Goal: Task Accomplishment & Management: Complete application form

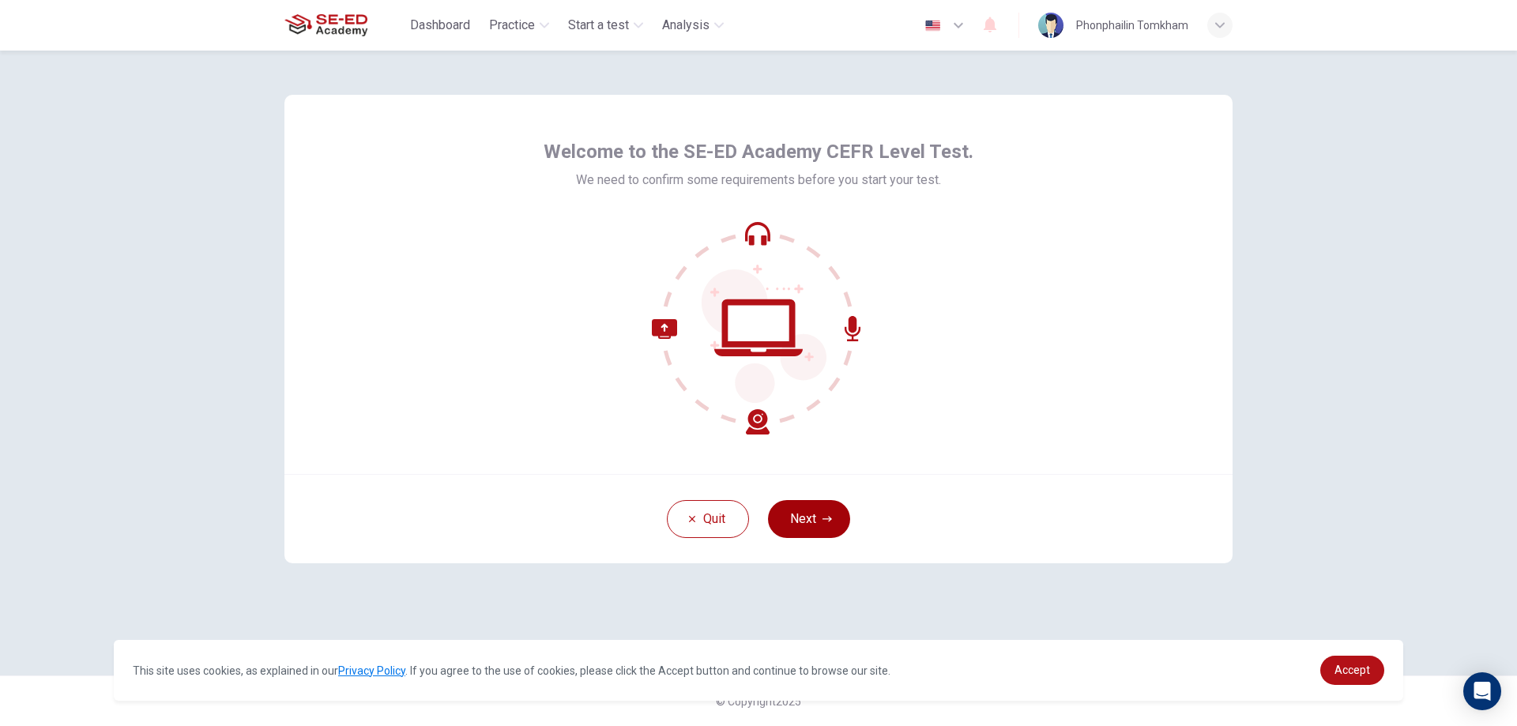
click at [819, 515] on button "Next" at bounding box center [809, 519] width 82 height 38
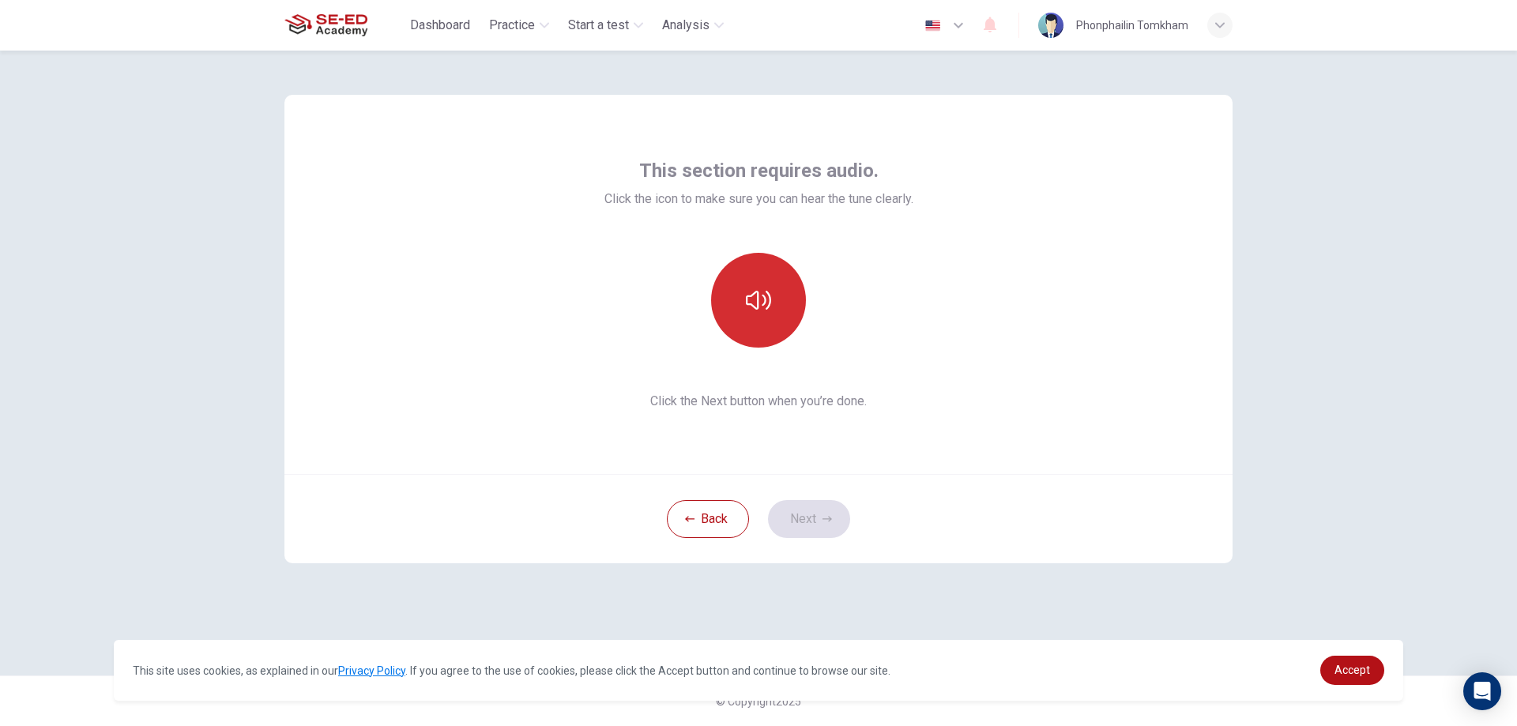
click at [740, 303] on button "button" at bounding box center [758, 300] width 95 height 95
click at [754, 290] on icon "button" at bounding box center [758, 300] width 25 height 25
click at [770, 318] on button "button" at bounding box center [758, 300] width 95 height 95
click at [780, 315] on button "button" at bounding box center [758, 300] width 95 height 95
click at [767, 326] on button "button" at bounding box center [758, 300] width 95 height 95
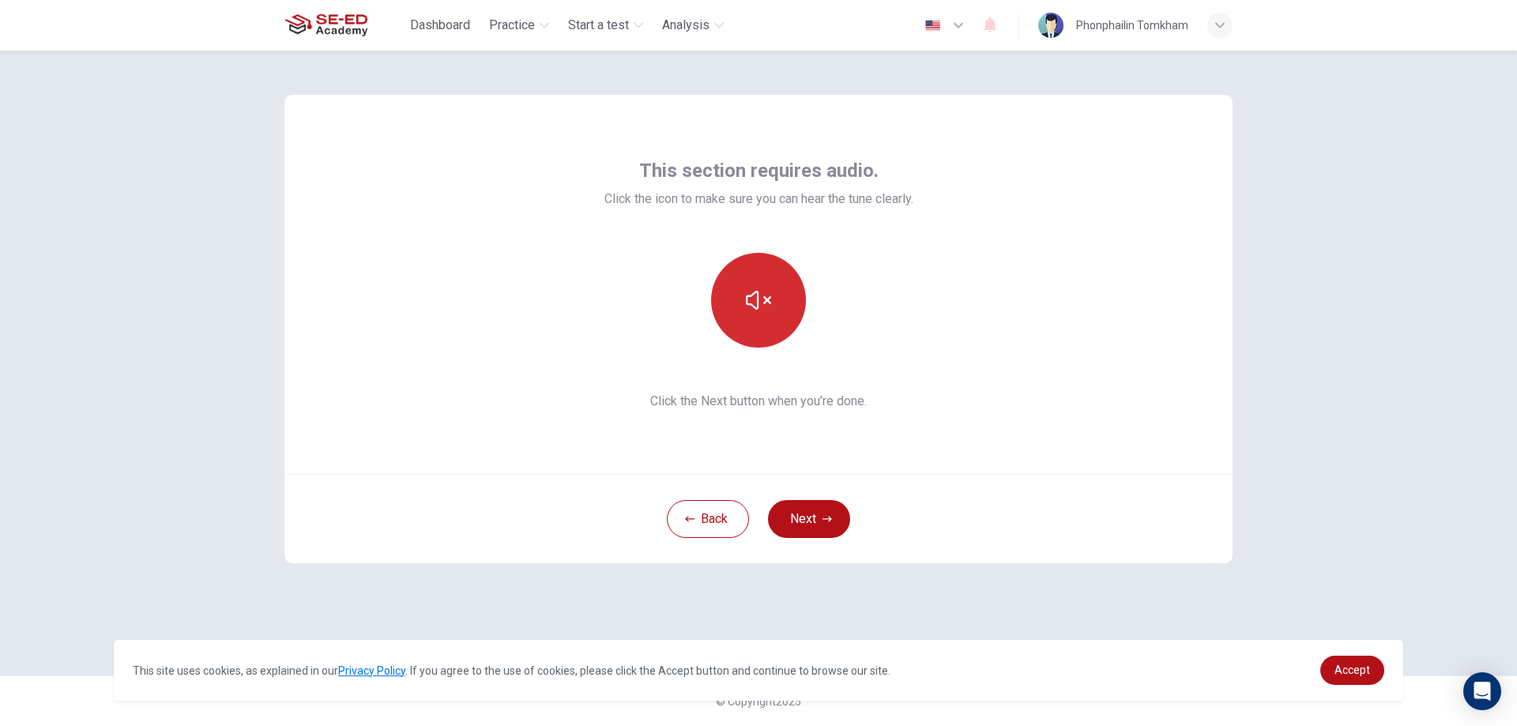
click at [771, 319] on button "button" at bounding box center [758, 300] width 95 height 95
click at [739, 306] on button "button" at bounding box center [758, 300] width 95 height 95
click at [806, 513] on button "Next" at bounding box center [809, 519] width 82 height 38
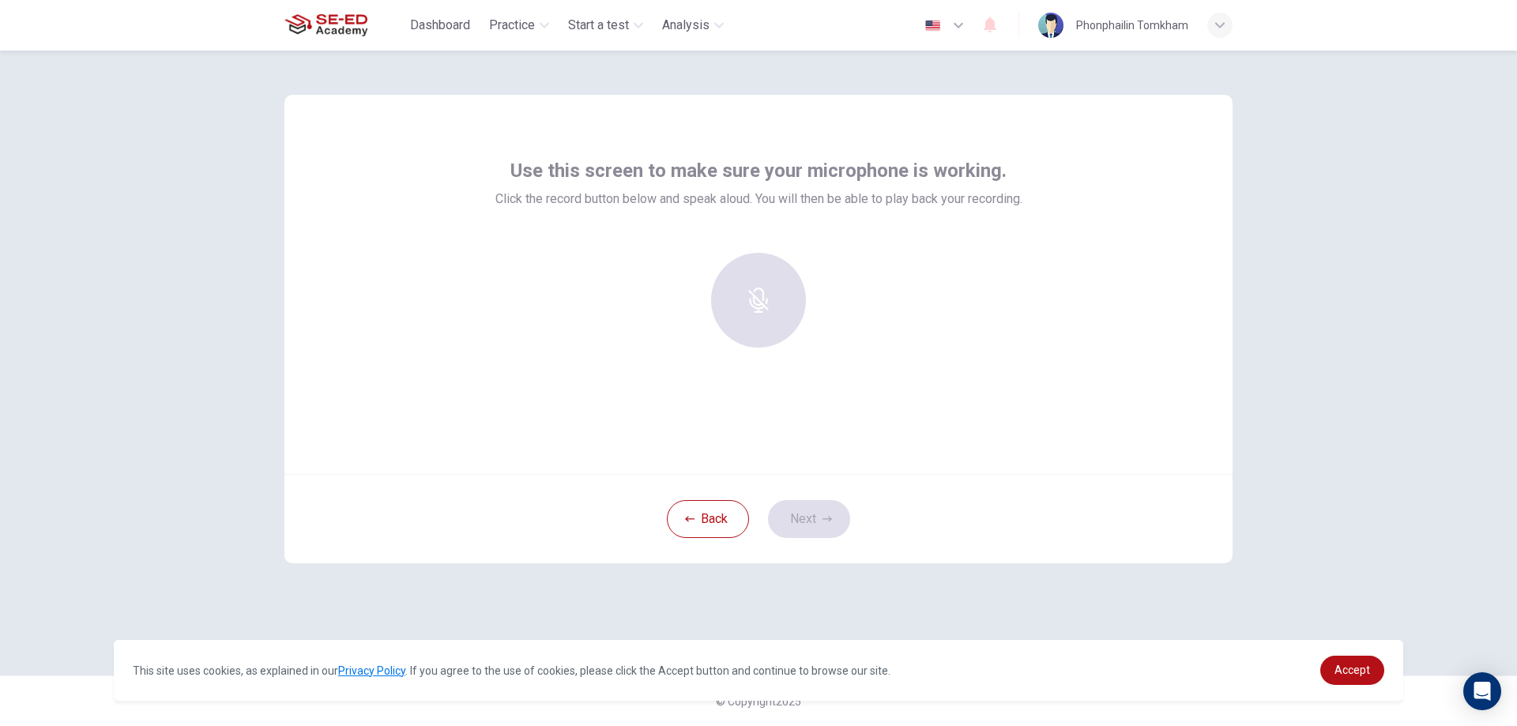
click at [761, 315] on div at bounding box center [758, 300] width 171 height 95
click at [760, 296] on div at bounding box center [758, 300] width 171 height 95
click at [704, 523] on button "Back" at bounding box center [708, 519] width 82 height 38
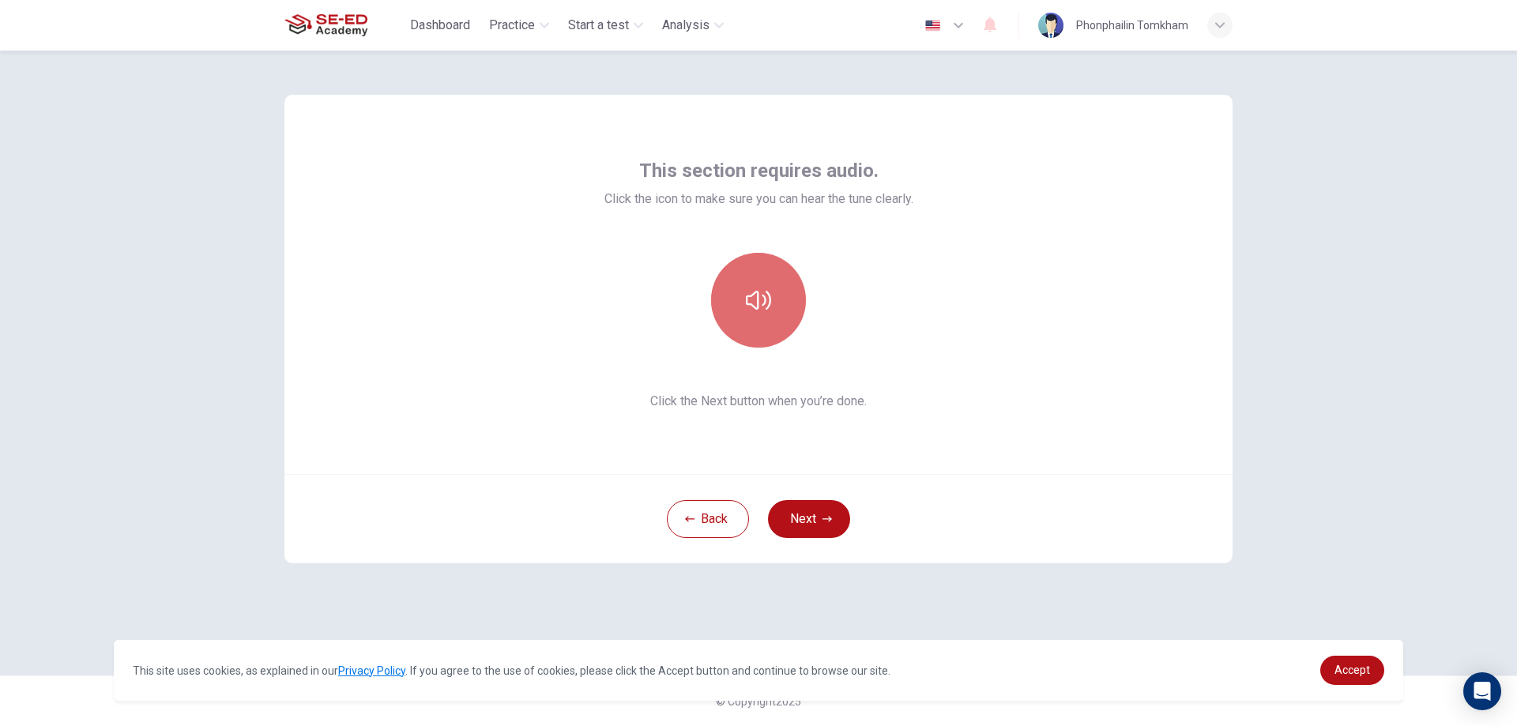
click at [744, 303] on button "button" at bounding box center [758, 300] width 95 height 95
click at [827, 515] on icon "button" at bounding box center [827, 519] width 9 height 9
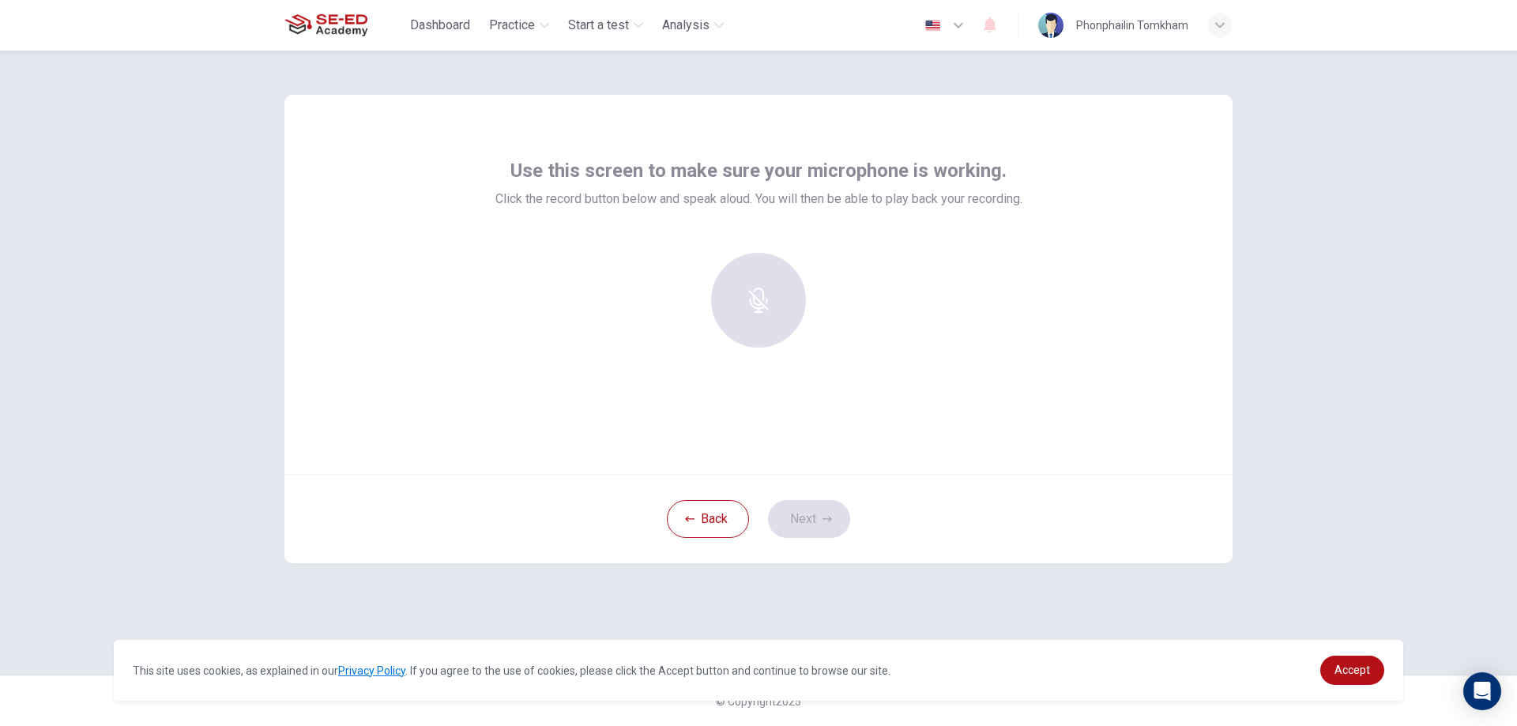
click at [760, 291] on div at bounding box center [758, 300] width 171 height 95
click at [685, 531] on button "Back" at bounding box center [708, 519] width 82 height 38
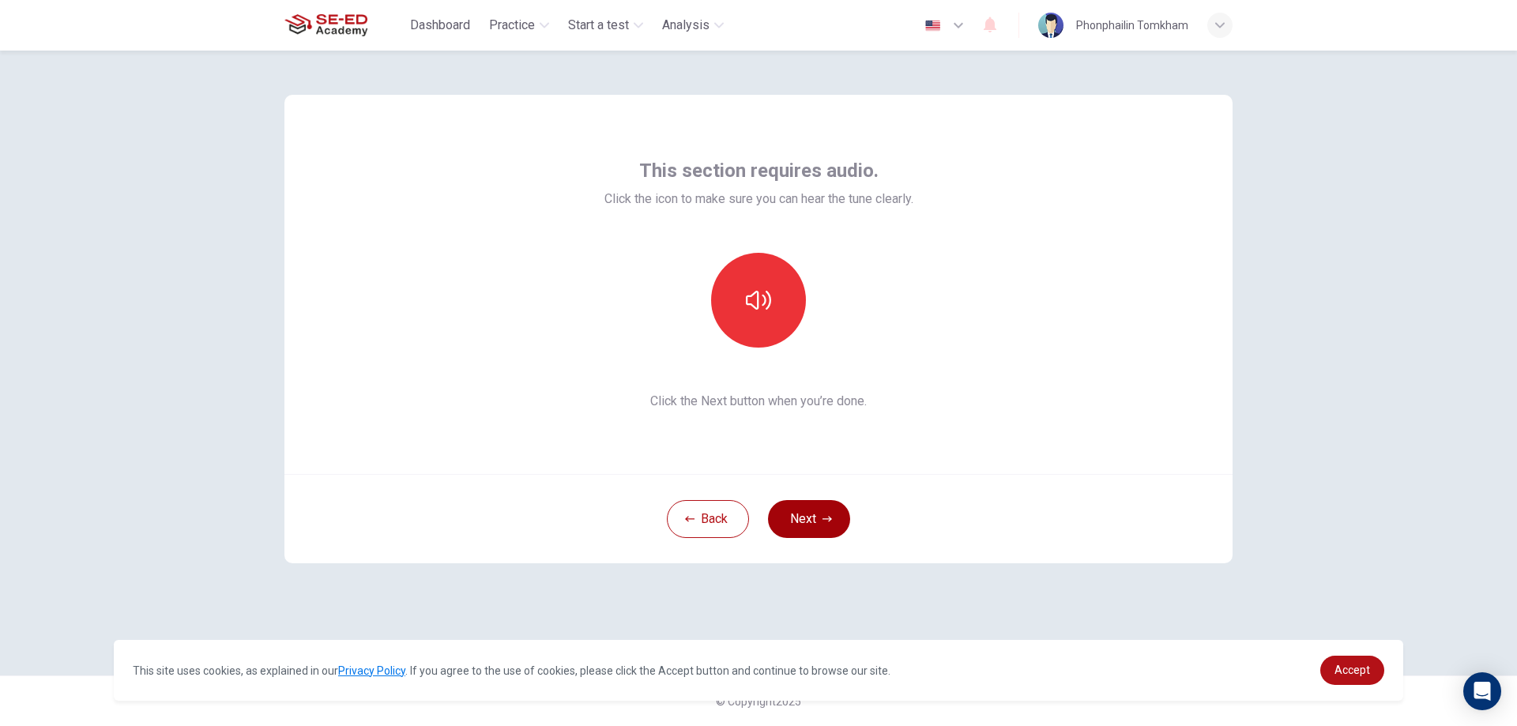
click at [817, 523] on button "Next" at bounding box center [809, 519] width 82 height 38
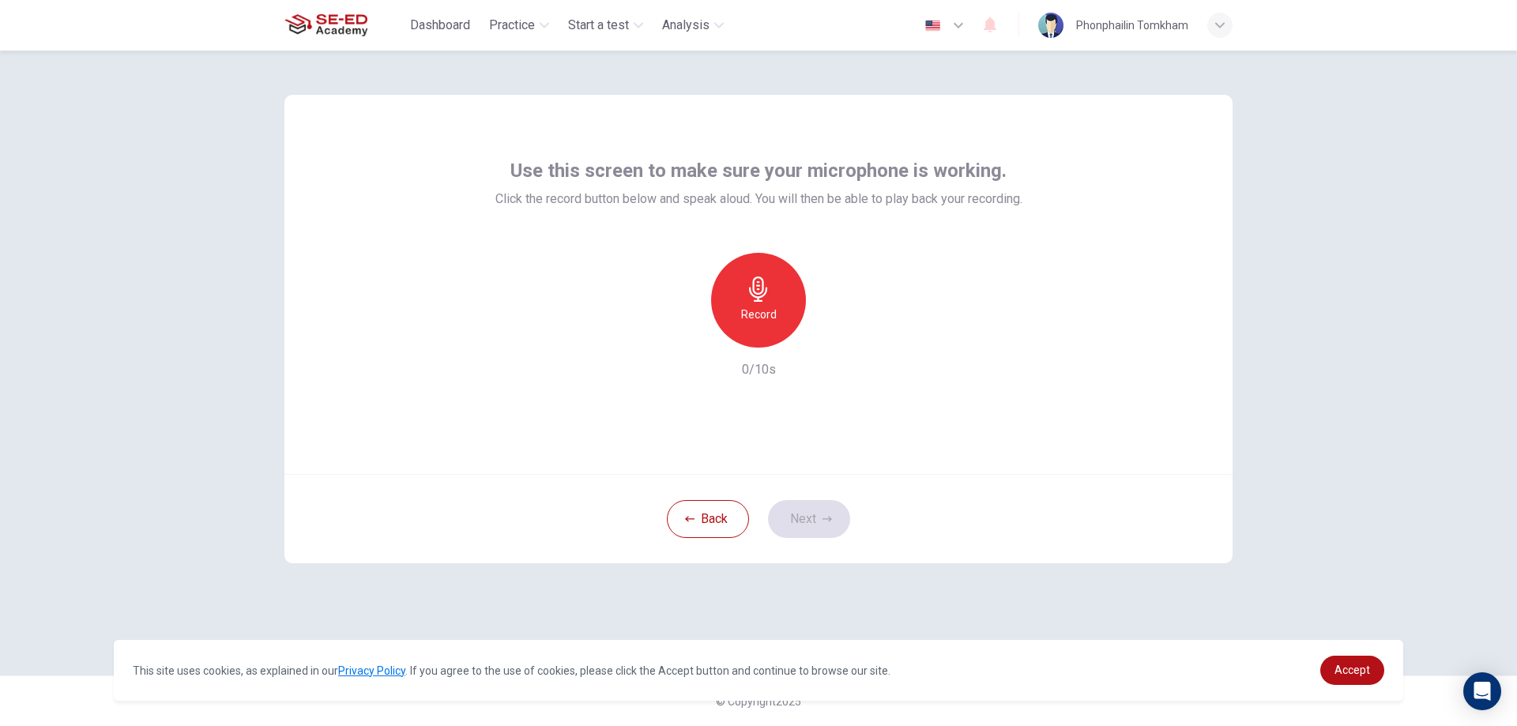
click at [766, 302] on div "Record" at bounding box center [758, 300] width 95 height 95
click at [766, 302] on div "Stop" at bounding box center [758, 300] width 95 height 95
click at [837, 337] on icon "button" at bounding box center [832, 335] width 16 height 16
click at [835, 337] on icon "button" at bounding box center [832, 335] width 16 height 16
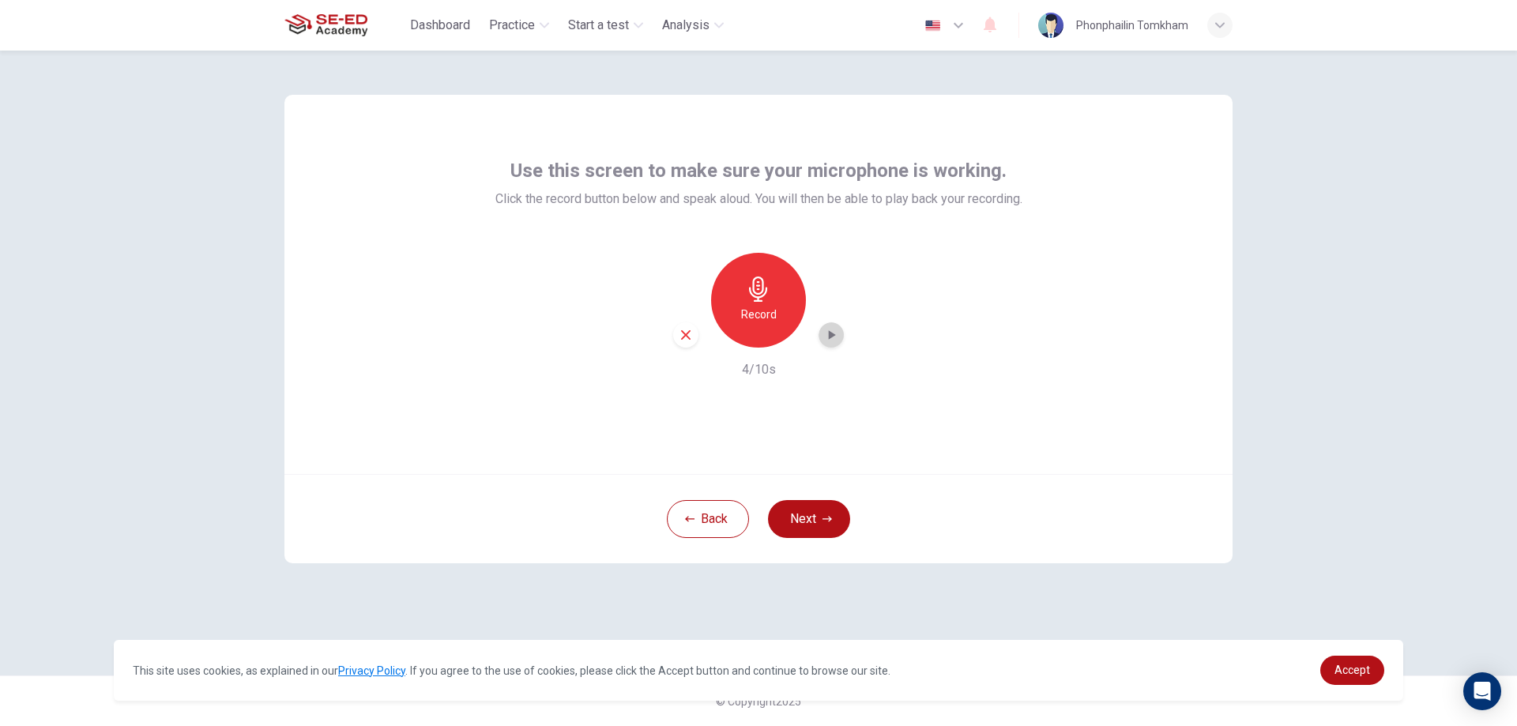
click at [833, 337] on icon "button" at bounding box center [832, 334] width 7 height 9
click at [687, 334] on icon "button" at bounding box center [685, 334] width 9 height 9
click at [809, 520] on button "Next" at bounding box center [809, 519] width 82 height 38
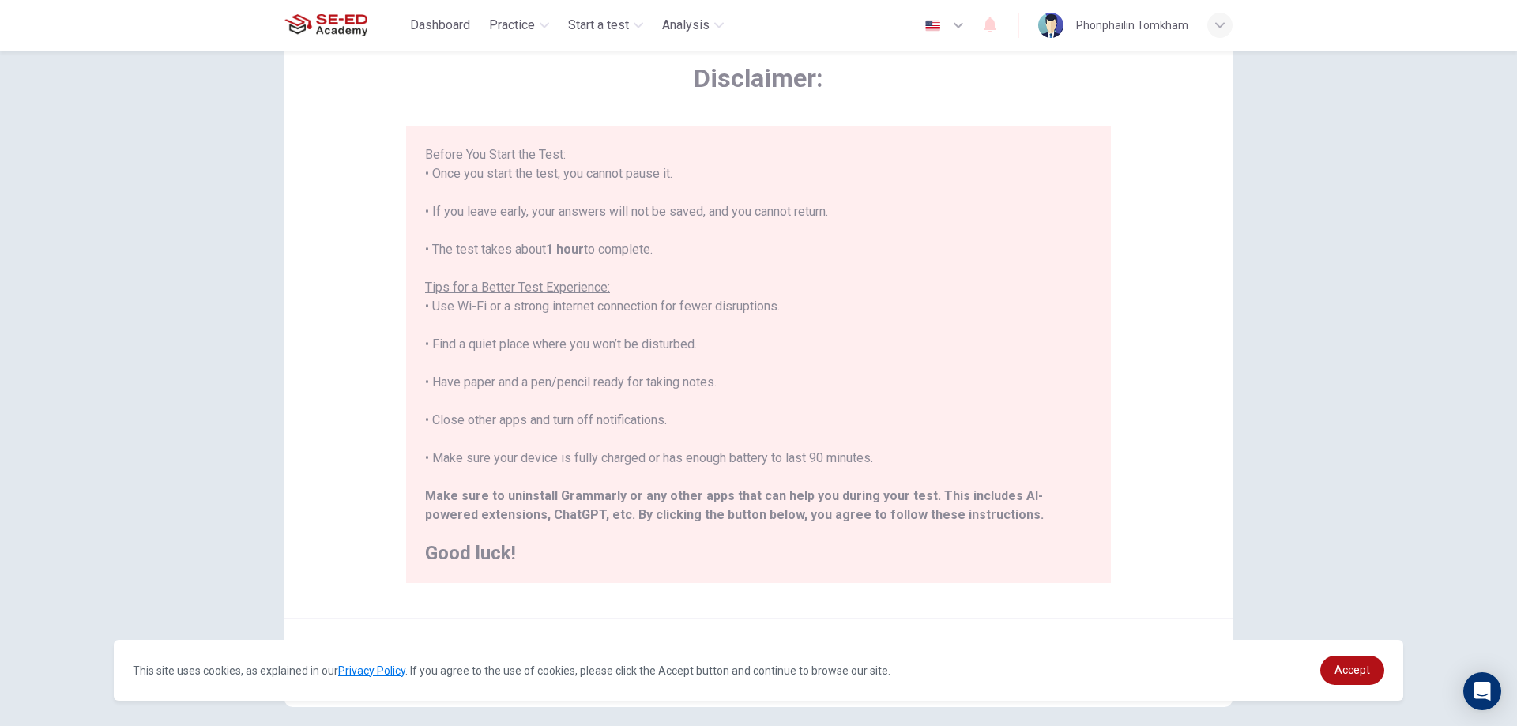
scroll to position [153, 0]
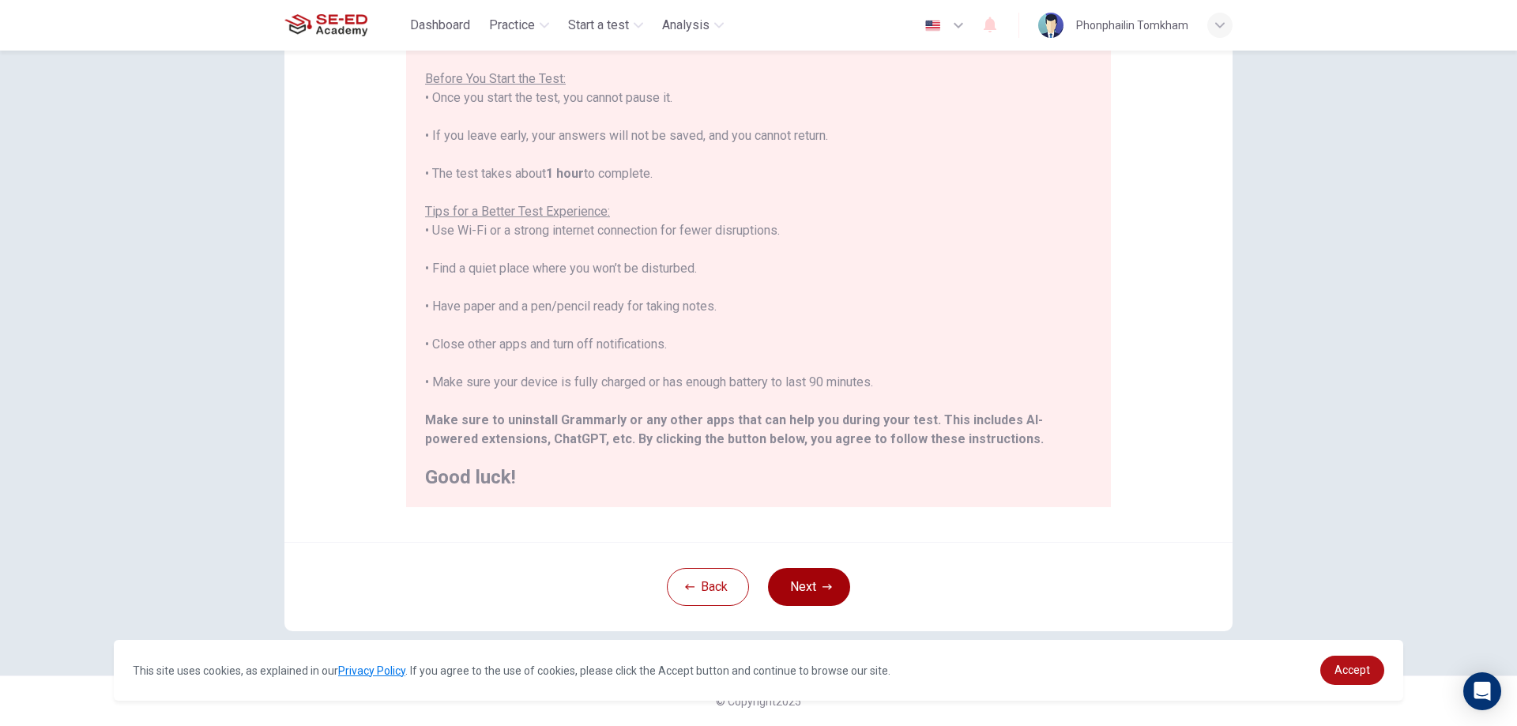
click at [810, 584] on button "Next" at bounding box center [809, 587] width 82 height 38
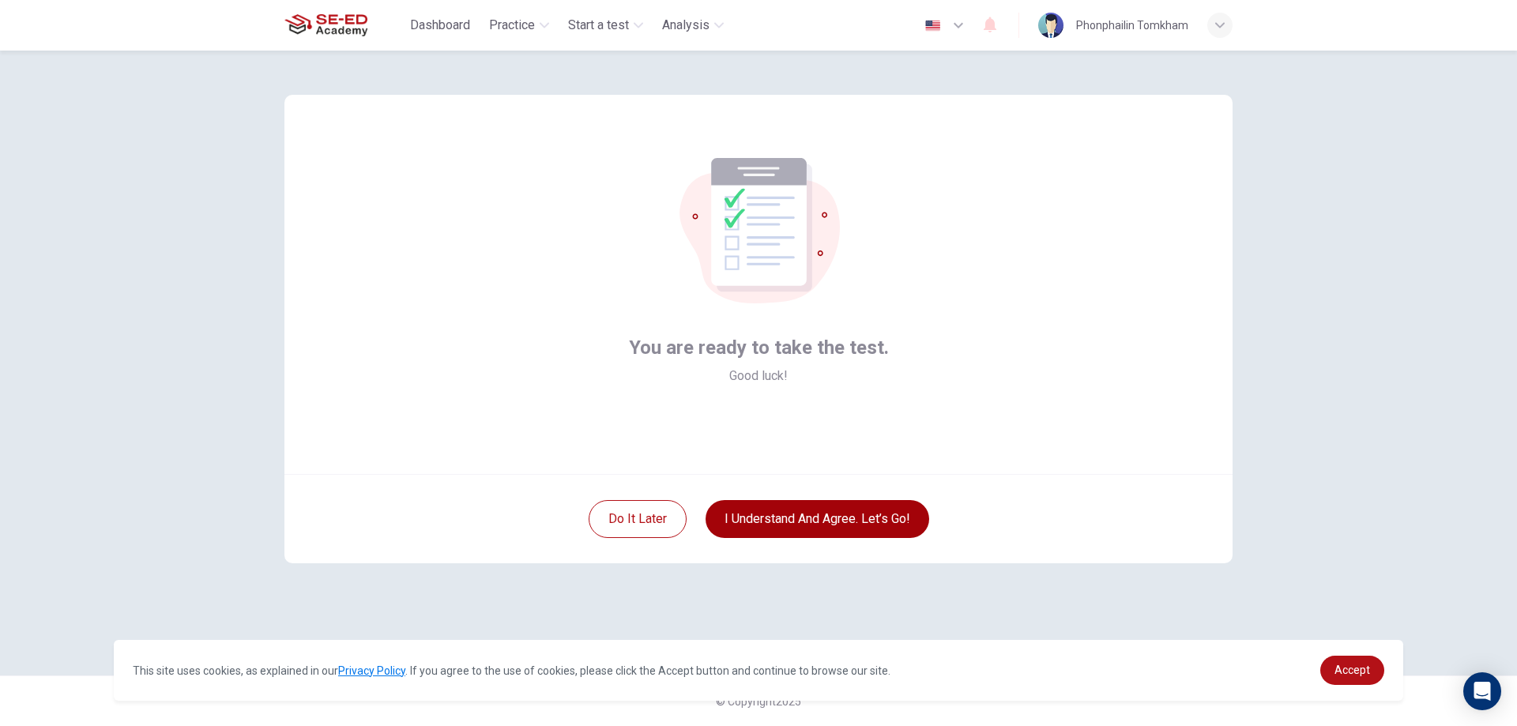
scroll to position [0, 0]
click at [781, 517] on button "I understand and agree. Let’s go!" at bounding box center [818, 519] width 224 height 38
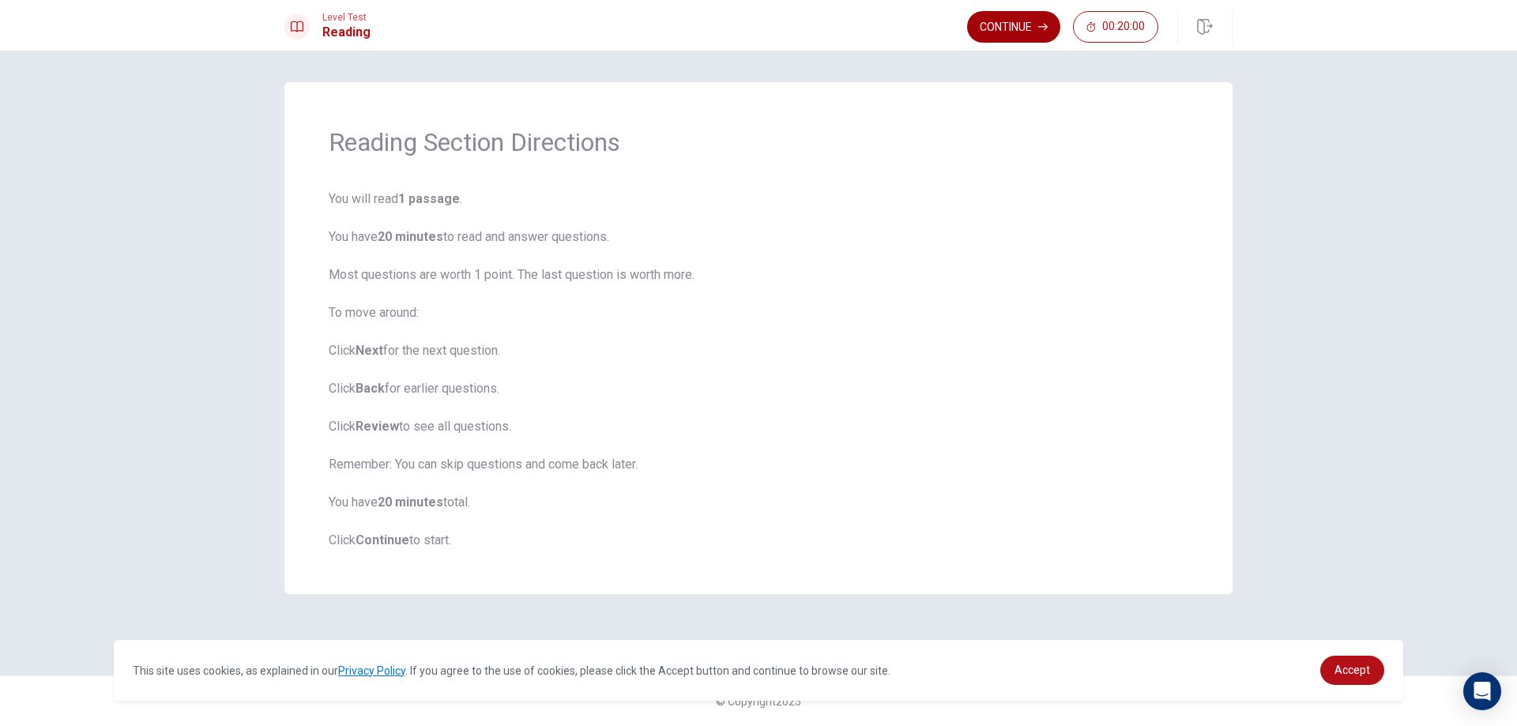
click at [993, 20] on button "Continue" at bounding box center [1013, 27] width 93 height 32
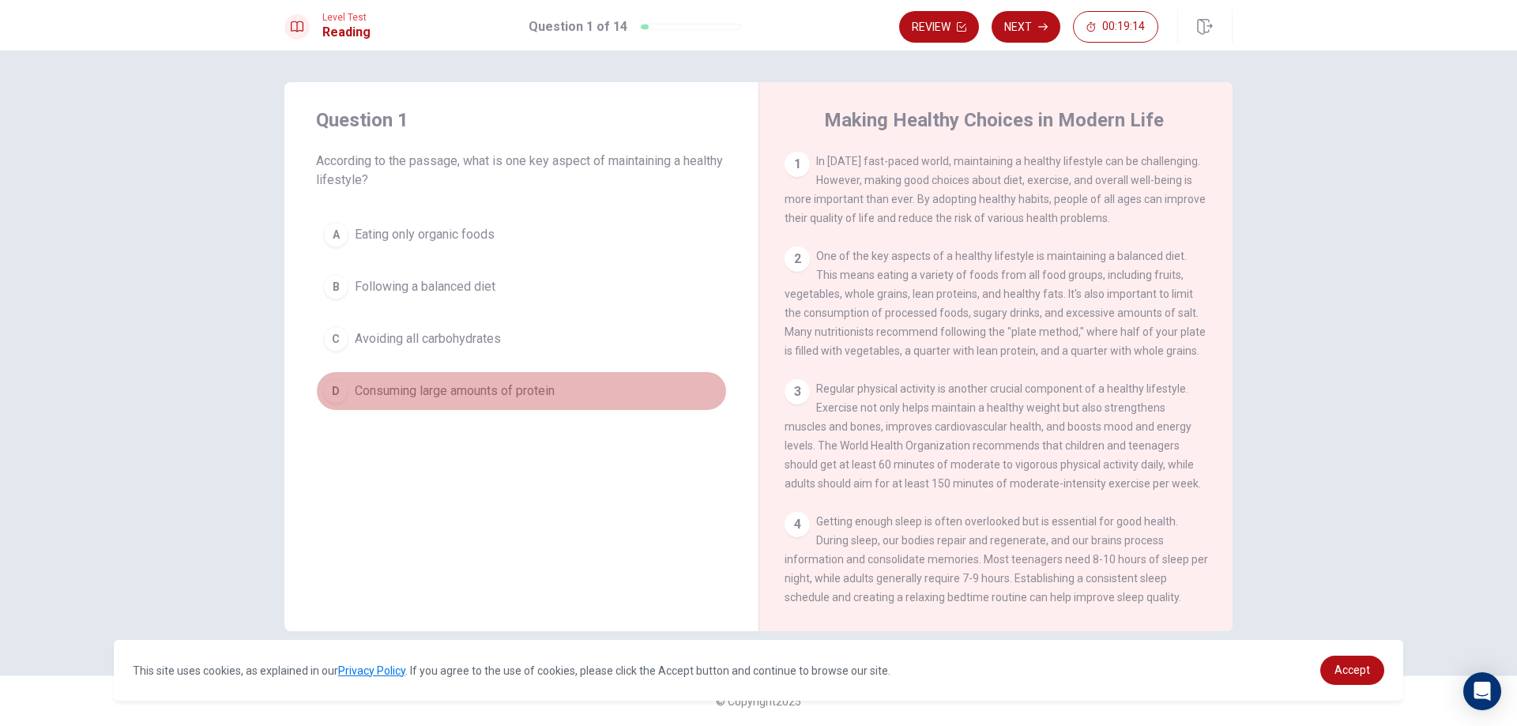
click at [334, 381] on div "D" at bounding box center [335, 391] width 25 height 25
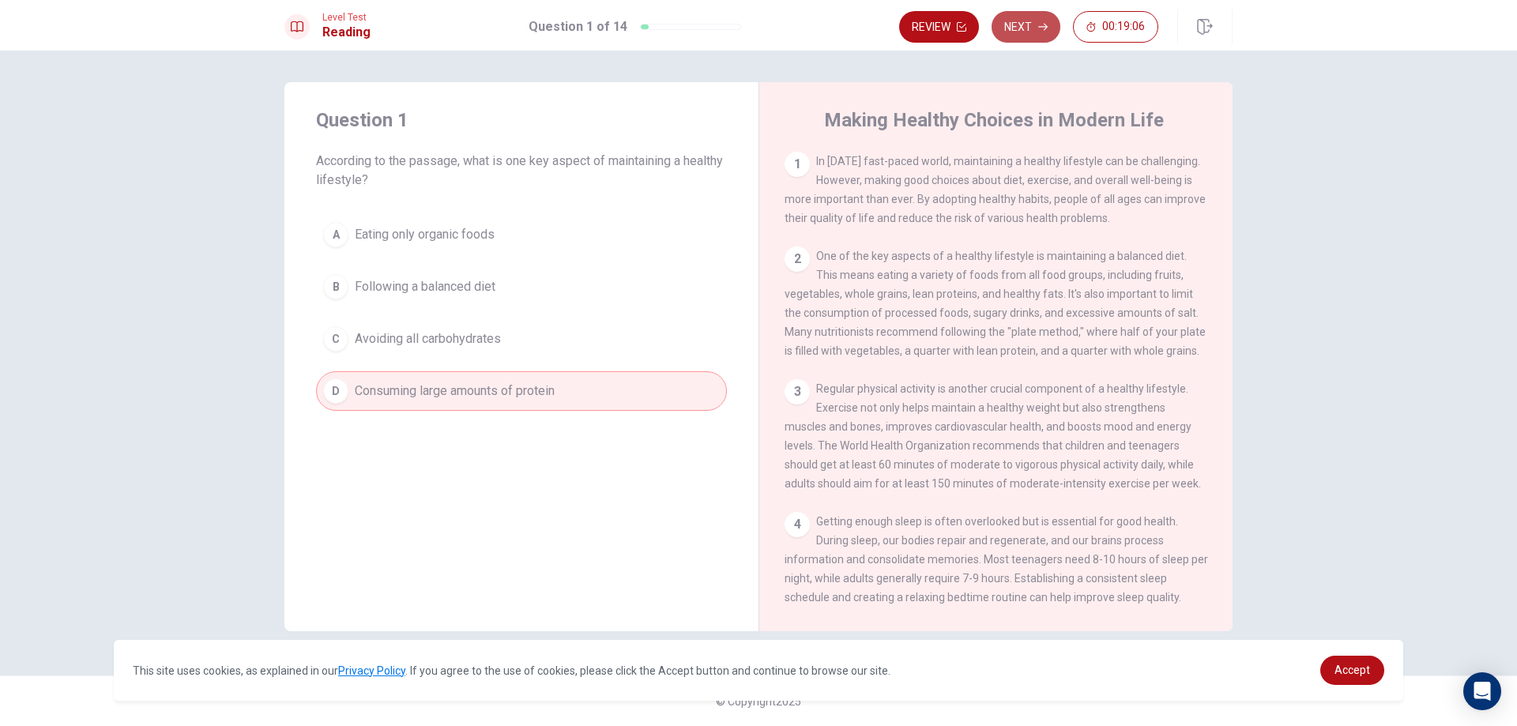
click at [1030, 22] on button "Next" at bounding box center [1026, 27] width 69 height 32
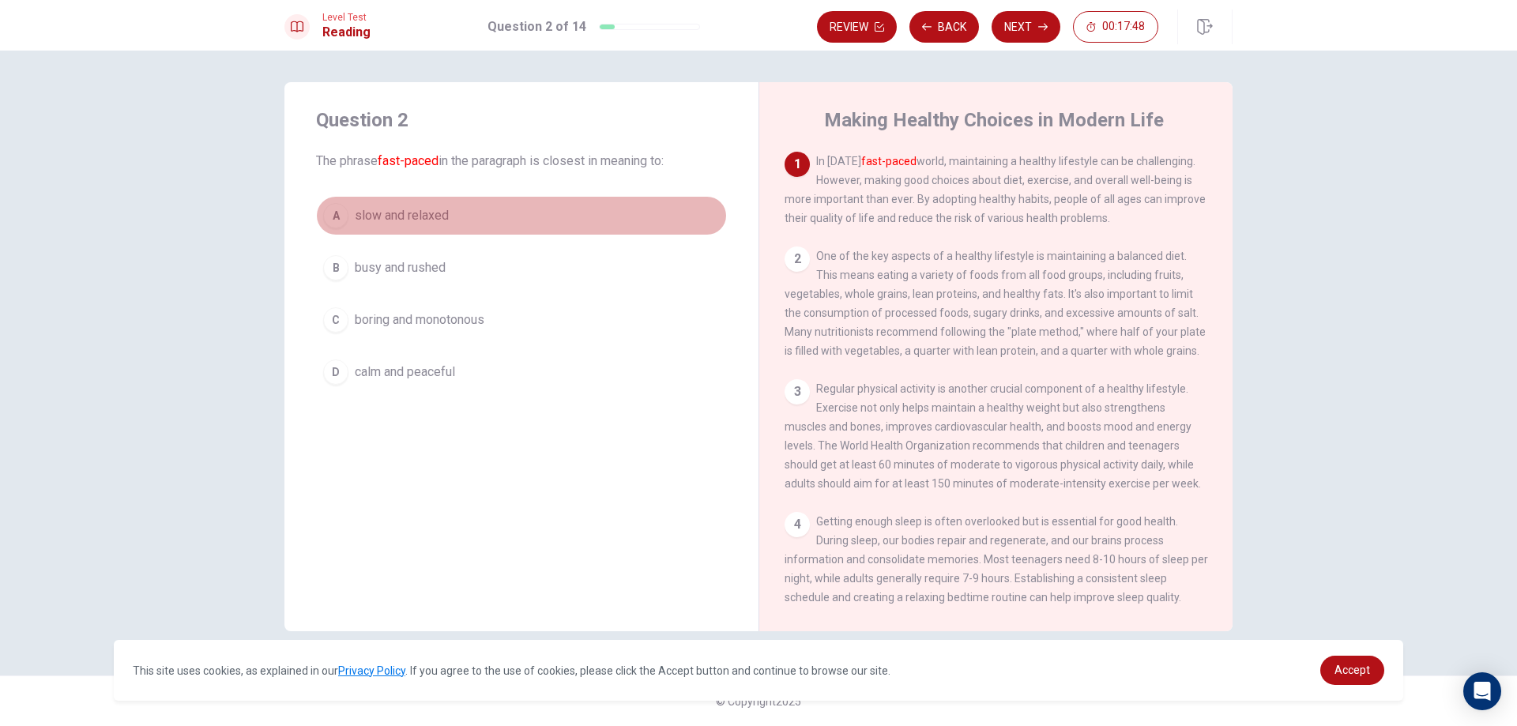
click at [450, 219] on button "A slow and relaxed" at bounding box center [521, 216] width 411 height 40
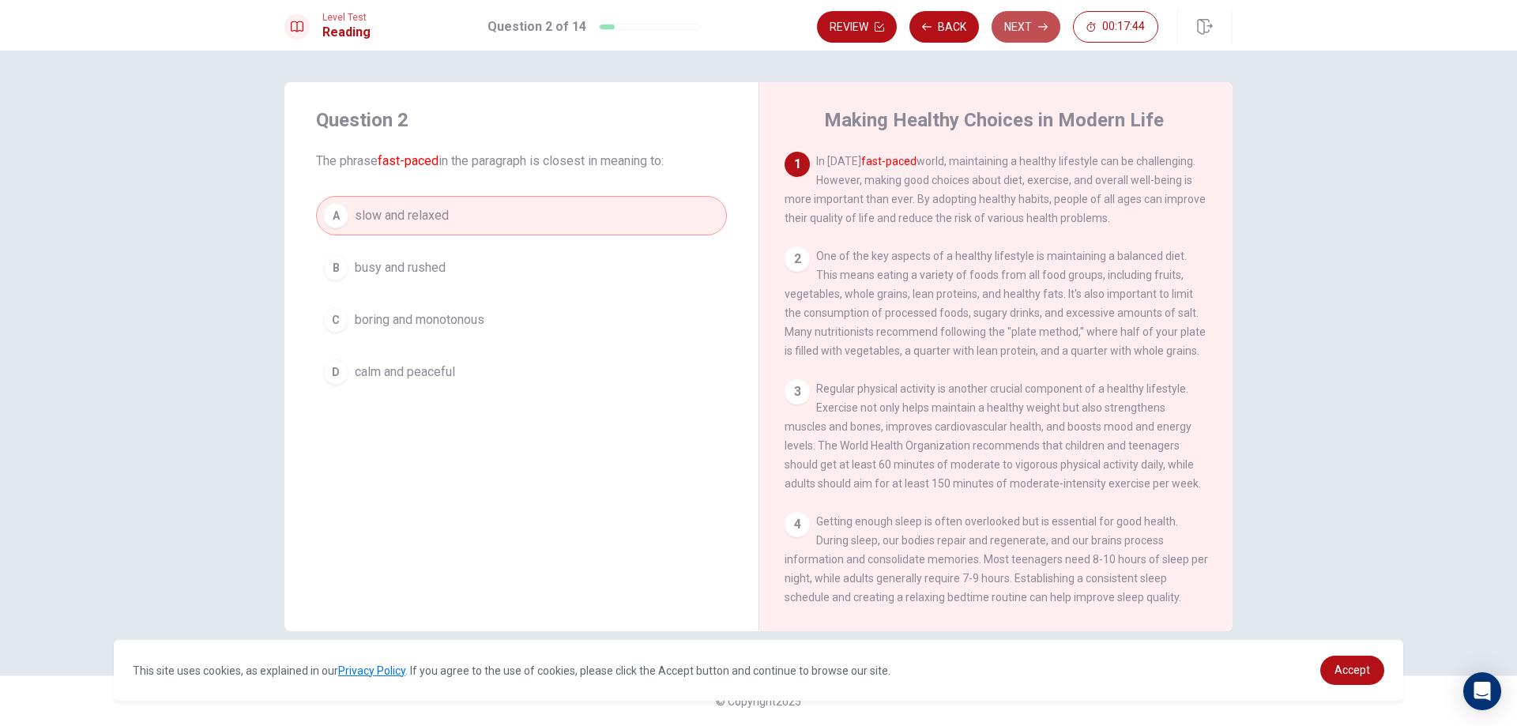
click at [1031, 23] on button "Next" at bounding box center [1026, 27] width 69 height 32
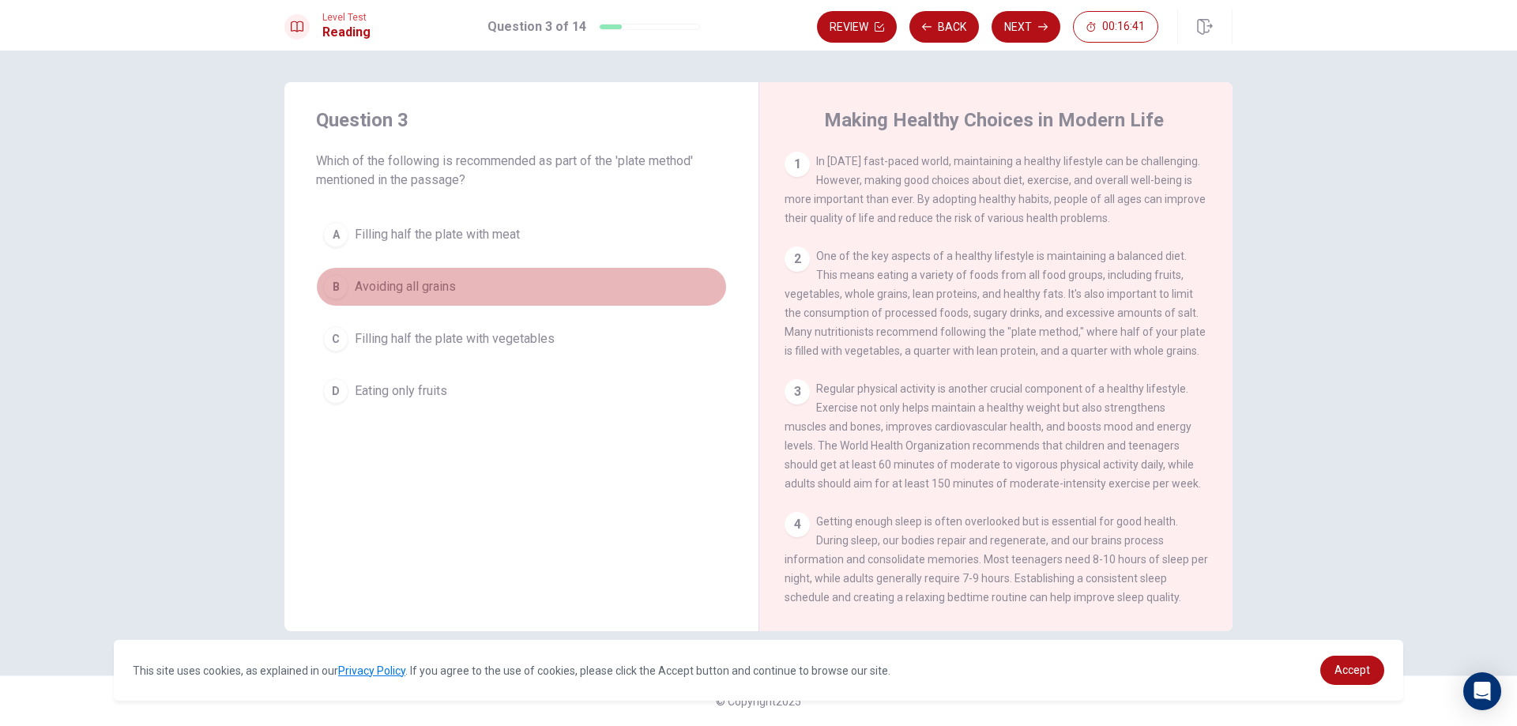
click at [474, 285] on button "B Avoiding all grains" at bounding box center [521, 287] width 411 height 40
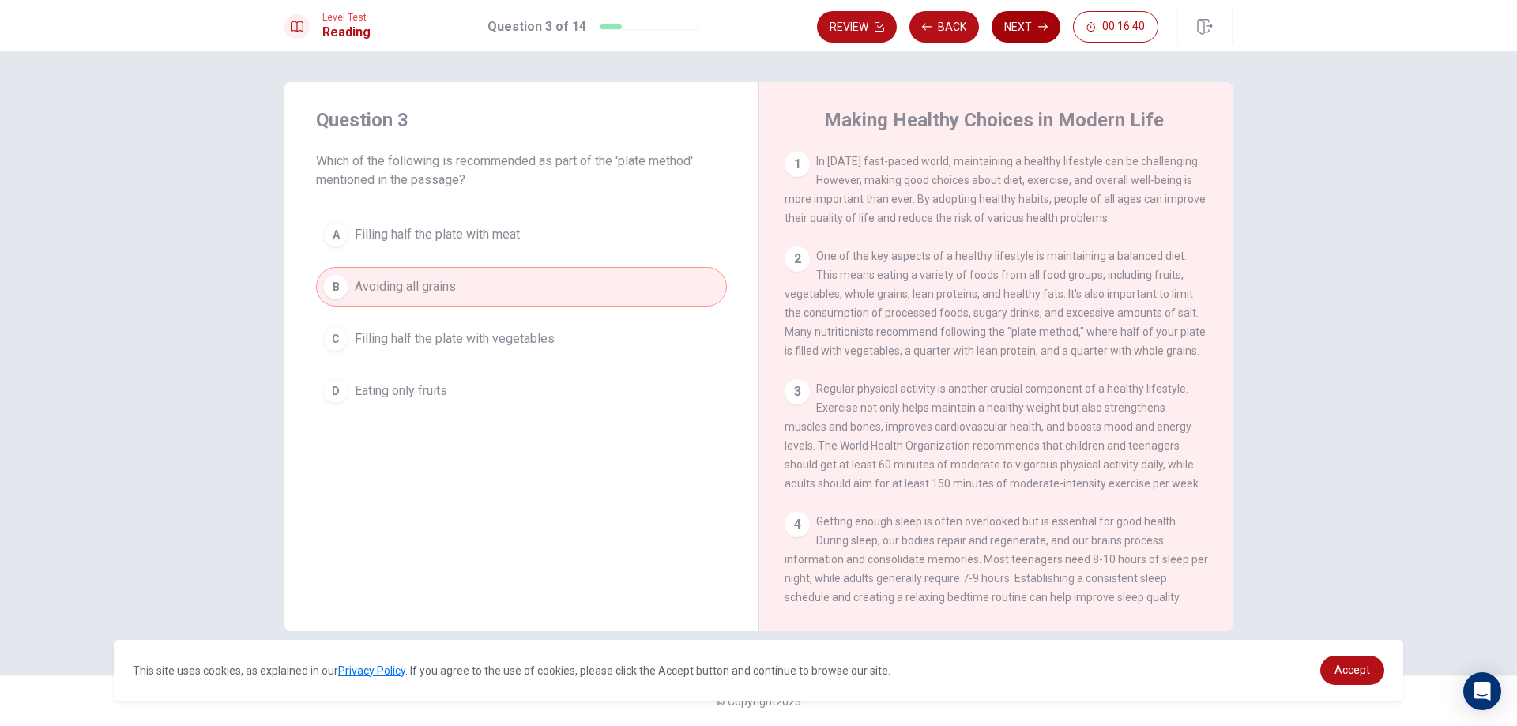
click at [1039, 30] on icon "button" at bounding box center [1043, 26] width 9 height 9
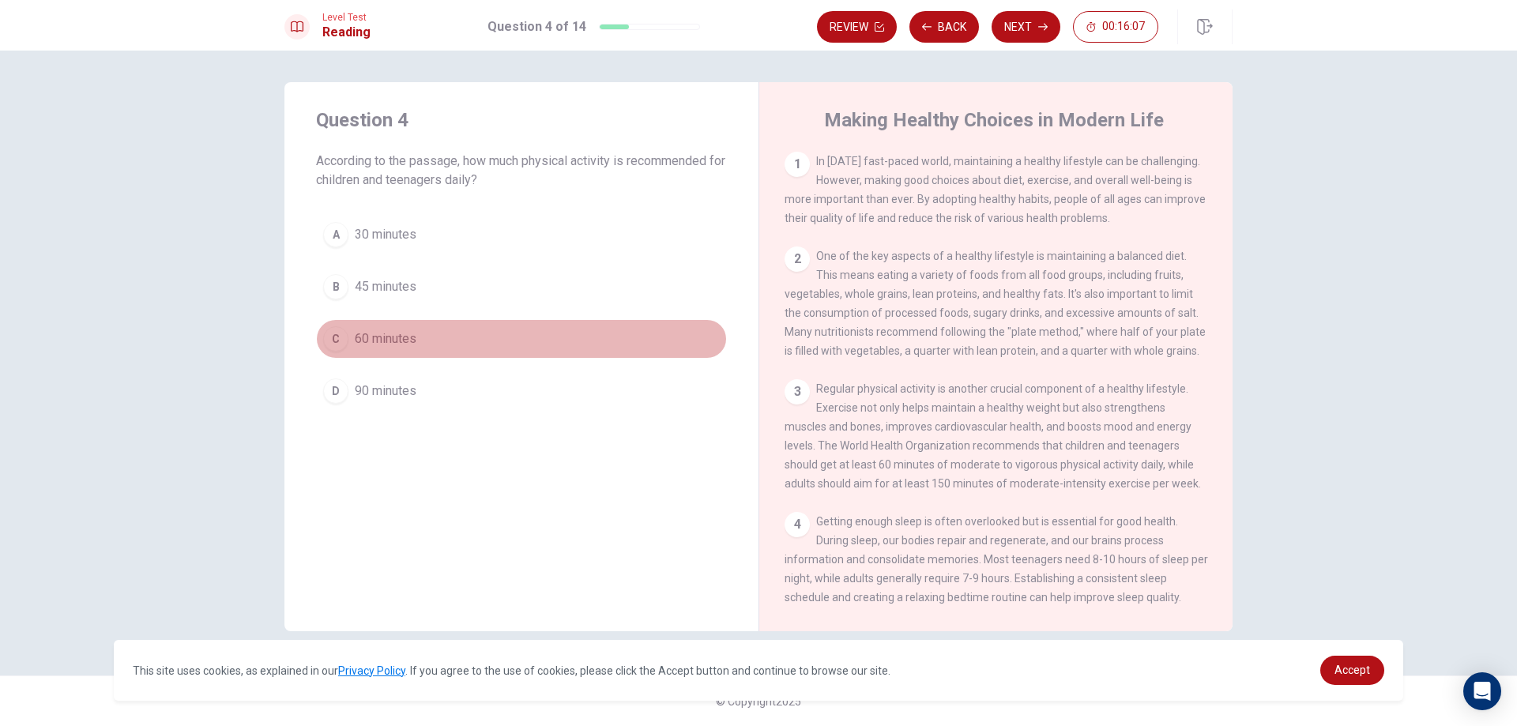
click at [424, 328] on button "C 60 minutes" at bounding box center [521, 339] width 411 height 40
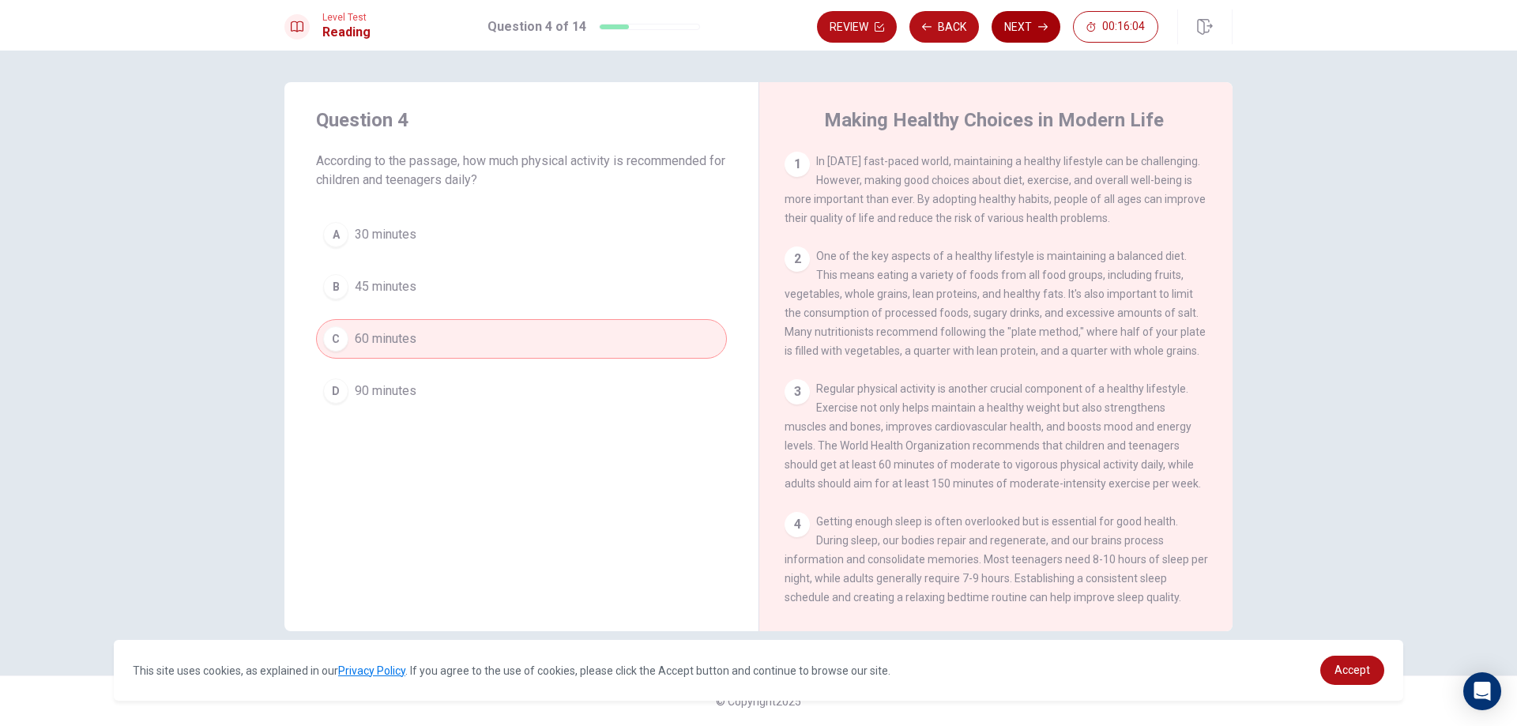
click at [1018, 27] on button "Next" at bounding box center [1026, 27] width 69 height 32
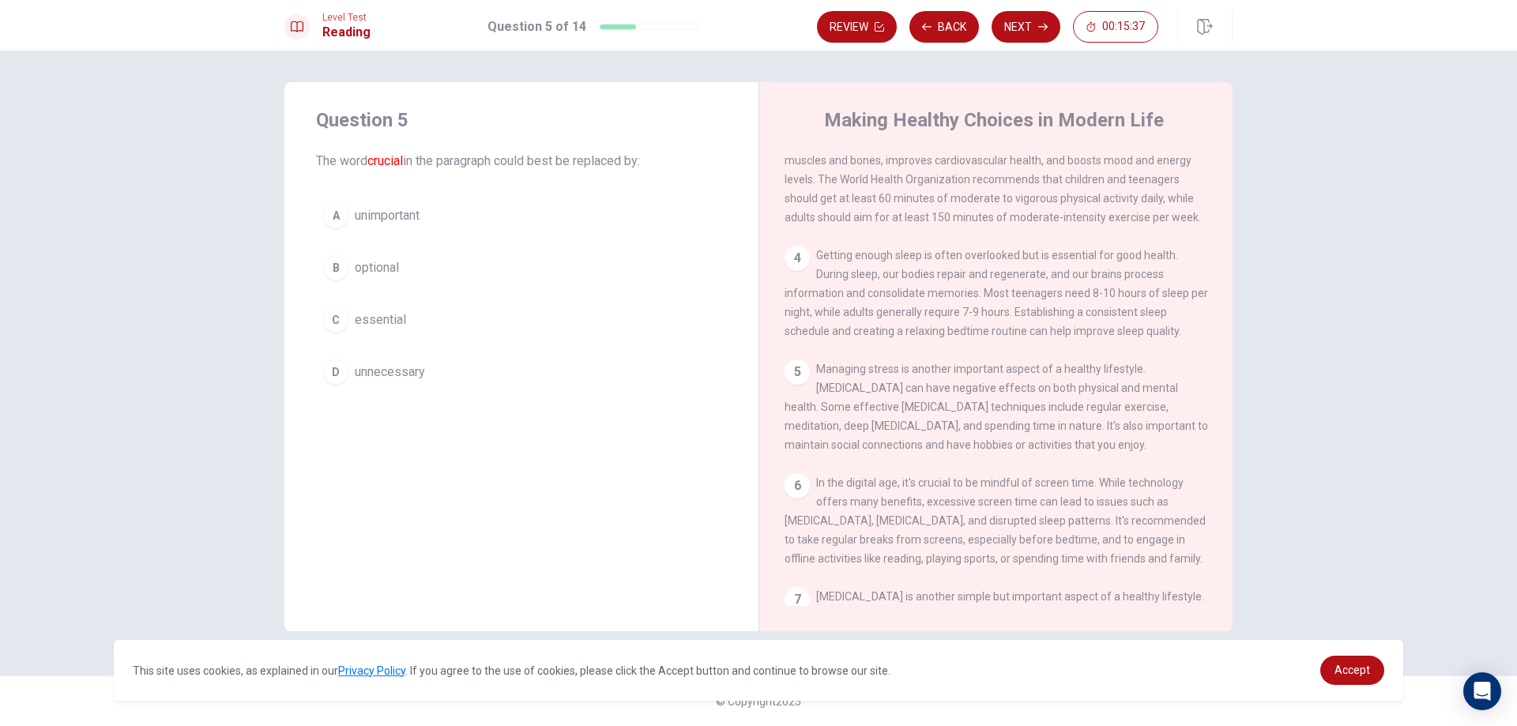
scroll to position [295, 0]
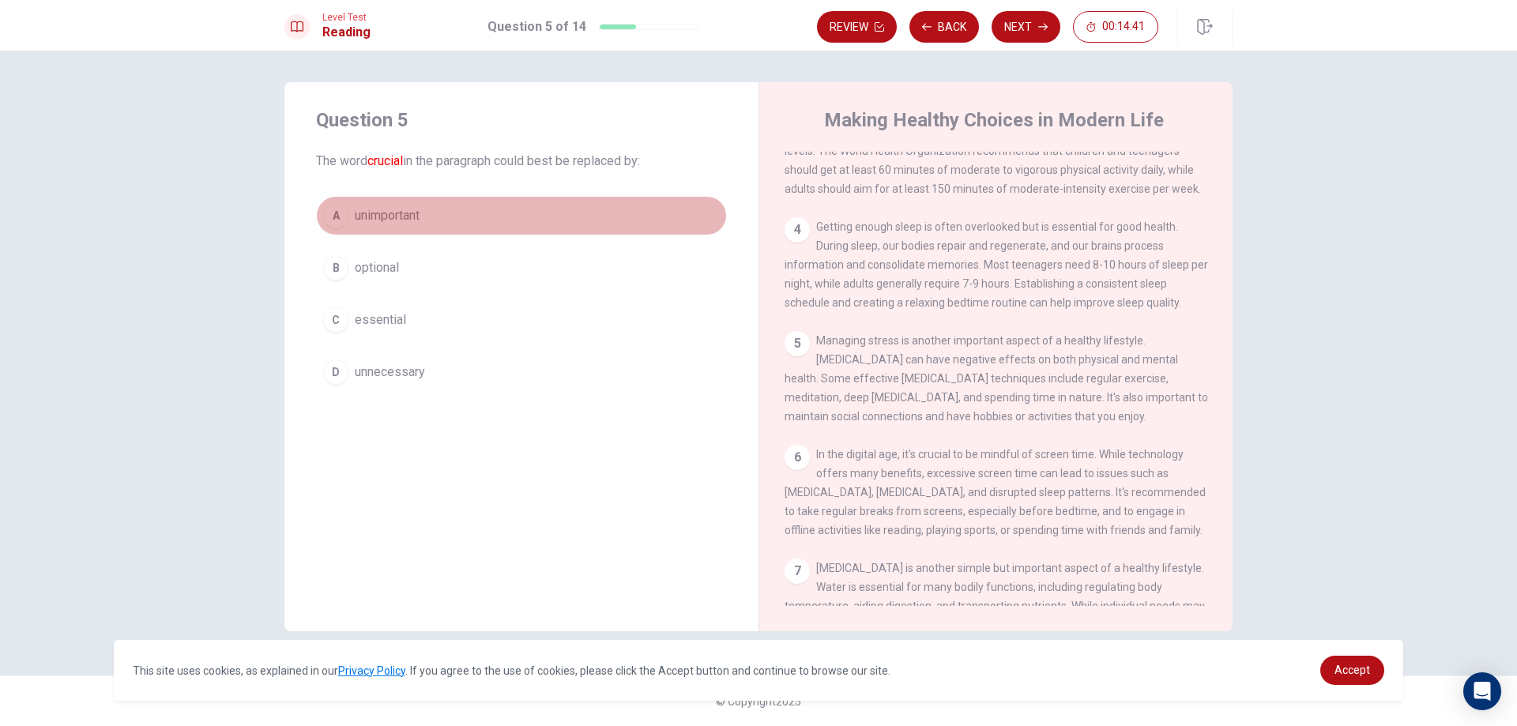
click at [438, 210] on button "A unimportant" at bounding box center [521, 216] width 411 height 40
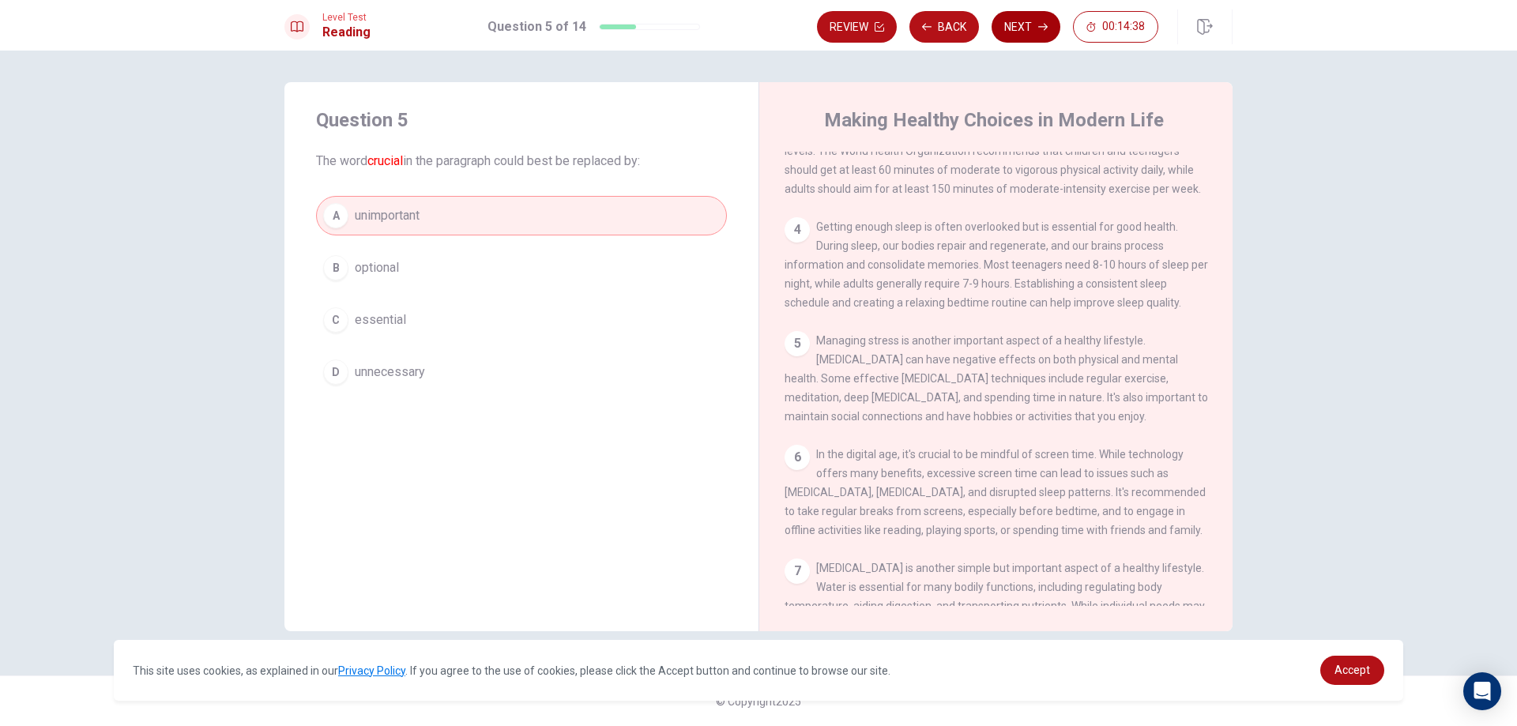
click at [1043, 32] on button "Next" at bounding box center [1026, 27] width 69 height 32
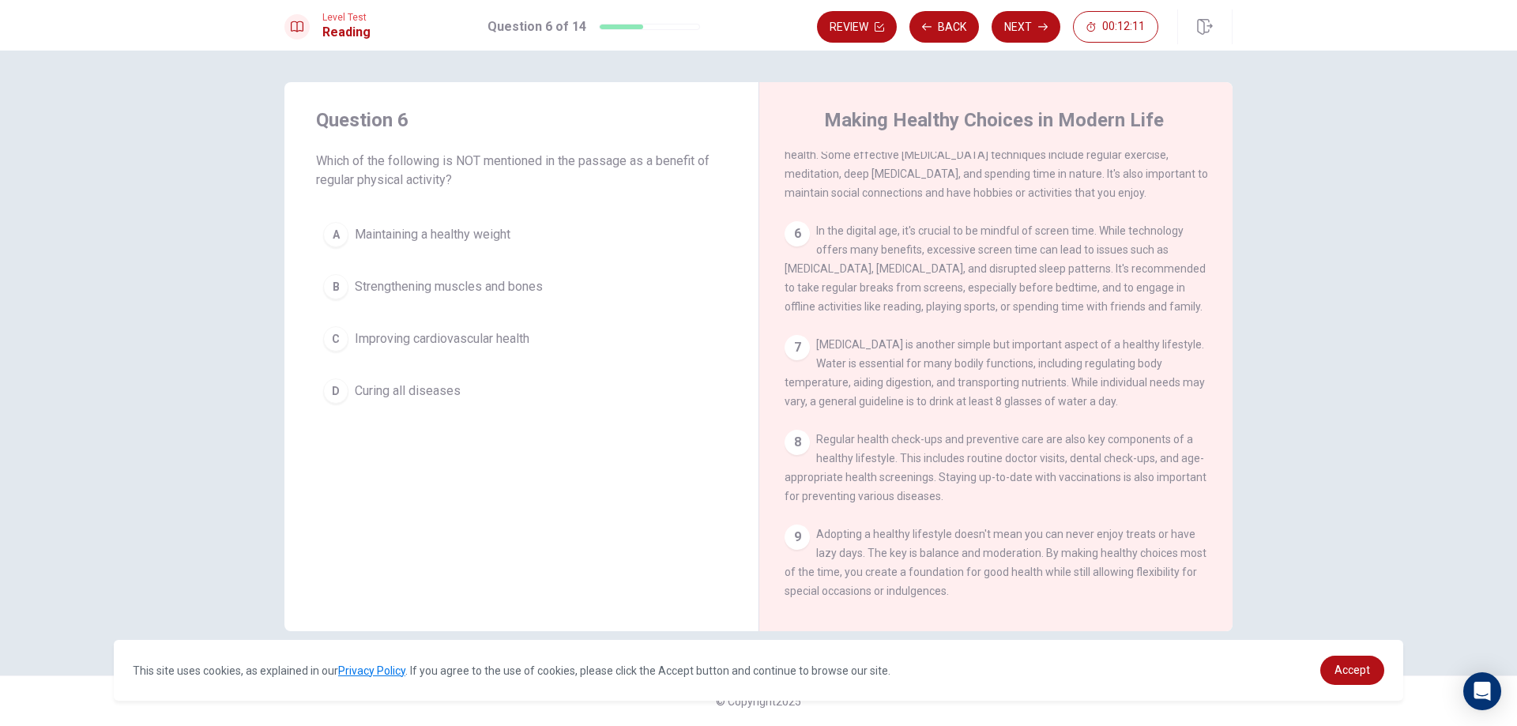
scroll to position [526, 0]
click at [507, 282] on span "Strengthening muscles and bones" at bounding box center [449, 286] width 188 height 19
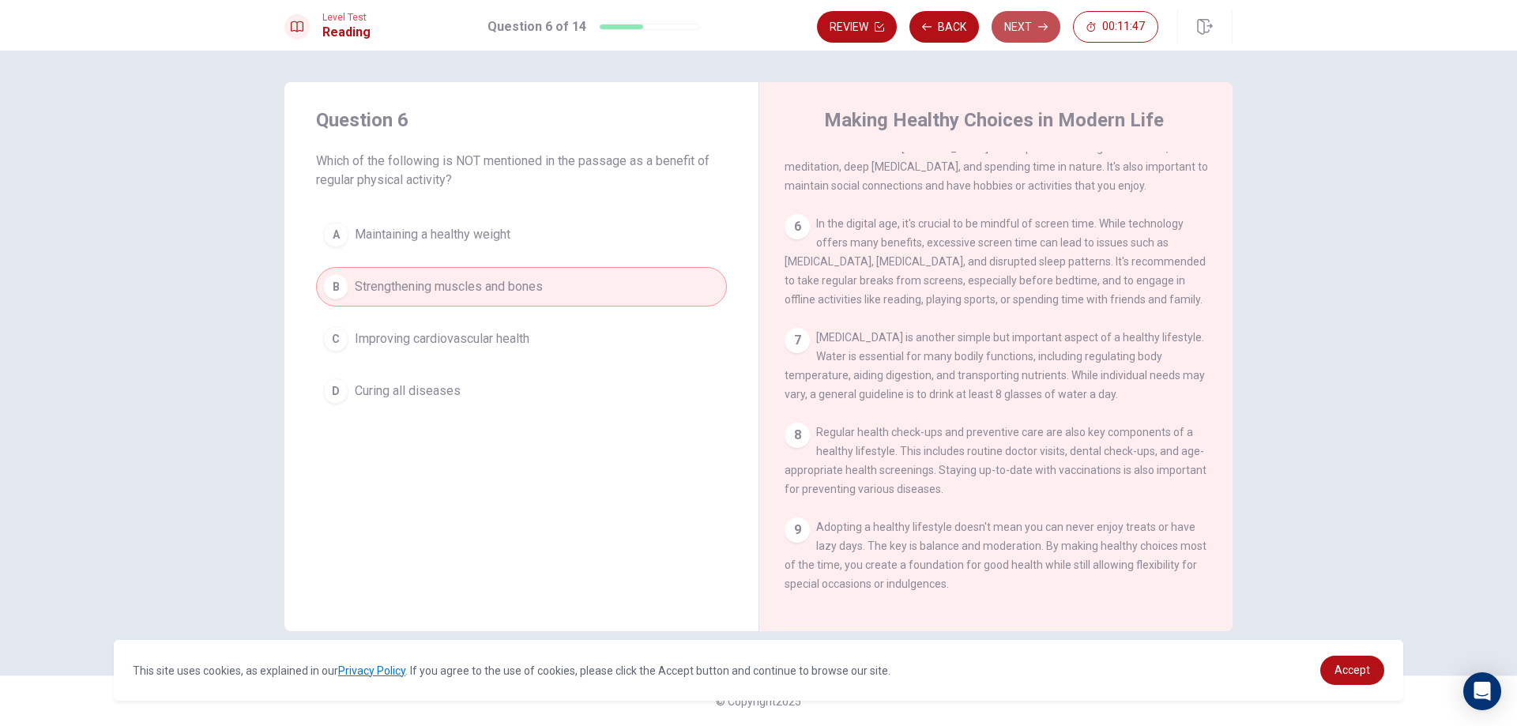
click at [1016, 13] on button "Next" at bounding box center [1026, 27] width 69 height 32
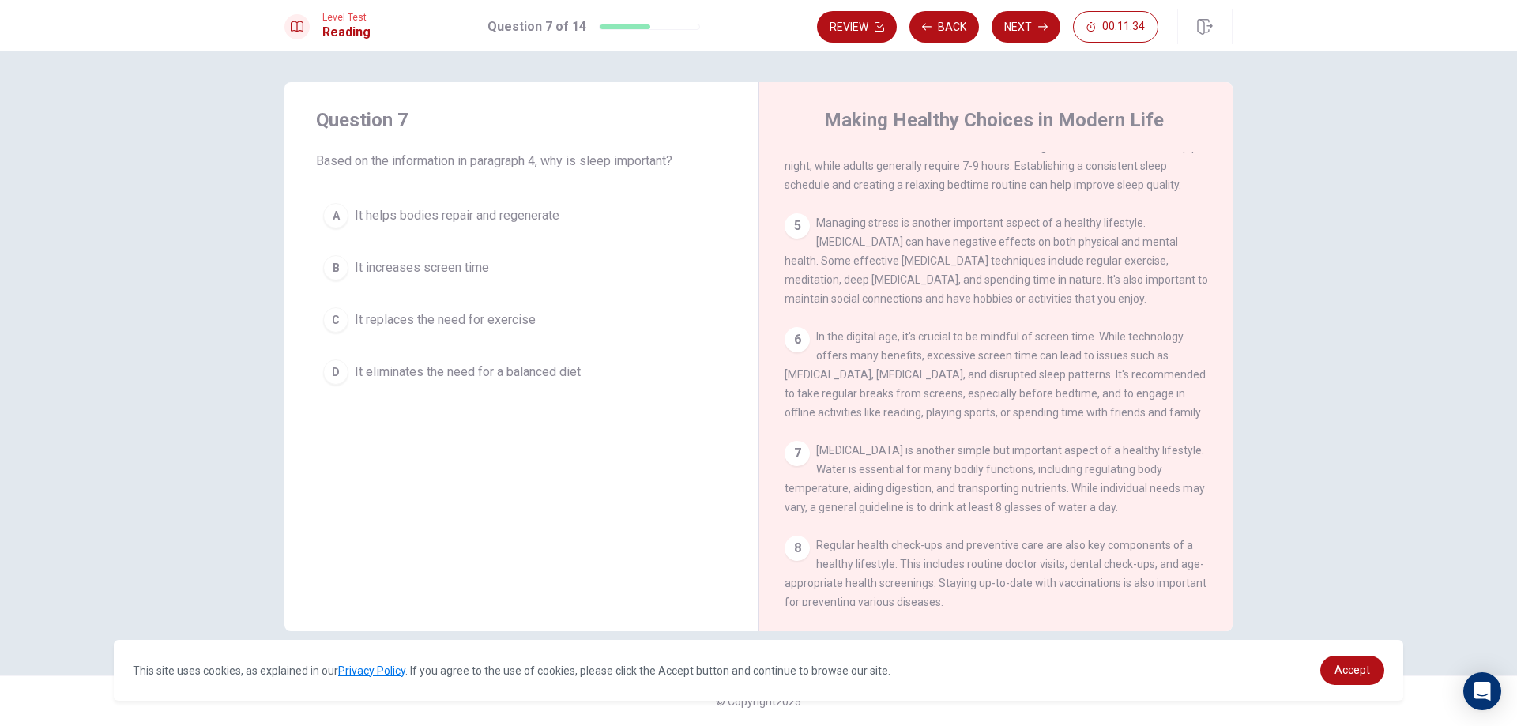
scroll to position [452, 0]
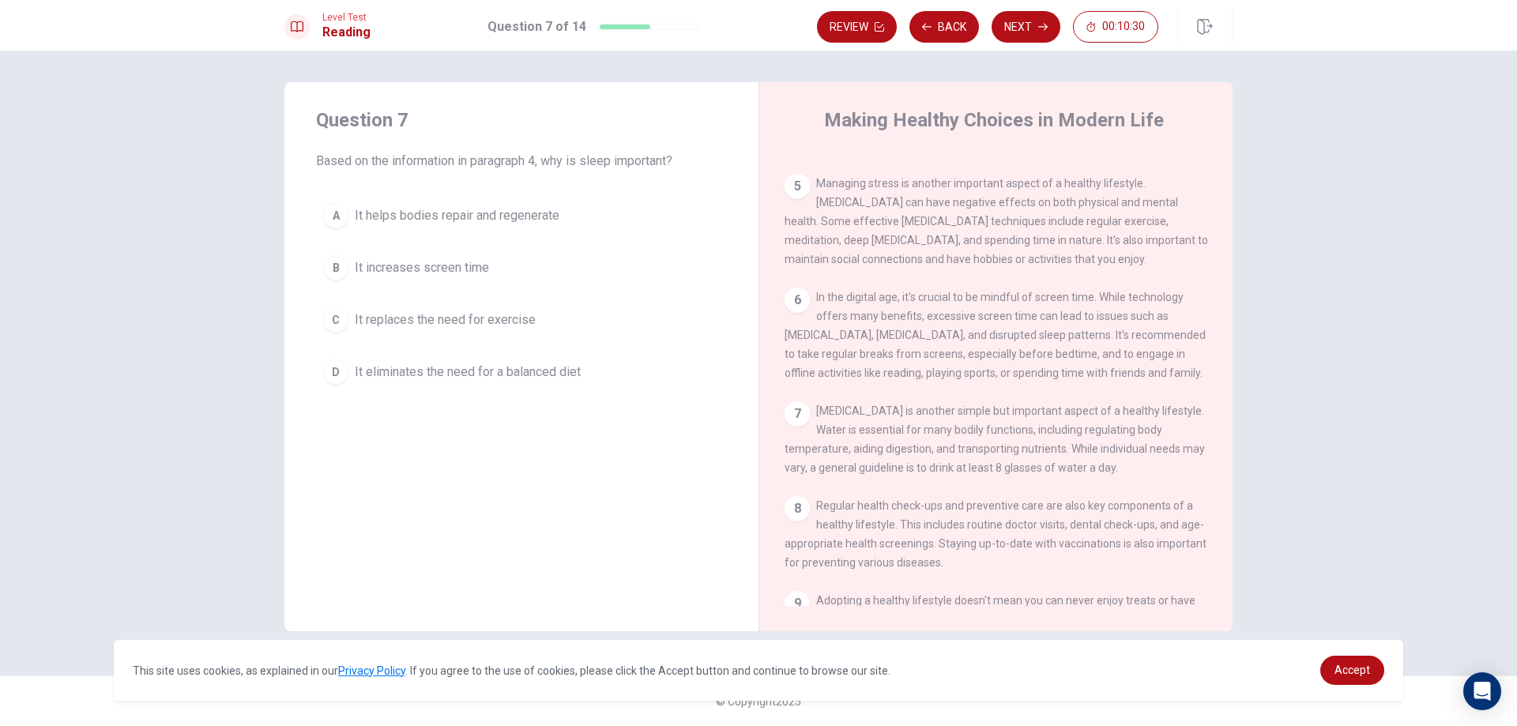
click at [549, 373] on span "It eliminates the need for a balanced diet" at bounding box center [468, 372] width 226 height 19
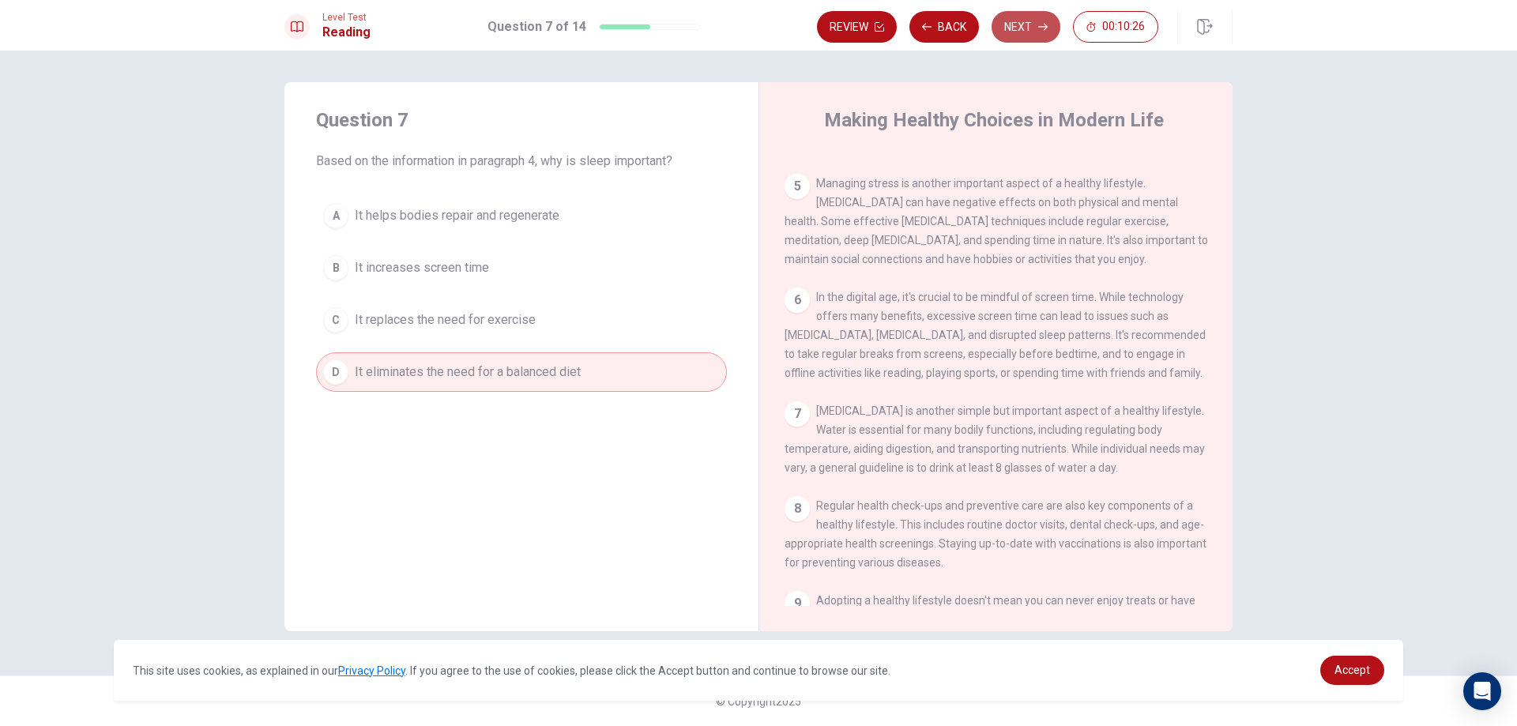
click at [1020, 30] on button "Next" at bounding box center [1026, 27] width 69 height 32
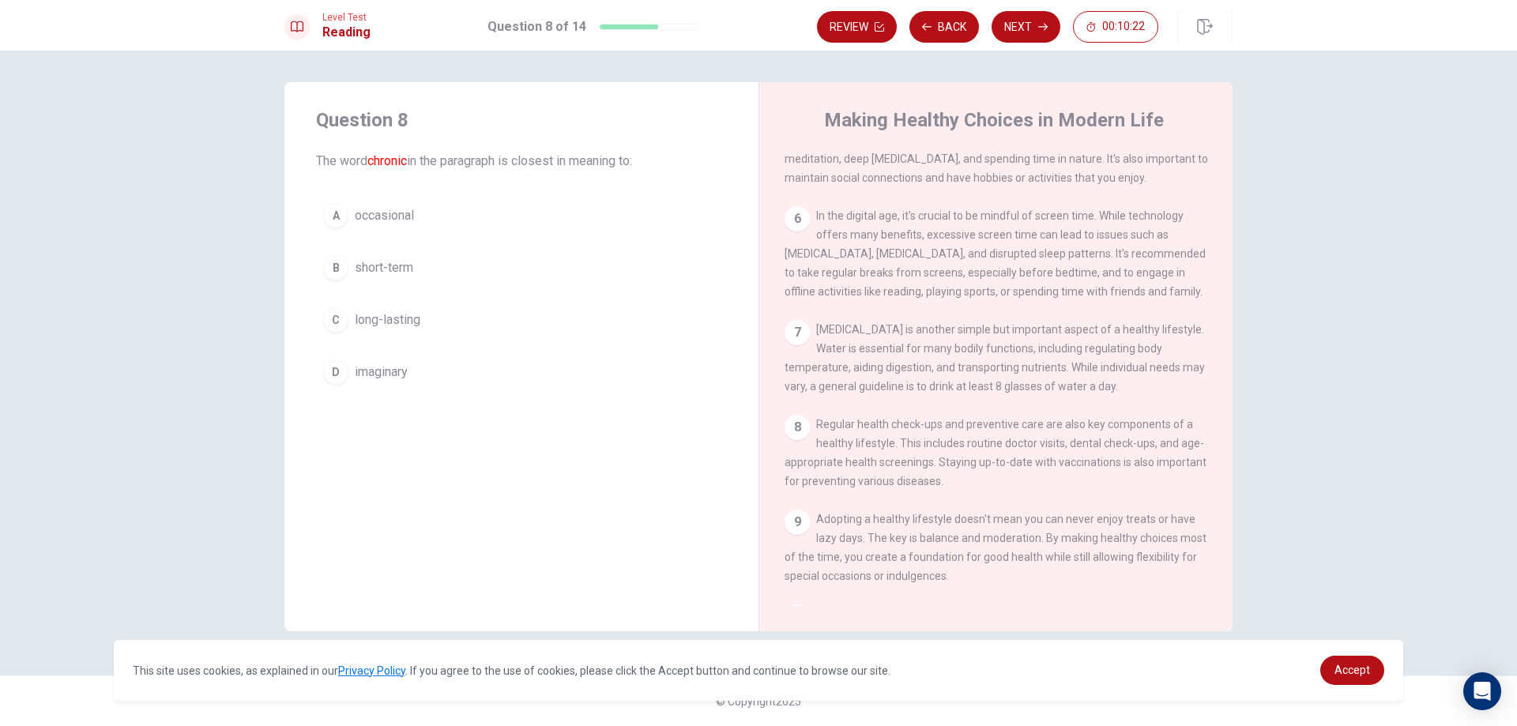
scroll to position [570, 0]
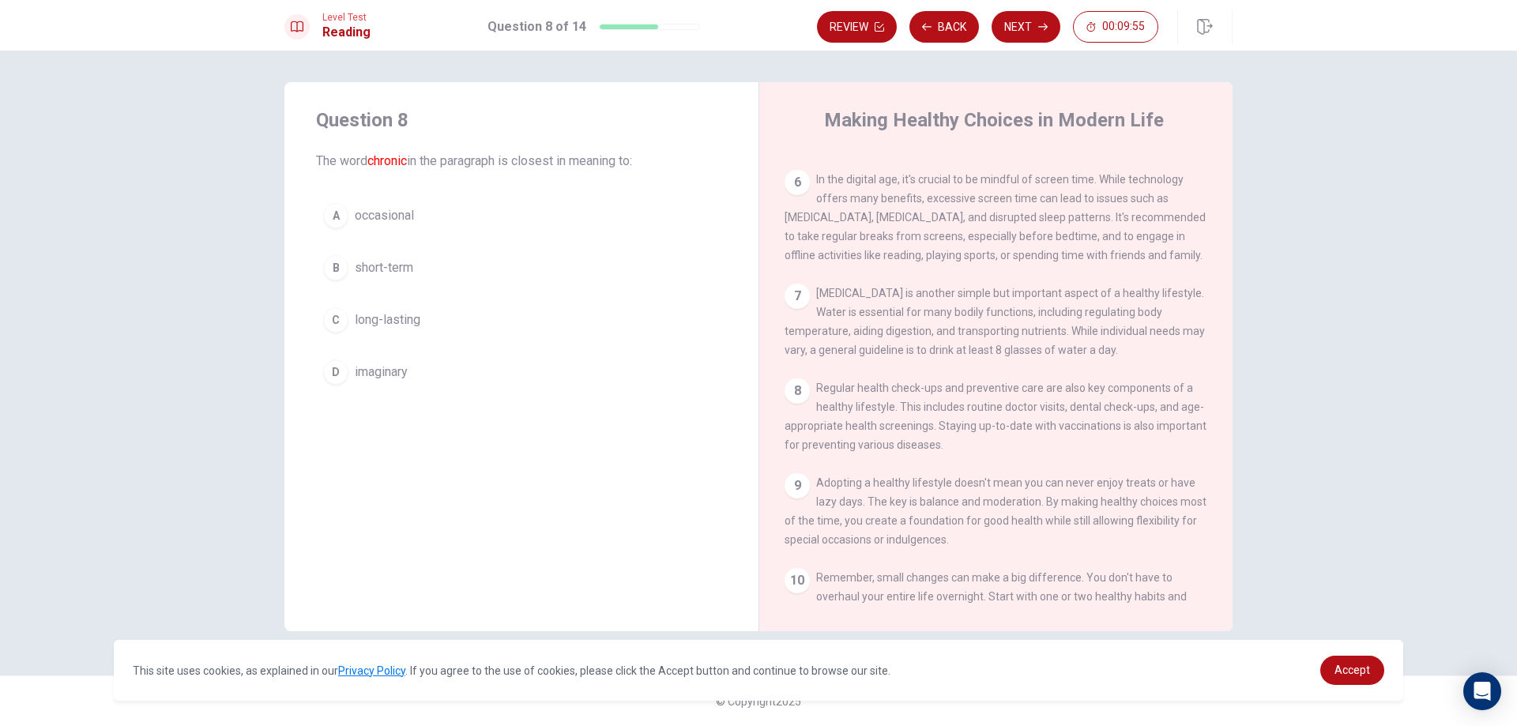
click at [415, 259] on button "B short-term" at bounding box center [521, 268] width 411 height 40
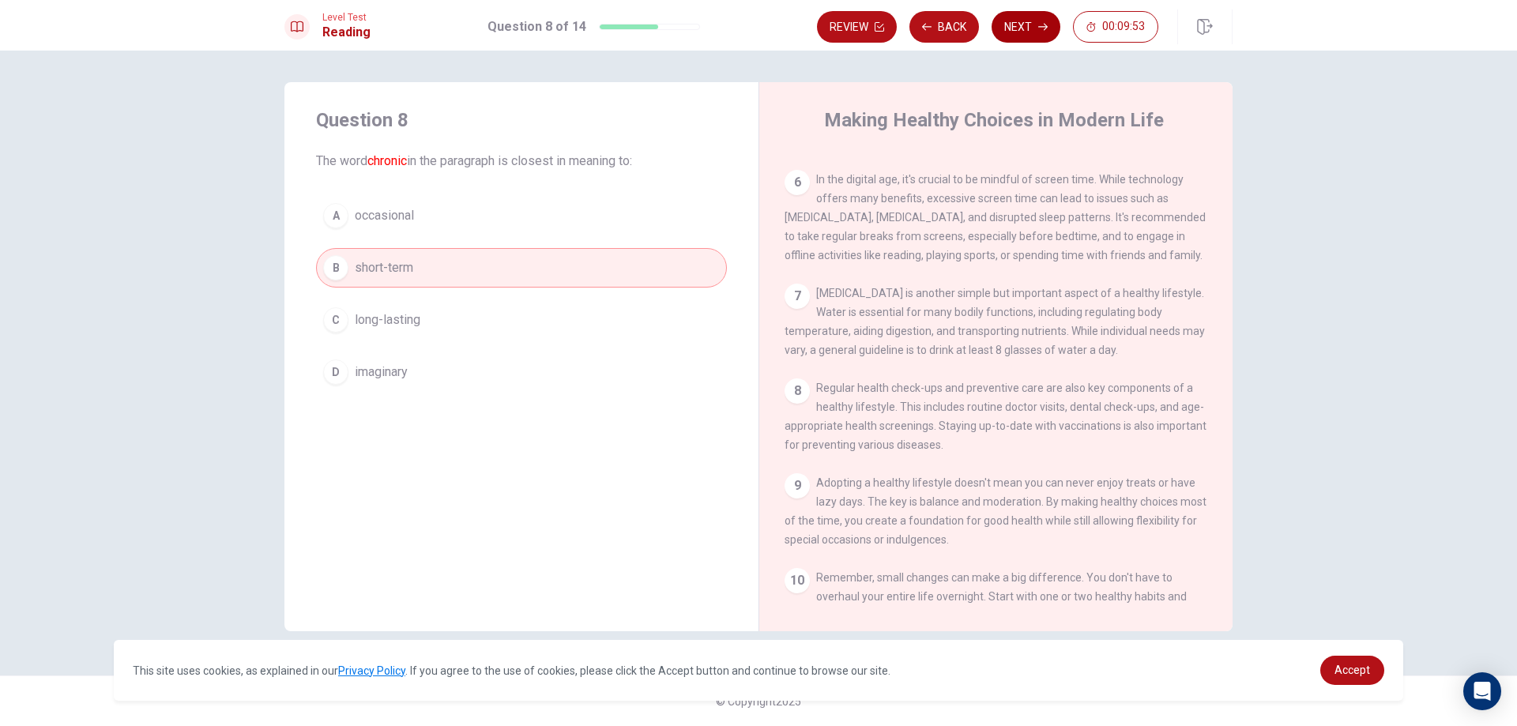
click at [1027, 28] on button "Next" at bounding box center [1026, 27] width 69 height 32
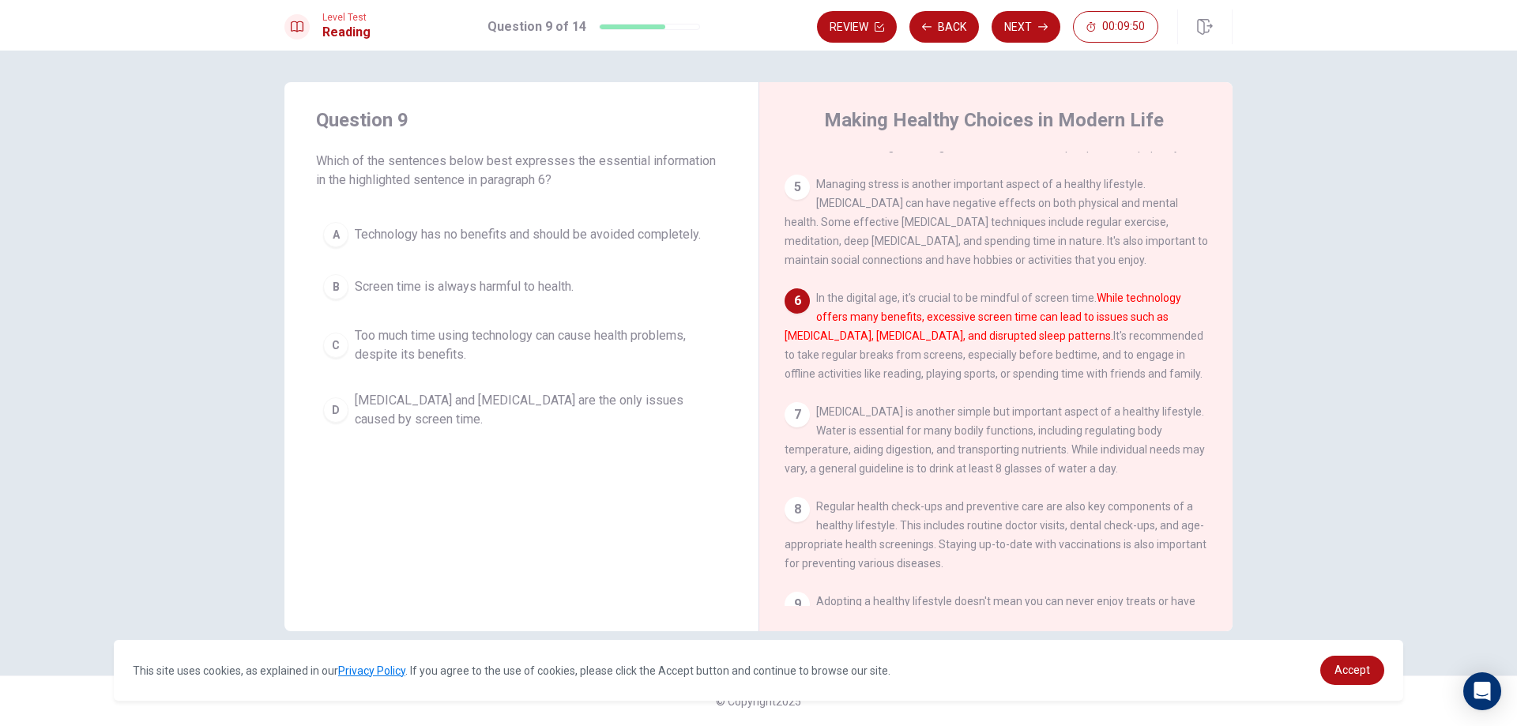
scroll to position [451, 0]
click at [952, 19] on button "Back" at bounding box center [945, 27] width 70 height 32
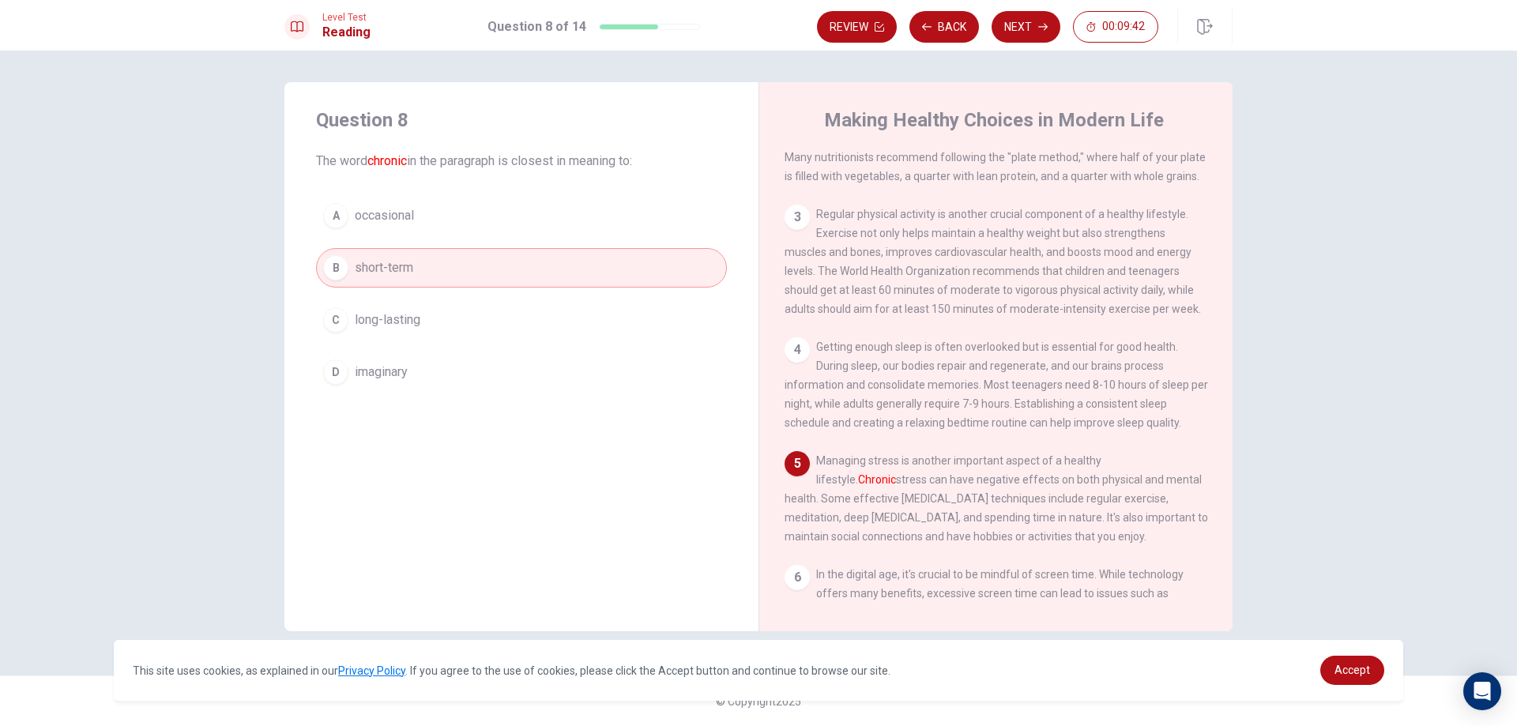
scroll to position [254, 0]
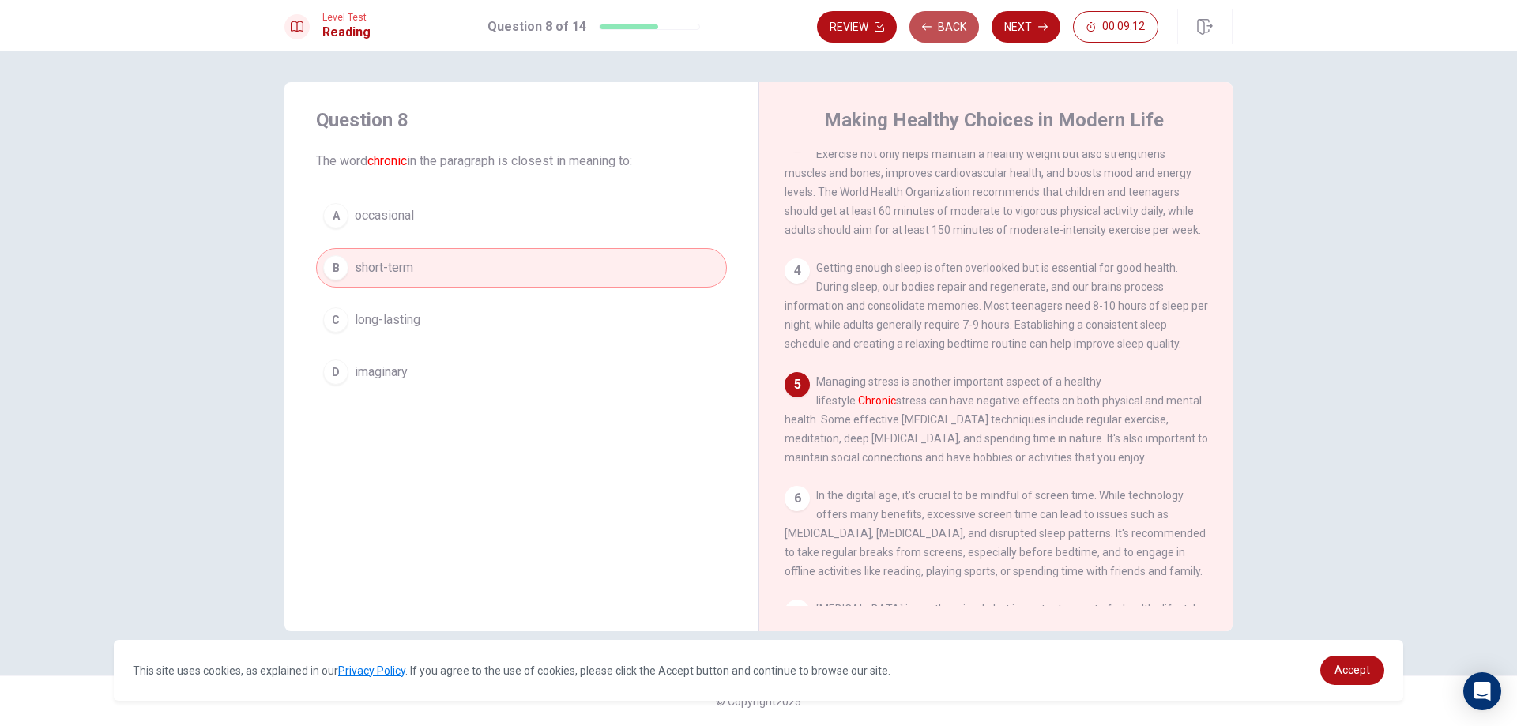
click at [927, 21] on button "Back" at bounding box center [945, 27] width 70 height 32
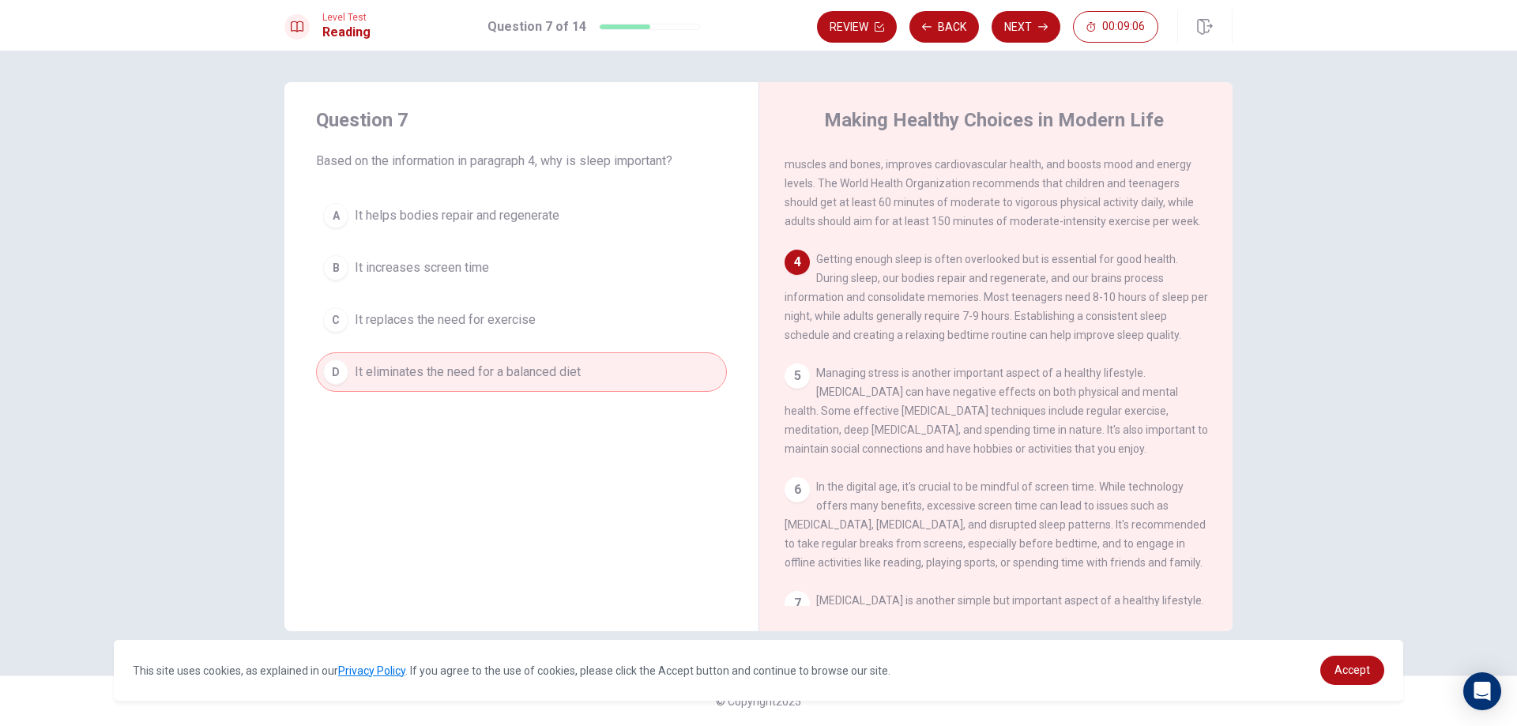
scroll to position [237, 0]
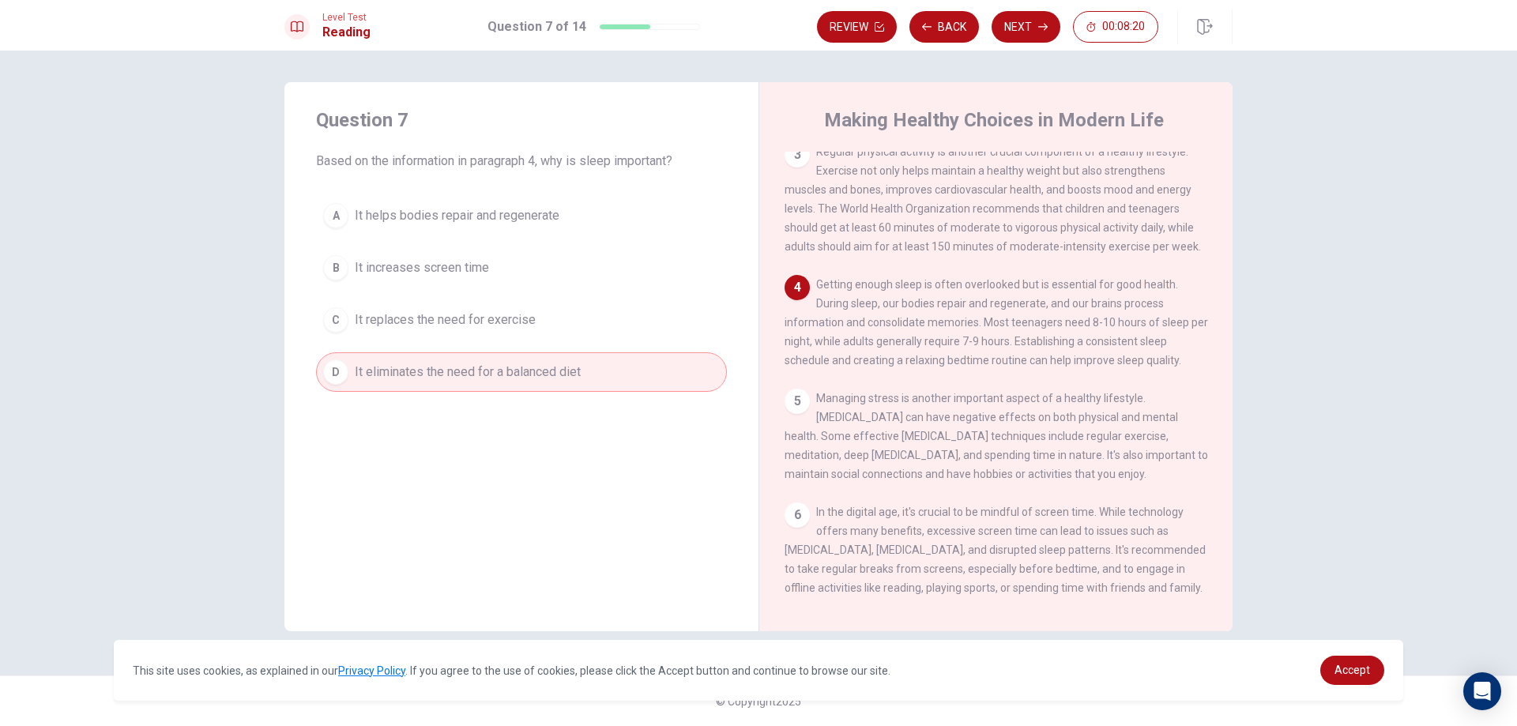
click at [549, 266] on button "B It increases screen time" at bounding box center [521, 268] width 411 height 40
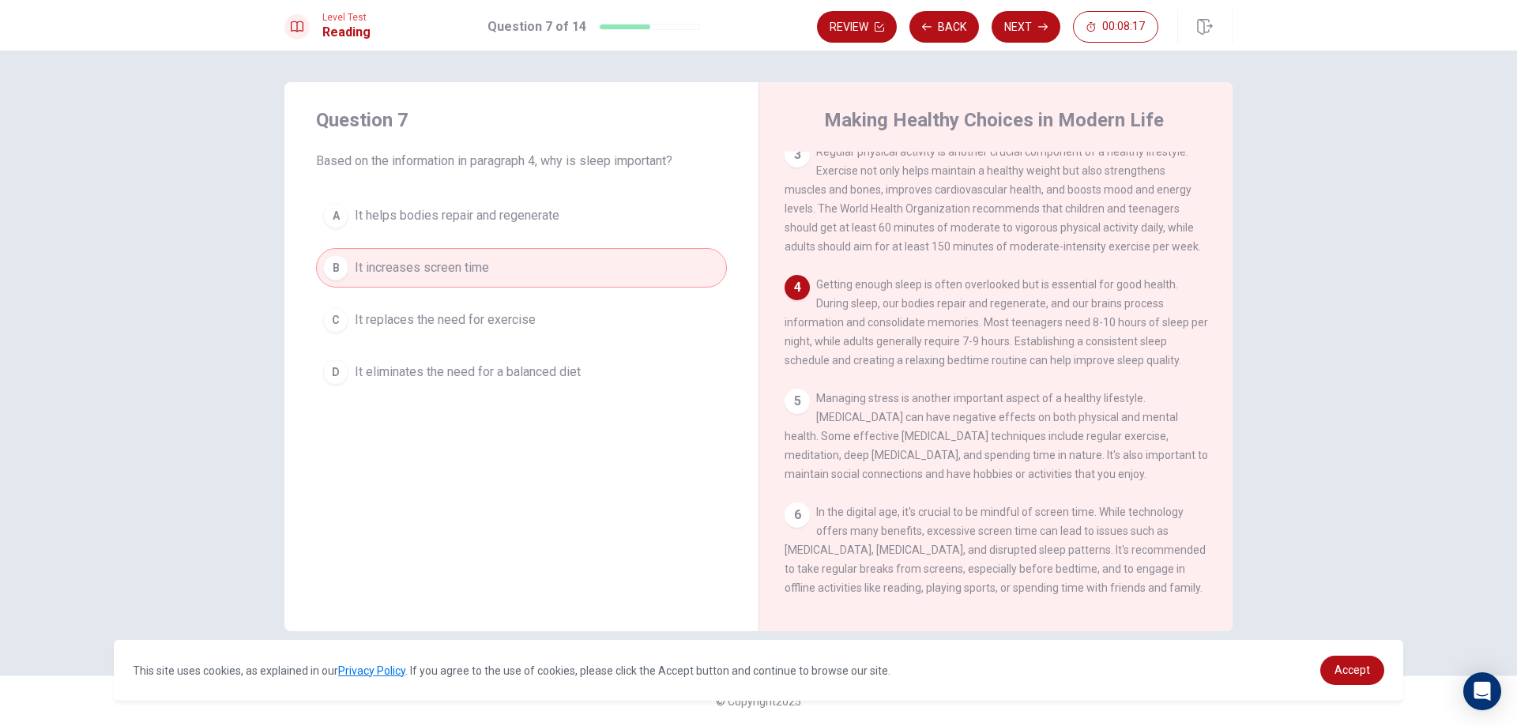
click at [946, 10] on div "Review Back Next 00:08:17" at bounding box center [1025, 26] width 416 height 35
click at [948, 19] on button "Back" at bounding box center [945, 27] width 70 height 32
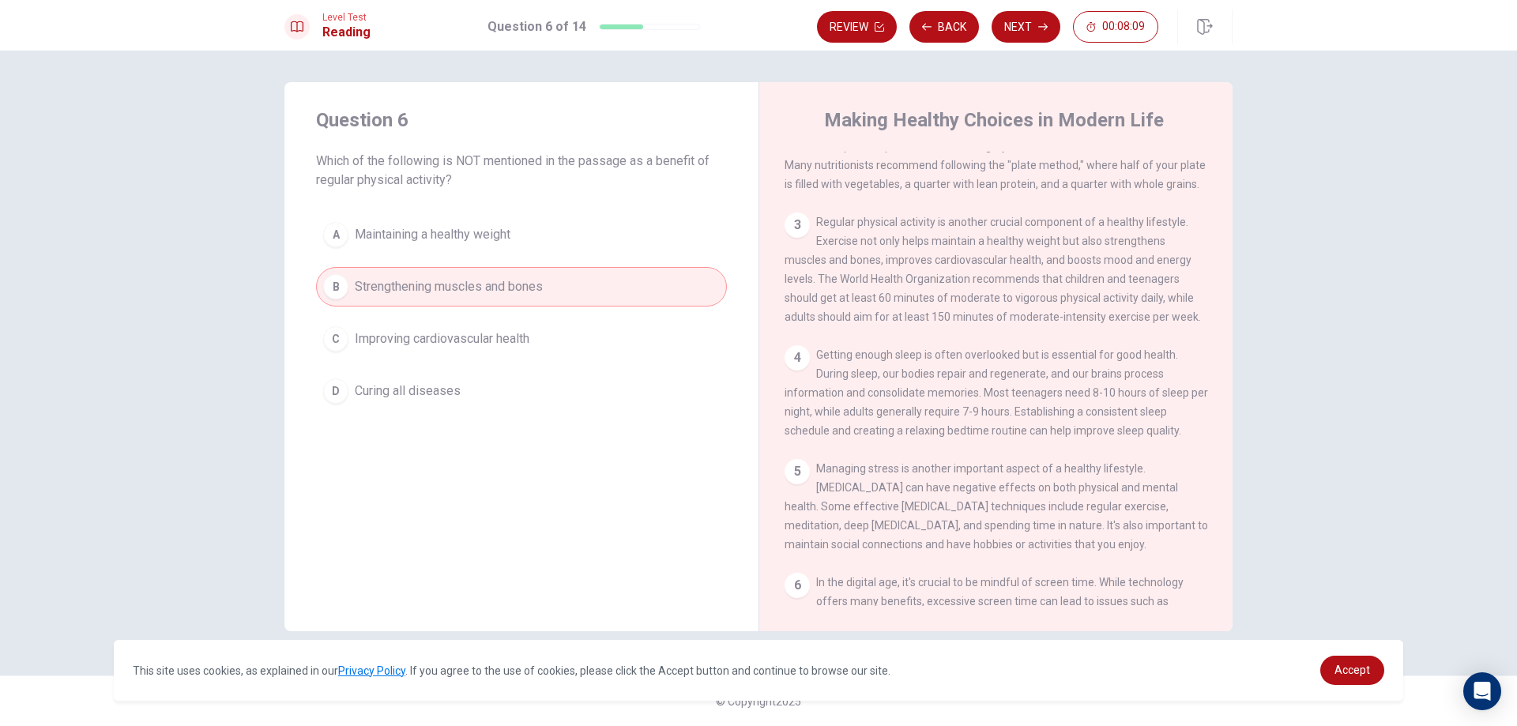
scroll to position [130, 0]
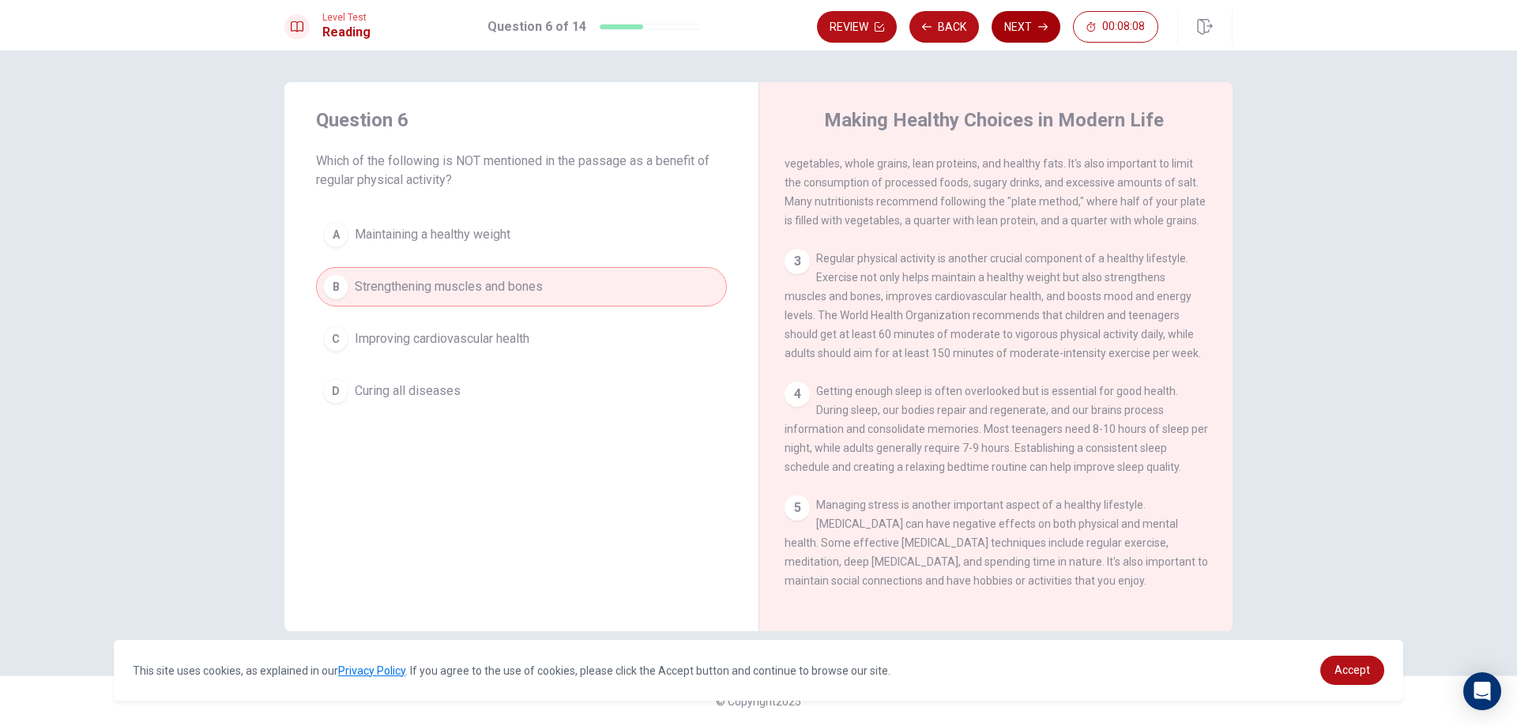
click at [1029, 26] on button "Next" at bounding box center [1026, 27] width 69 height 32
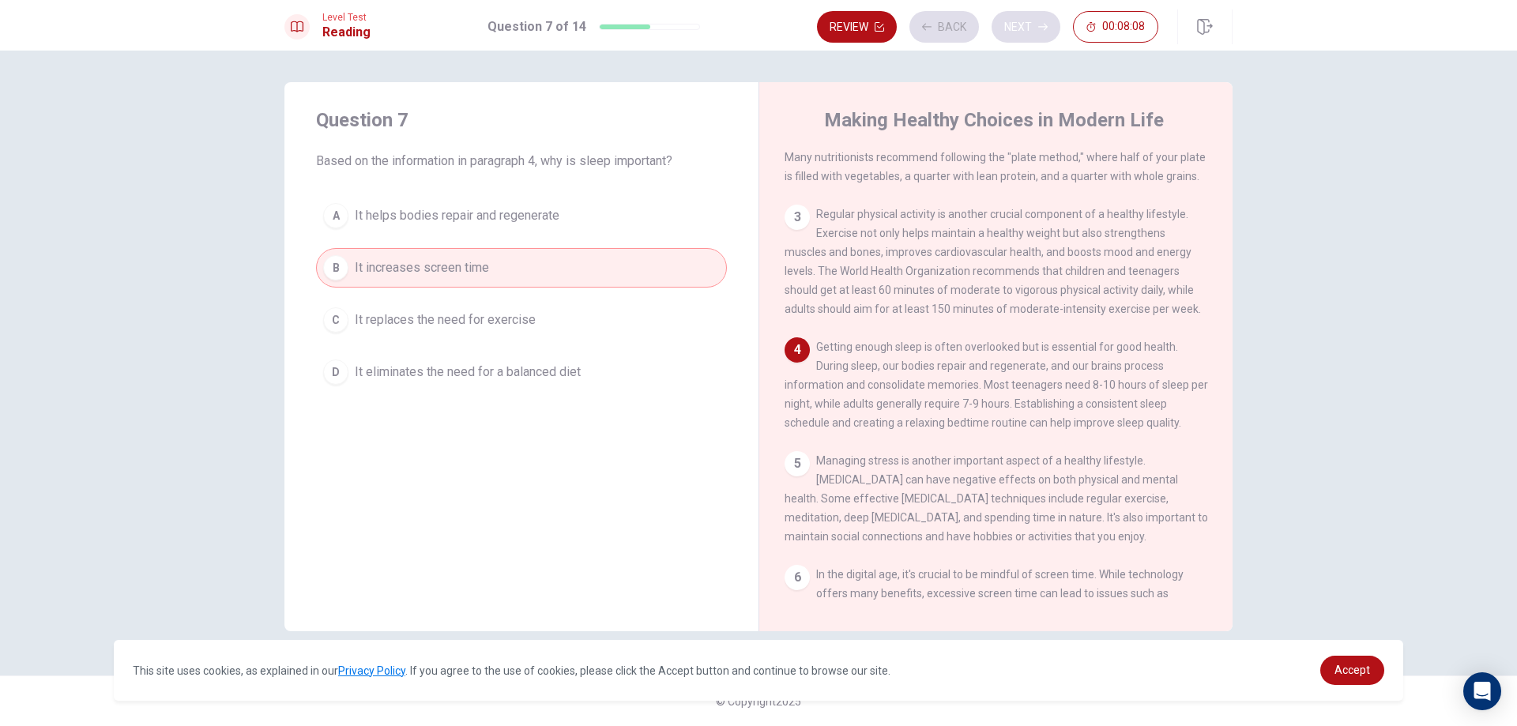
scroll to position [175, 0]
click at [1029, 26] on div "Review Back Next 00:08:08" at bounding box center [987, 27] width 341 height 32
click at [1030, 21] on button "Next" at bounding box center [1026, 27] width 69 height 32
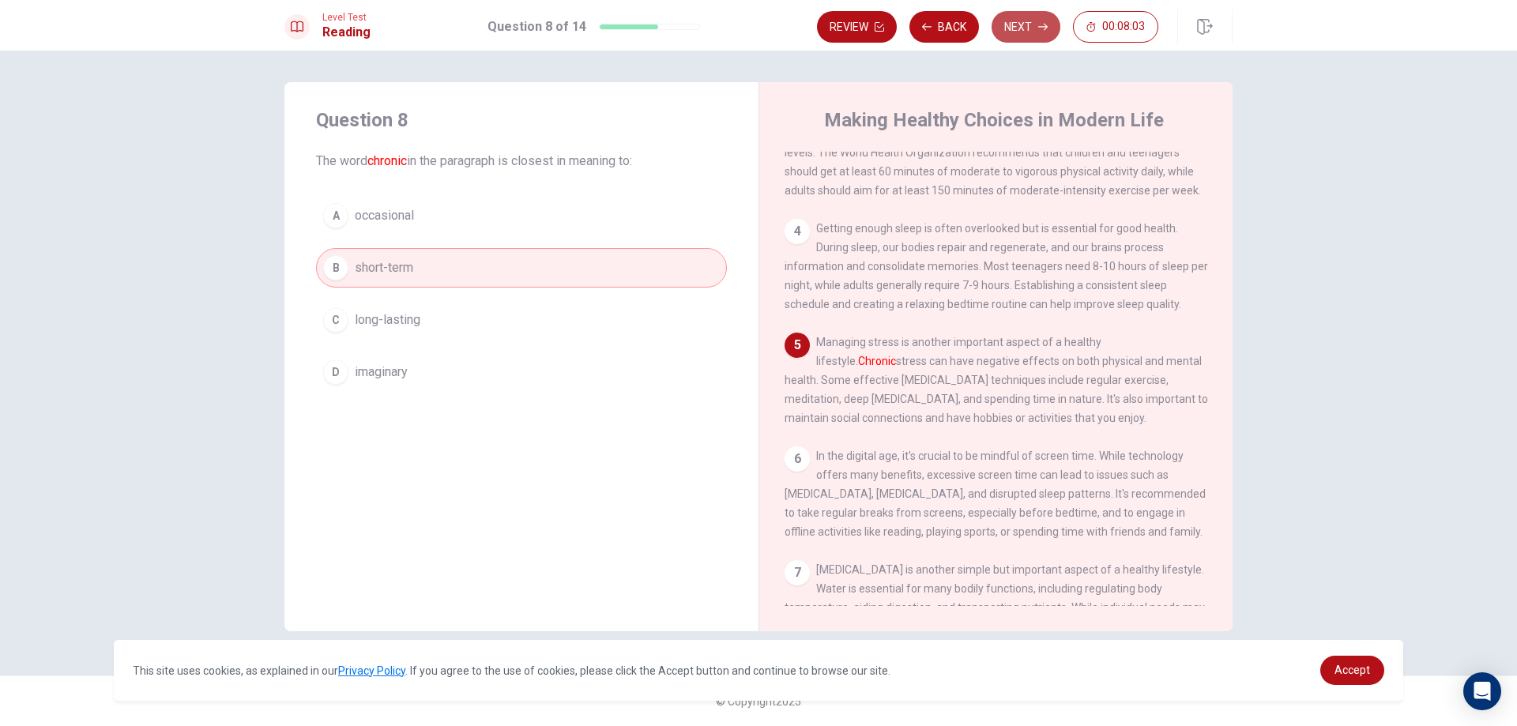
click at [1030, 21] on button "Next" at bounding box center [1026, 27] width 69 height 32
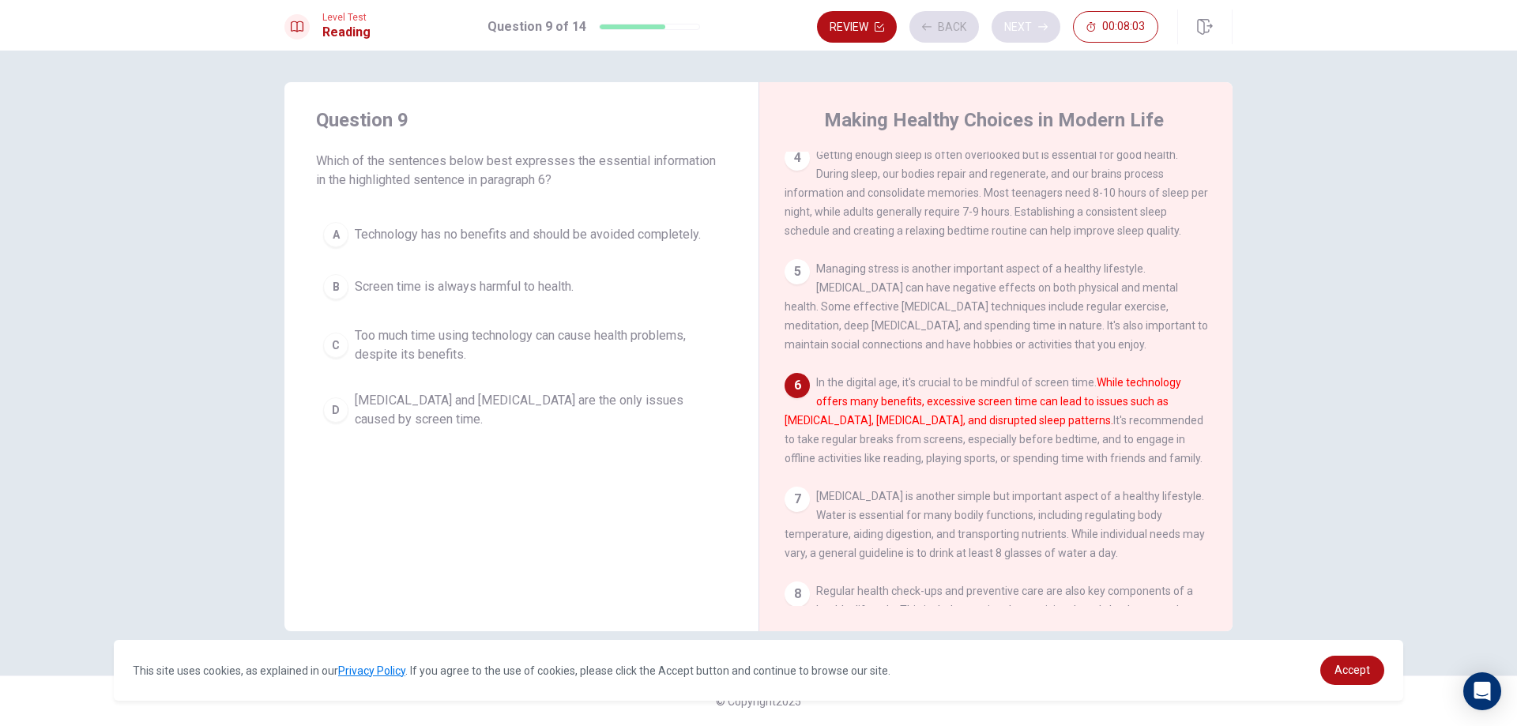
scroll to position [411, 0]
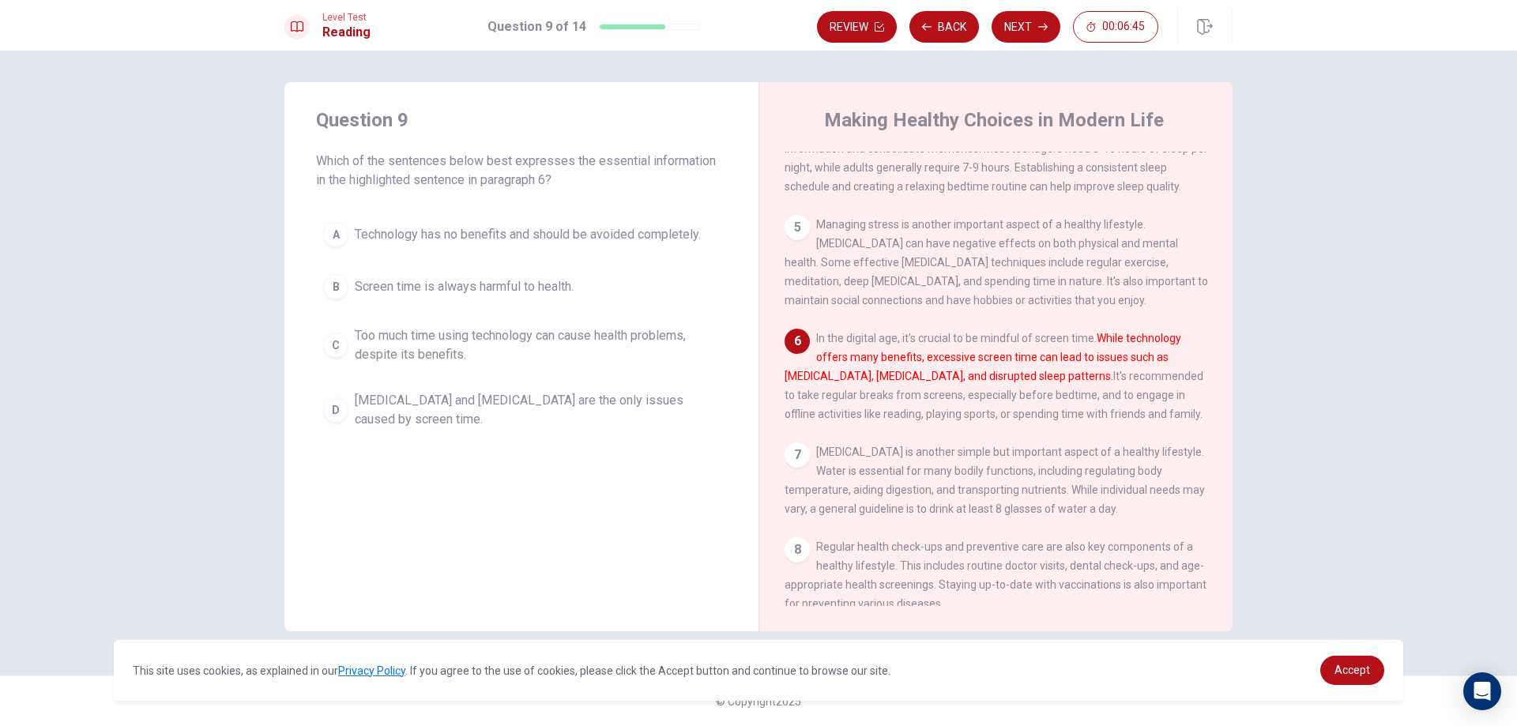
click at [338, 409] on div "D" at bounding box center [335, 410] width 25 height 25
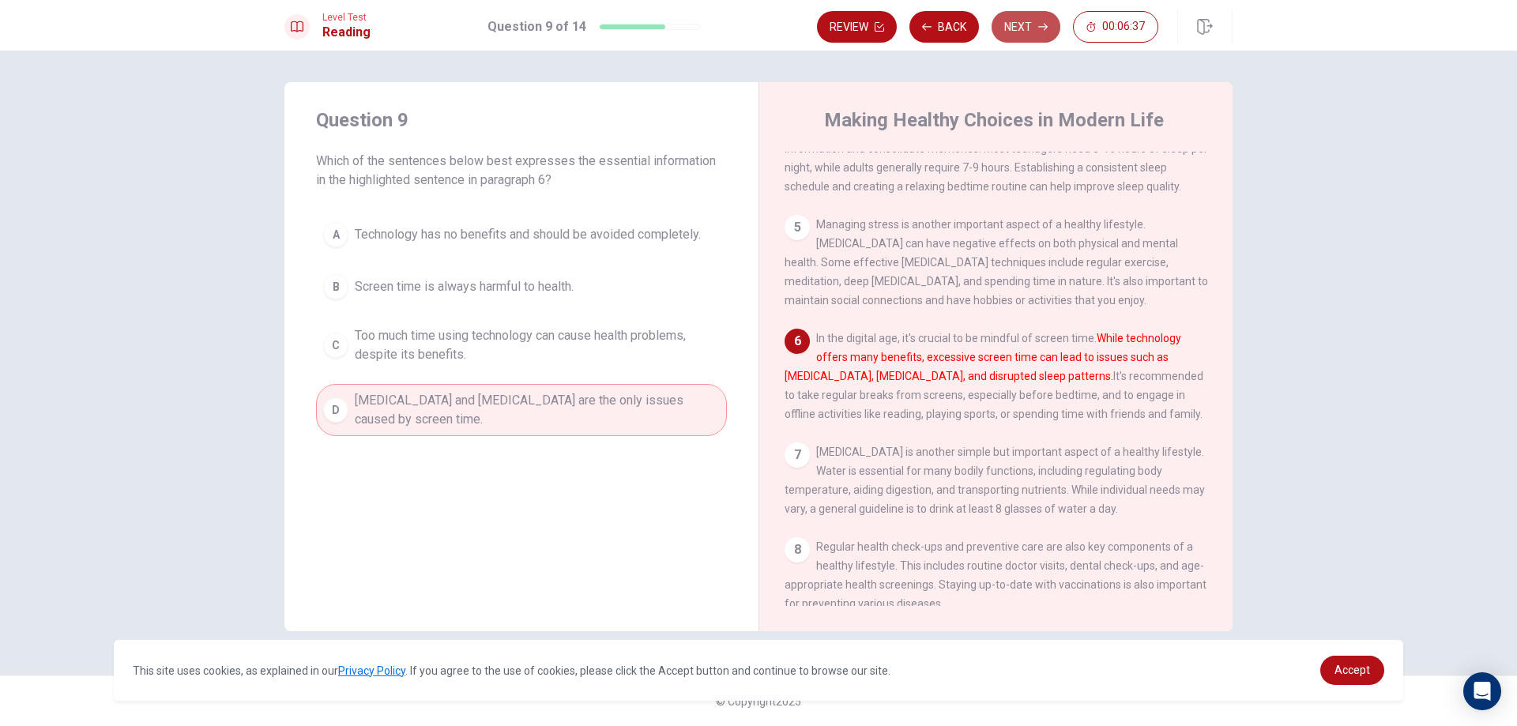
click at [1018, 21] on button "Next" at bounding box center [1026, 27] width 69 height 32
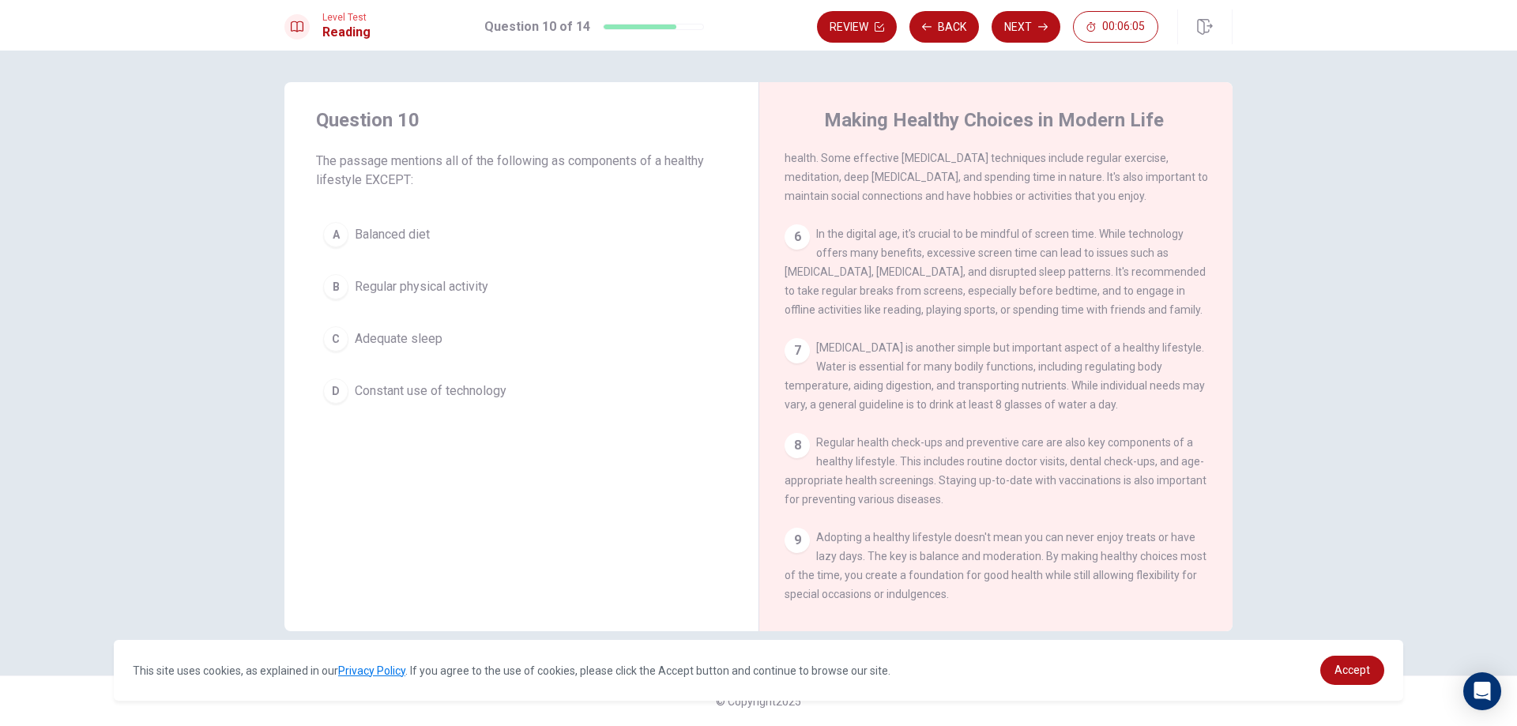
scroll to position [553, 0]
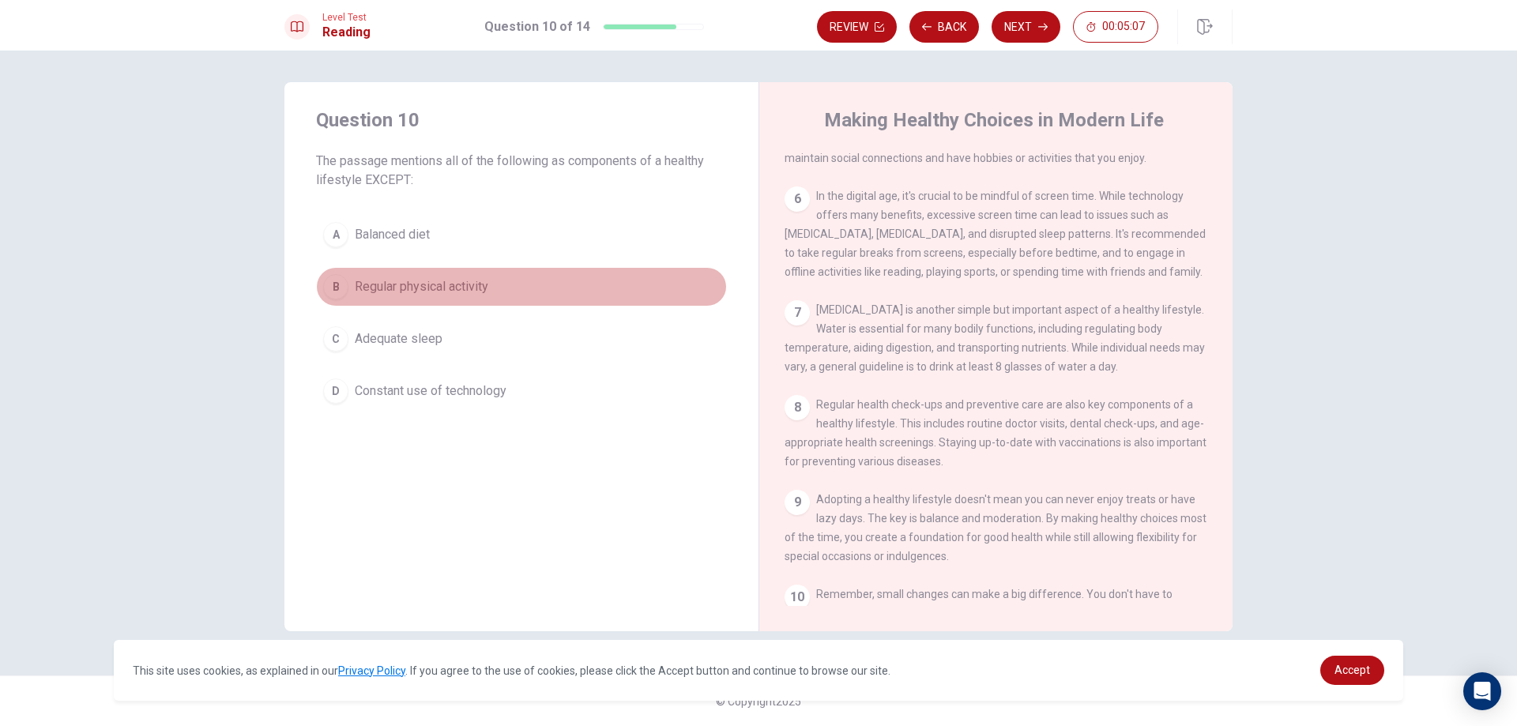
click at [447, 281] on span "Regular physical activity" at bounding box center [422, 286] width 134 height 19
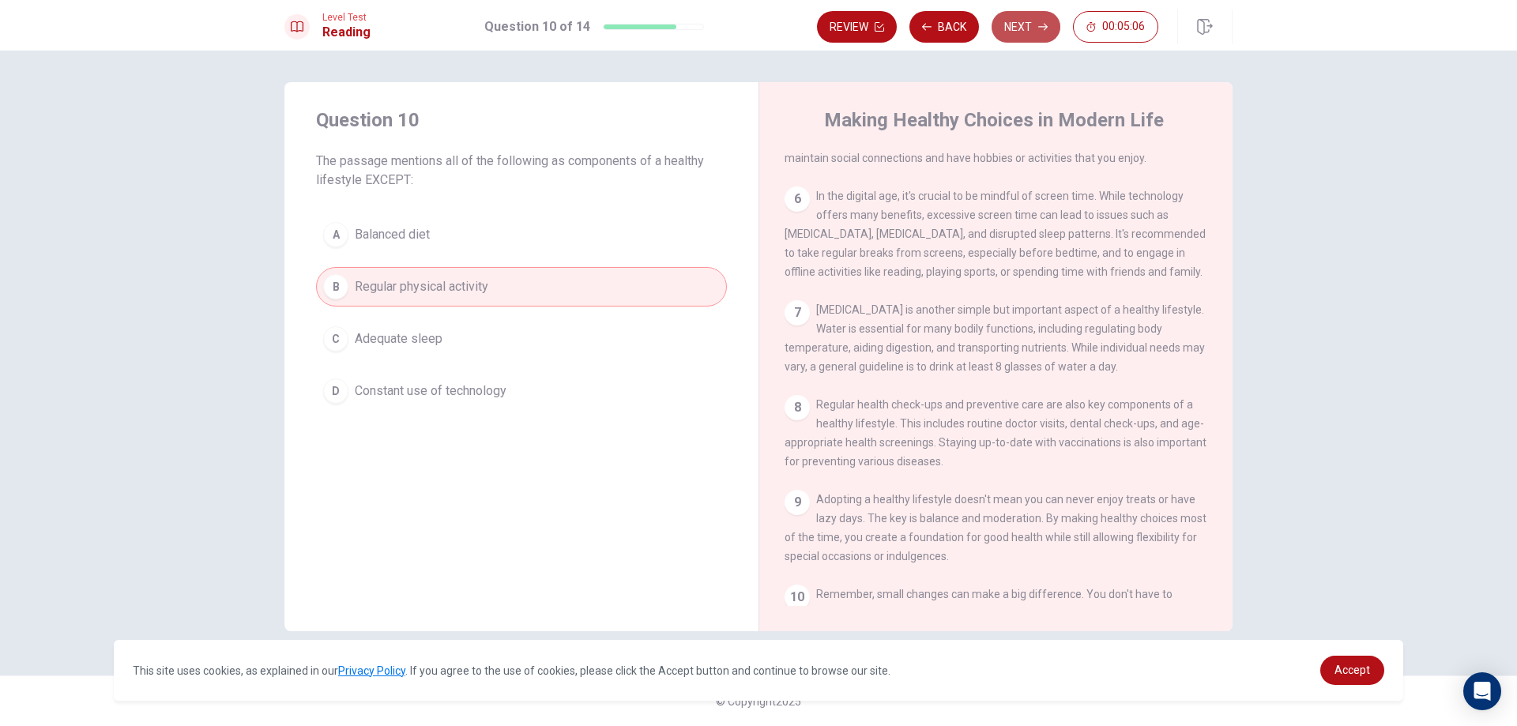
click at [1020, 20] on button "Next" at bounding box center [1026, 27] width 69 height 32
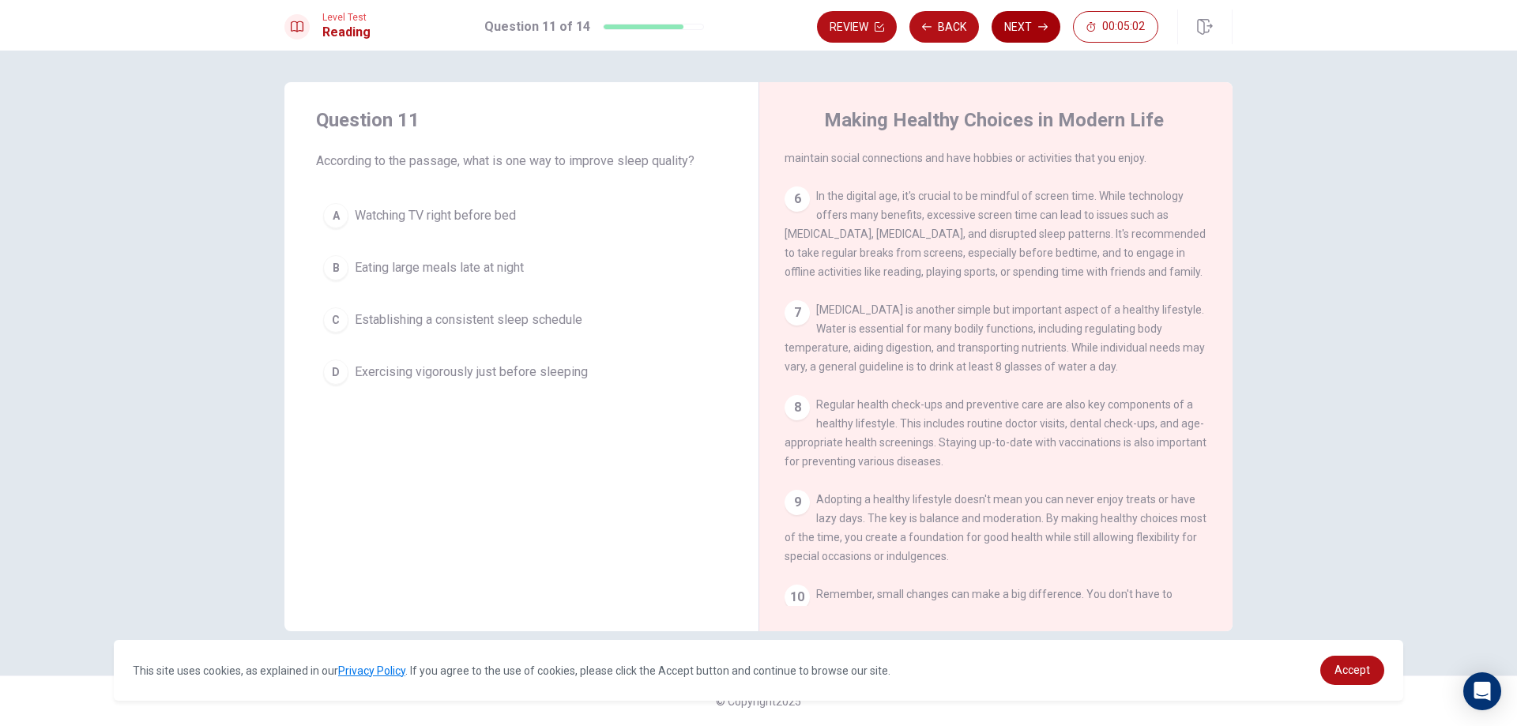
click at [1033, 22] on button "Next" at bounding box center [1026, 27] width 69 height 32
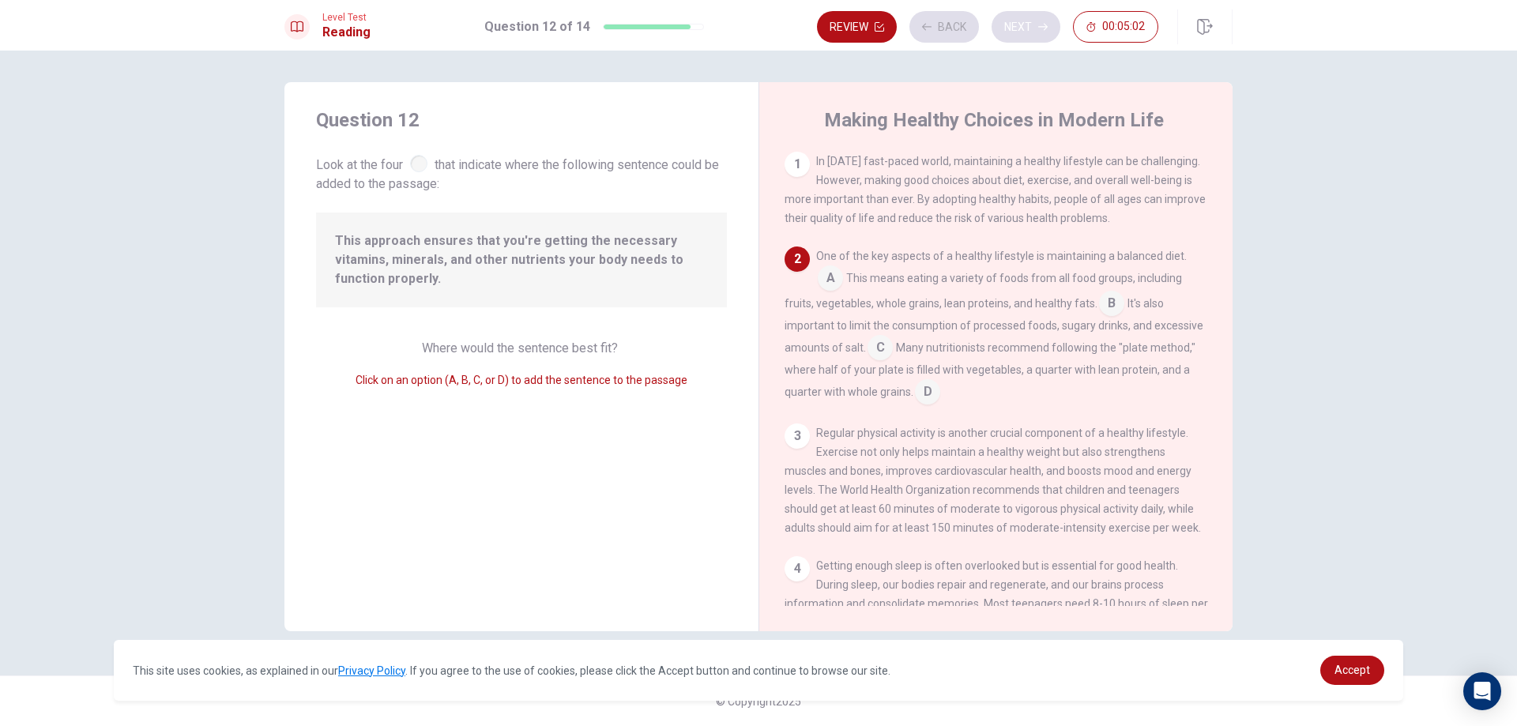
scroll to position [98, 0]
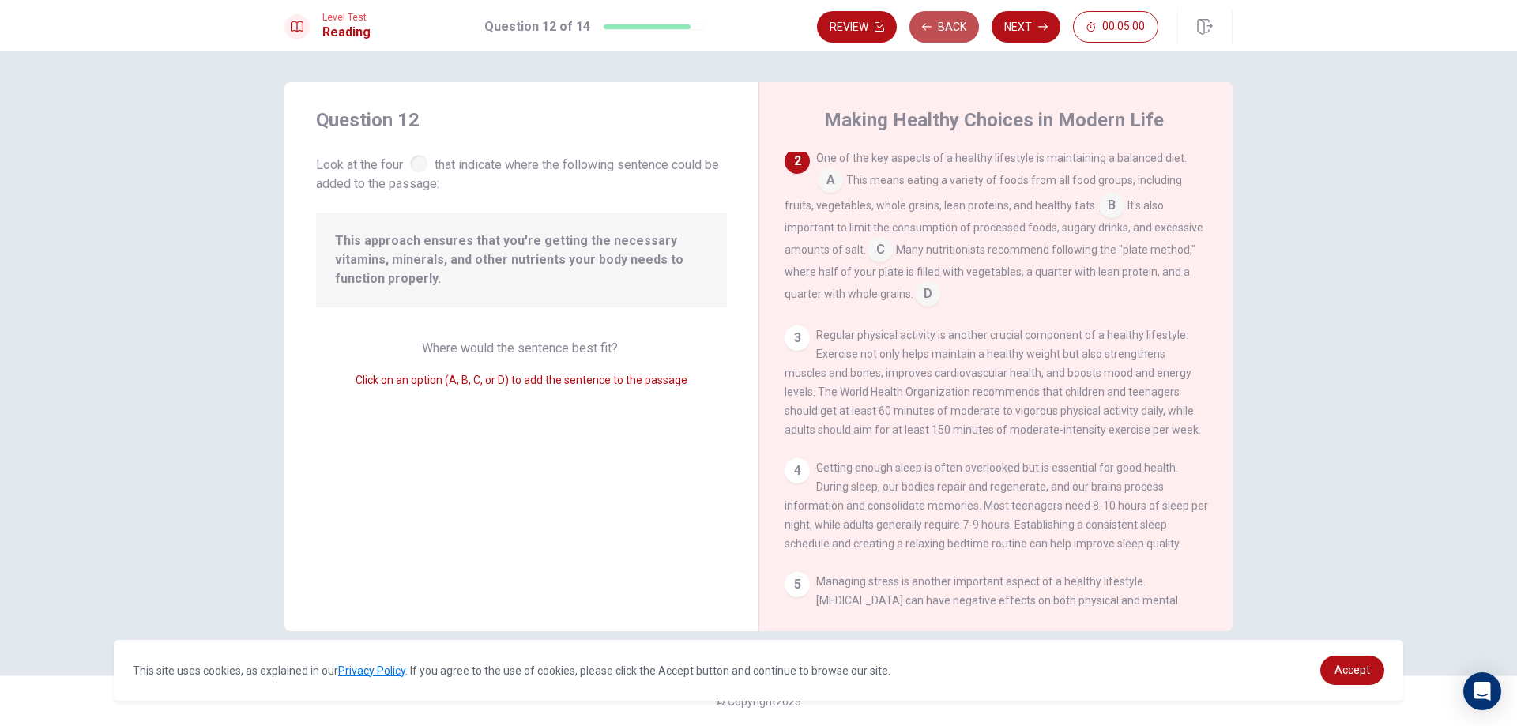
click at [920, 20] on button "Back" at bounding box center [945, 27] width 70 height 32
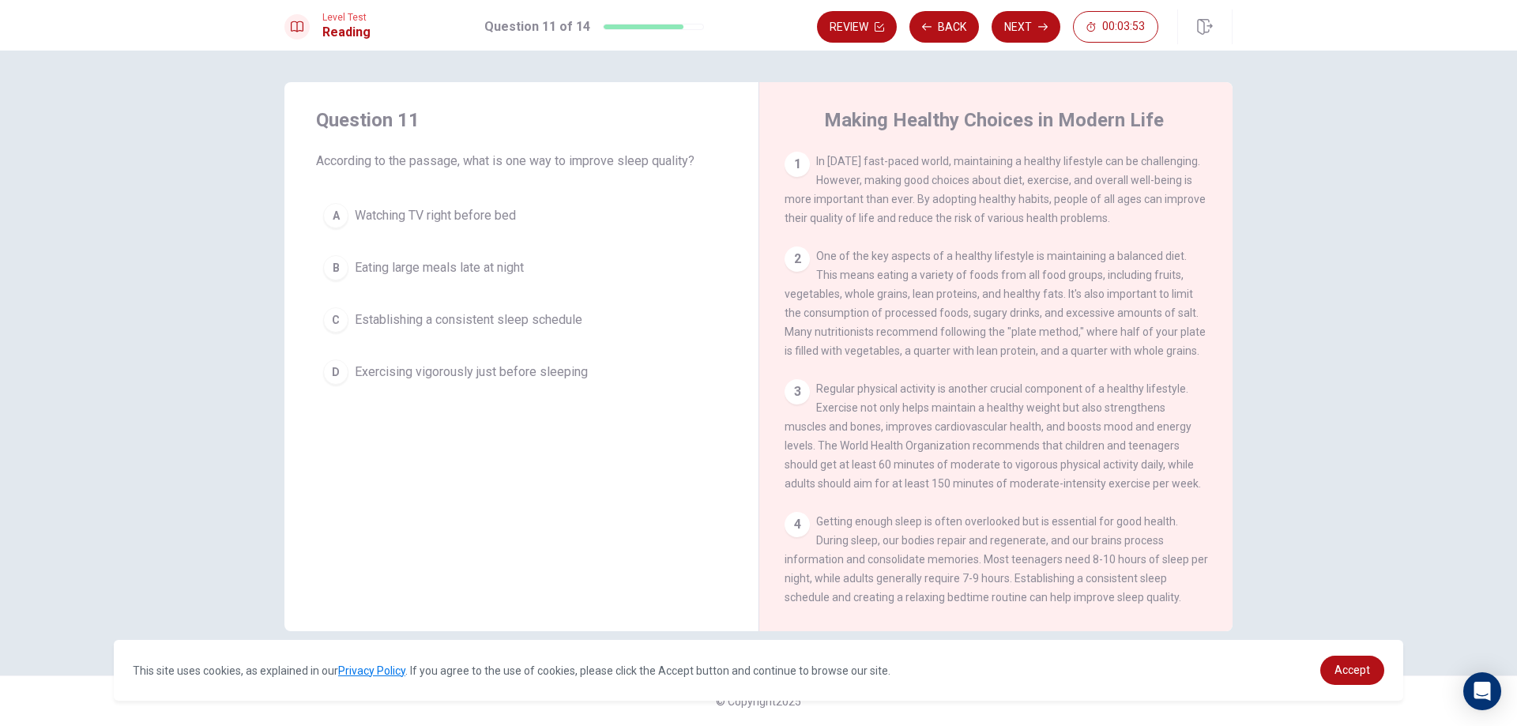
click at [594, 317] on button "C Establishing a consistent sleep schedule" at bounding box center [521, 320] width 411 height 40
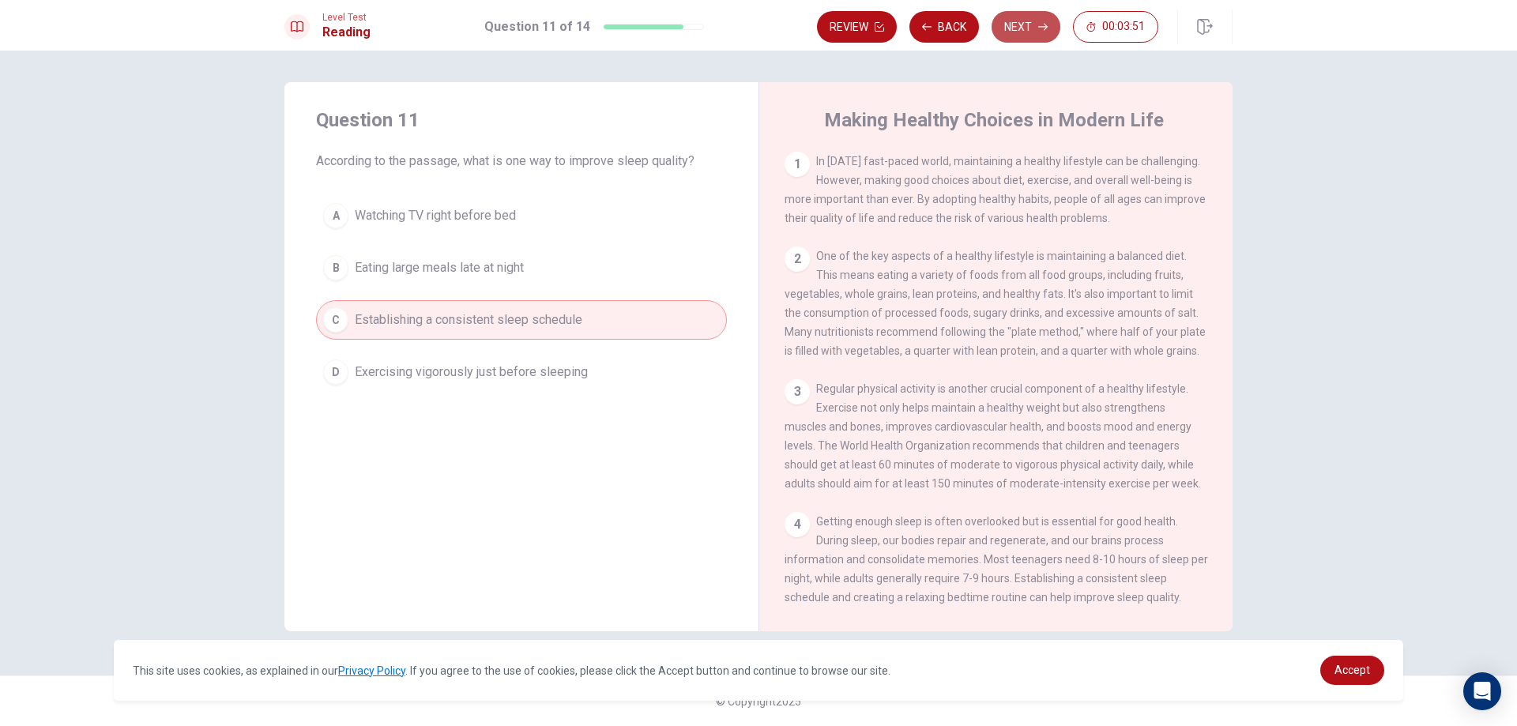
click at [1033, 14] on button "Next" at bounding box center [1026, 27] width 69 height 32
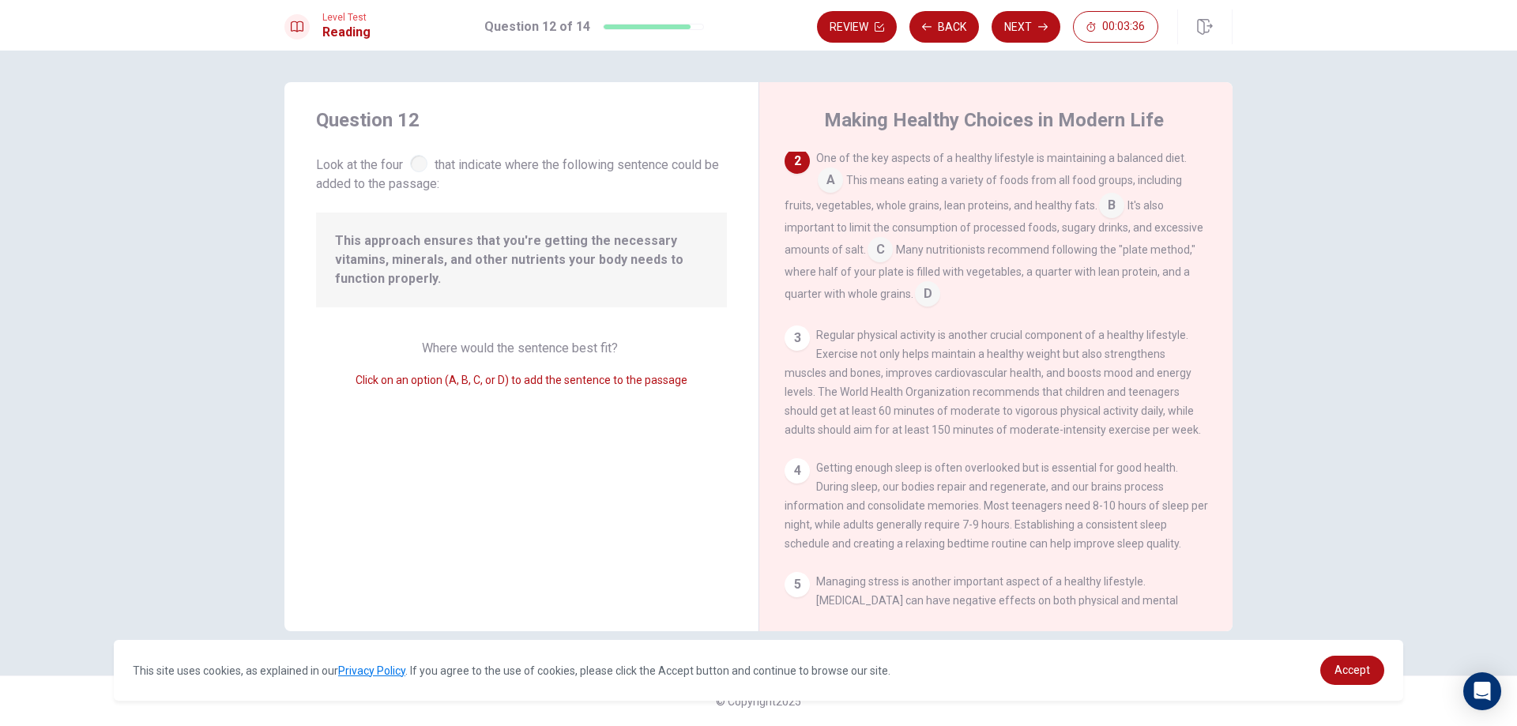
click at [828, 176] on input at bounding box center [830, 181] width 25 height 25
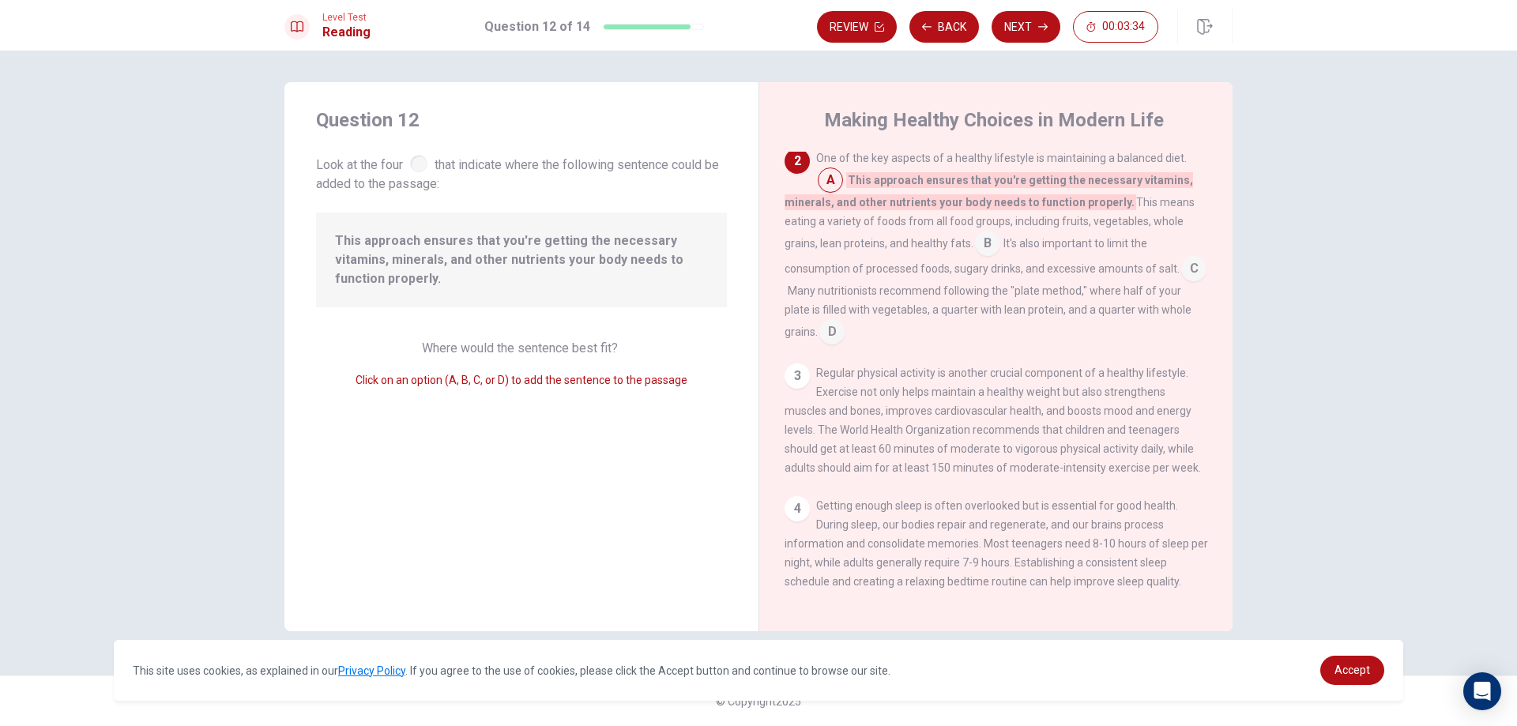
click at [986, 245] on input at bounding box center [987, 244] width 25 height 25
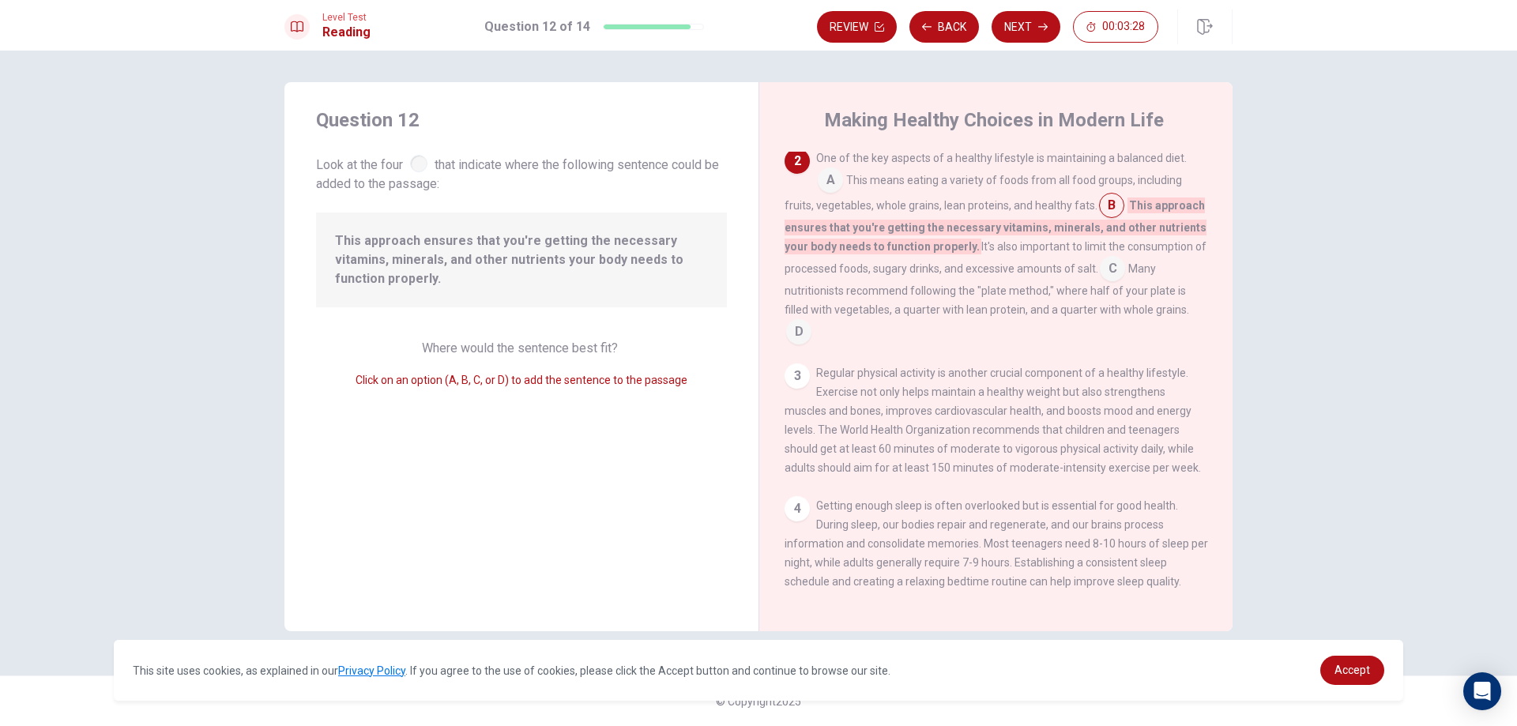
click at [418, 161] on div at bounding box center [418, 163] width 17 height 17
click at [824, 185] on input at bounding box center [830, 181] width 25 height 25
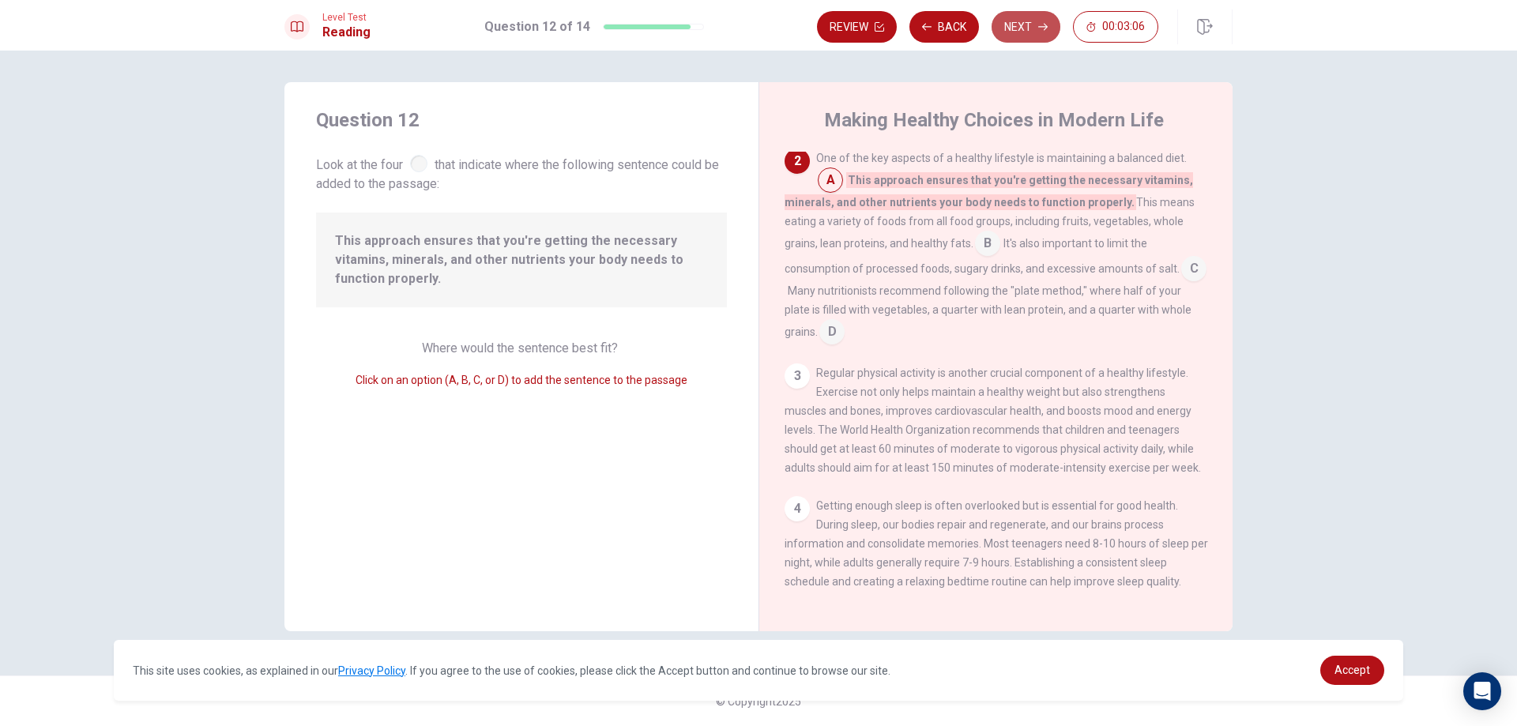
click at [1036, 14] on button "Next" at bounding box center [1026, 27] width 69 height 32
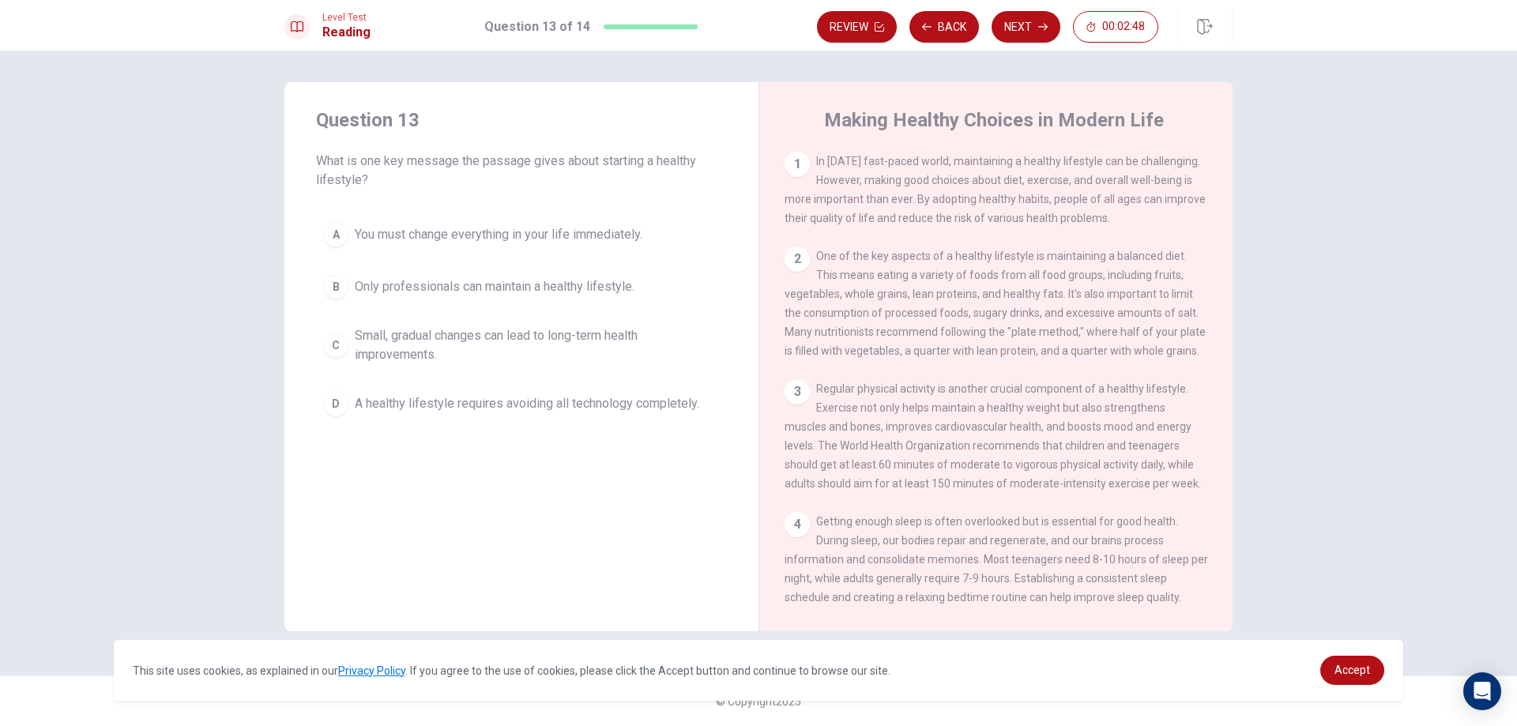
click at [334, 236] on div "A" at bounding box center [335, 234] width 25 height 25
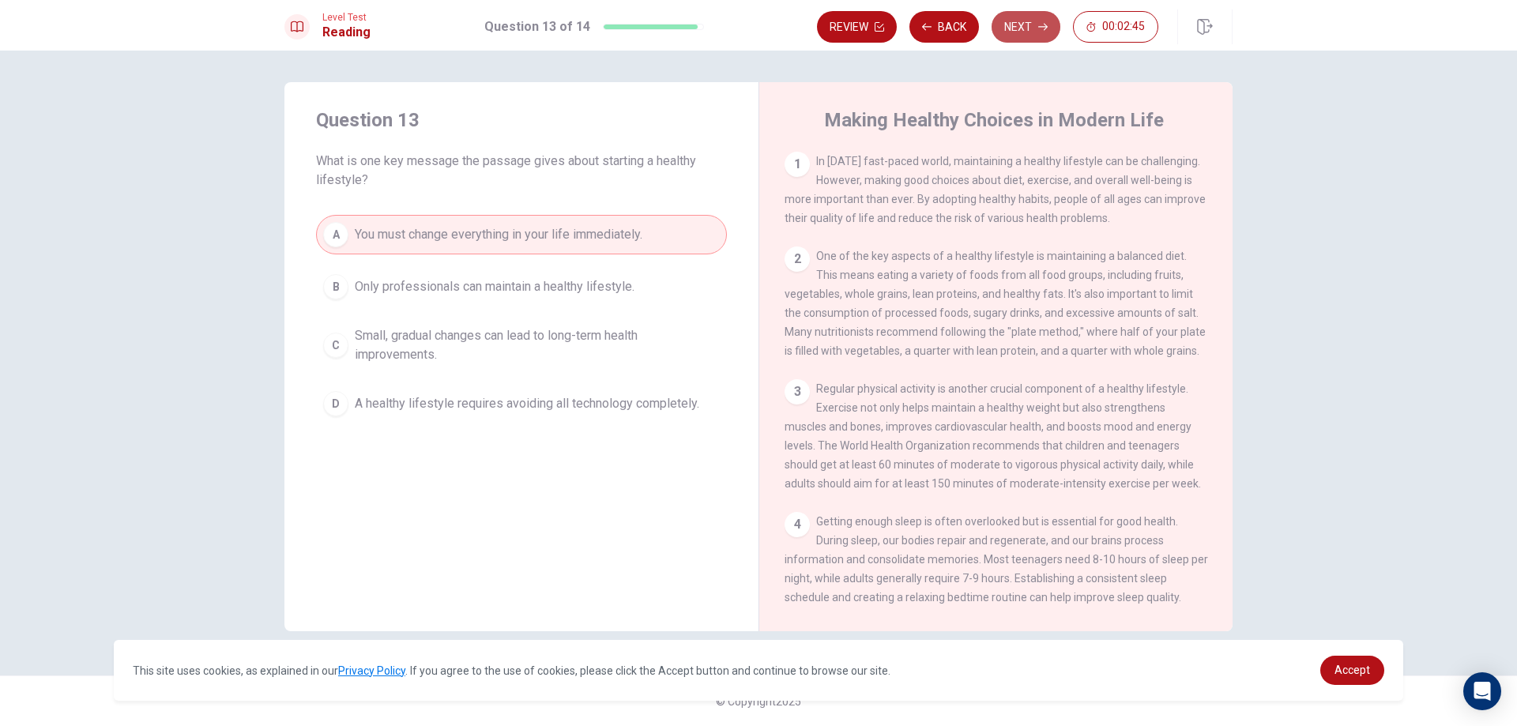
click at [1014, 26] on button "Next" at bounding box center [1026, 27] width 69 height 32
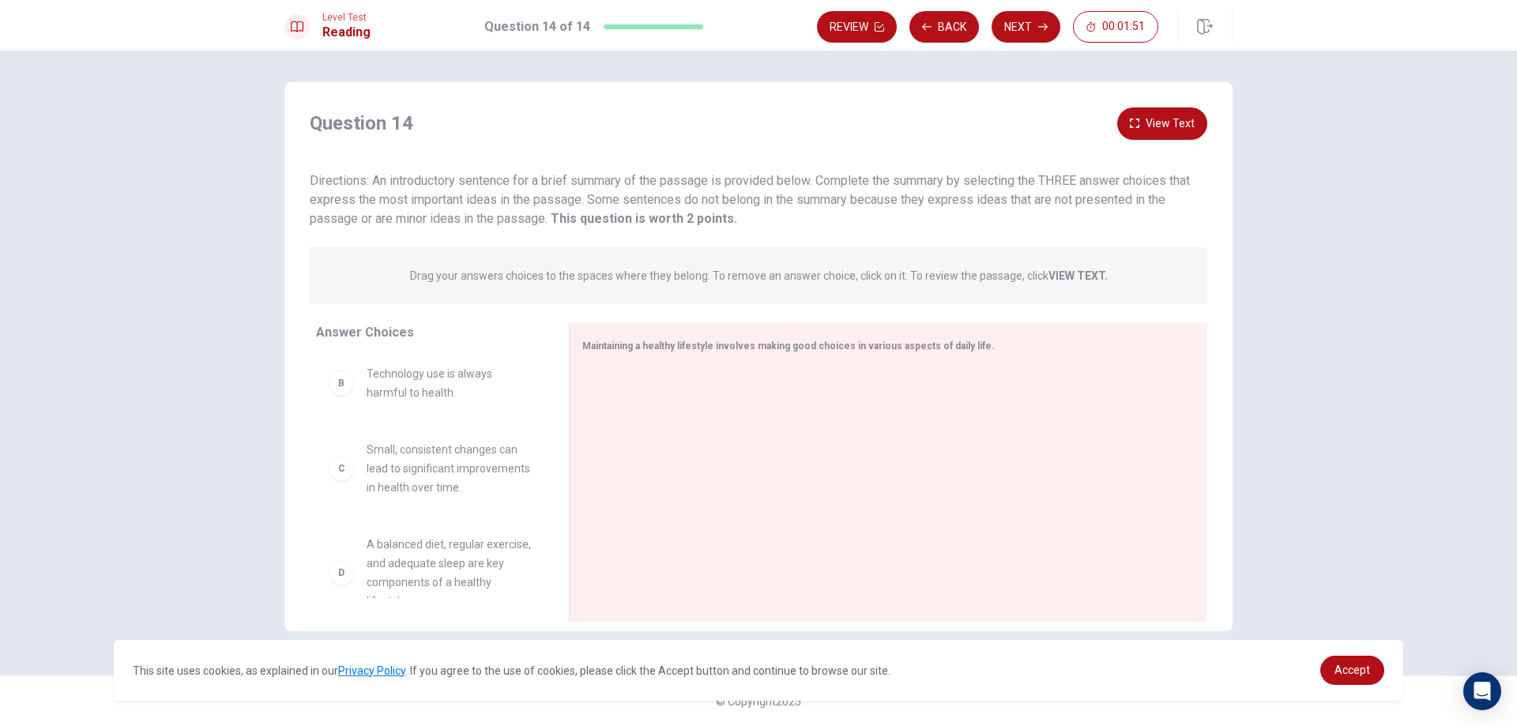
scroll to position [158, 0]
click at [344, 527] on div "D A balanced diet, regular exercise, and adequate sleep are key components of a…" at bounding box center [430, 494] width 202 height 76
click at [345, 507] on div "D" at bounding box center [341, 493] width 25 height 25
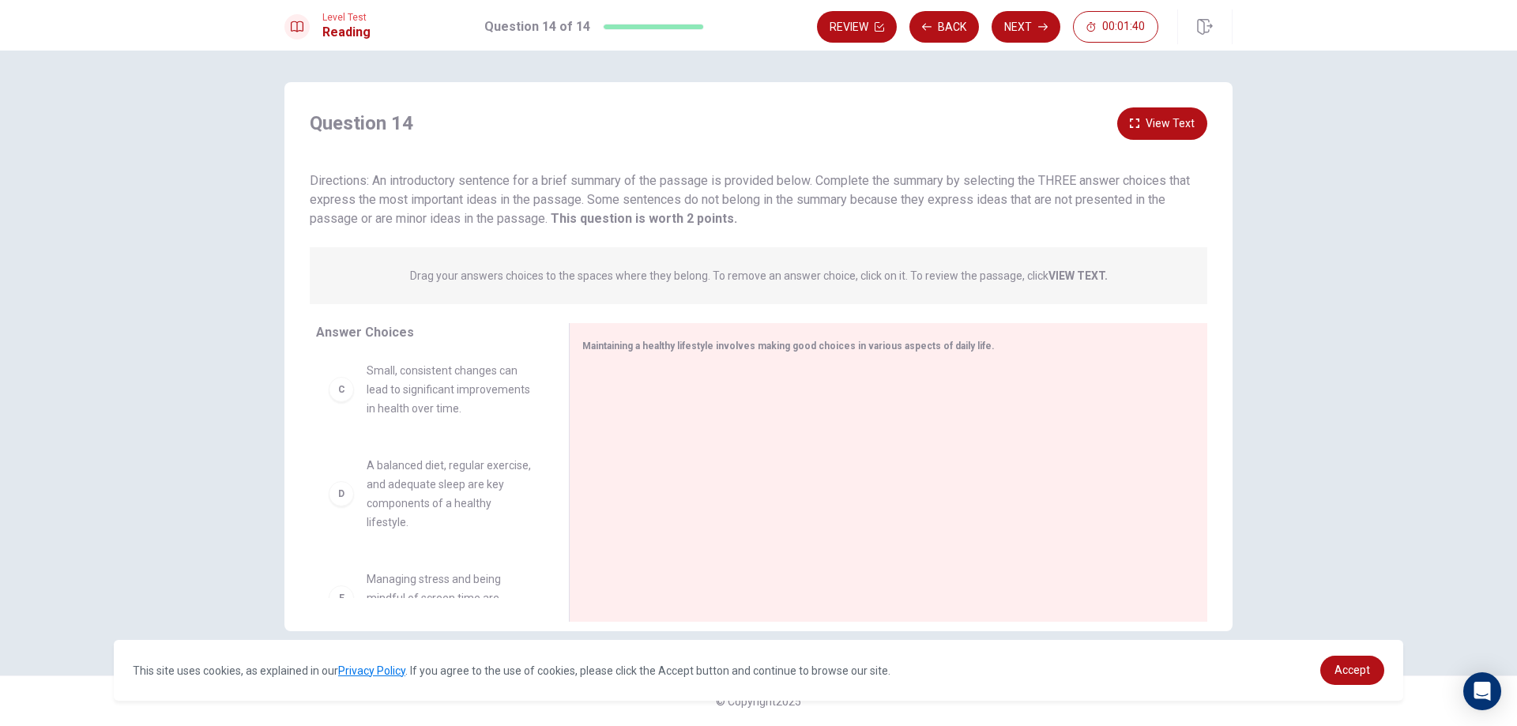
click at [345, 507] on div "D" at bounding box center [341, 493] width 25 height 25
click at [343, 402] on div "C" at bounding box center [341, 389] width 25 height 25
click at [740, 213] on div "Directions: An introductory sentence for a brief summary of the passage is prov…" at bounding box center [759, 200] width 898 height 57
click at [737, 270] on p "Drag your answers choices to the spaces where they belong. To remove an answer …" at bounding box center [759, 276] width 698 height 13
click at [707, 363] on div "Maintaining a healthy lifestyle involves making good choices in various aspects…" at bounding box center [888, 472] width 639 height 299
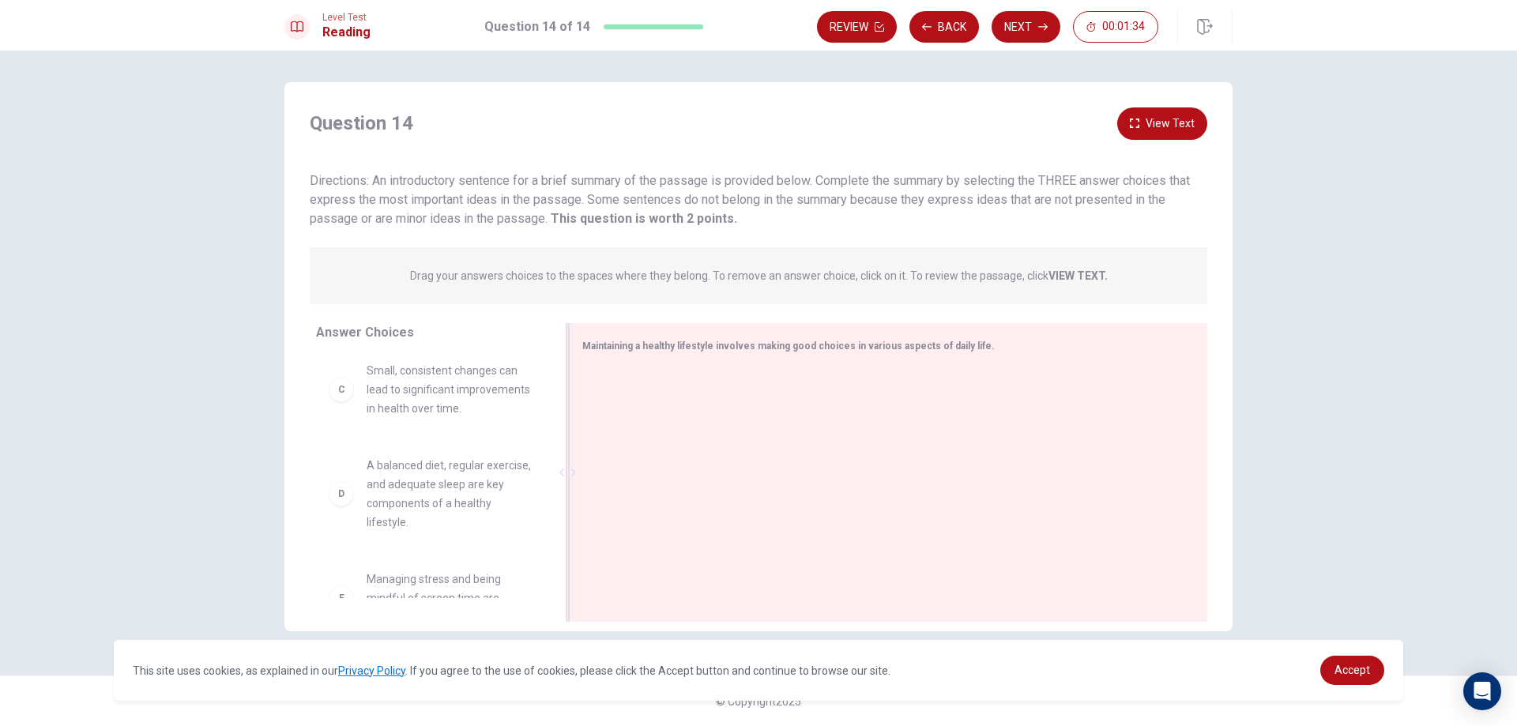
click at [697, 364] on div "Maintaining a healthy lifestyle involves making good choices in various aspects…" at bounding box center [888, 472] width 639 height 299
click at [344, 507] on div "D" at bounding box center [341, 493] width 25 height 25
click at [356, 492] on div "E Managing stress and being mindful of screen time are important for overall we…" at bounding box center [430, 481] width 202 height 57
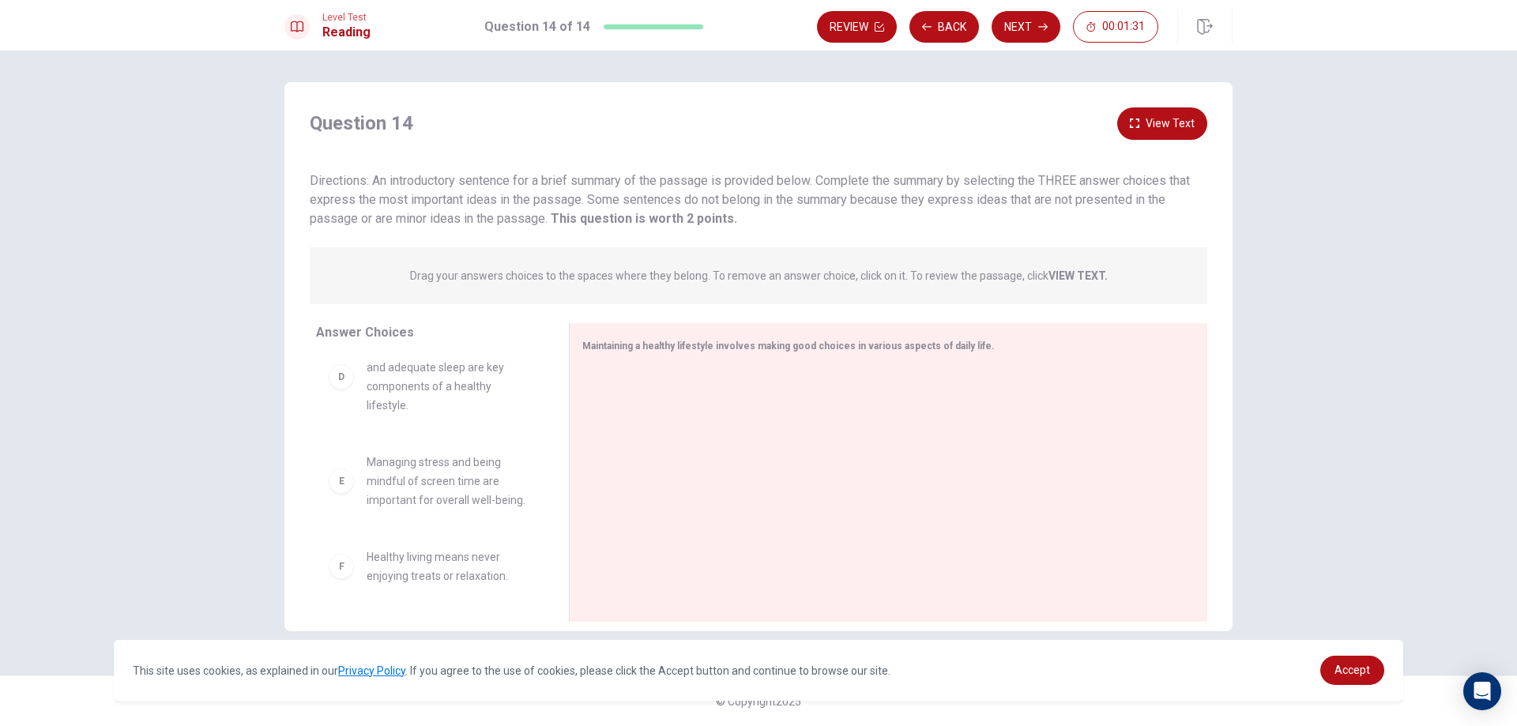
click at [356, 492] on div "E Managing stress and being mindful of screen time are important for overall we…" at bounding box center [430, 481] width 202 height 57
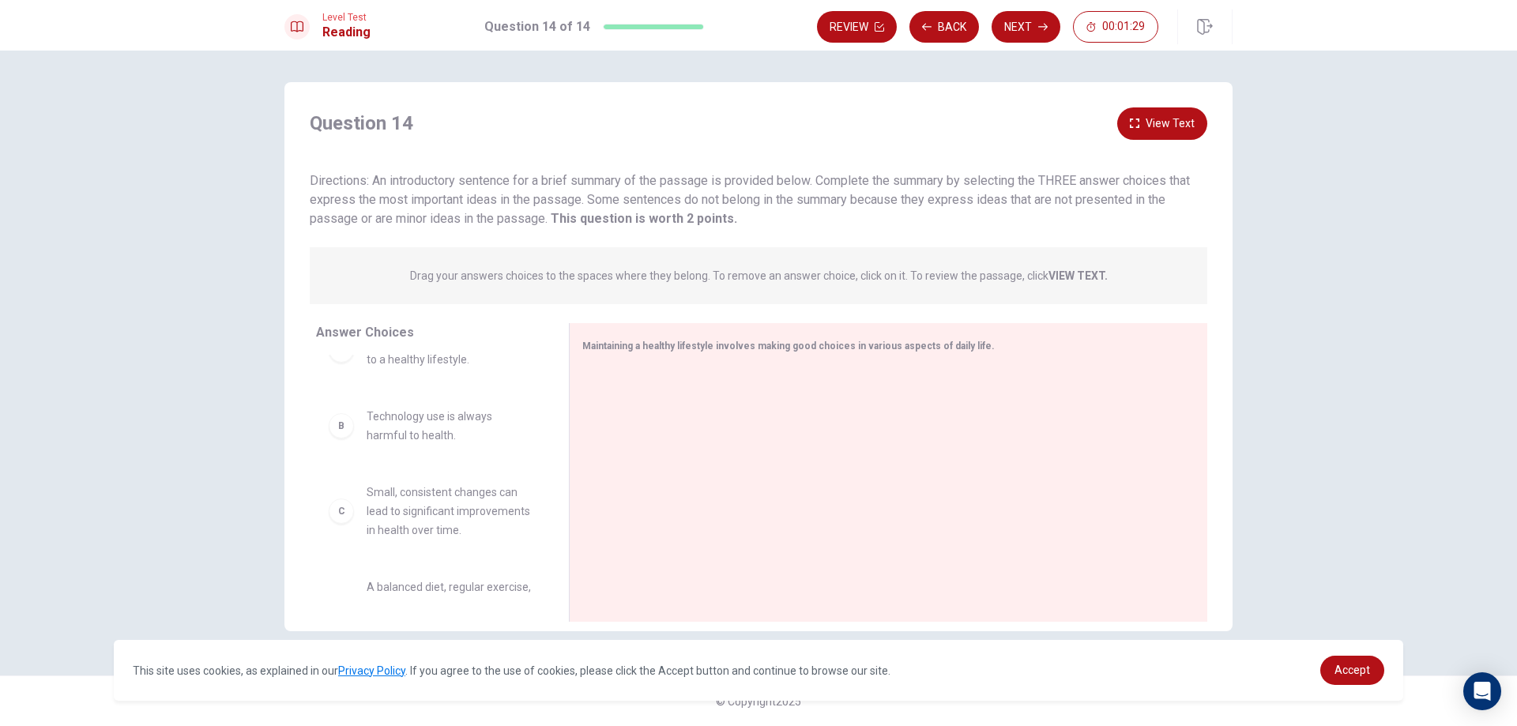
scroll to position [0, 0]
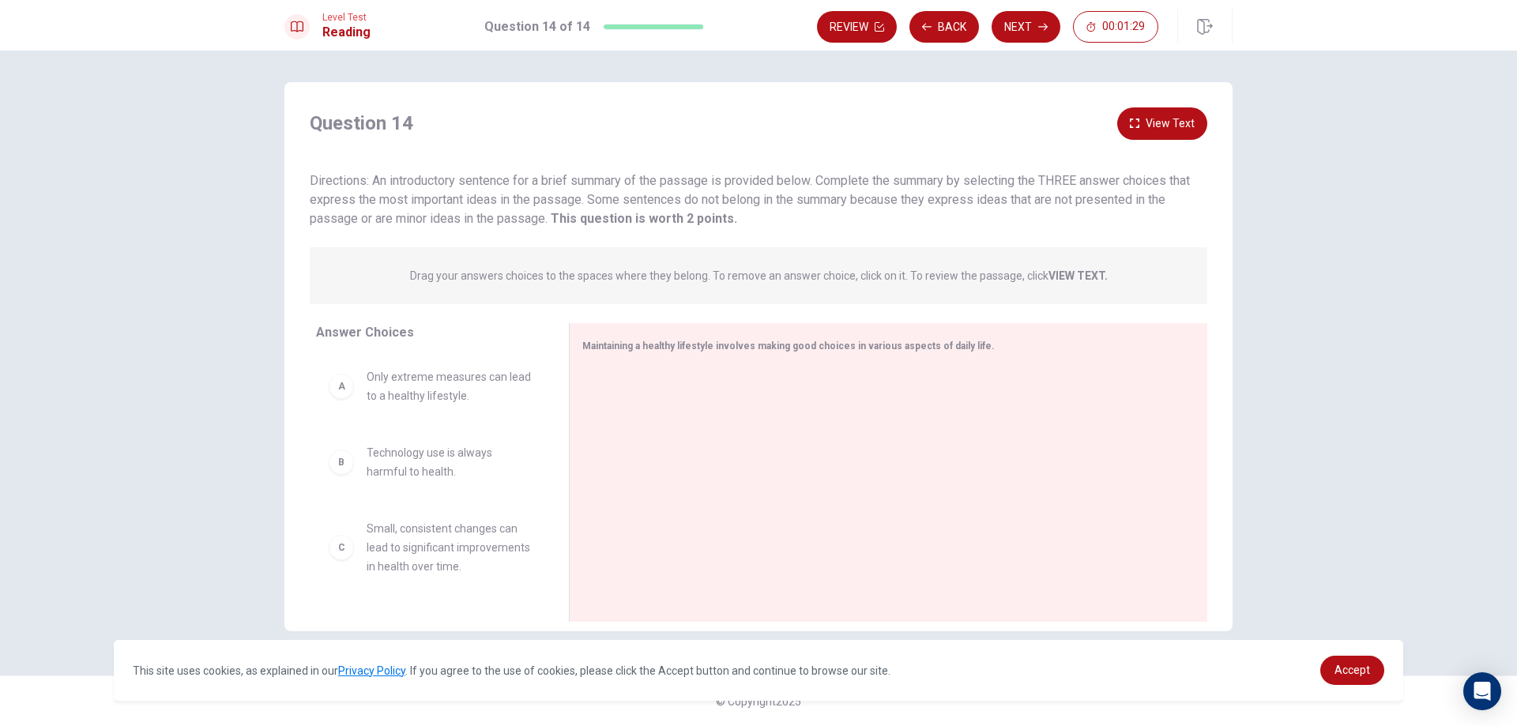
click at [325, 451] on div "B Technology use is always harmful to health." at bounding box center [430, 462] width 228 height 63
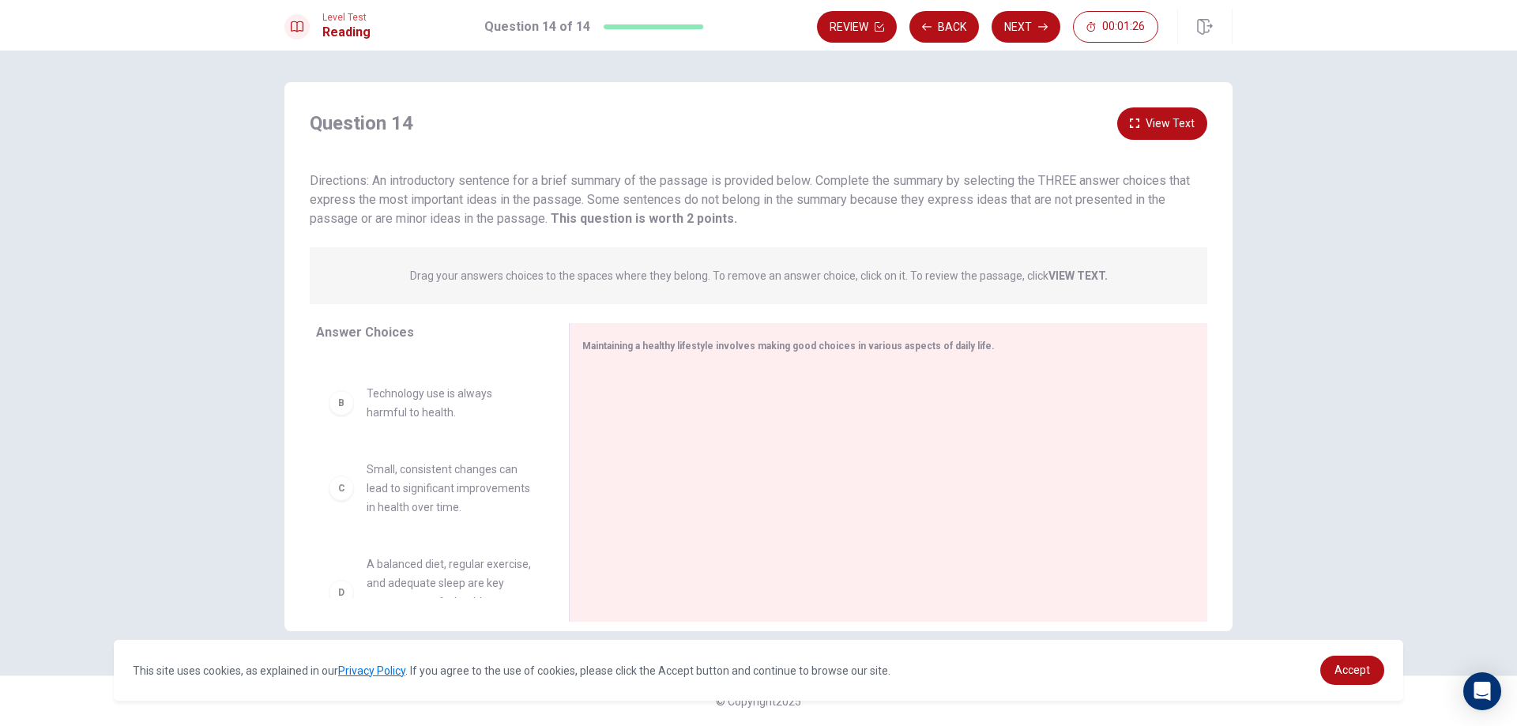
scroll to position [158, 0]
click at [341, 414] on div "C Small, consistent changes can lead to significant improvements in health over…" at bounding box center [430, 389] width 202 height 57
click at [341, 415] on div "C Small, consistent changes can lead to significant improvements in health over…" at bounding box center [430, 389] width 202 height 57
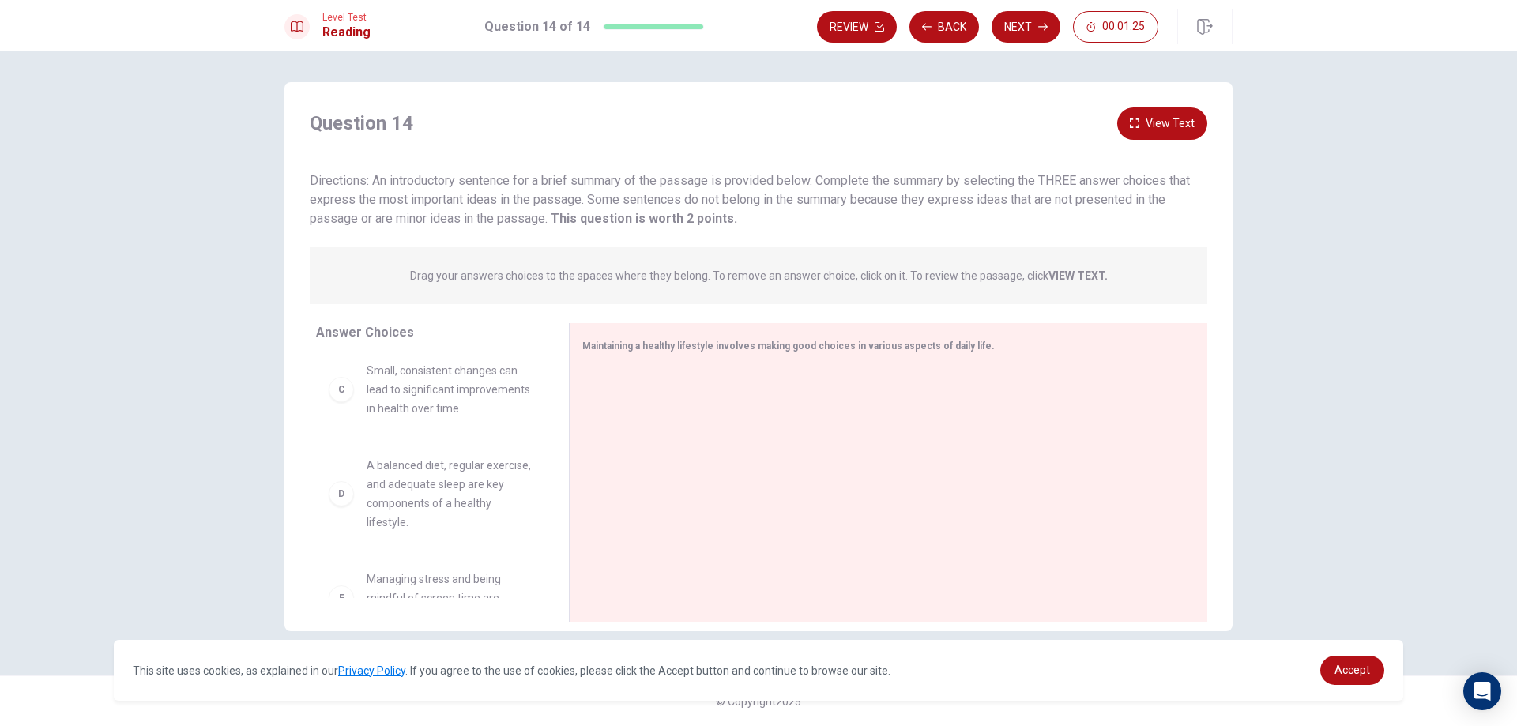
click at [341, 415] on div "C Small, consistent changes can lead to significant improvements in health over…" at bounding box center [430, 389] width 202 height 57
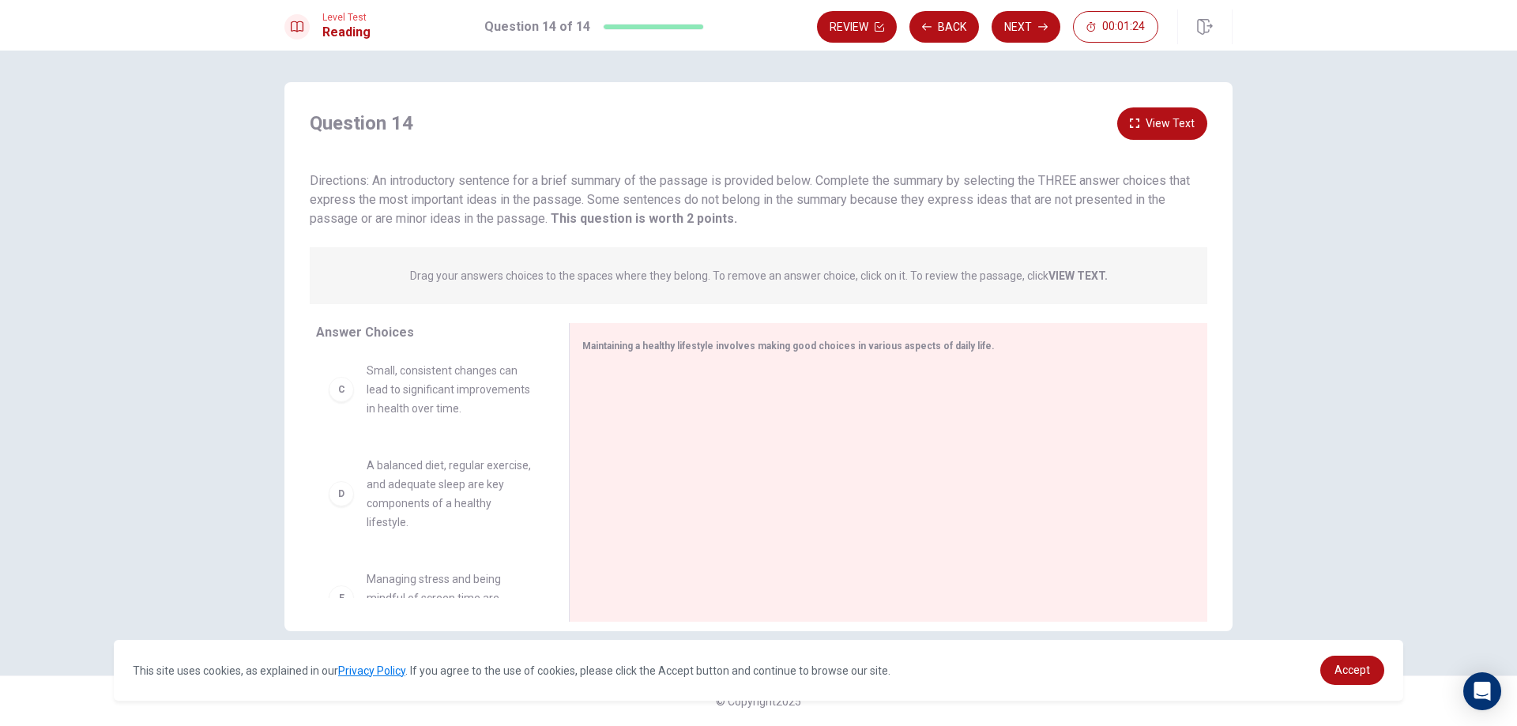
click at [341, 415] on div "C Small, consistent changes can lead to significant improvements in health over…" at bounding box center [430, 389] width 202 height 57
click at [333, 532] on div "D A balanced diet, regular exercise, and adequate sleep are key components of a…" at bounding box center [430, 494] width 202 height 76
click at [336, 532] on div "D A balanced diet, regular exercise, and adequate sleep are key components of a…" at bounding box center [430, 494] width 202 height 76
click at [337, 532] on div "D A balanced diet, regular exercise, and adequate sleep are key components of a…" at bounding box center [430, 494] width 202 height 76
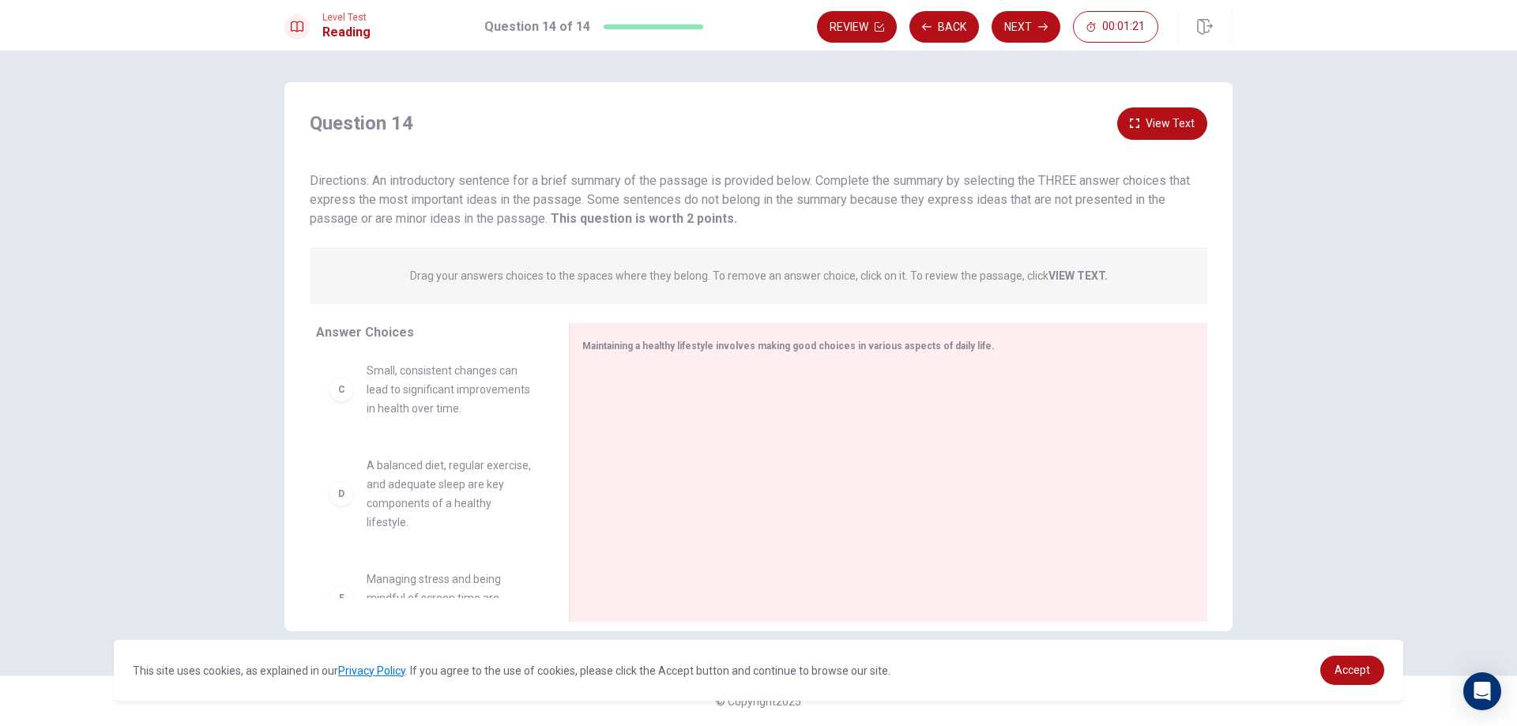
click at [340, 402] on div "C" at bounding box center [341, 389] width 25 height 25
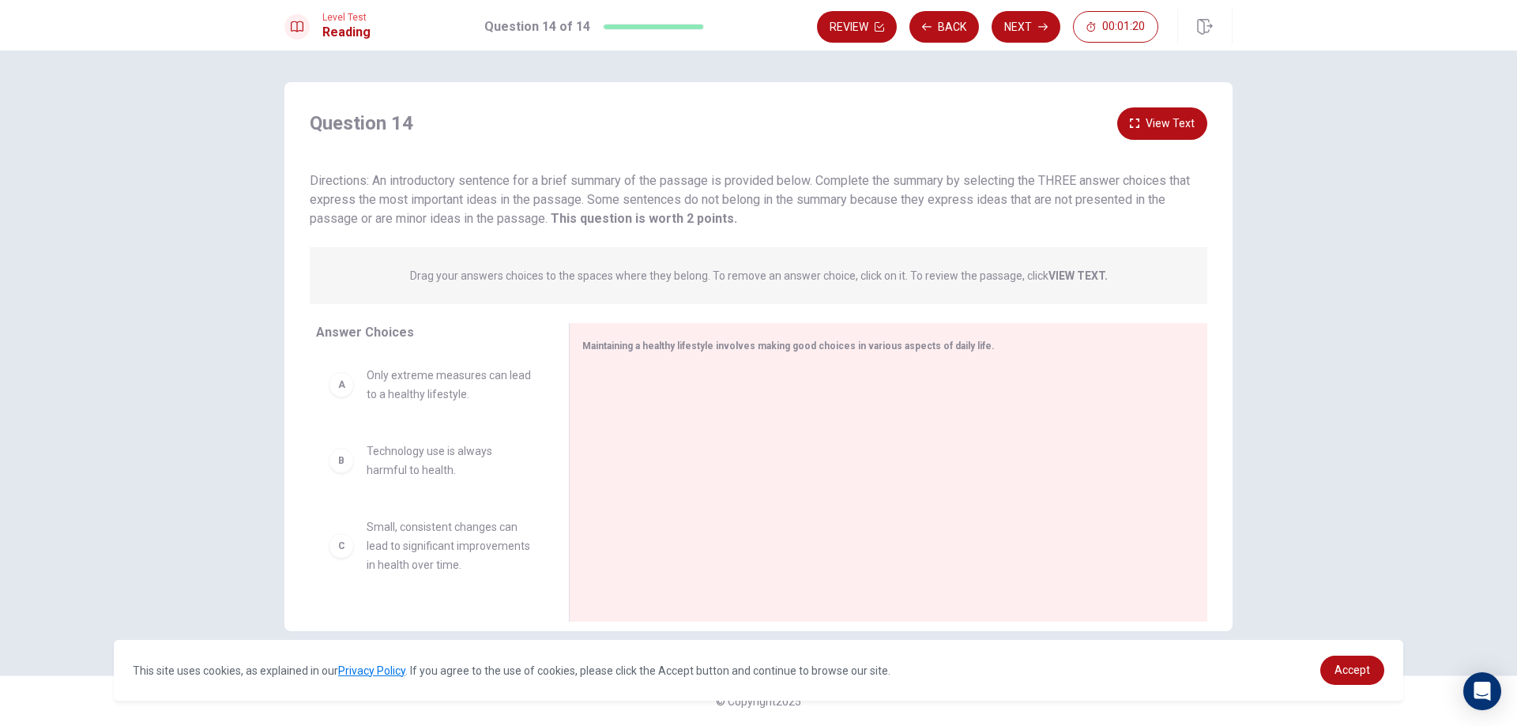
scroll to position [0, 0]
click at [345, 467] on div "B" at bounding box center [341, 462] width 25 height 25
drag, startPoint x: 503, startPoint y: 462, endPoint x: 934, endPoint y: 610, distance: 456.4
click at [937, 610] on div "Answer Choices A Only extreme measures can lead to a healthy lifestyle. B Techn…" at bounding box center [759, 476] width 948 height 307
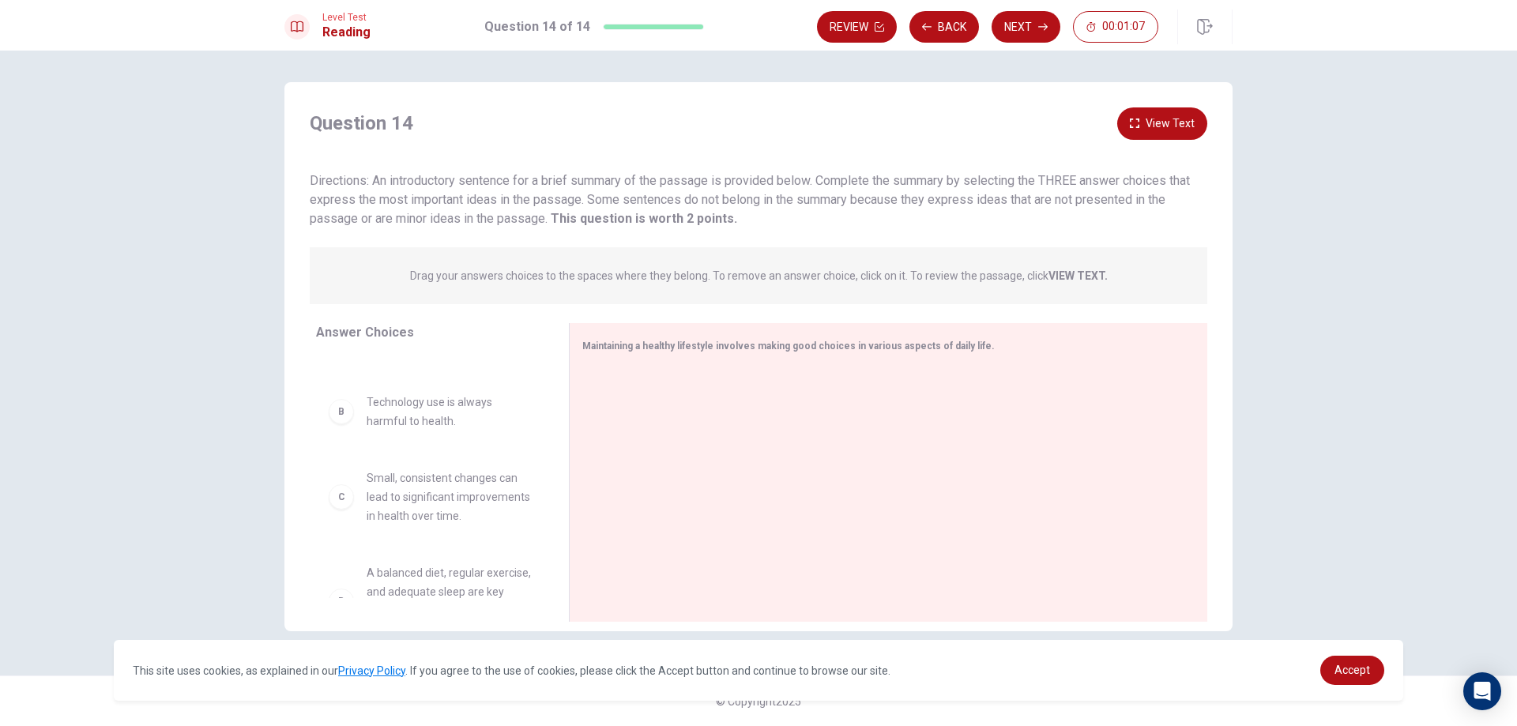
scroll to position [158, 0]
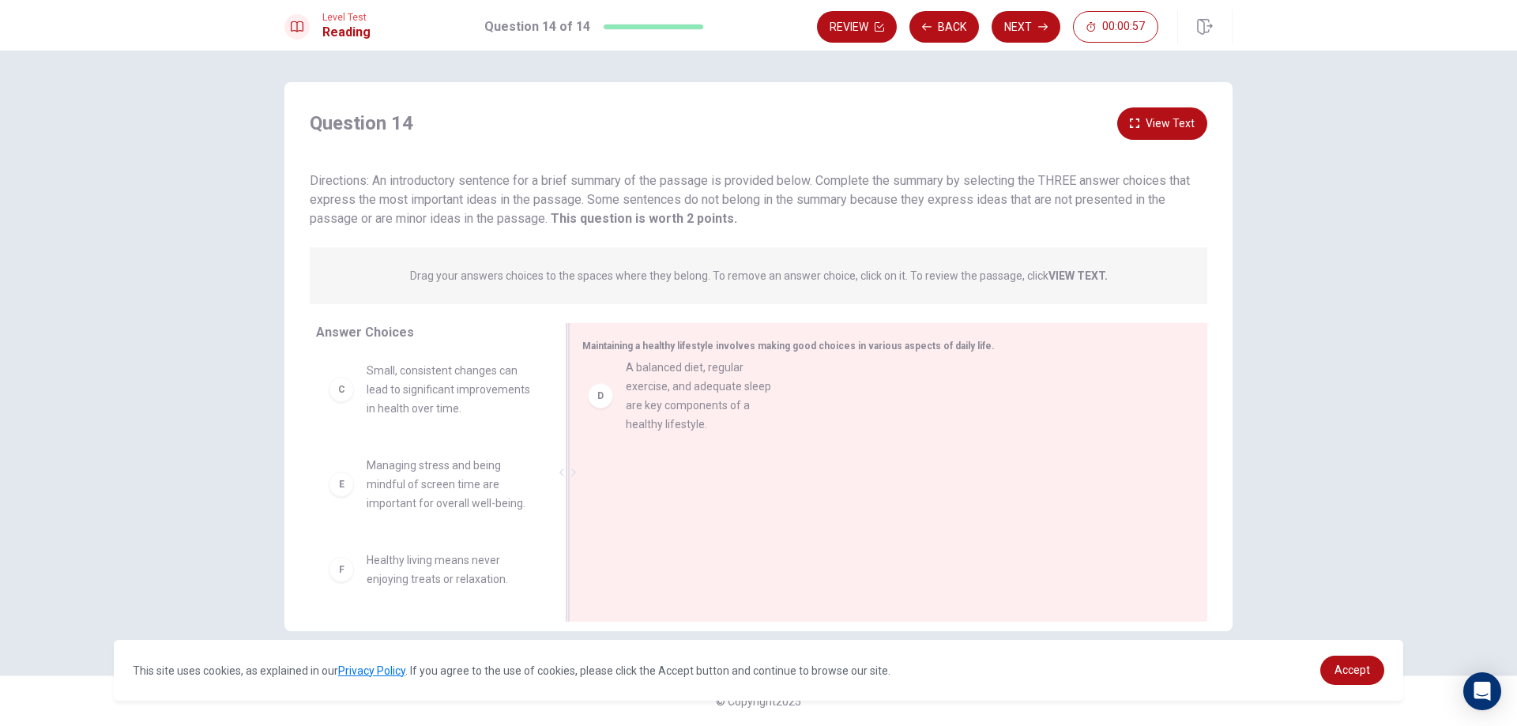
drag, startPoint x: 364, startPoint y: 505, endPoint x: 628, endPoint y: 391, distance: 288.2
drag, startPoint x: 655, startPoint y: 398, endPoint x: 324, endPoint y: 461, distance: 337.0
drag, startPoint x: 625, startPoint y: 394, endPoint x: 629, endPoint y: 468, distance: 74.4
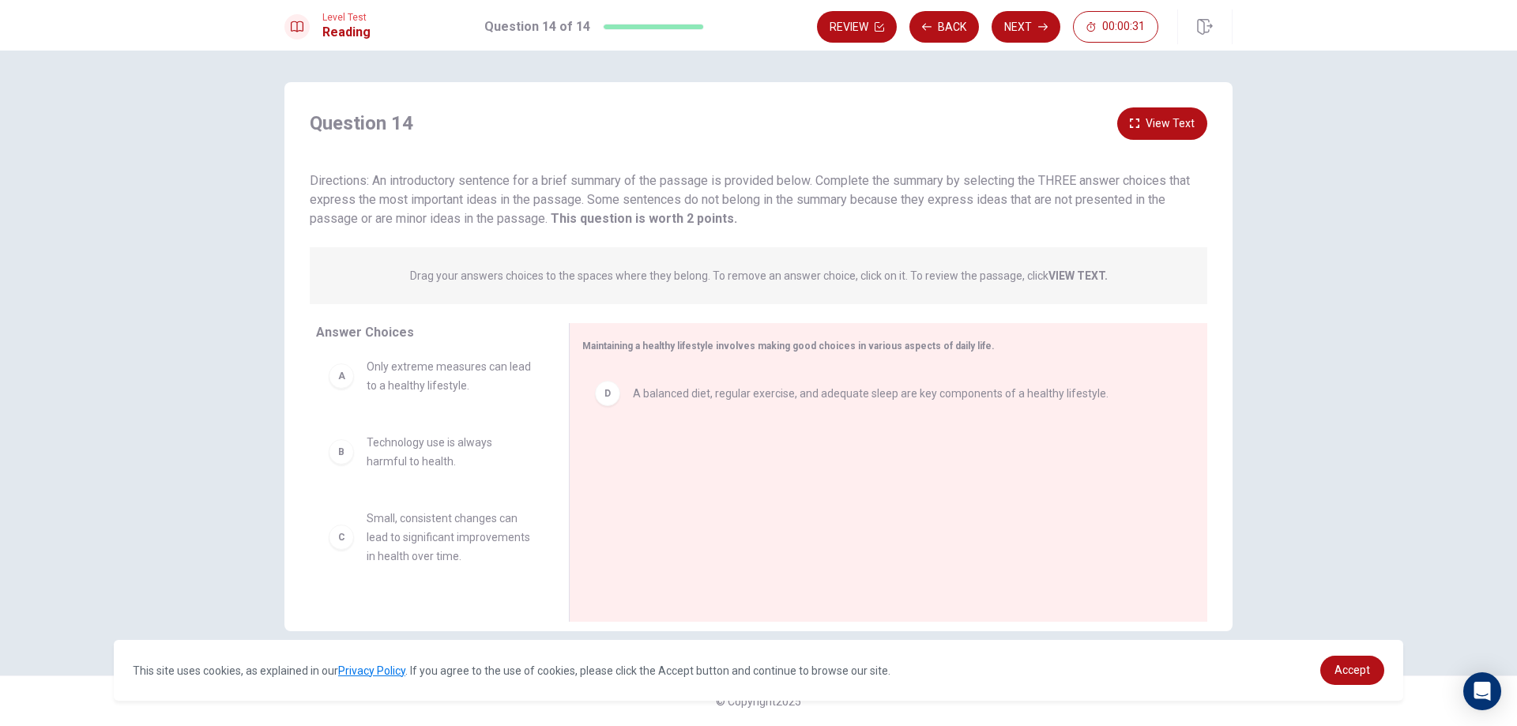
scroll to position [0, 0]
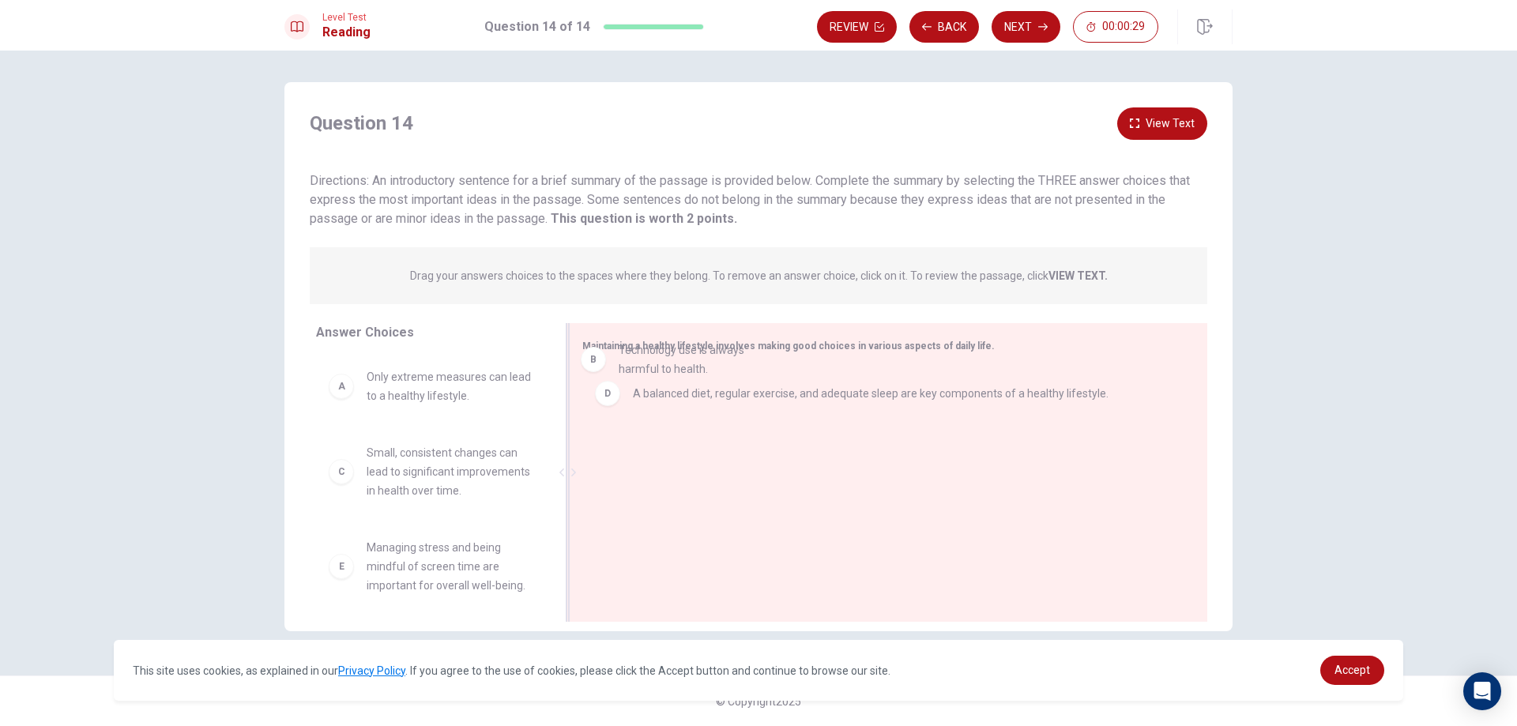
drag, startPoint x: 453, startPoint y: 464, endPoint x: 710, endPoint y: 356, distance: 278.4
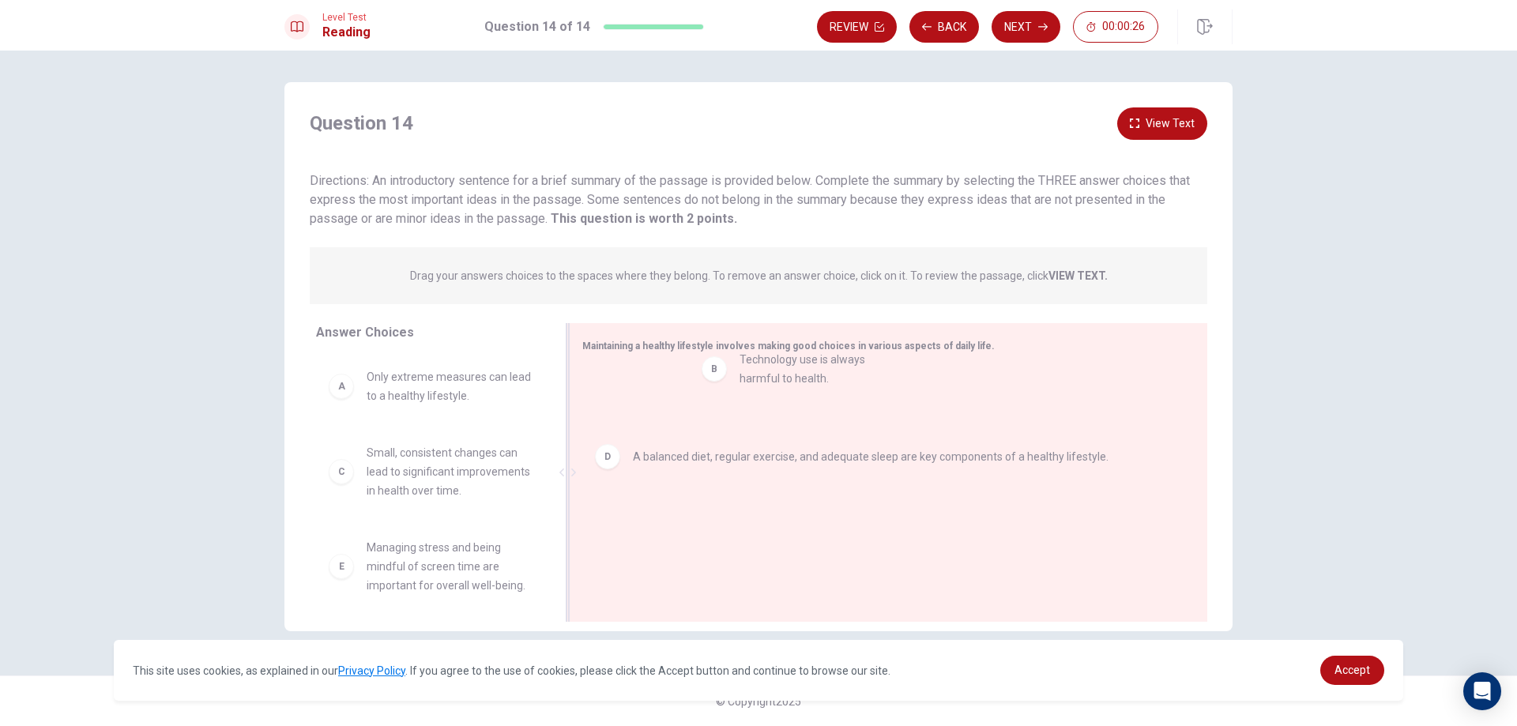
drag, startPoint x: 447, startPoint y: 462, endPoint x: 827, endPoint y: 368, distance: 390.7
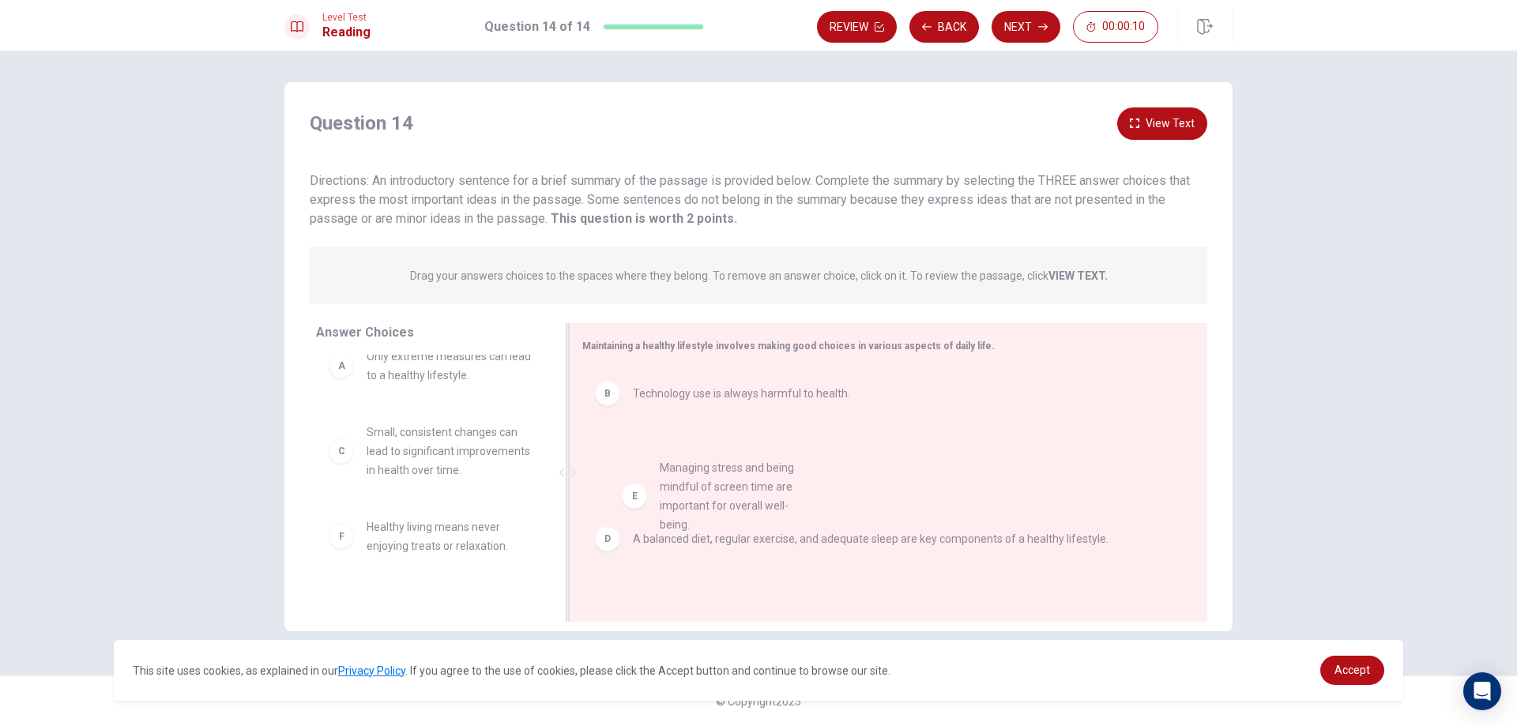
drag, startPoint x: 446, startPoint y: 582, endPoint x: 743, endPoint y: 483, distance: 313.4
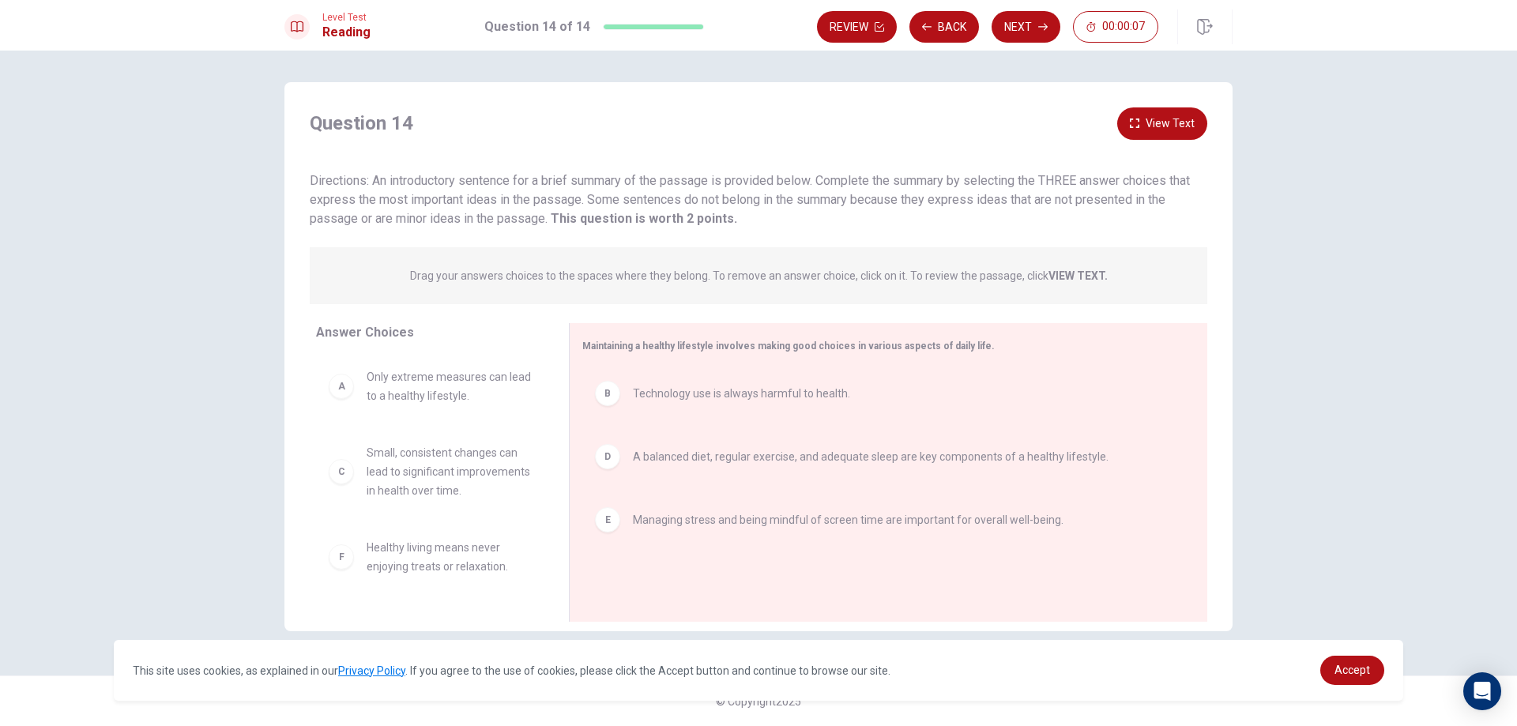
scroll to position [0, 0]
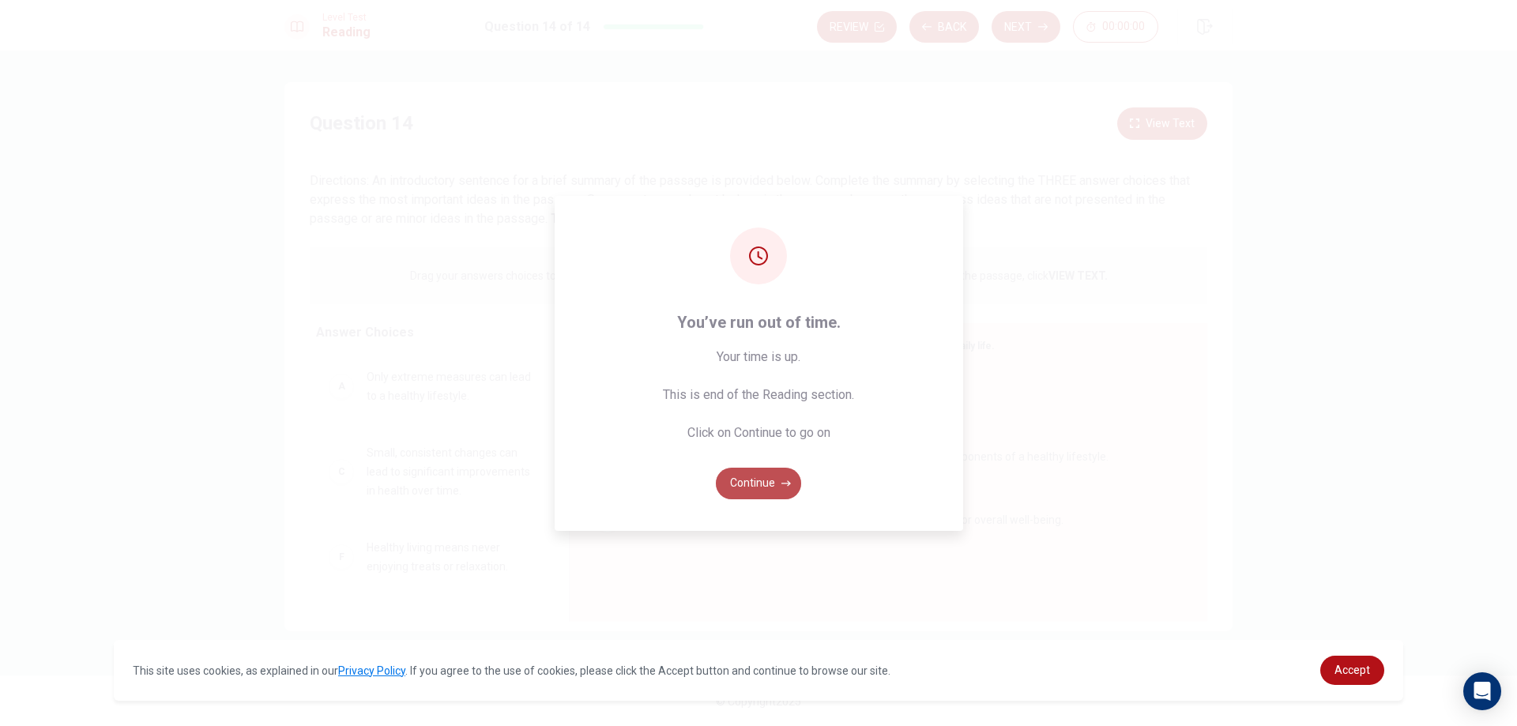
click at [774, 488] on button "Continue" at bounding box center [758, 484] width 85 height 32
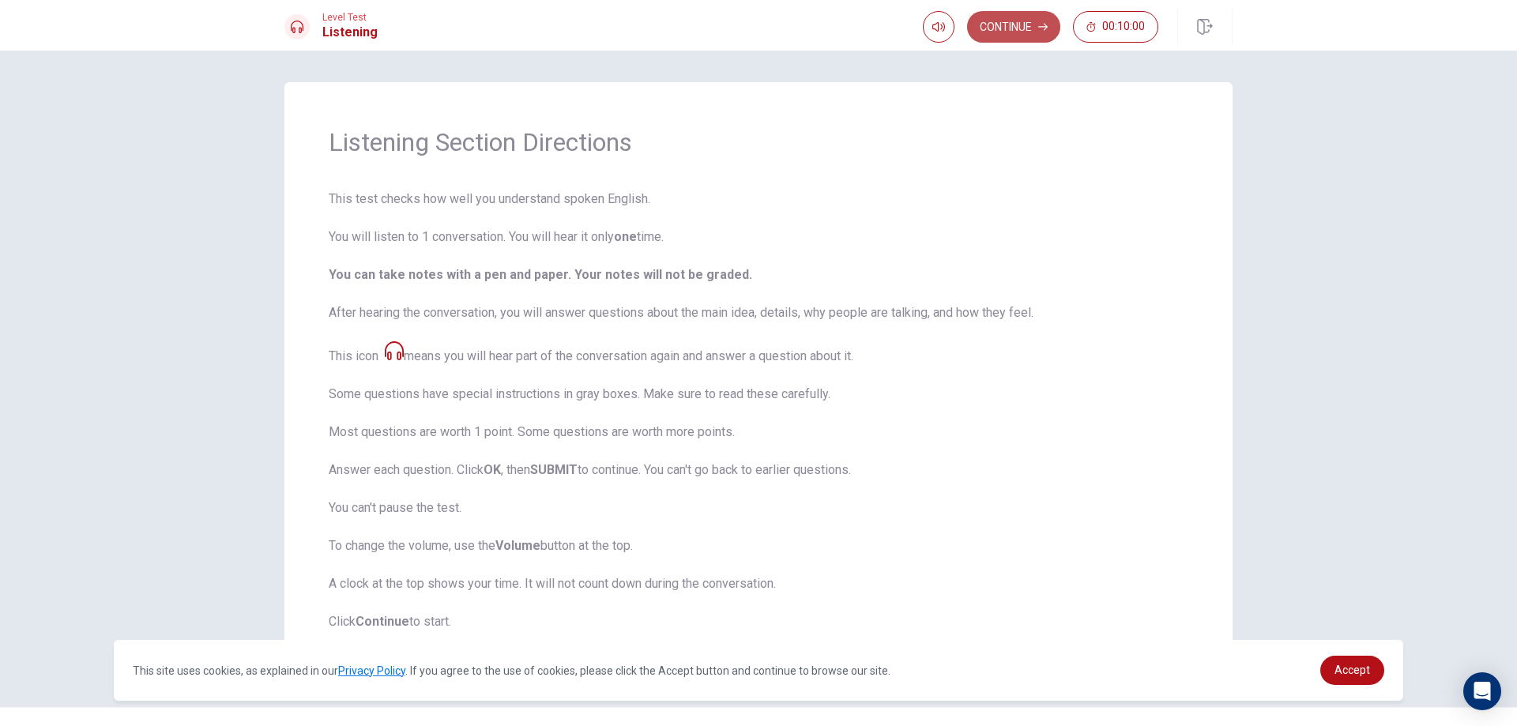
click at [1002, 21] on button "Continue" at bounding box center [1013, 27] width 93 height 32
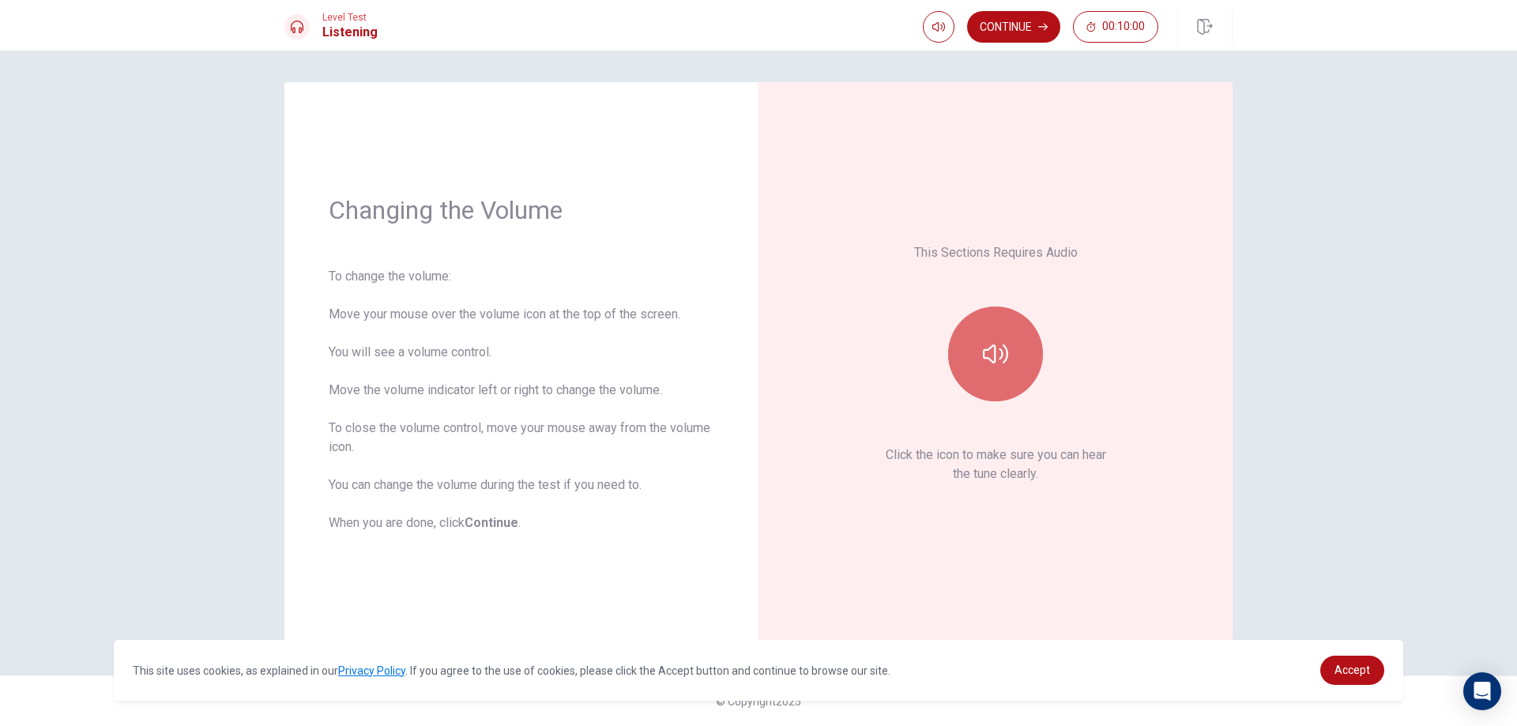
click at [996, 353] on icon "button" at bounding box center [995, 354] width 25 height 19
click at [1012, 25] on button "Continue" at bounding box center [1013, 27] width 93 height 32
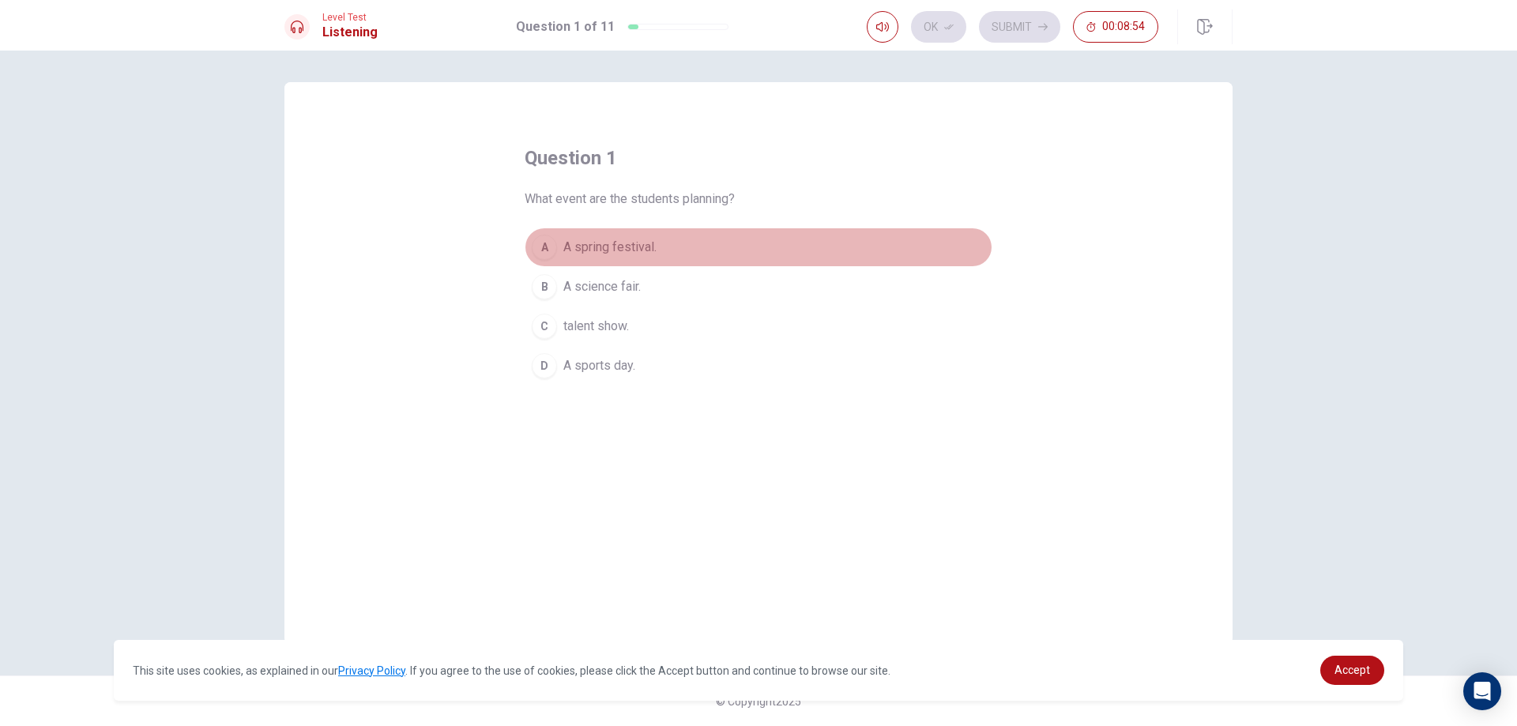
click at [543, 245] on div "A" at bounding box center [544, 247] width 25 height 25
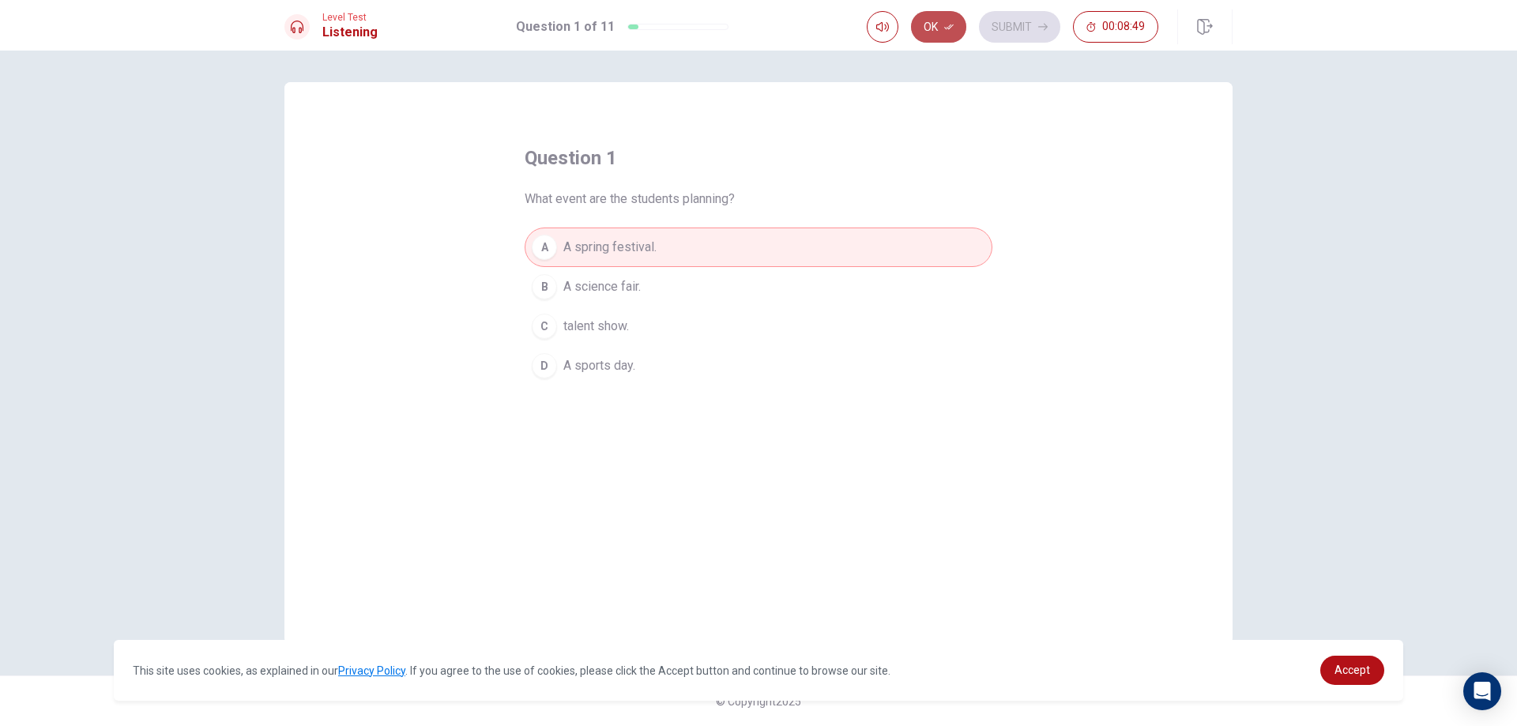
click at [952, 28] on icon "button" at bounding box center [948, 26] width 9 height 9
click at [1014, 28] on button "Submit" at bounding box center [1019, 27] width 81 height 32
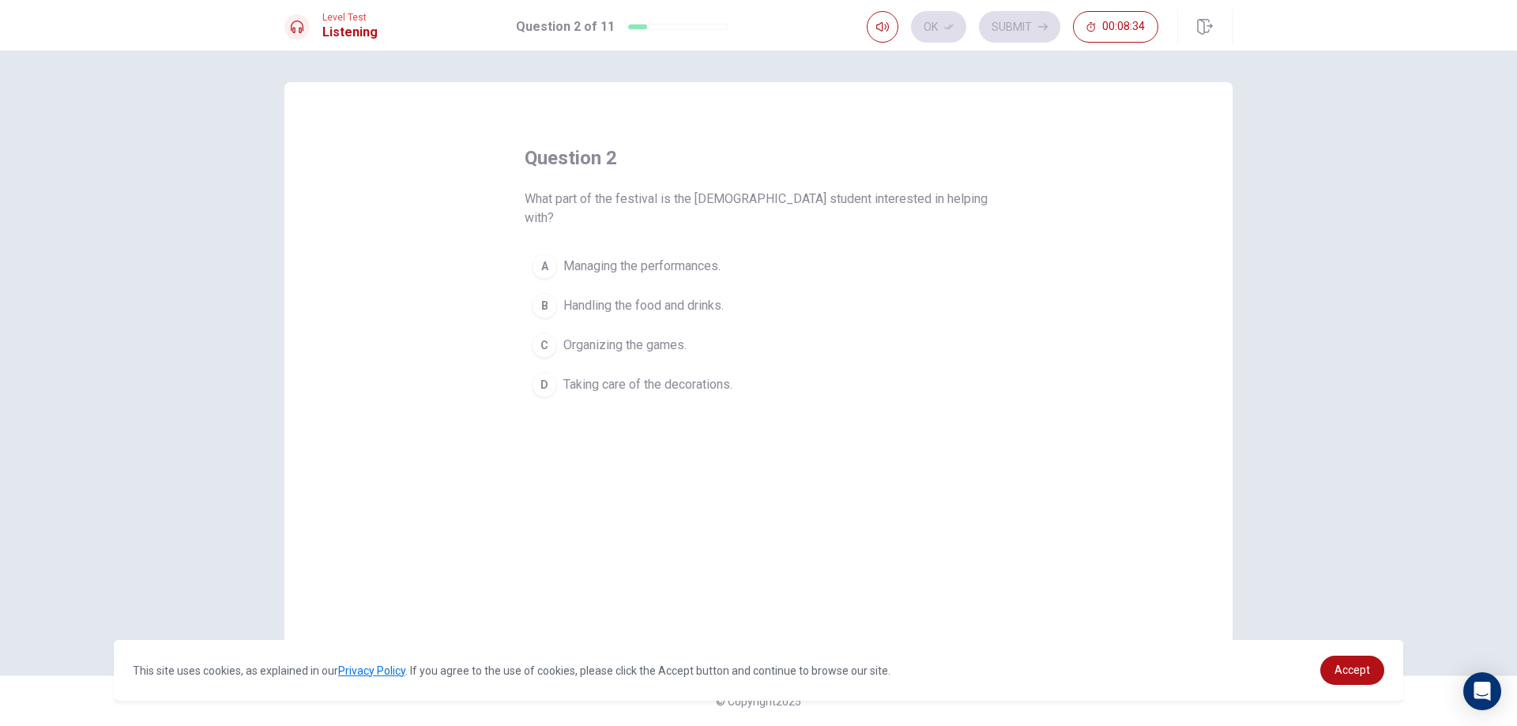
click at [545, 254] on div "A" at bounding box center [544, 266] width 25 height 25
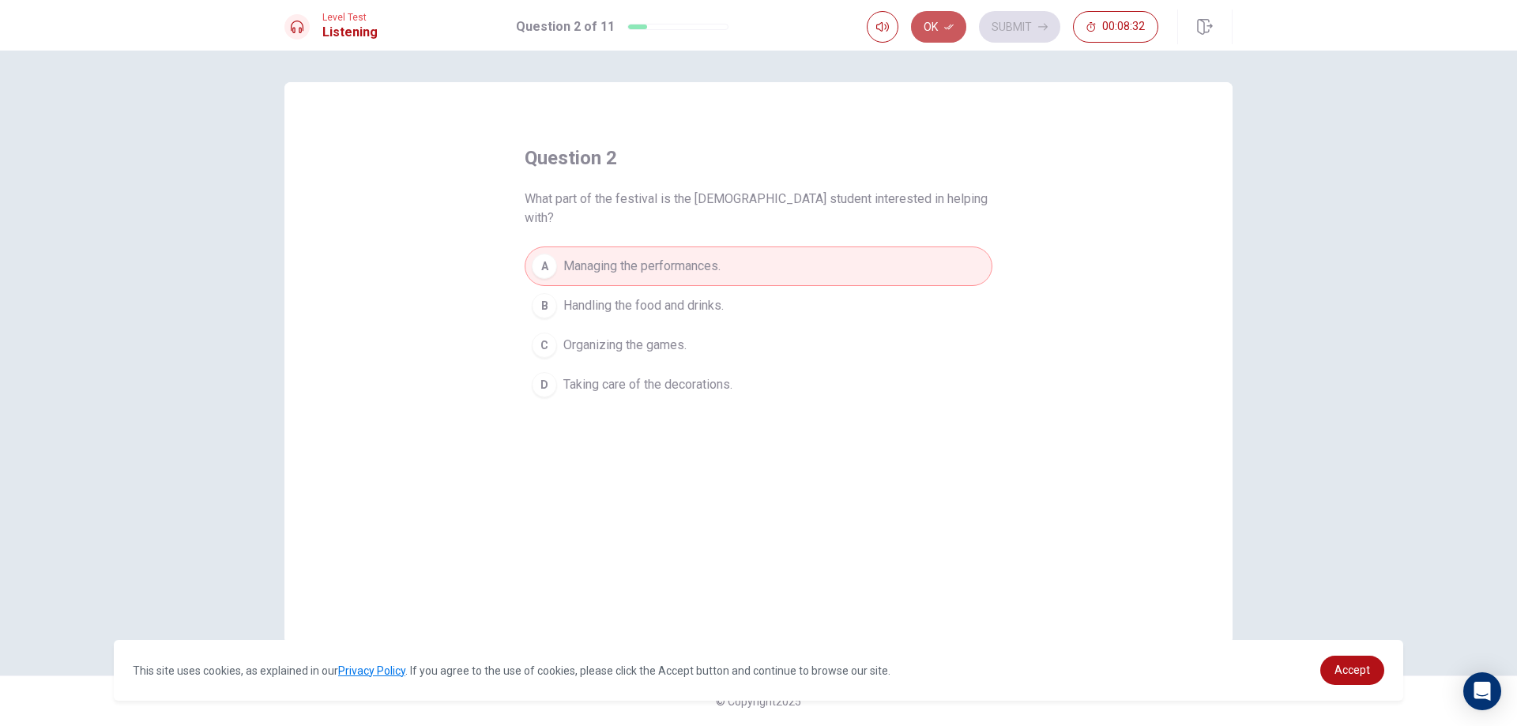
drag, startPoint x: 944, startPoint y: 28, endPoint x: 971, endPoint y: 31, distance: 27.8
click at [944, 29] on button "Ok" at bounding box center [938, 27] width 55 height 32
click at [1030, 31] on button "Submit" at bounding box center [1019, 27] width 81 height 32
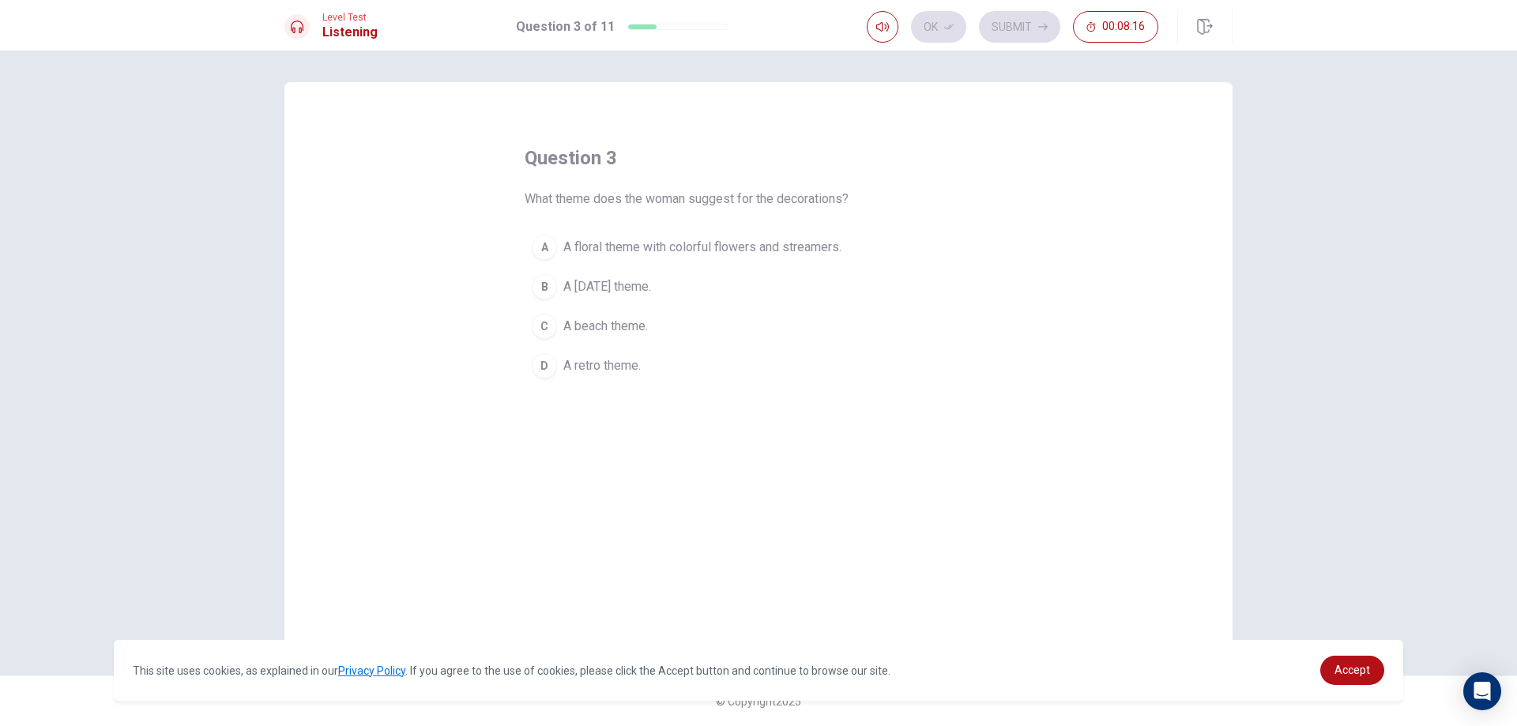
click at [550, 243] on div "A" at bounding box center [544, 247] width 25 height 25
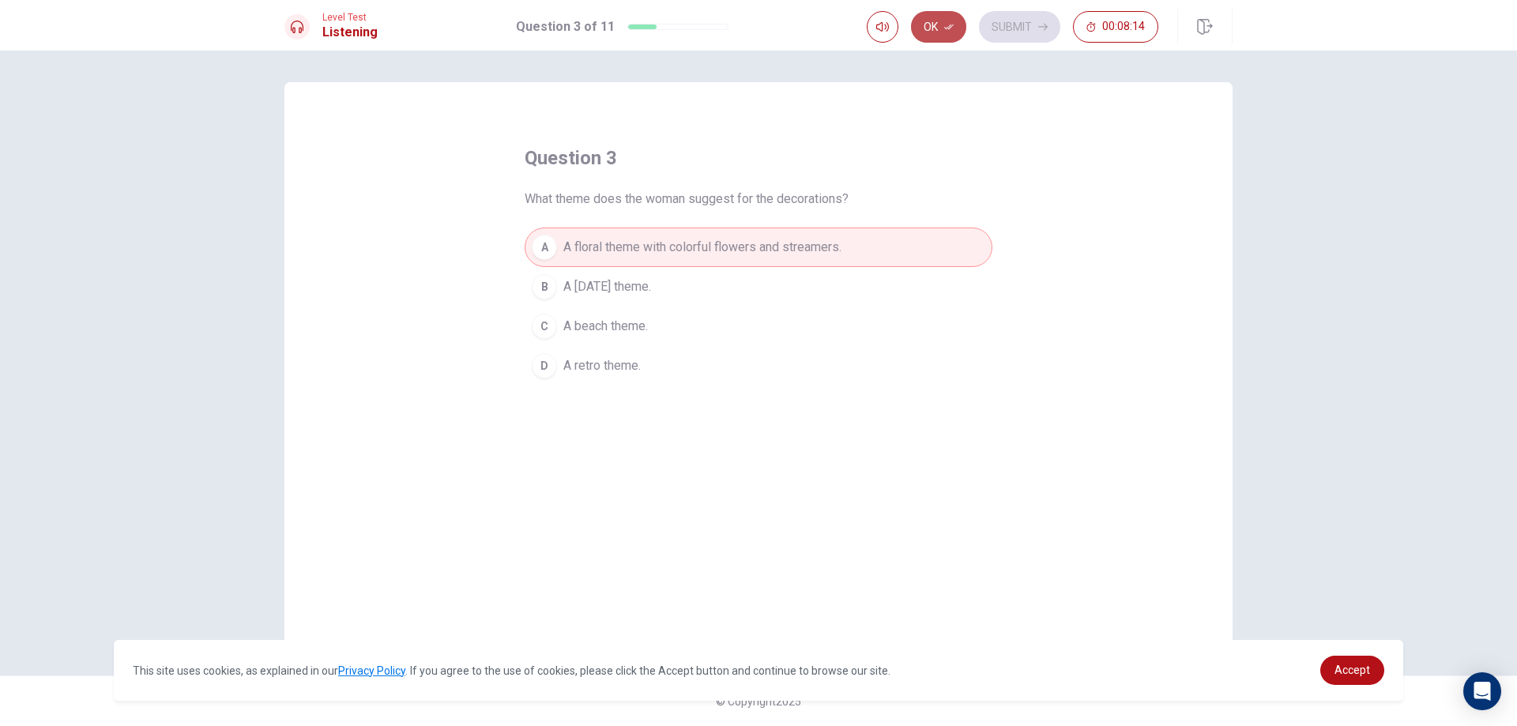
click at [928, 21] on button "Ok" at bounding box center [938, 27] width 55 height 32
click at [1032, 15] on button "Submit" at bounding box center [1019, 27] width 81 height 32
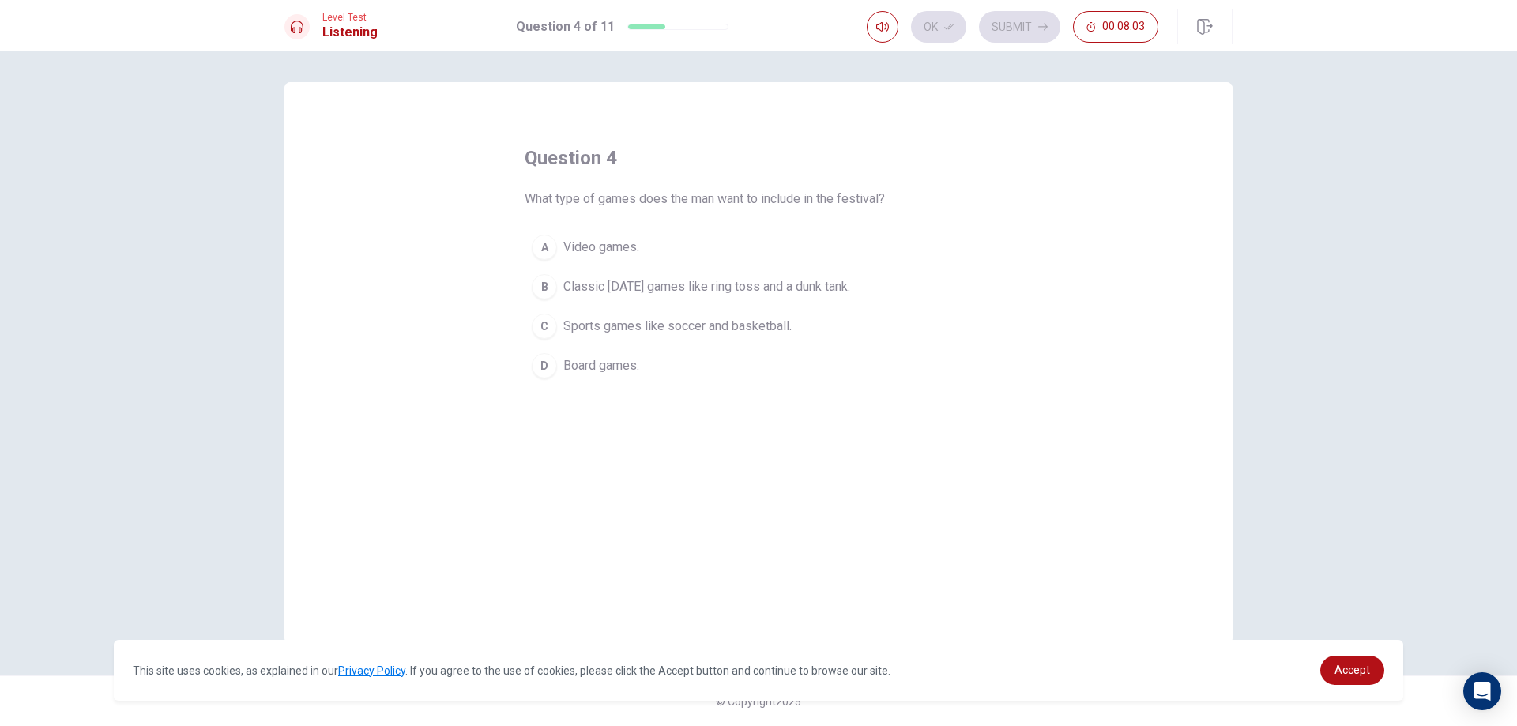
click at [548, 235] on div "A" at bounding box center [544, 247] width 25 height 25
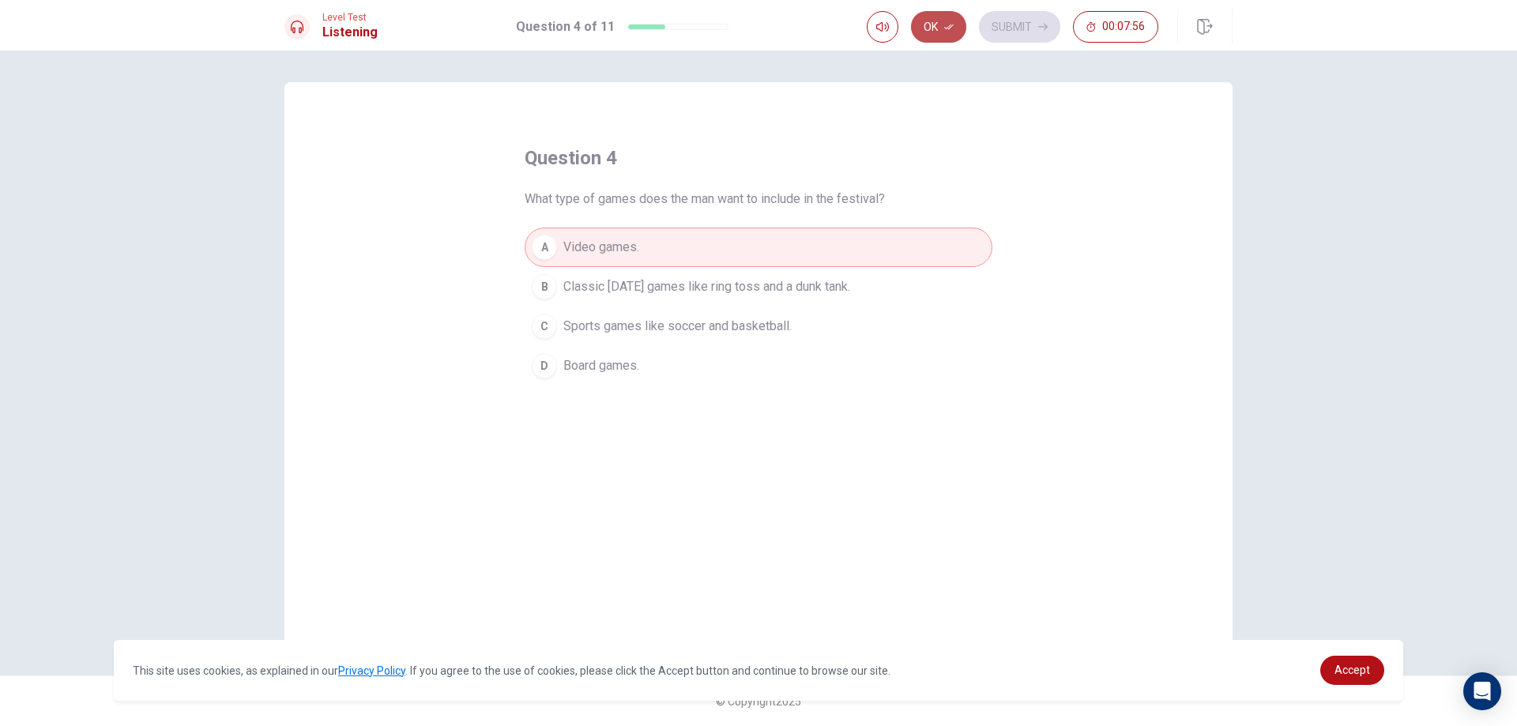
click at [953, 18] on button "Ok" at bounding box center [938, 27] width 55 height 32
click at [1024, 22] on button "Submit" at bounding box center [1019, 27] width 81 height 32
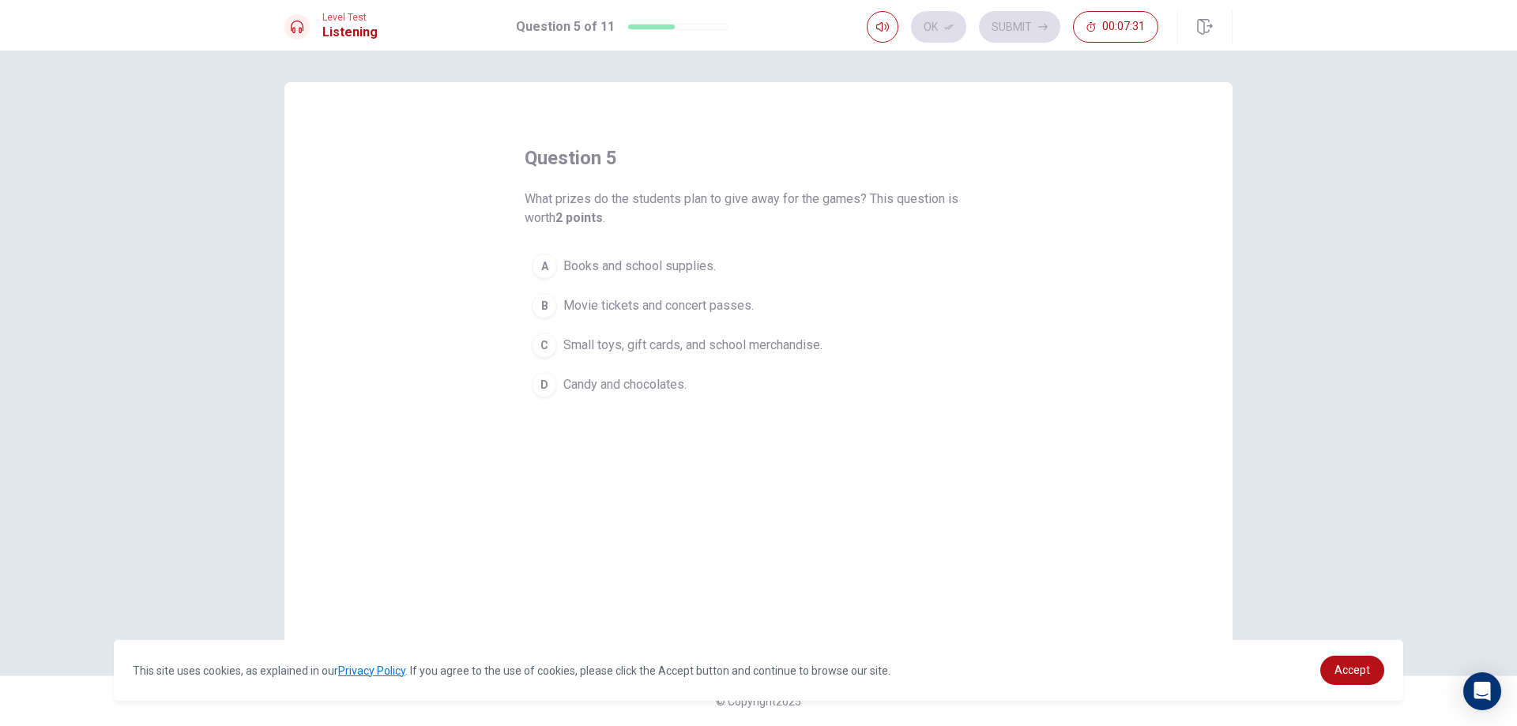
click at [541, 349] on div "C" at bounding box center [544, 345] width 25 height 25
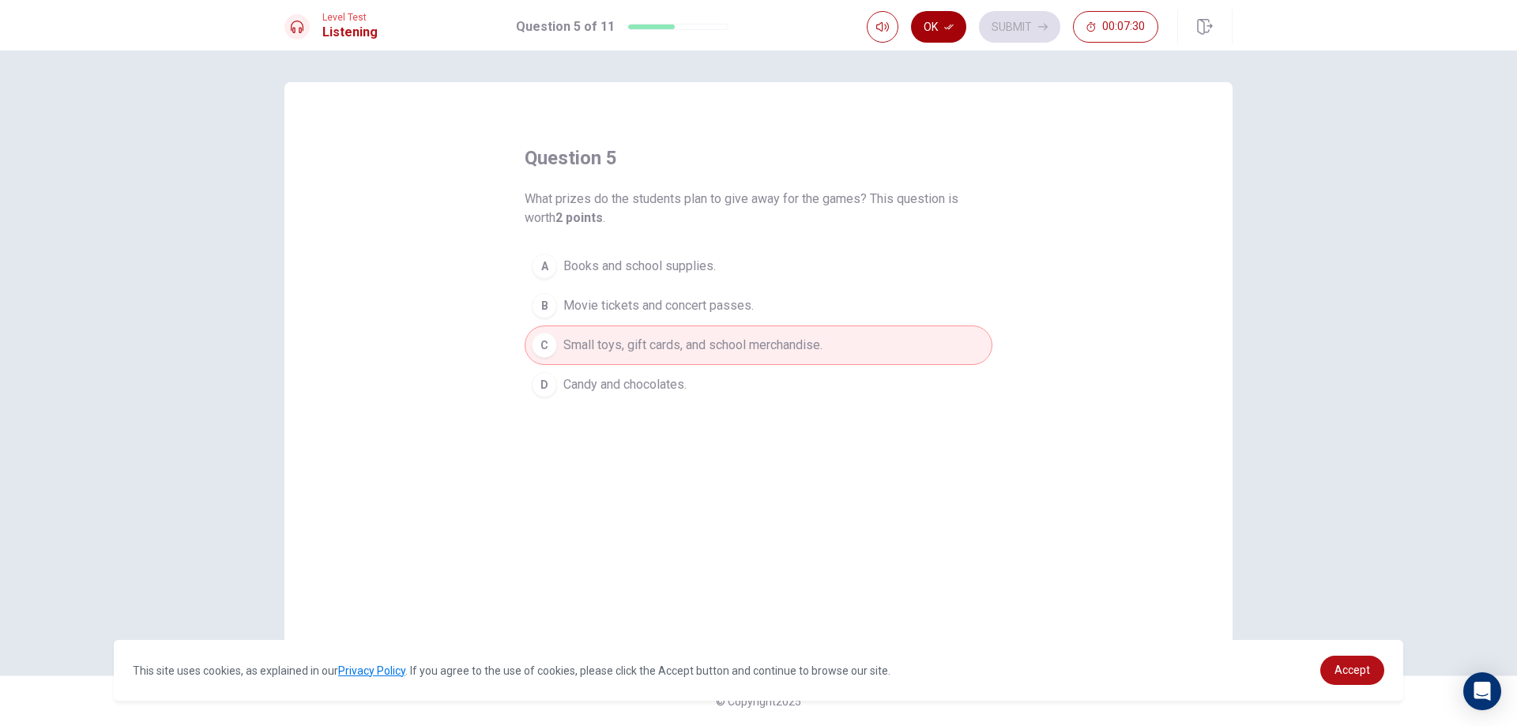
click at [945, 18] on button "Ok" at bounding box center [938, 27] width 55 height 32
click at [1014, 22] on button "Submit" at bounding box center [1019, 27] width 81 height 32
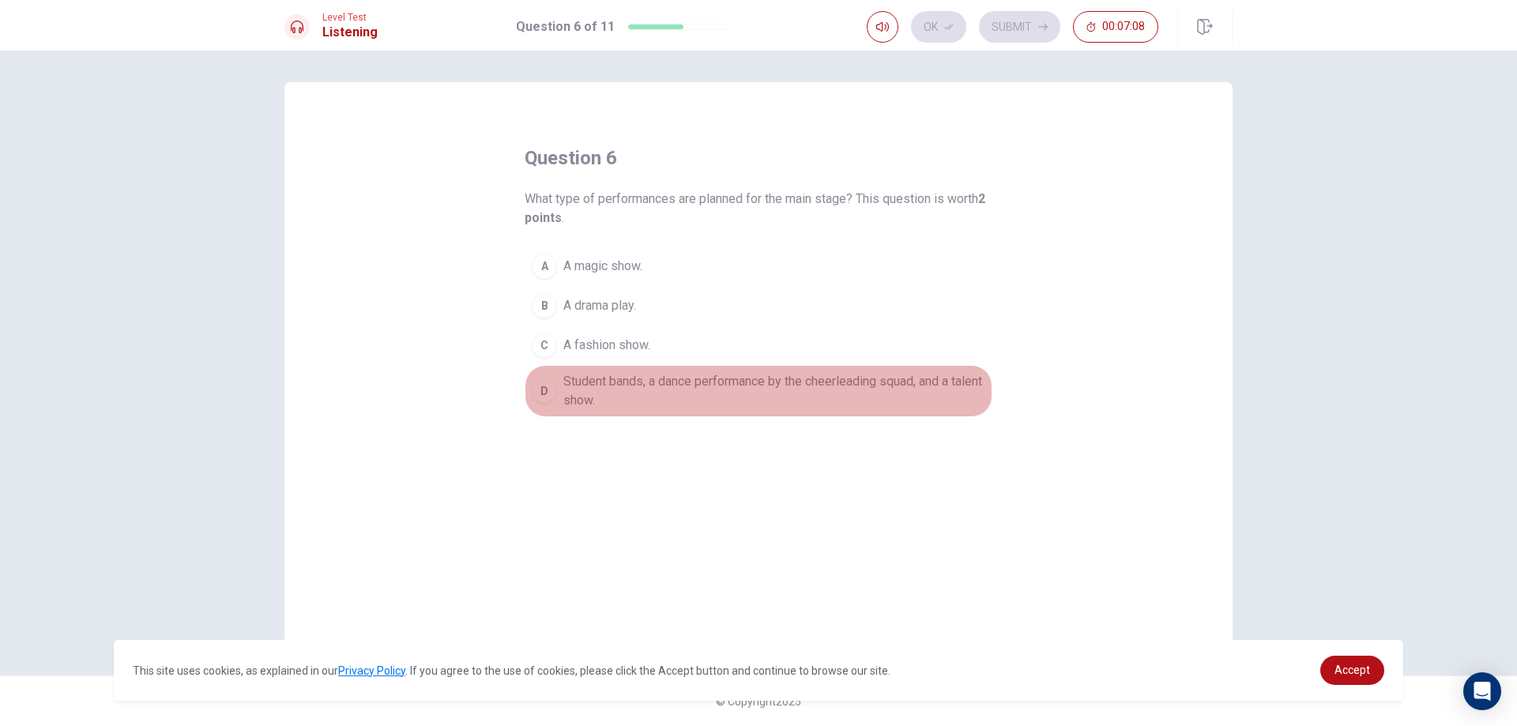
click at [540, 390] on div "D" at bounding box center [544, 391] width 25 height 25
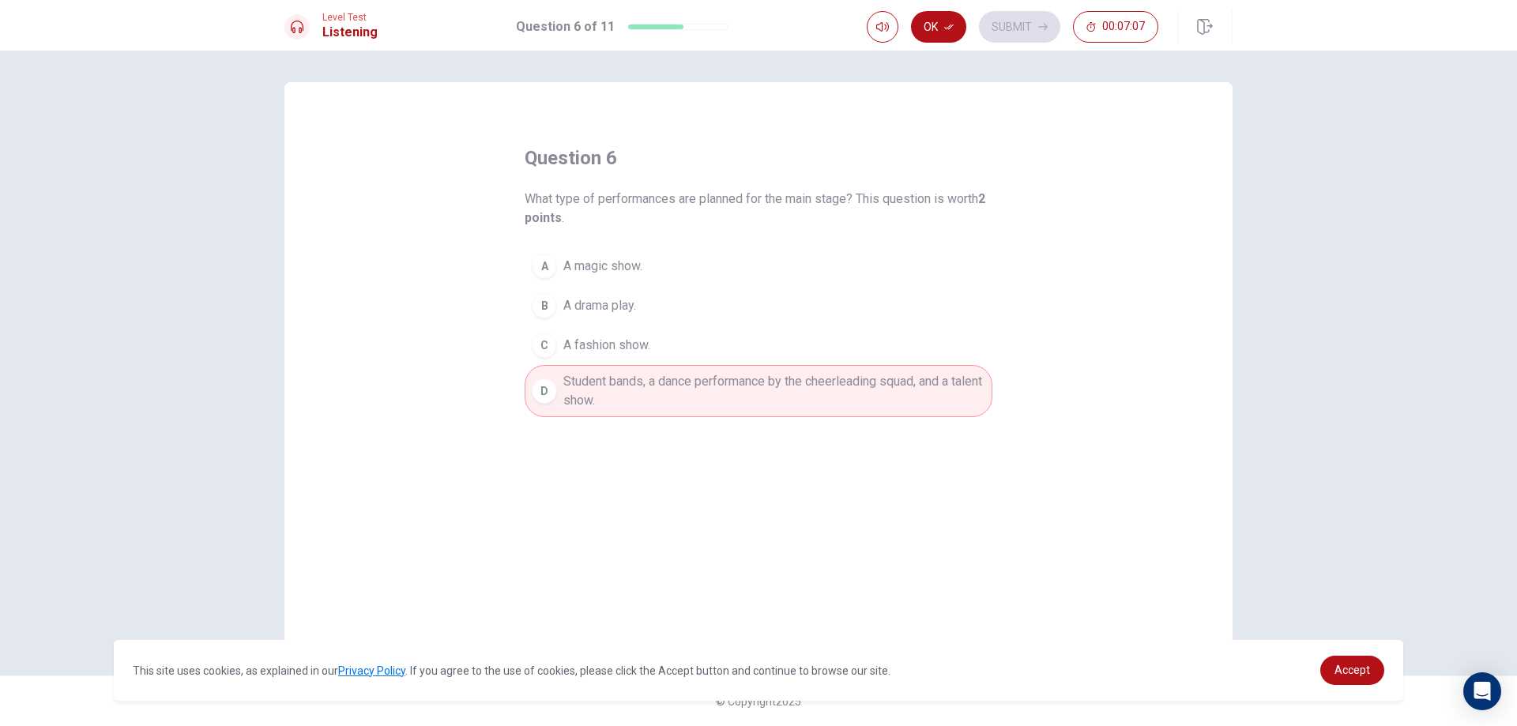
click at [934, 24] on button "Ok" at bounding box center [938, 27] width 55 height 32
click at [1005, 29] on button "Submit" at bounding box center [1019, 27] width 81 height 32
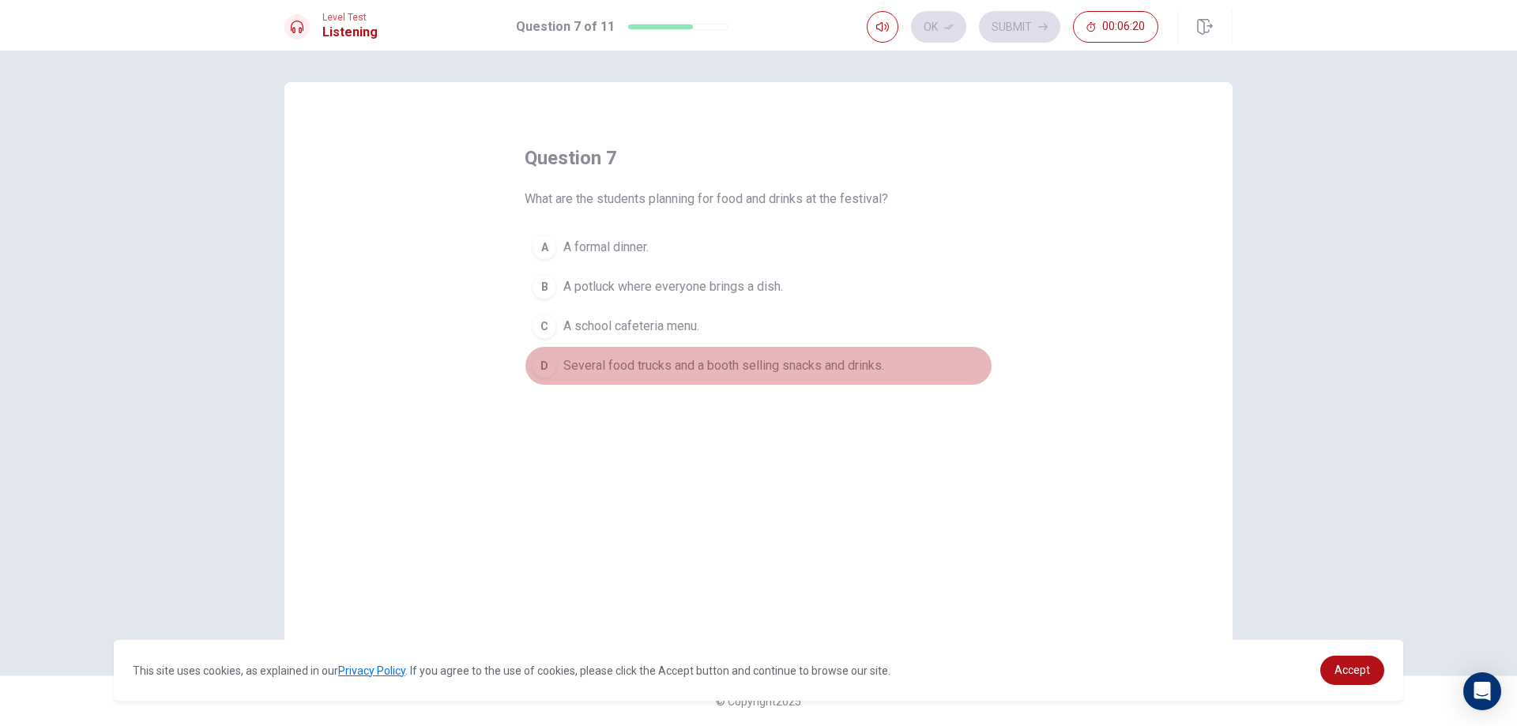
click at [548, 364] on div "D" at bounding box center [544, 365] width 25 height 25
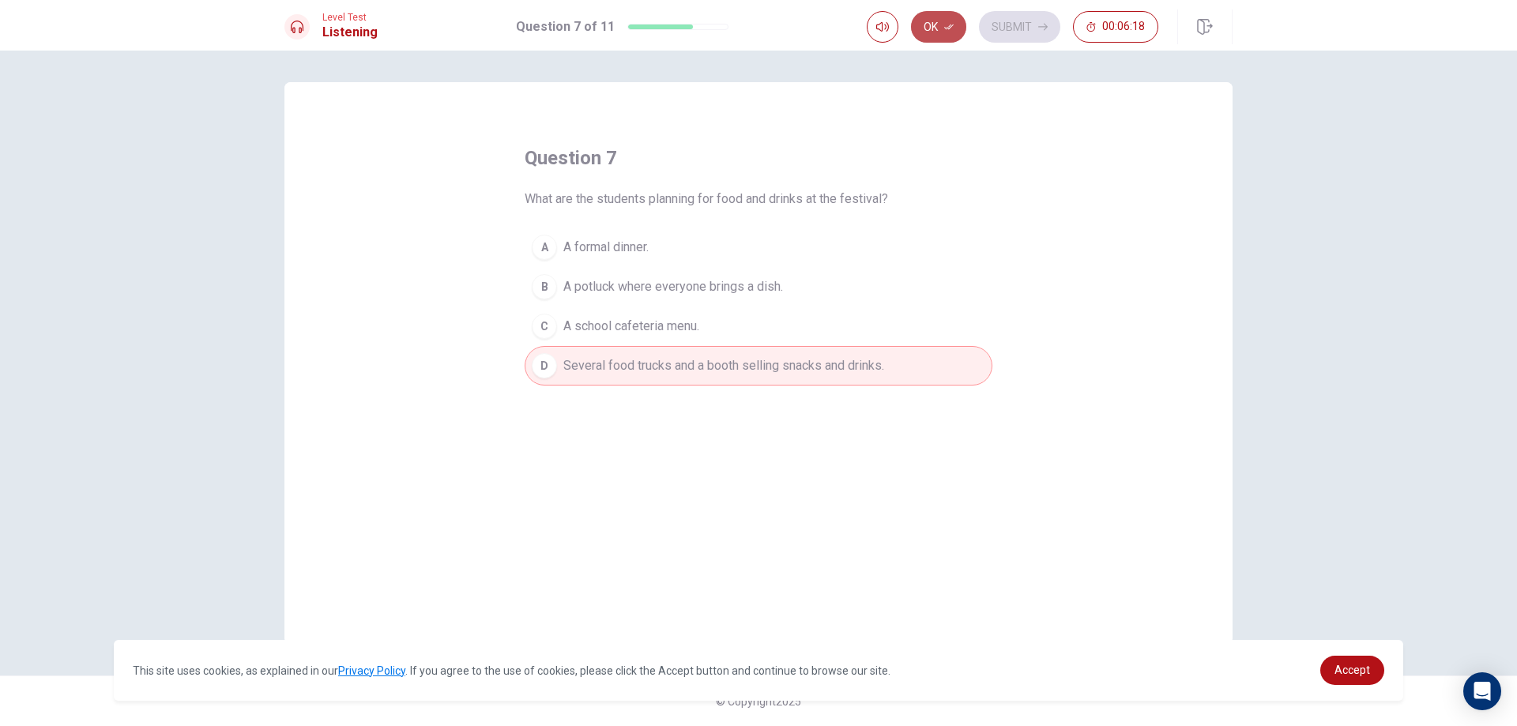
click at [937, 26] on button "Ok" at bounding box center [938, 27] width 55 height 32
click at [1005, 30] on button "Submit" at bounding box center [1019, 27] width 81 height 32
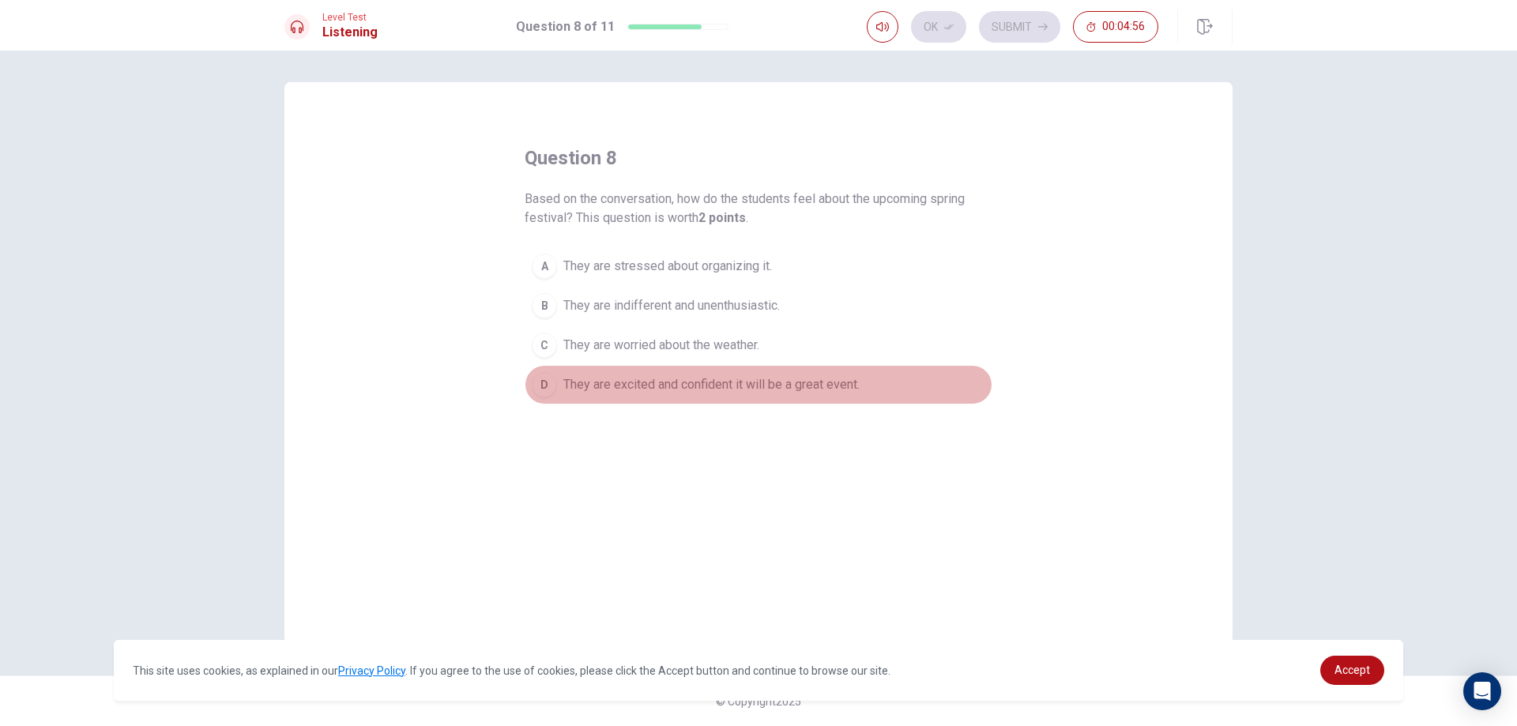
click at [542, 383] on div "D" at bounding box center [544, 384] width 25 height 25
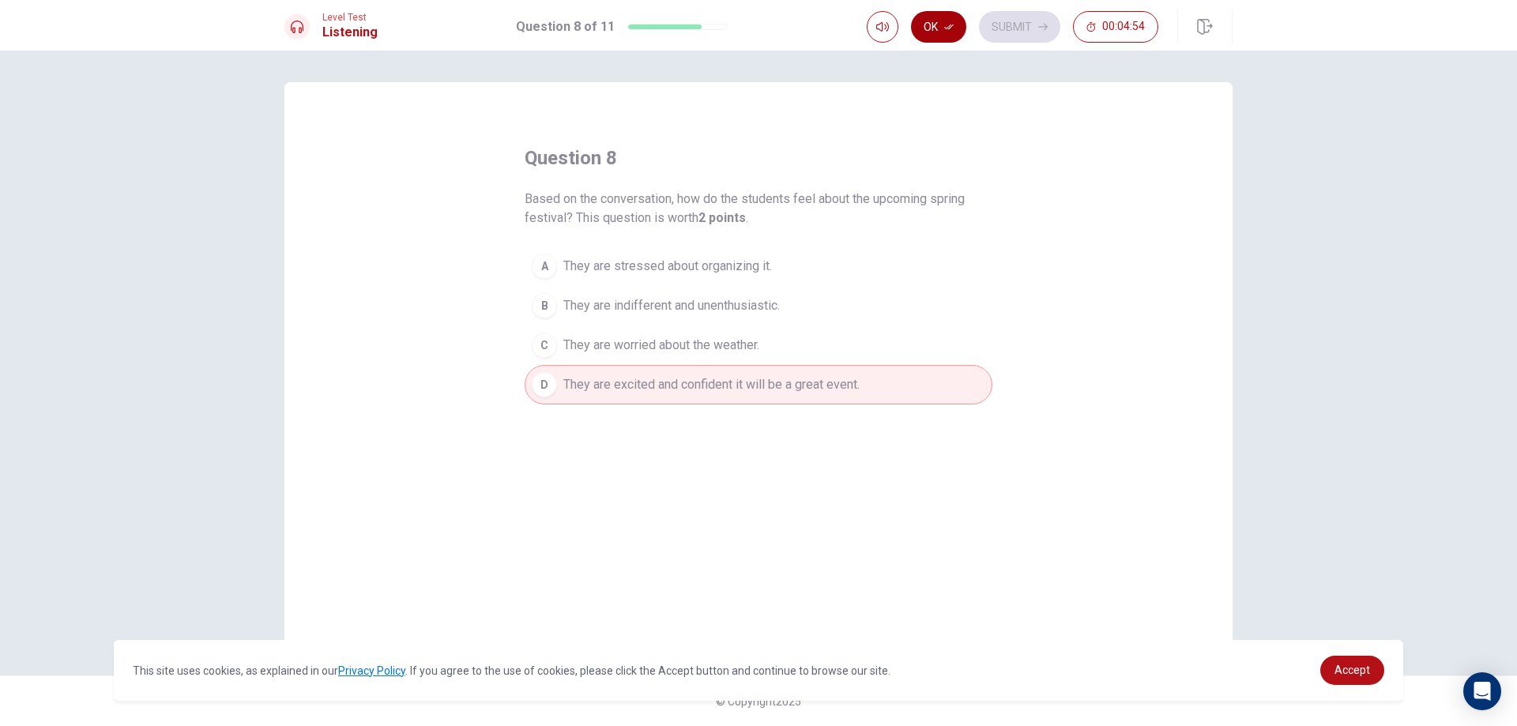
click at [944, 32] on button "Ok" at bounding box center [938, 27] width 55 height 32
click at [1020, 25] on button "Submit" at bounding box center [1019, 27] width 81 height 32
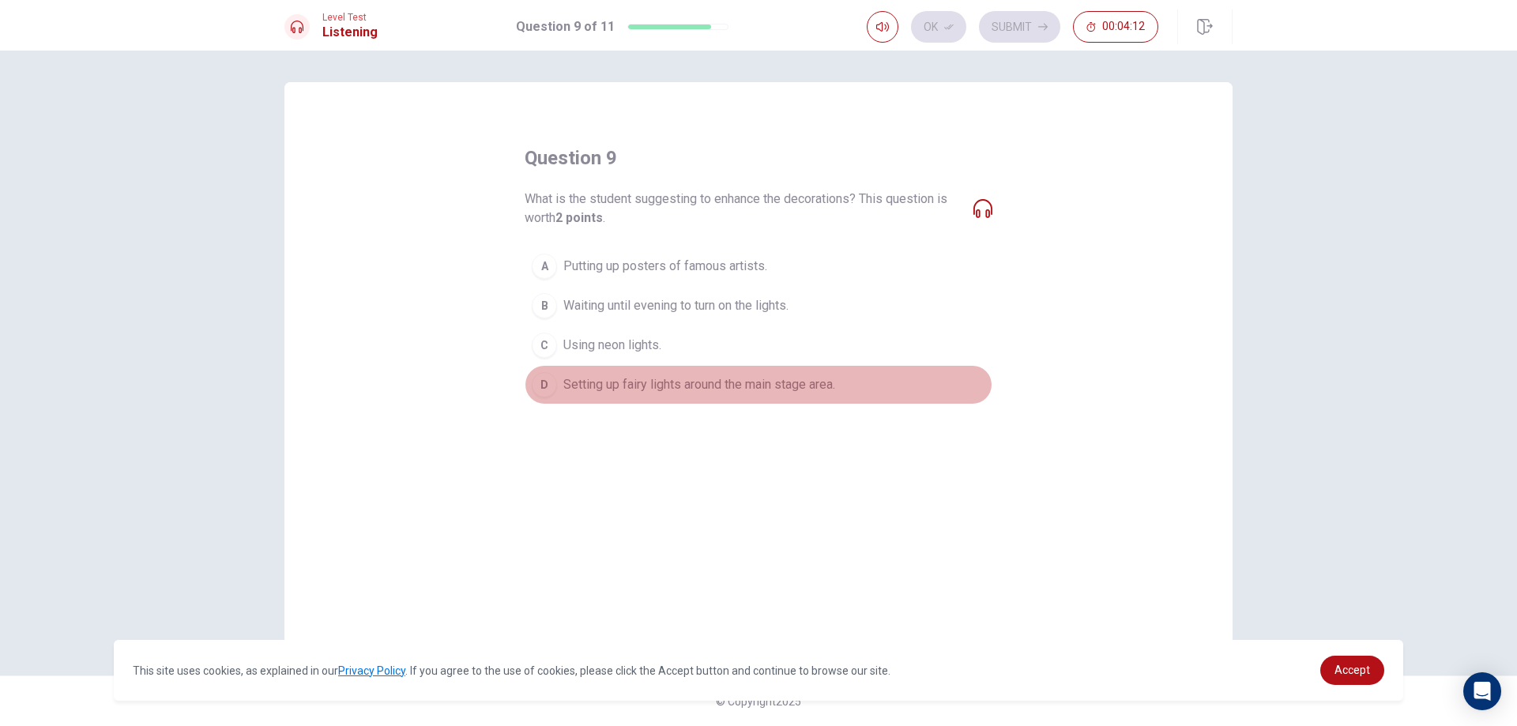
click at [545, 387] on div "D" at bounding box center [544, 384] width 25 height 25
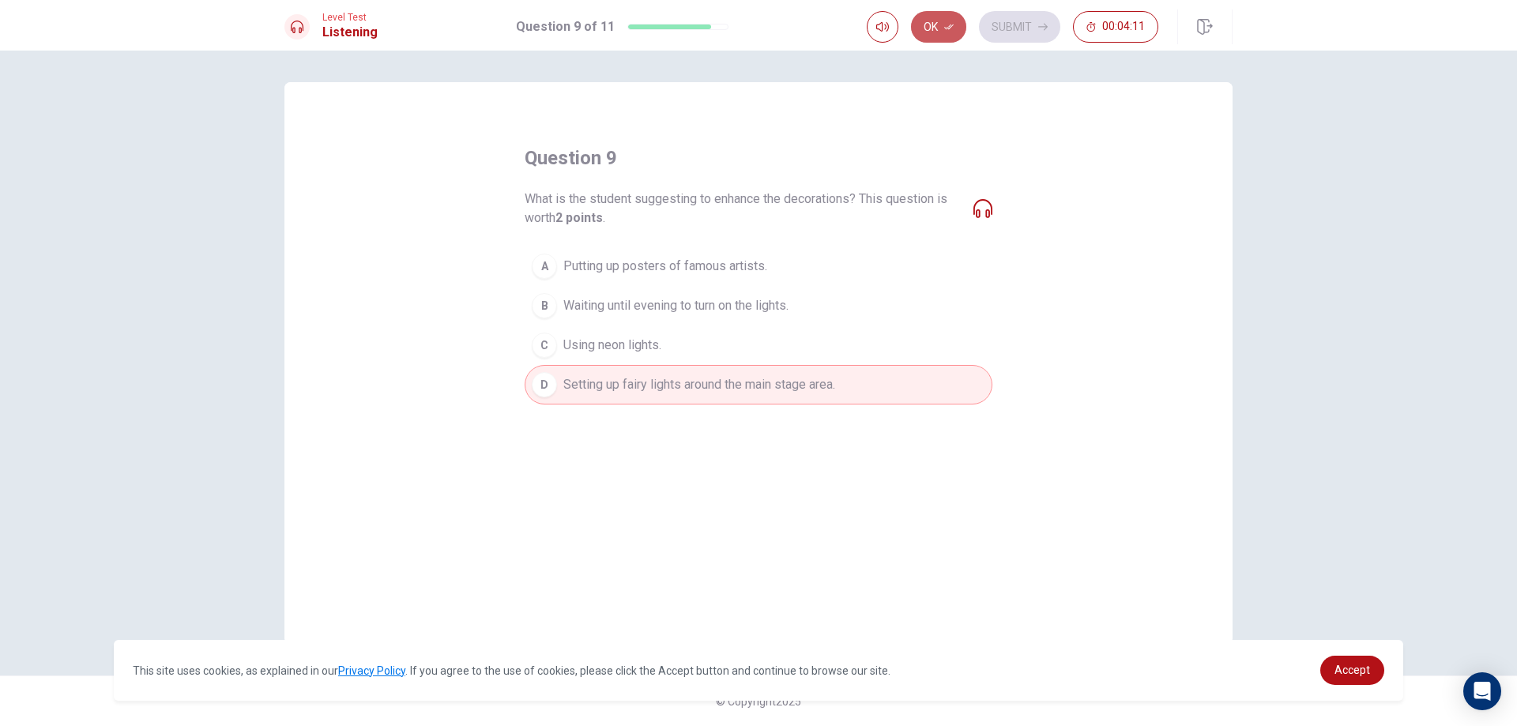
drag, startPoint x: 948, startPoint y: 15, endPoint x: 971, endPoint y: 19, distance: 23.3
click at [948, 16] on button "Ok" at bounding box center [938, 27] width 55 height 32
click at [995, 18] on button "Submit" at bounding box center [1019, 27] width 81 height 32
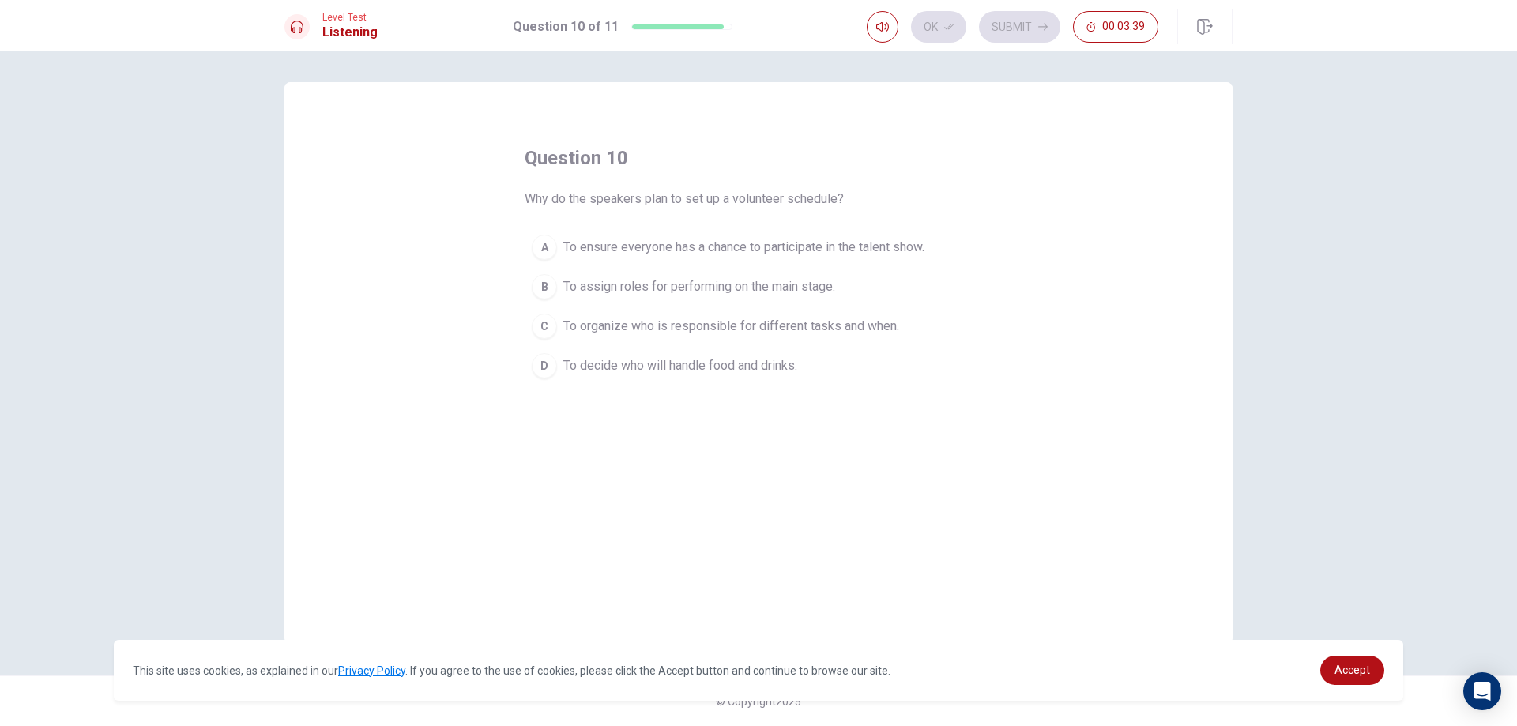
click at [549, 375] on div "D" at bounding box center [544, 365] width 25 height 25
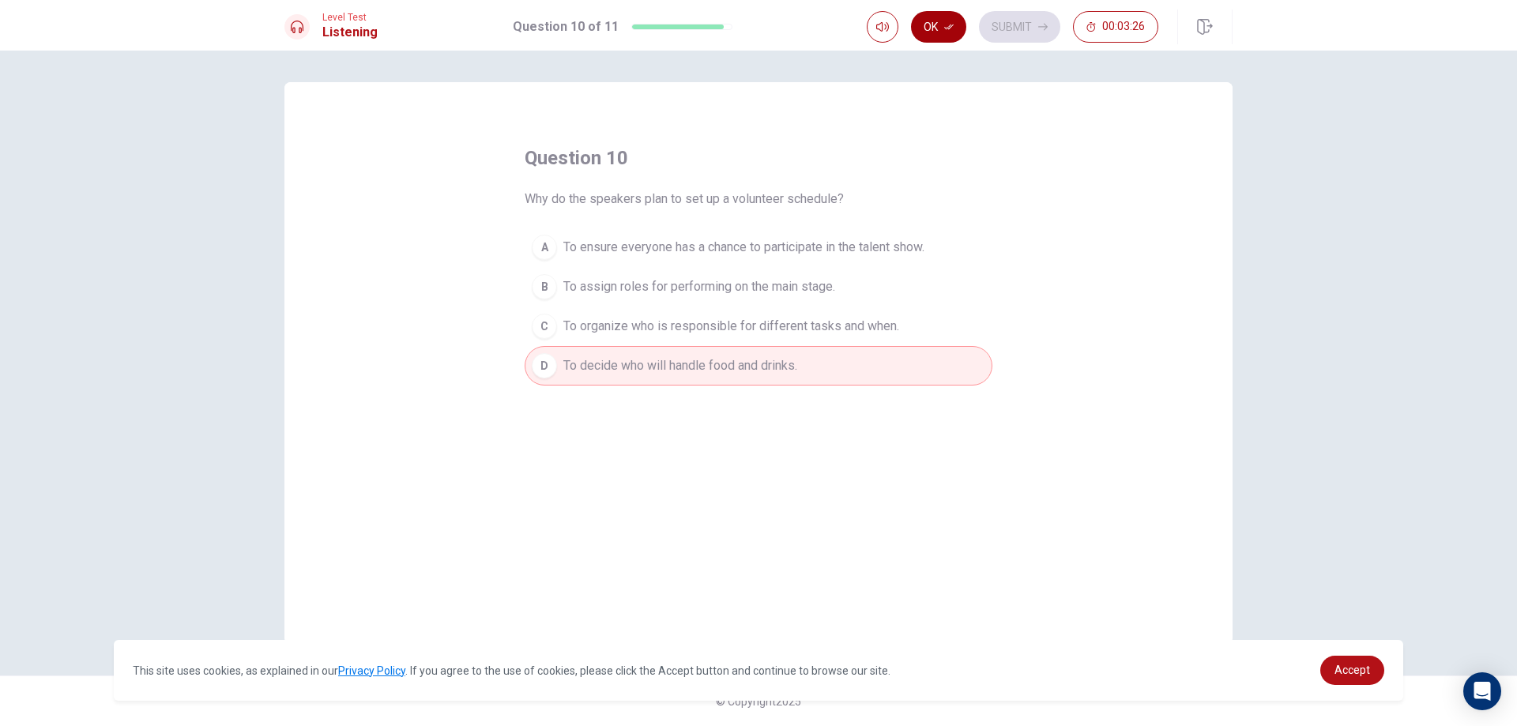
click at [941, 23] on button "Ok" at bounding box center [938, 27] width 55 height 32
click at [1005, 32] on button "Submit" at bounding box center [1019, 27] width 81 height 32
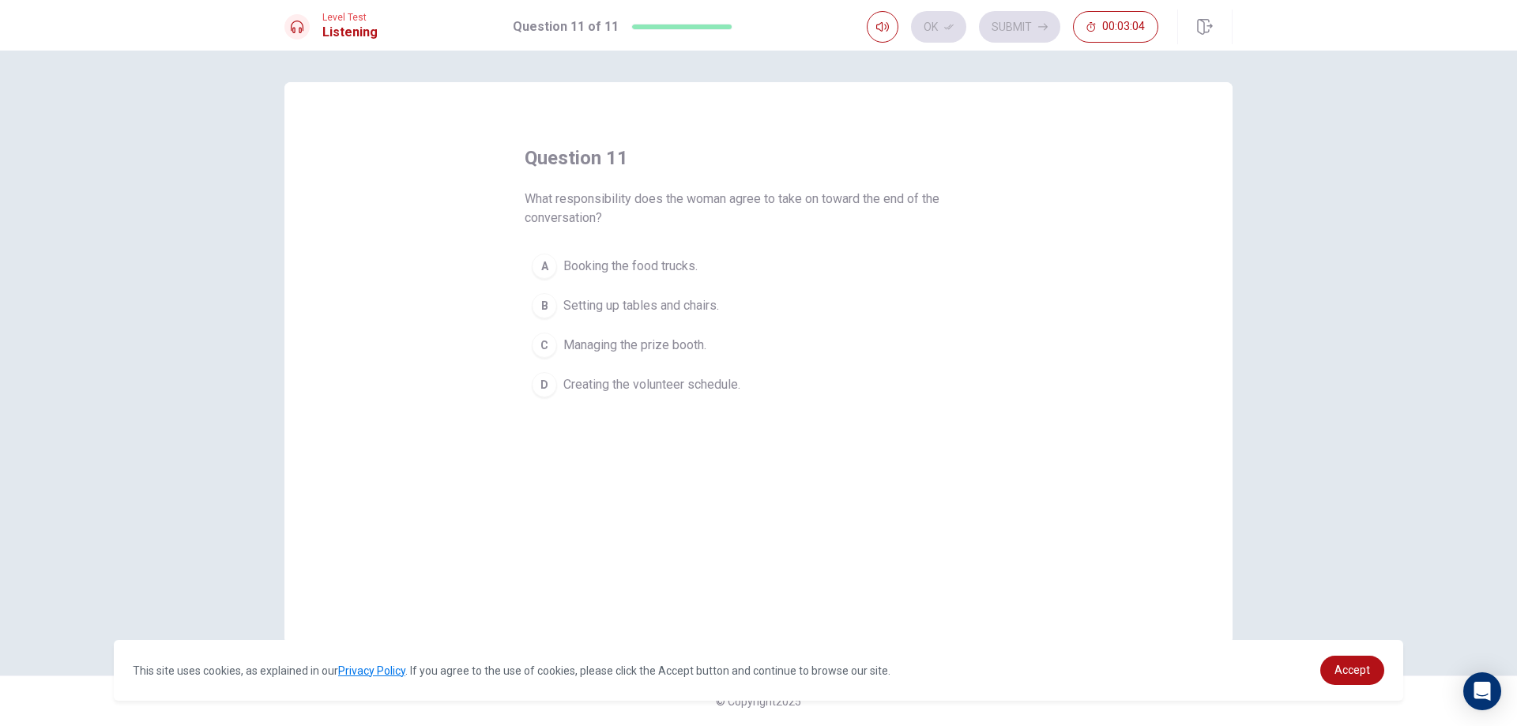
click at [549, 270] on div "A" at bounding box center [544, 266] width 25 height 25
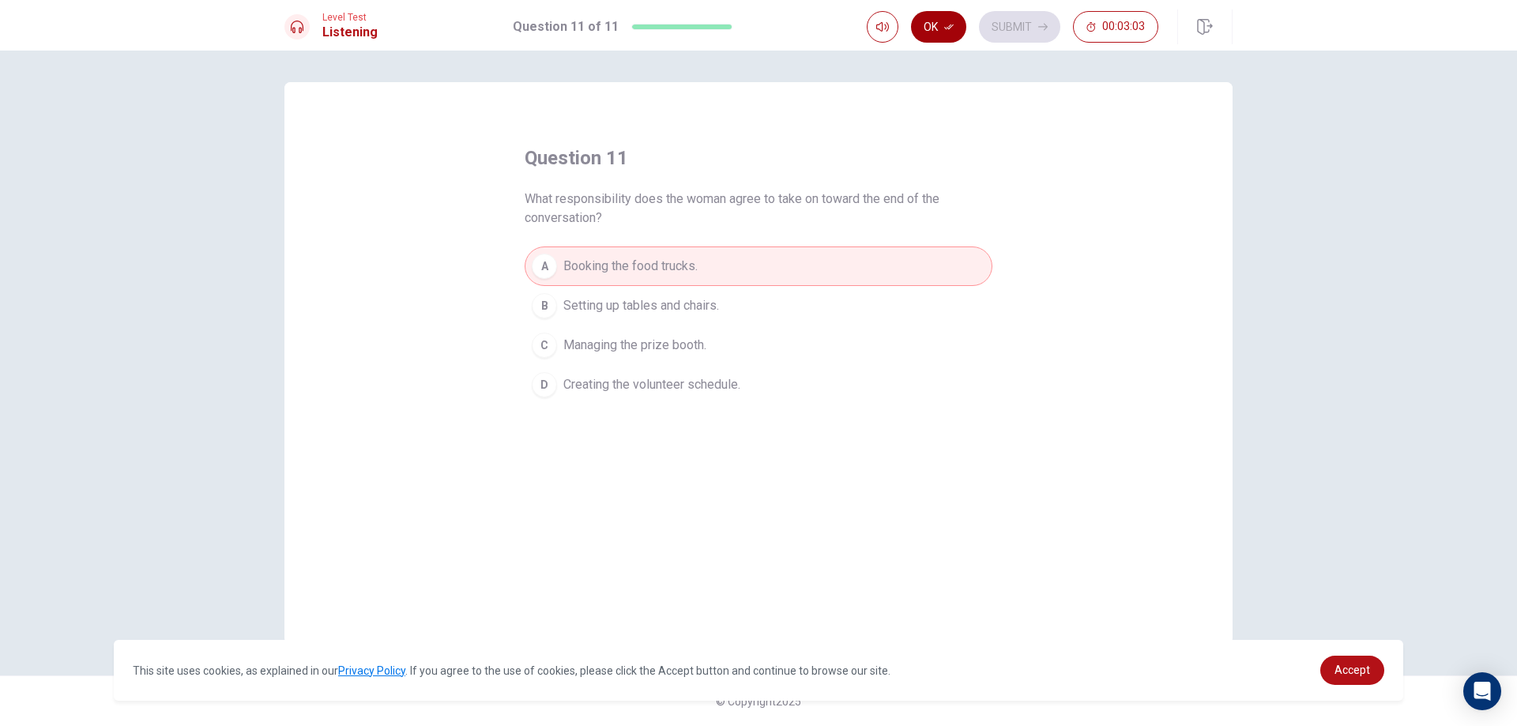
click at [933, 17] on button "Ok" at bounding box center [938, 27] width 55 height 32
click at [986, 14] on button "Submit" at bounding box center [1019, 27] width 81 height 32
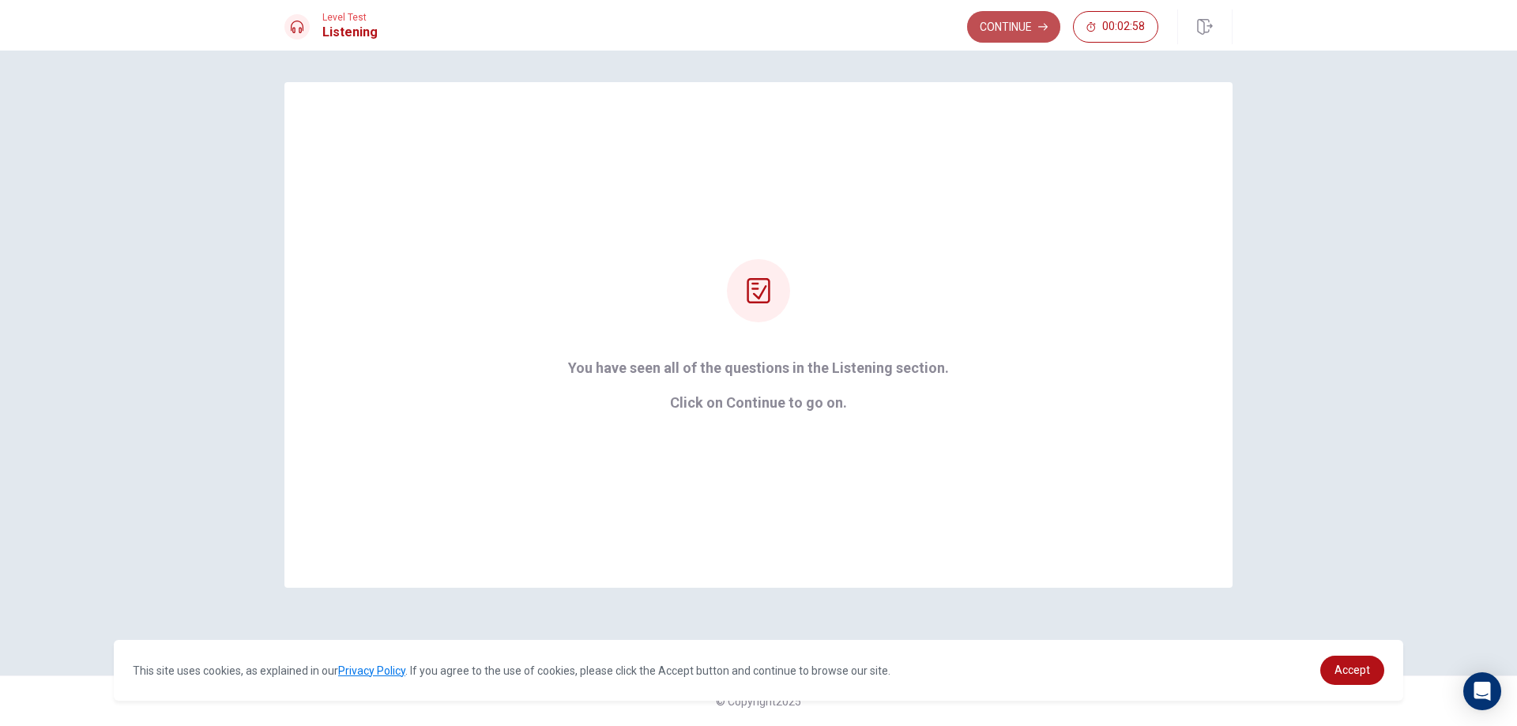
click at [1007, 22] on button "Continue" at bounding box center [1013, 27] width 93 height 32
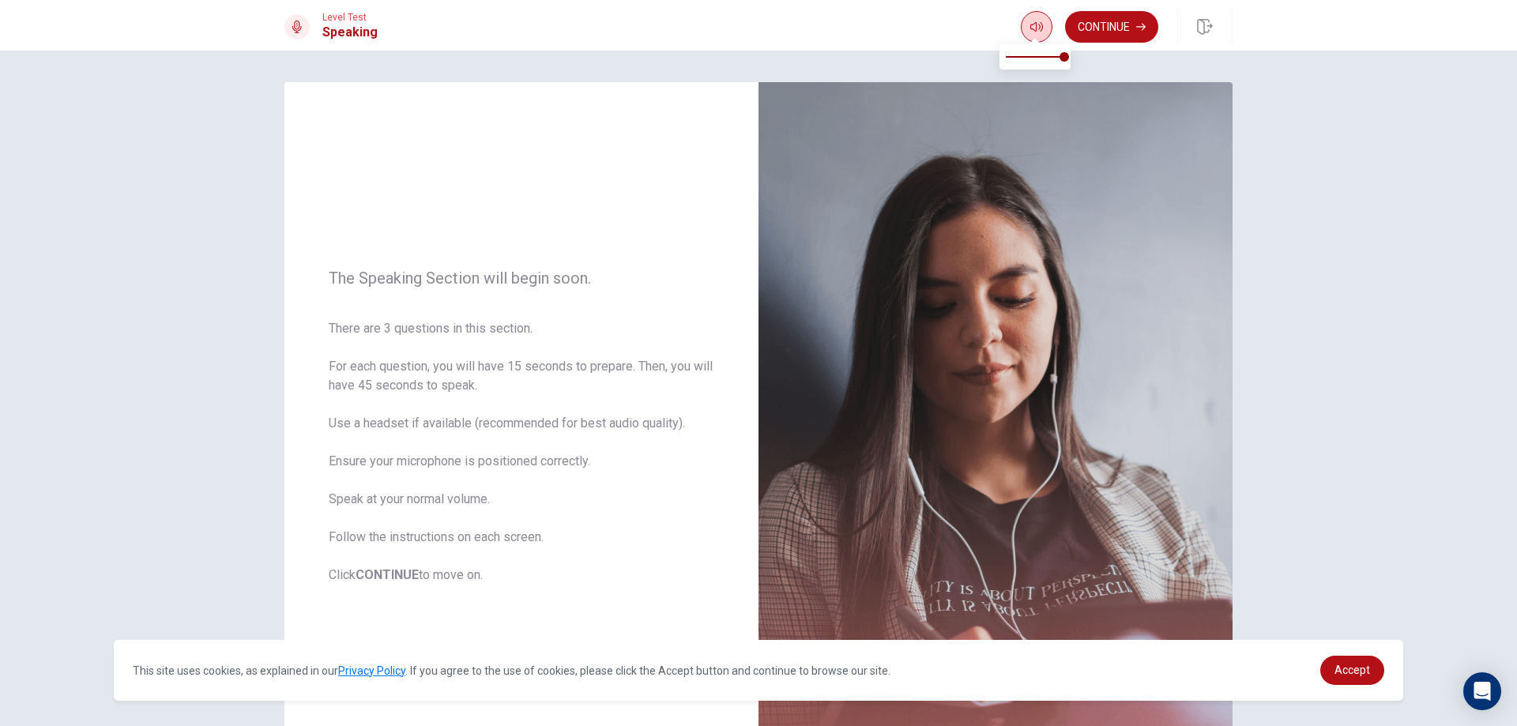
click at [1039, 21] on icon "button" at bounding box center [1037, 27] width 13 height 13
click at [1031, 47] on span at bounding box center [1035, 57] width 58 height 22
type input "1"
drag, startPoint x: 1057, startPoint y: 55, endPoint x: 1075, endPoint y: 55, distance: 18.2
click at [1065, 55] on span at bounding box center [1035, 57] width 58 height 22
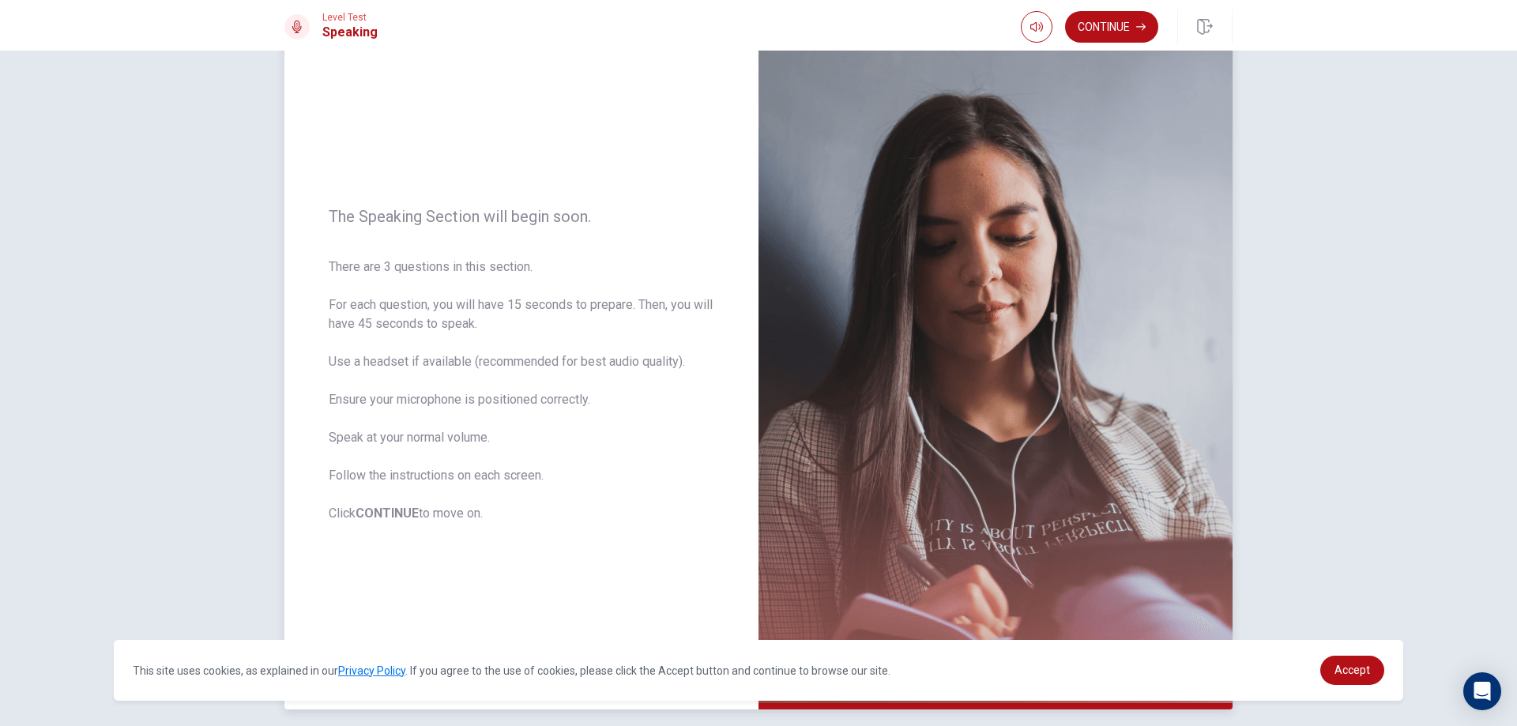
scroll to position [127, 0]
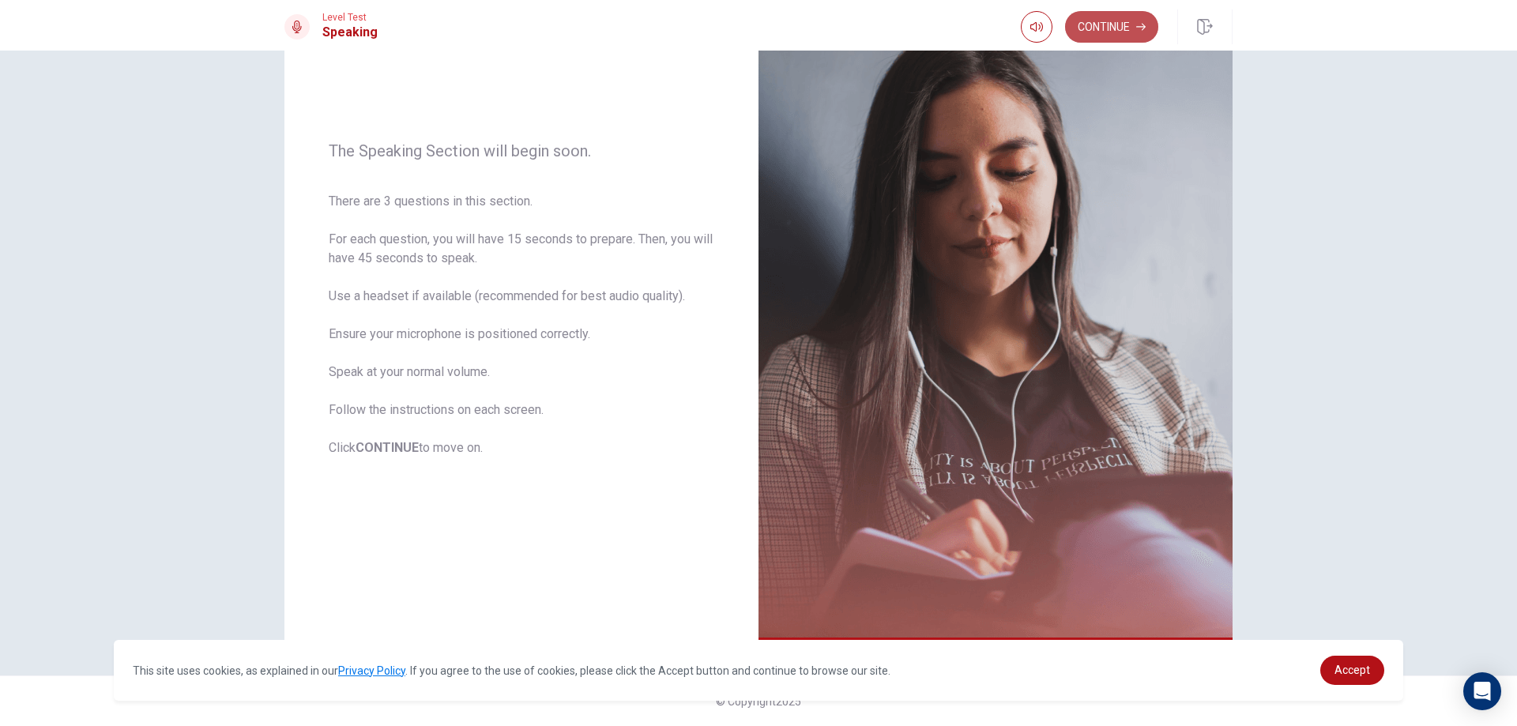
click at [1115, 21] on button "Continue" at bounding box center [1111, 27] width 93 height 32
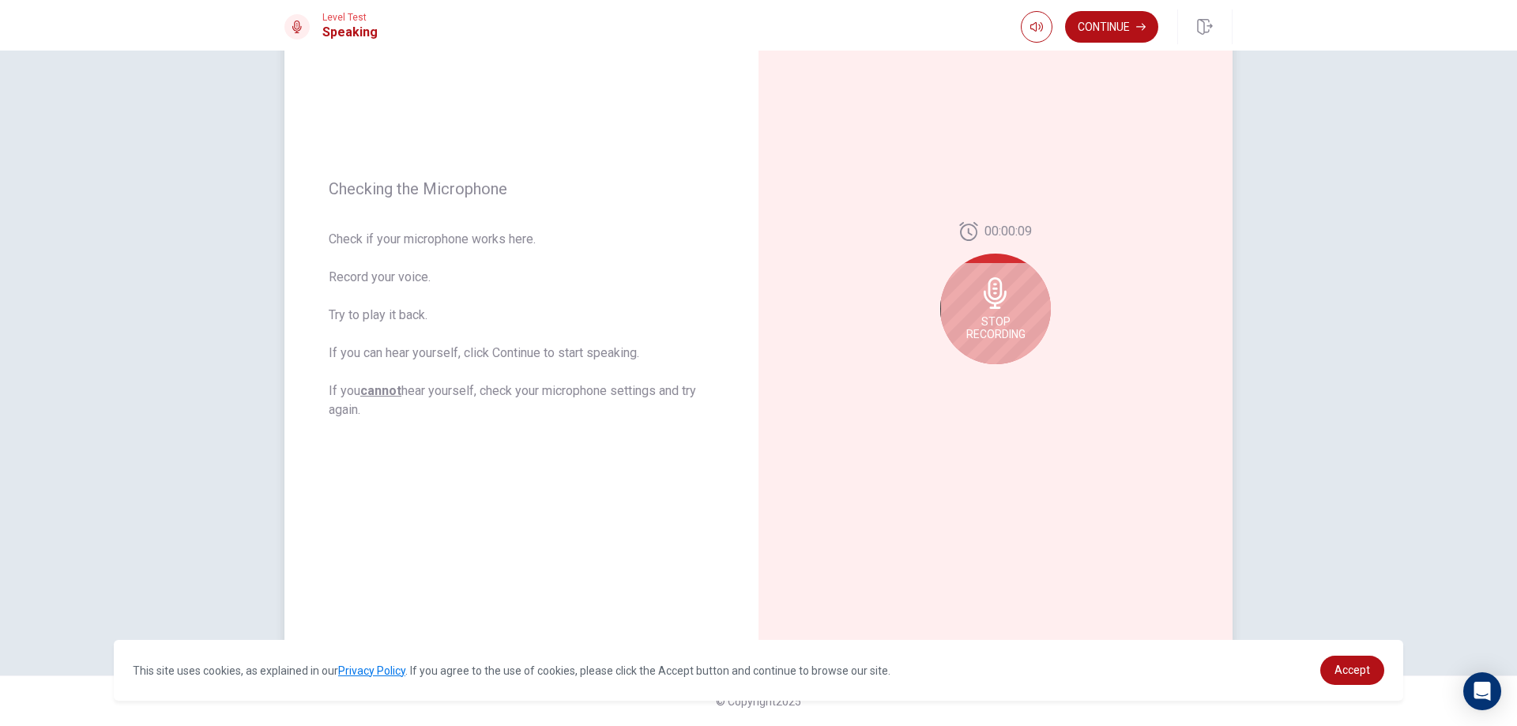
click at [985, 292] on icon at bounding box center [995, 293] width 23 height 32
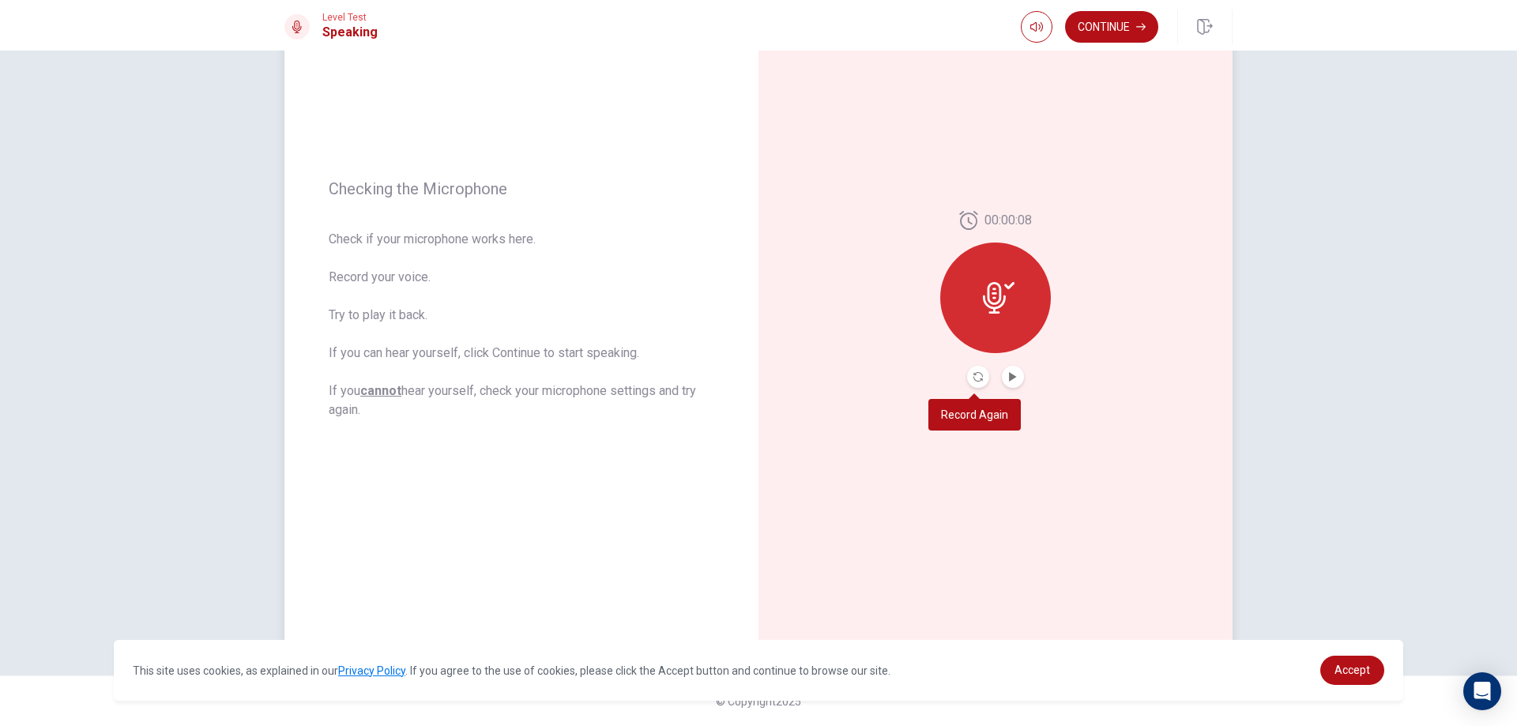
click at [976, 371] on button "Record Again" at bounding box center [978, 377] width 22 height 22
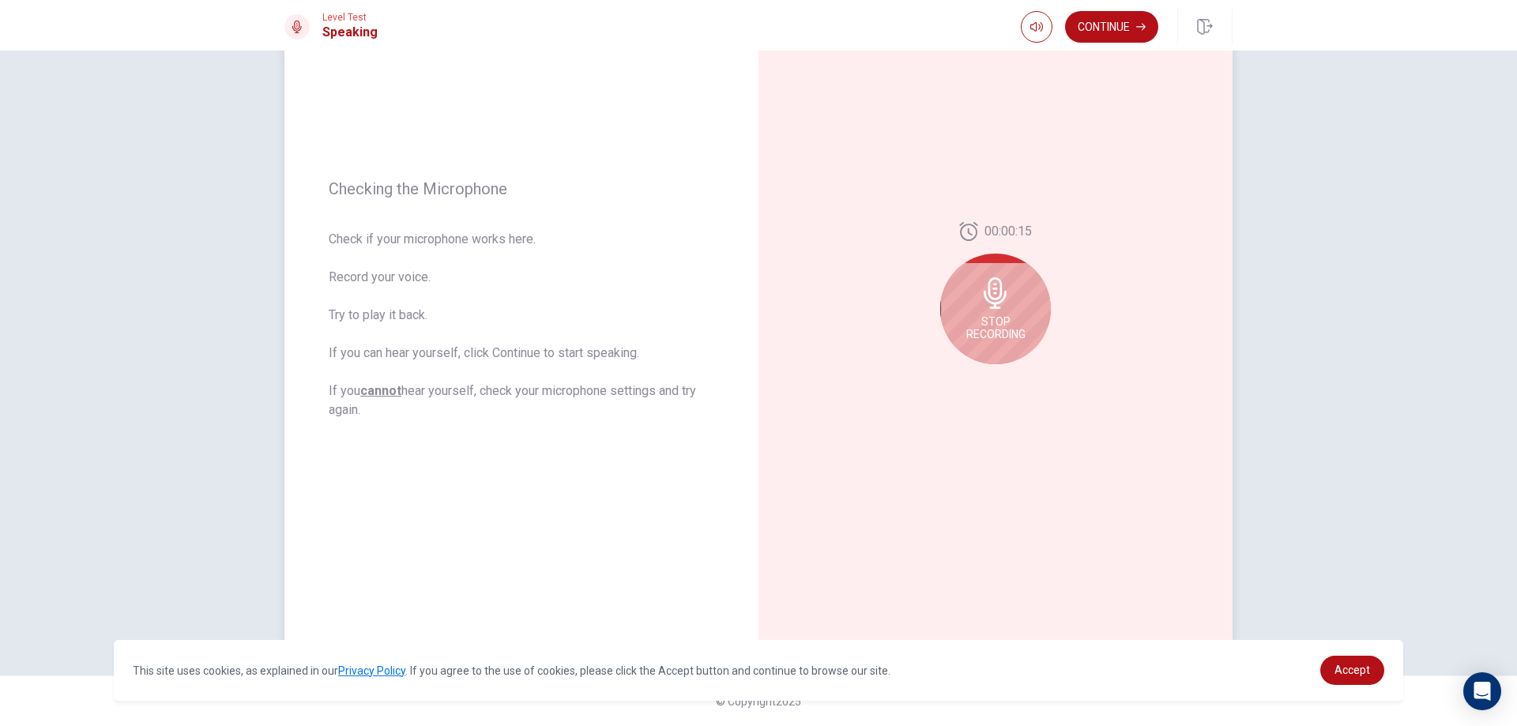
click at [984, 313] on div "Stop Recording" at bounding box center [996, 309] width 111 height 111
click at [1005, 294] on icon at bounding box center [999, 298] width 32 height 32
click at [990, 300] on icon at bounding box center [999, 298] width 32 height 32
click at [967, 377] on button "Record Again" at bounding box center [978, 377] width 22 height 22
click at [998, 334] on span "Stop Recording" at bounding box center [996, 327] width 59 height 25
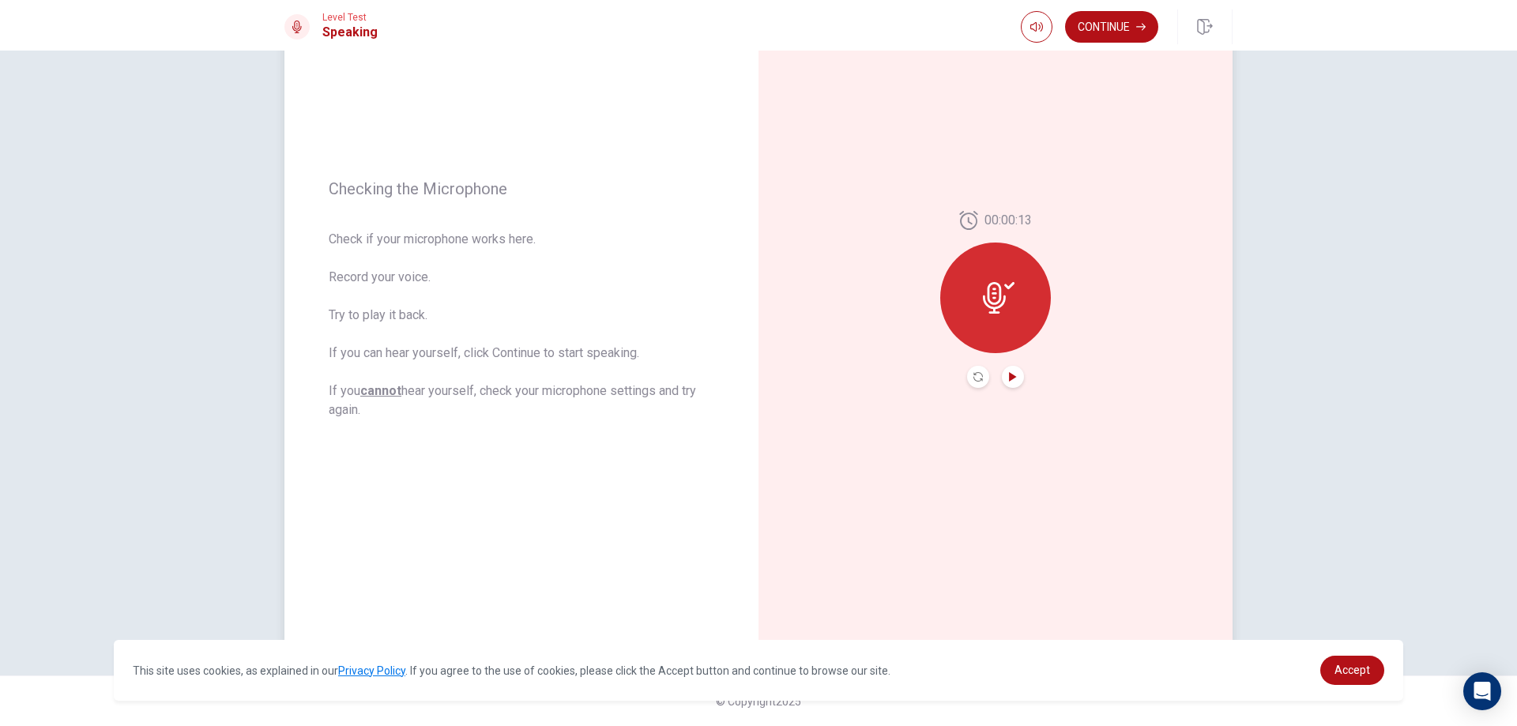
click at [1011, 372] on icon "Play Audio" at bounding box center [1012, 376] width 9 height 9
click at [993, 299] on icon at bounding box center [999, 298] width 32 height 32
click at [1024, 12] on div at bounding box center [1037, 27] width 32 height 32
click at [1031, 21] on icon "button" at bounding box center [1037, 27] width 13 height 13
click at [980, 368] on button "Record Again" at bounding box center [978, 377] width 22 height 22
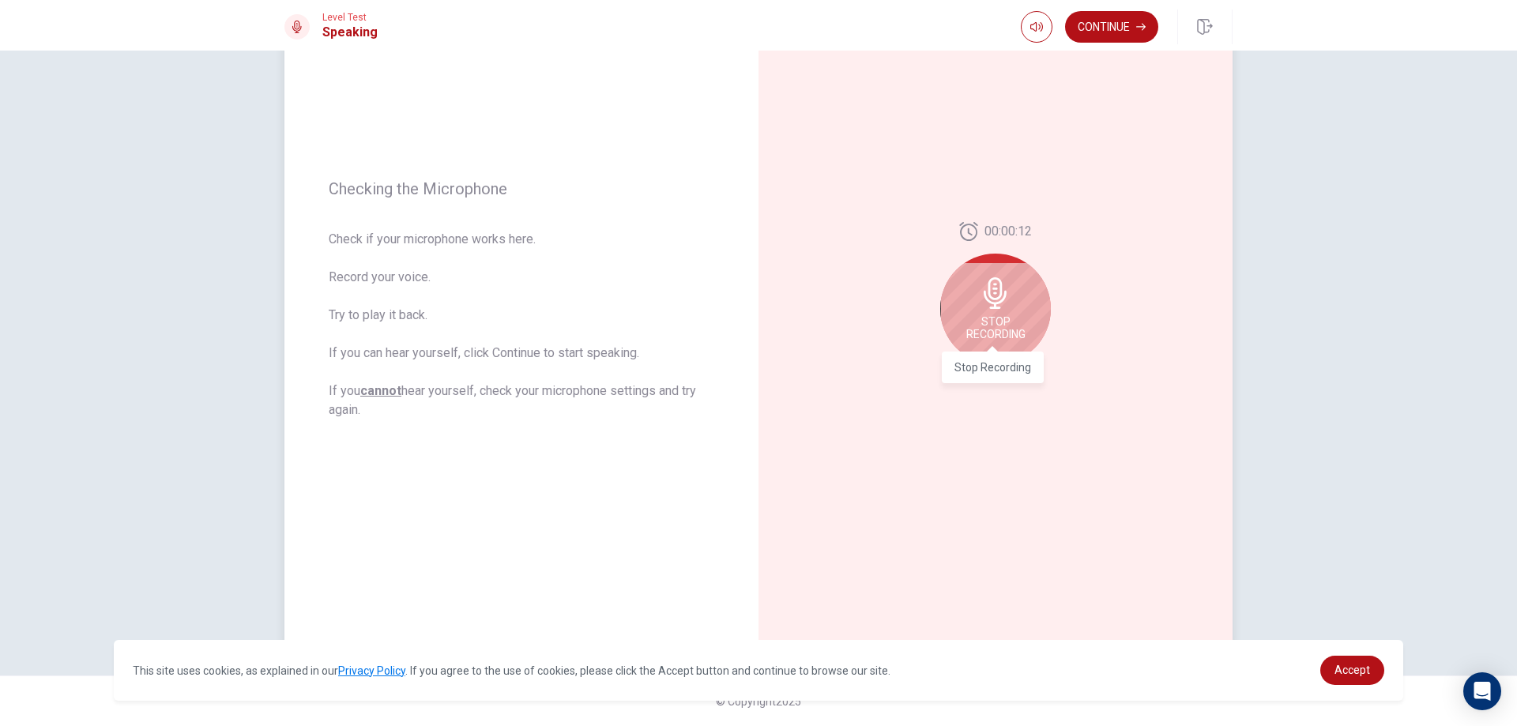
click at [992, 334] on span "Stop Recording" at bounding box center [996, 327] width 59 height 25
click at [1016, 380] on button "Play Audio" at bounding box center [1013, 377] width 22 height 22
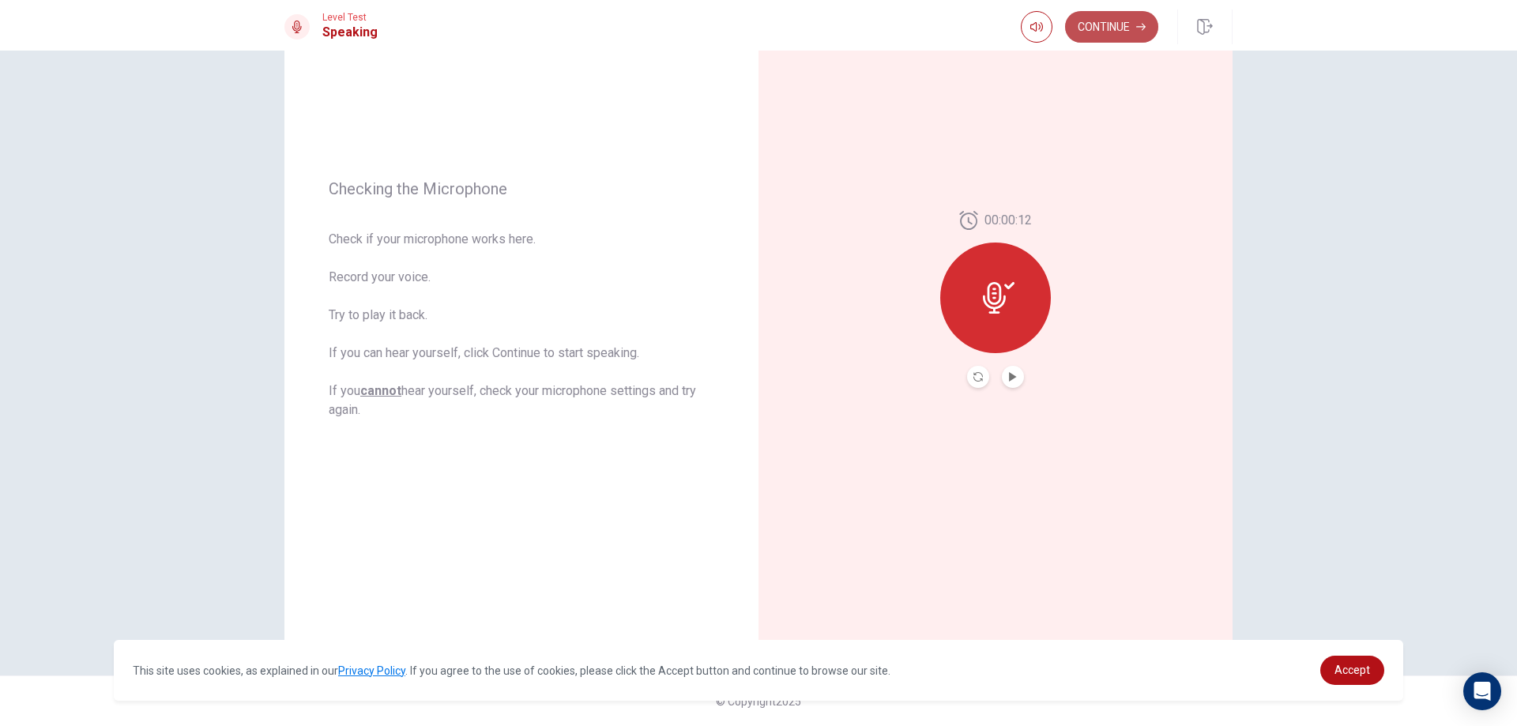
click at [1098, 33] on button "Continue" at bounding box center [1111, 27] width 93 height 32
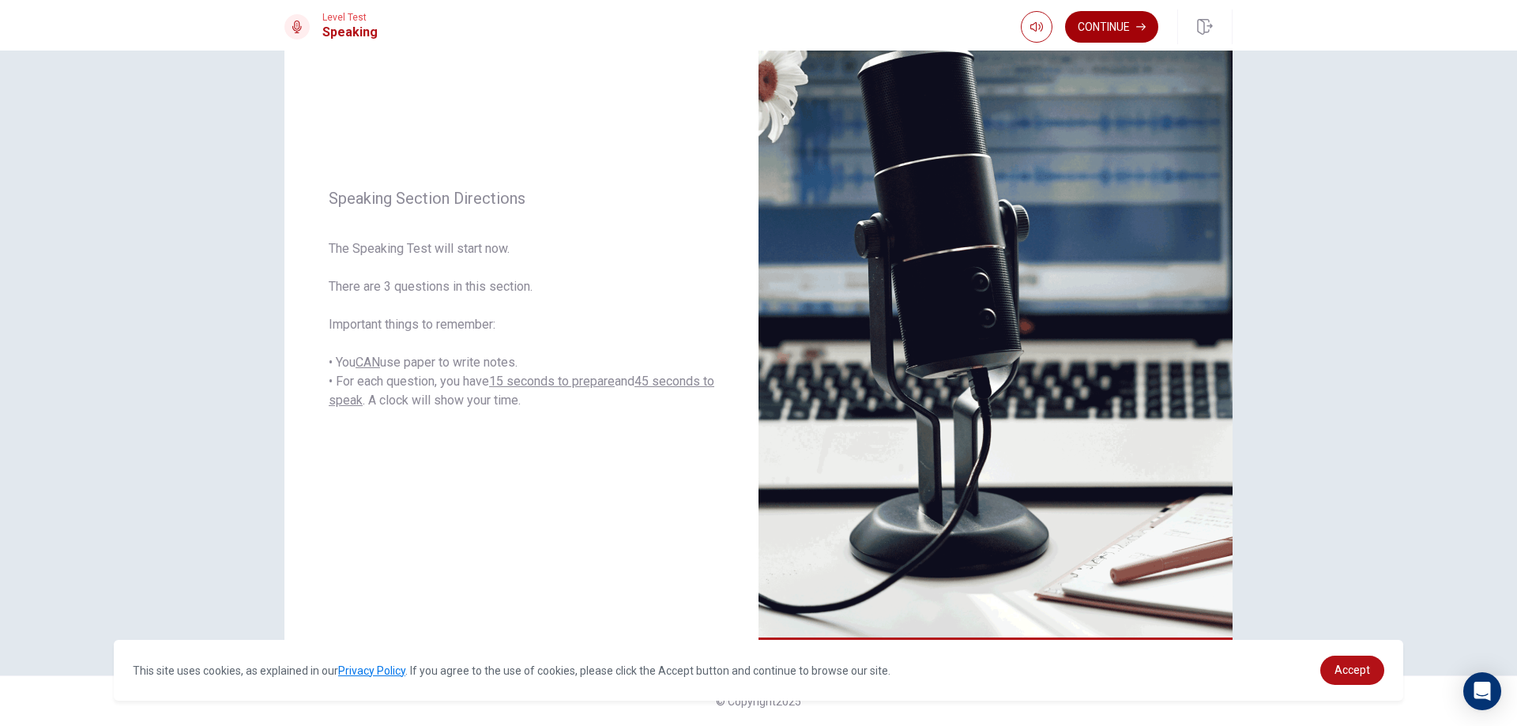
click at [1133, 25] on button "Continue" at bounding box center [1111, 27] width 93 height 32
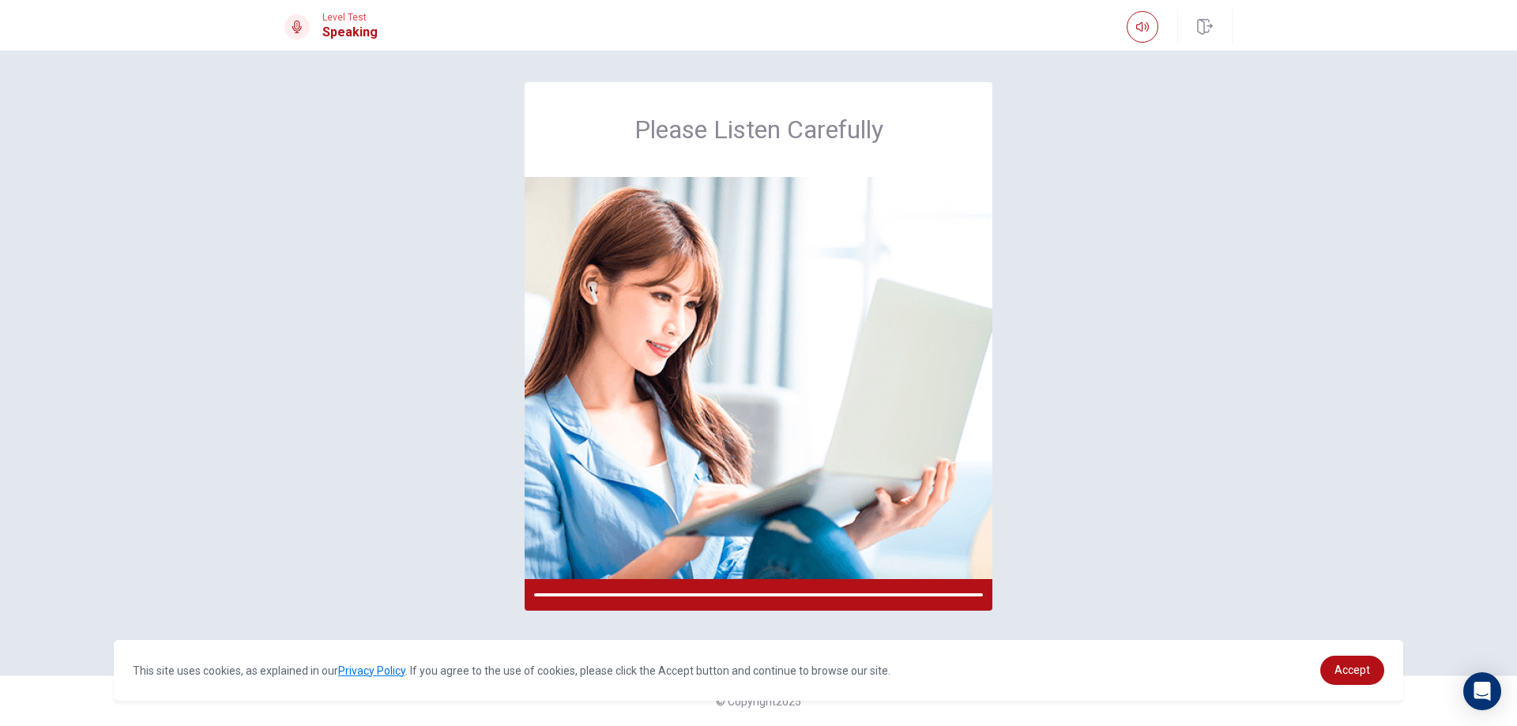
scroll to position [0, 0]
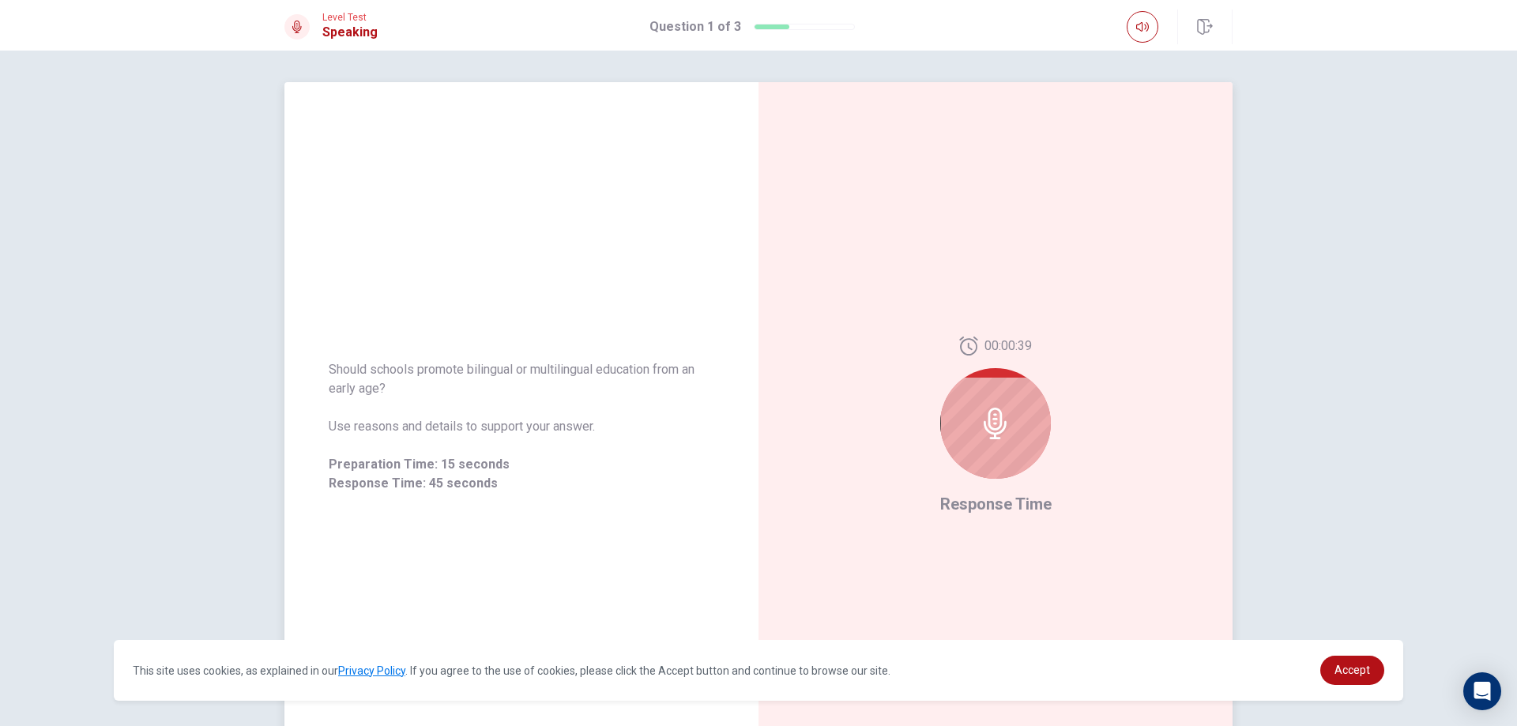
click at [986, 425] on icon at bounding box center [995, 424] width 23 height 32
click at [990, 420] on icon at bounding box center [995, 424] width 23 height 32
click at [1012, 453] on div at bounding box center [996, 423] width 111 height 111
click at [1009, 417] on div at bounding box center [996, 423] width 111 height 111
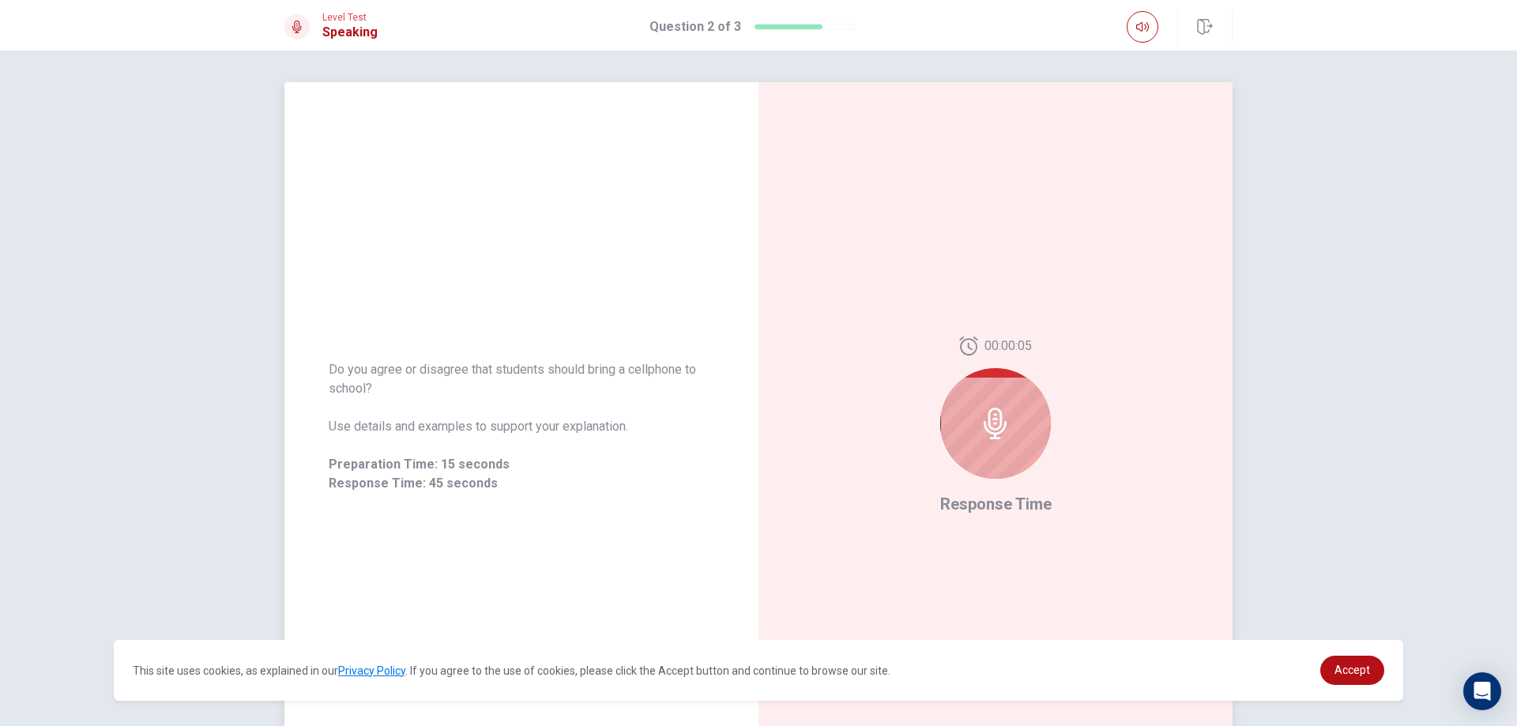
click at [1012, 416] on div at bounding box center [996, 423] width 111 height 111
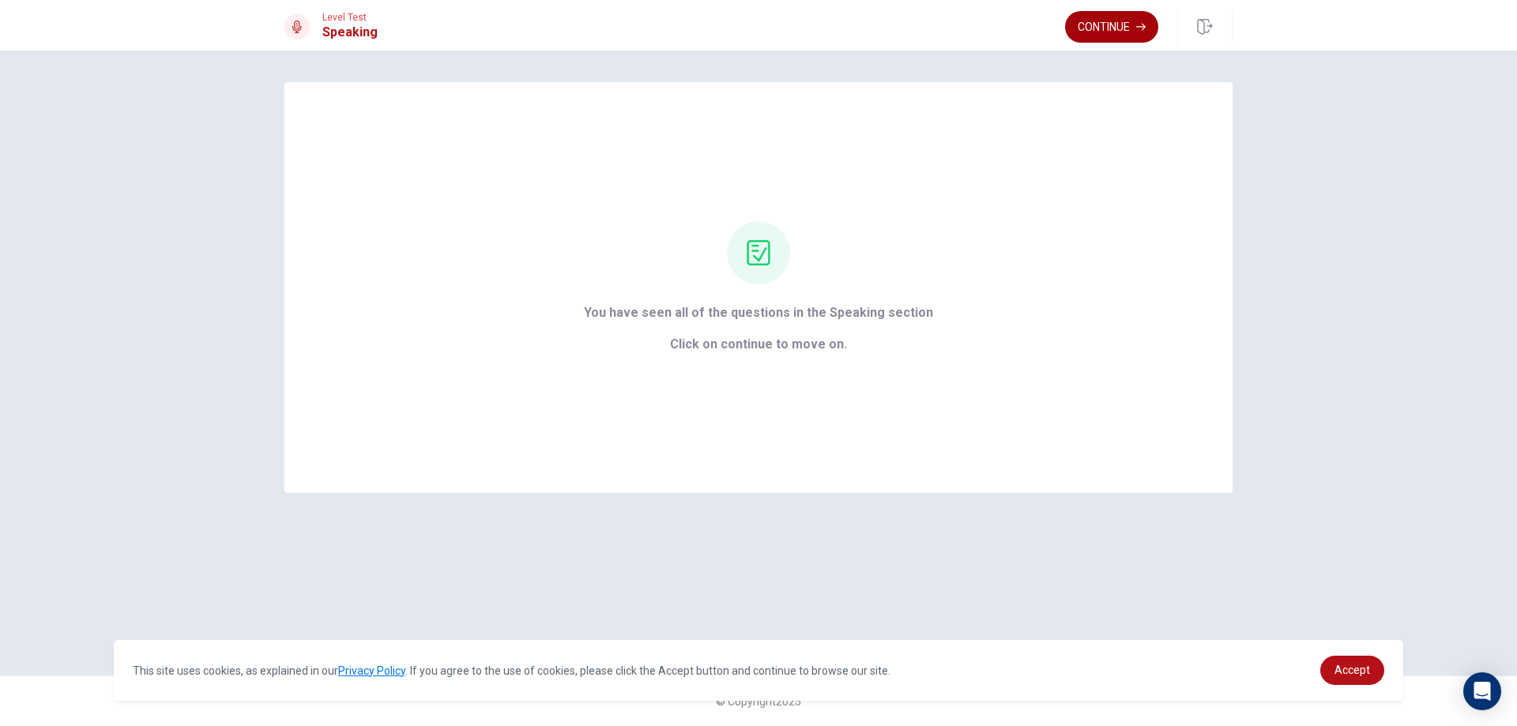
click at [1091, 17] on button "Continue" at bounding box center [1111, 27] width 93 height 32
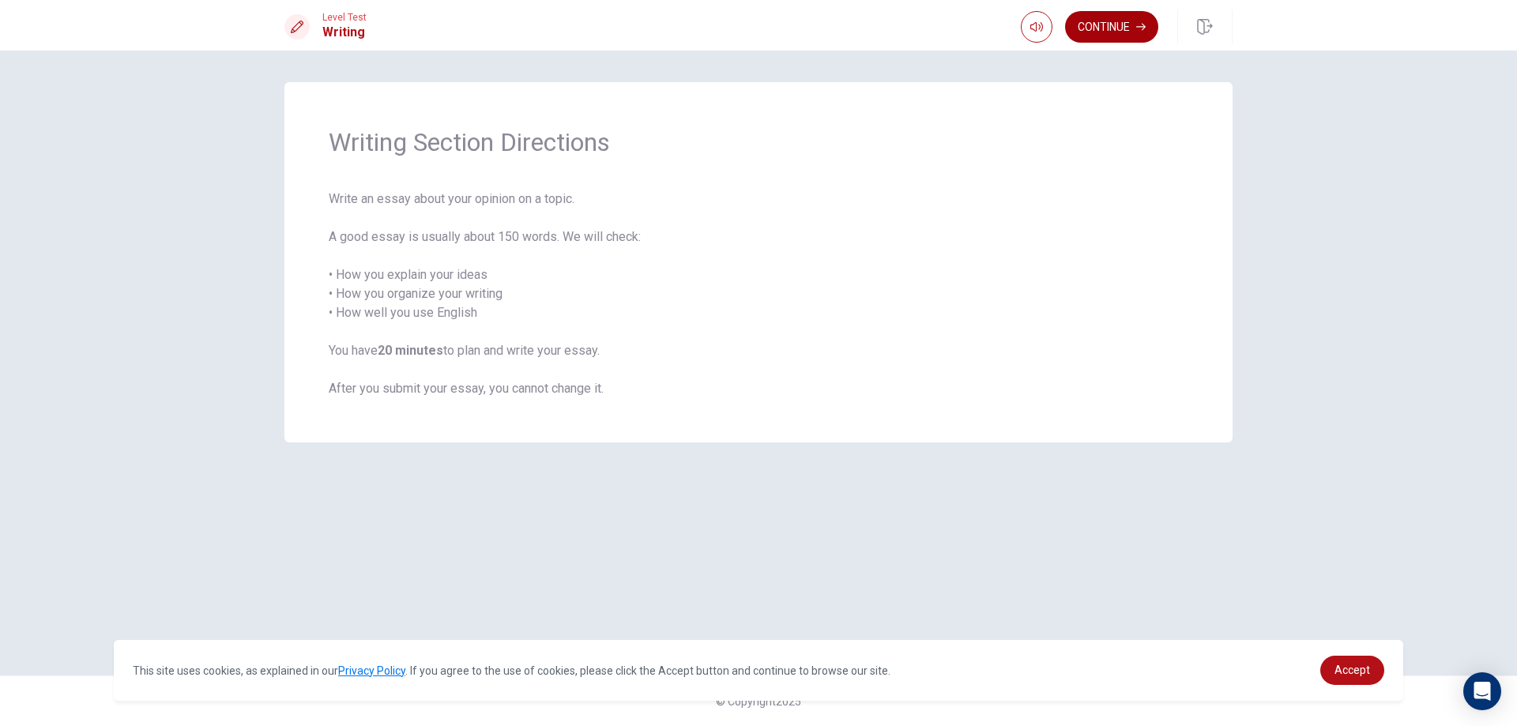
click at [1124, 32] on button "Continue" at bounding box center [1111, 27] width 93 height 32
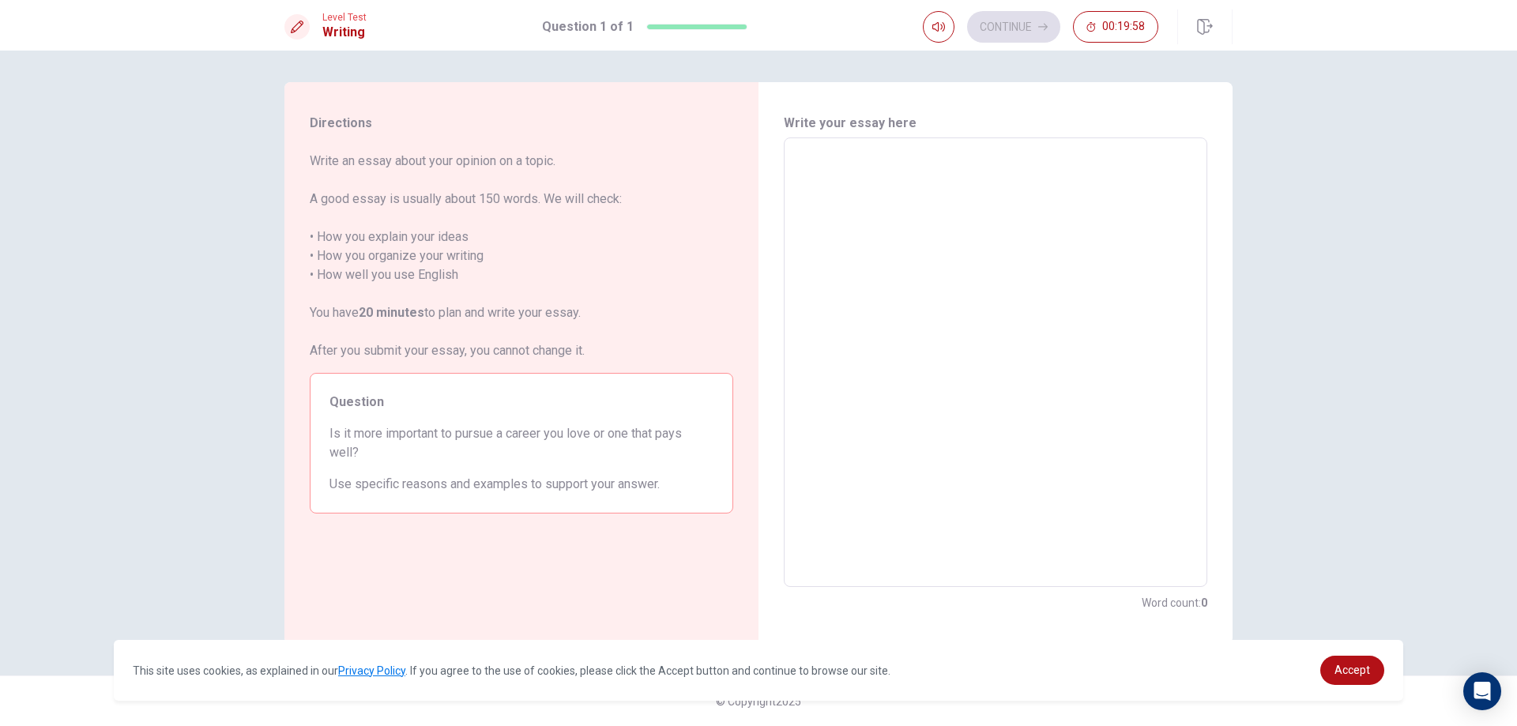
click at [826, 186] on textarea at bounding box center [996, 363] width 402 height 424
type textarea "f"
type textarea "x"
type textarea "fo"
type textarea "x"
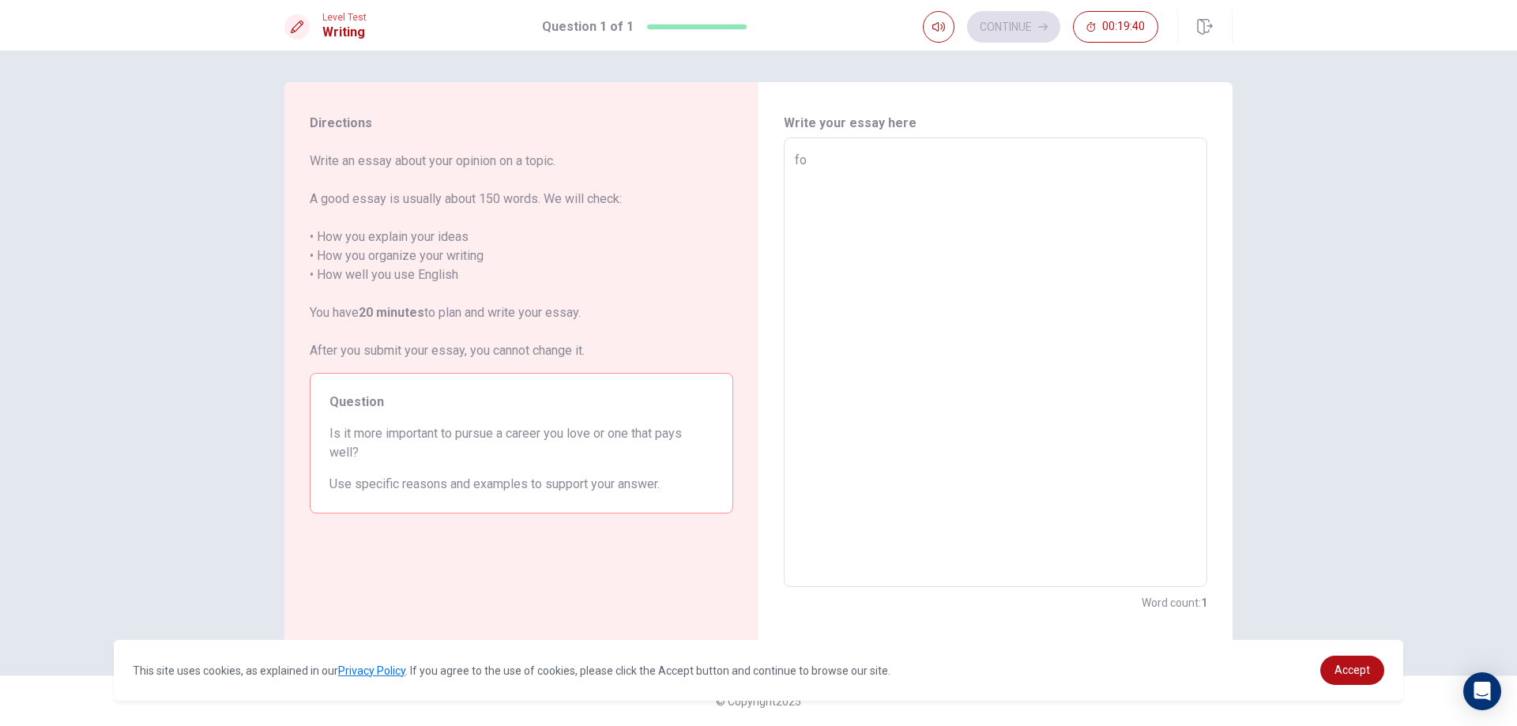
type textarea "for"
type textarea "x"
type textarea "for"
type textarea "x"
type textarea "for m"
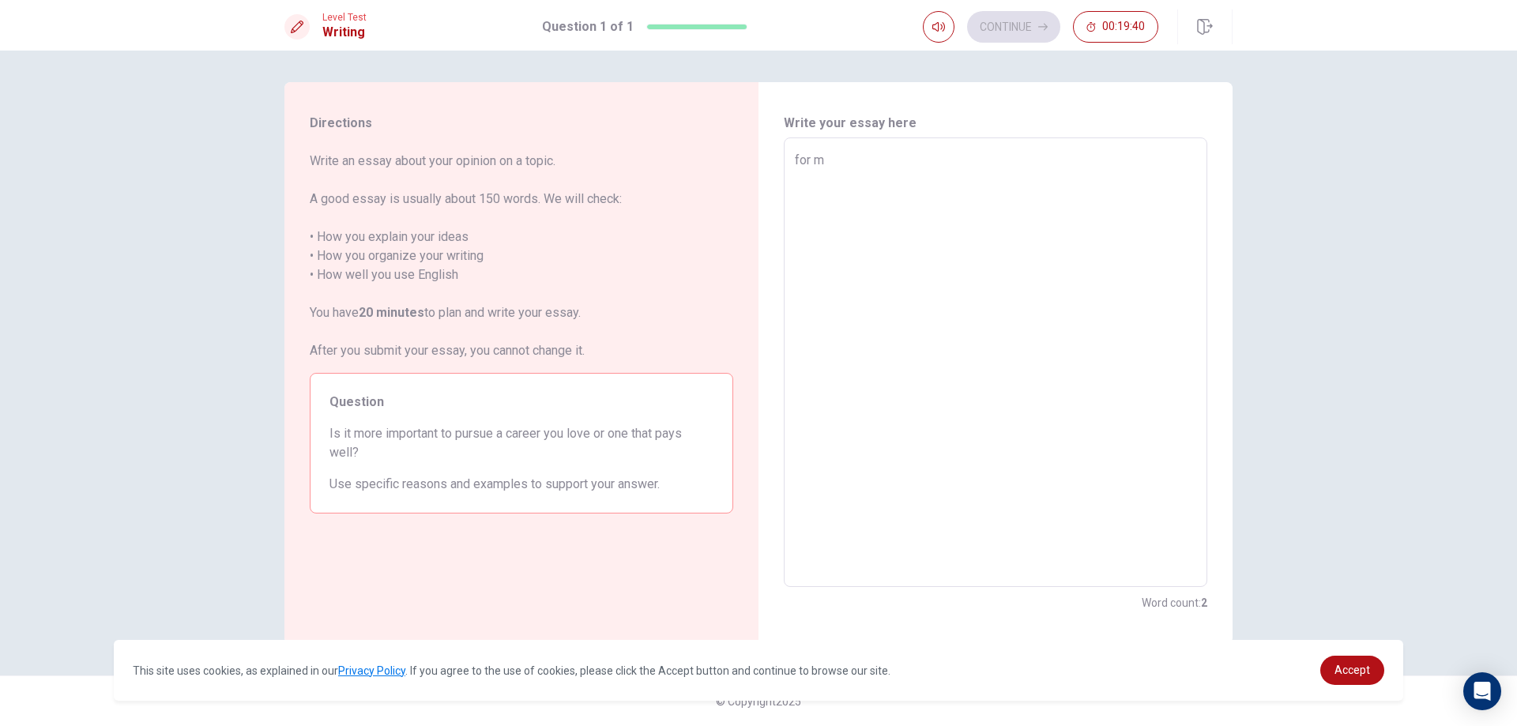
type textarea "x"
type textarea "for me"
type textarea "x"
type textarea "for me"
type textarea "x"
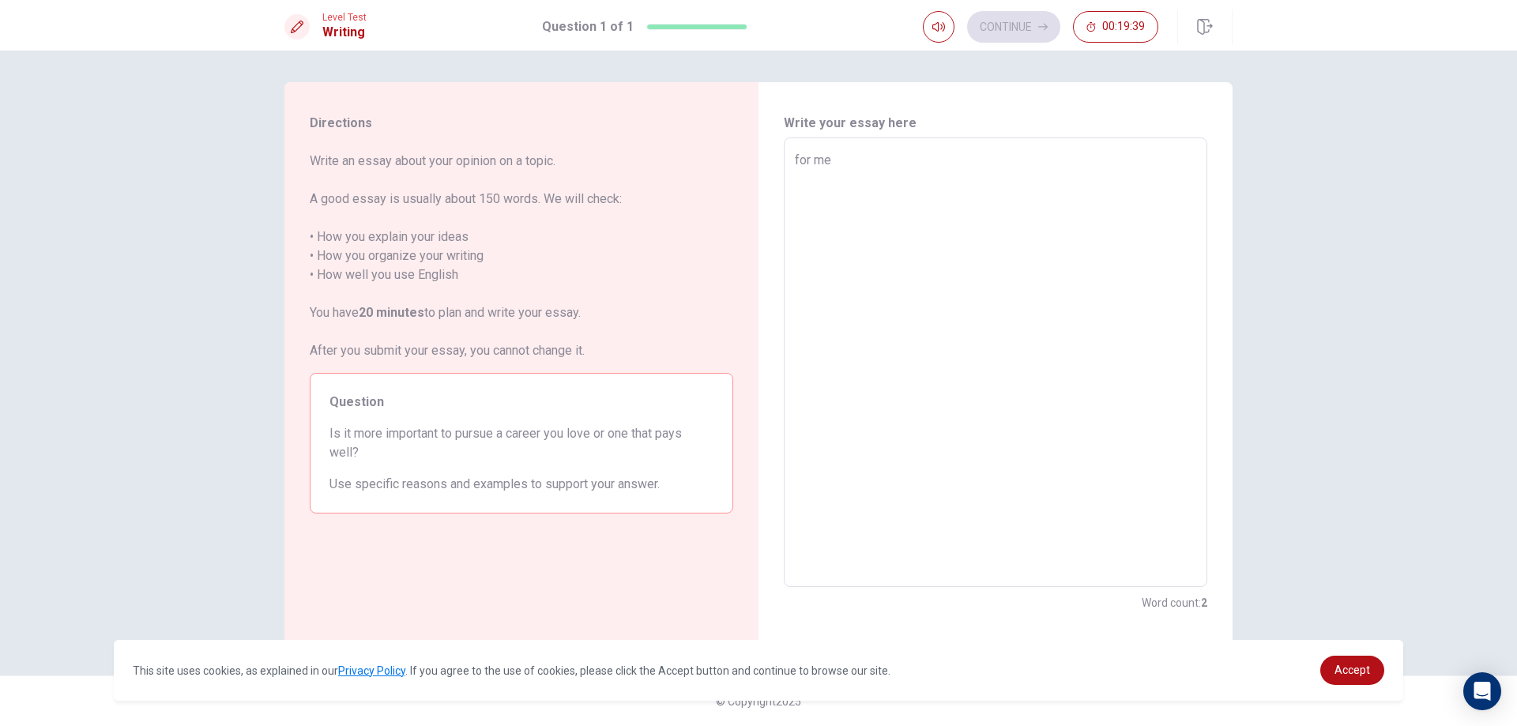
type textarea "for me w"
type textarea "x"
type textarea "for me wh"
type textarea "x"
type textarea "for me whe"
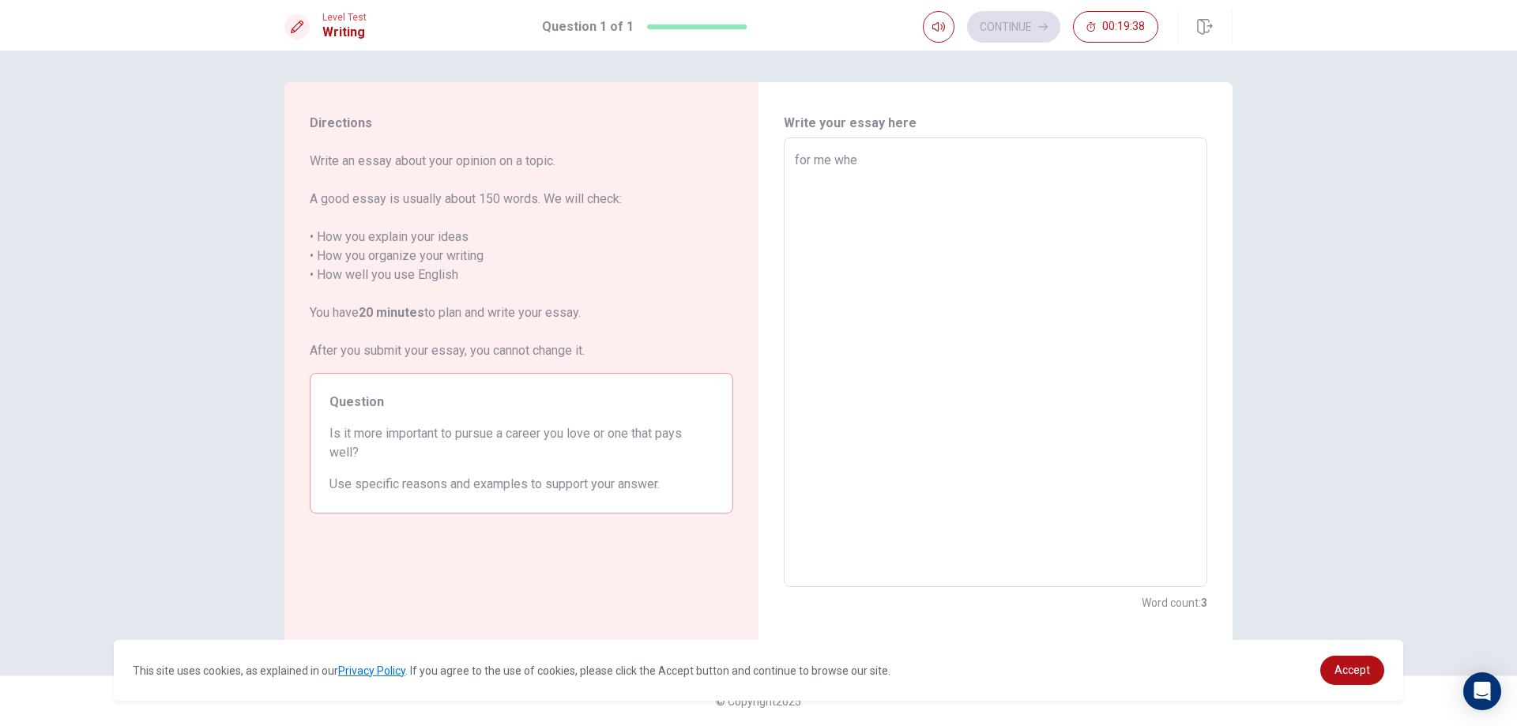
type textarea "x"
type textarea "for me when"
type textarea "x"
type textarea "for me when"
type textarea "x"
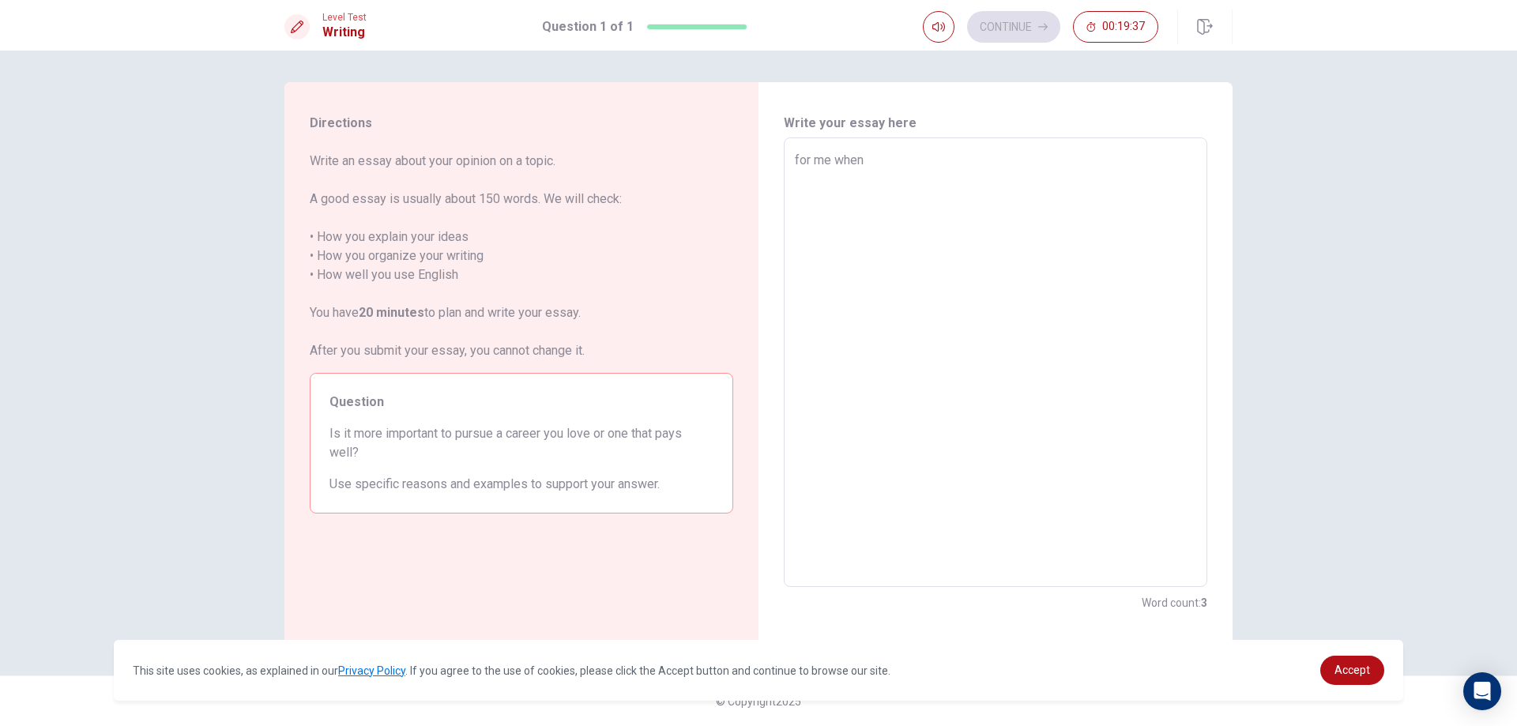
type textarea "for me when i"
type textarea "x"
type textarea "for me when i"
type textarea "x"
type textarea "for me when i w"
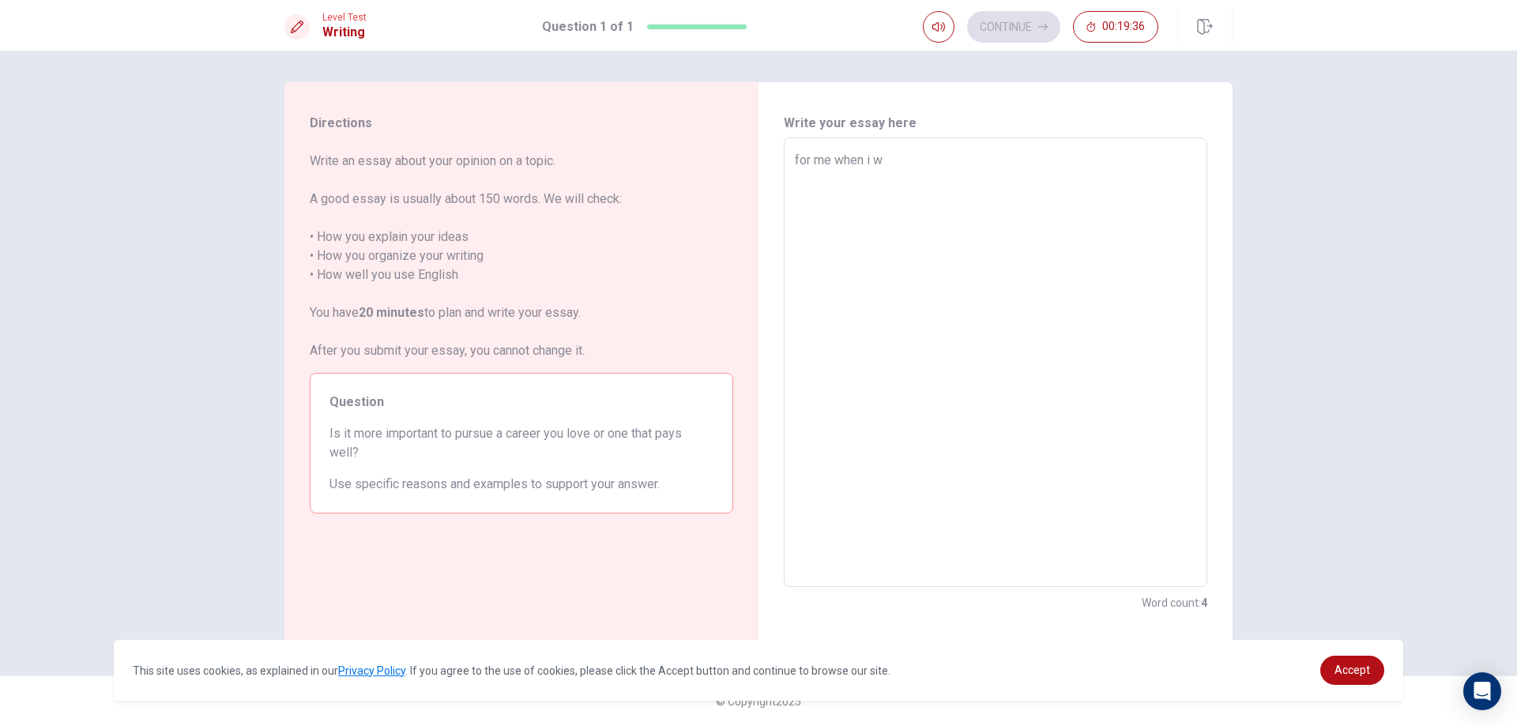
type textarea "x"
type textarea "for me when i wa"
type textarea "x"
type textarea "for me when i wan"
type textarea "x"
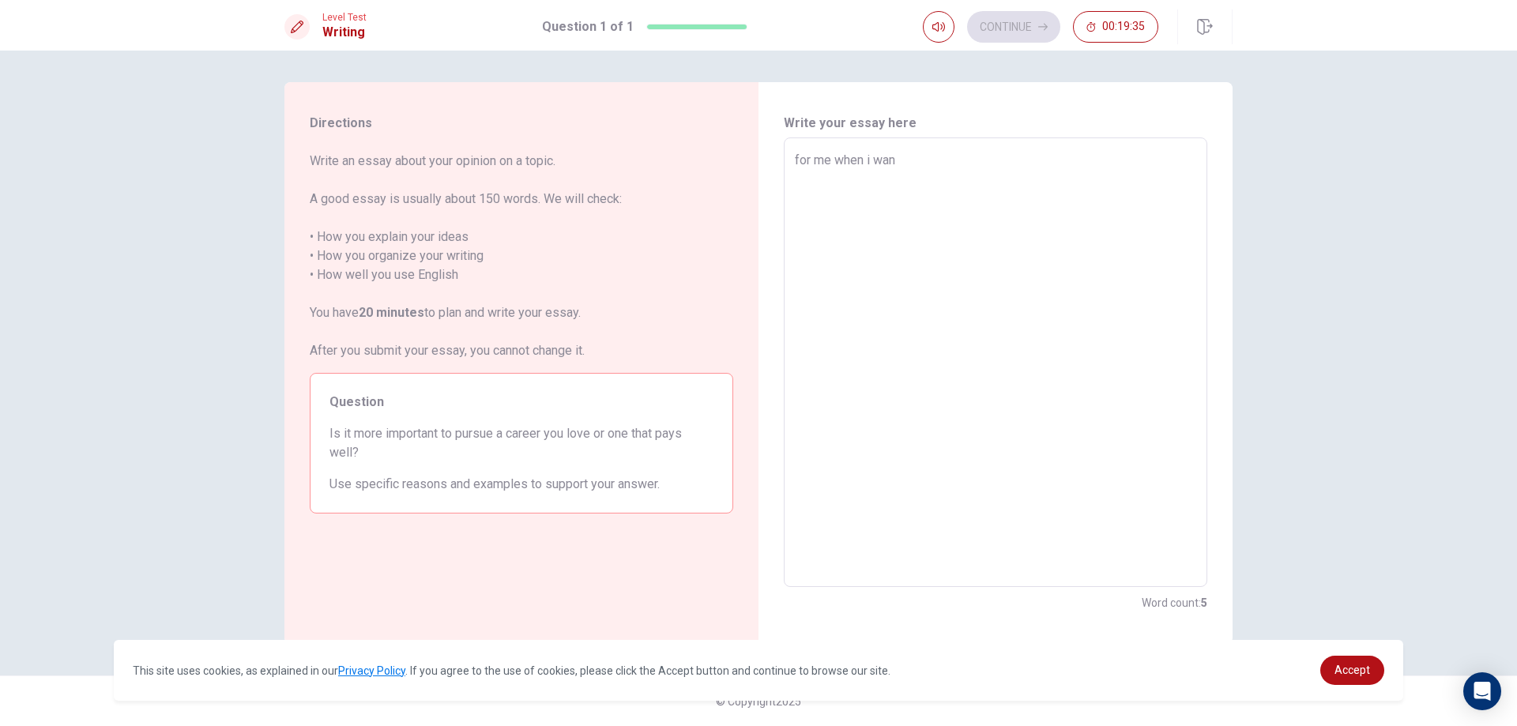
type textarea "for me when i want"
type textarea "x"
type textarea "for me when i want"
type textarea "x"
type textarea "for me when i want t"
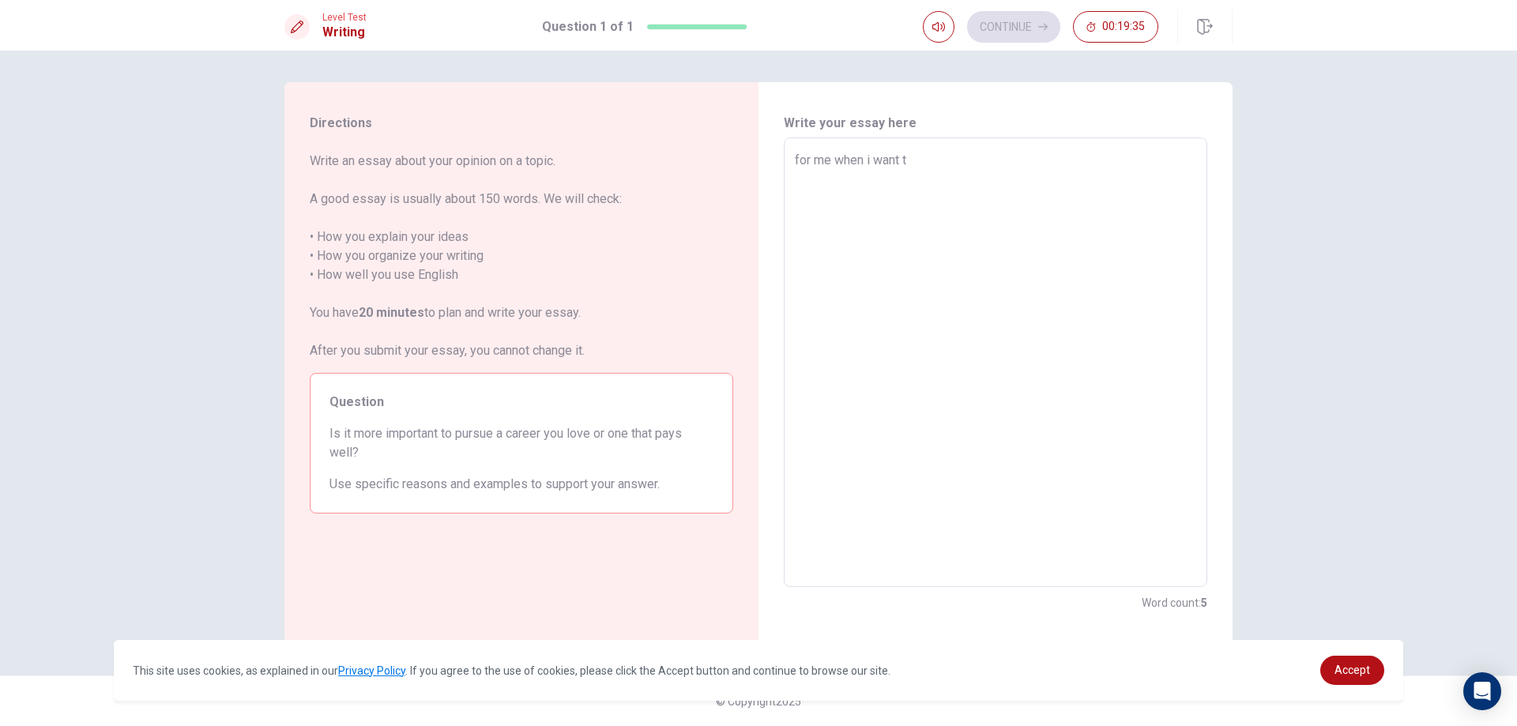
type textarea "x"
type textarea "for me when i want toi"
type textarea "x"
type textarea "for me when i want to"
type textarea "x"
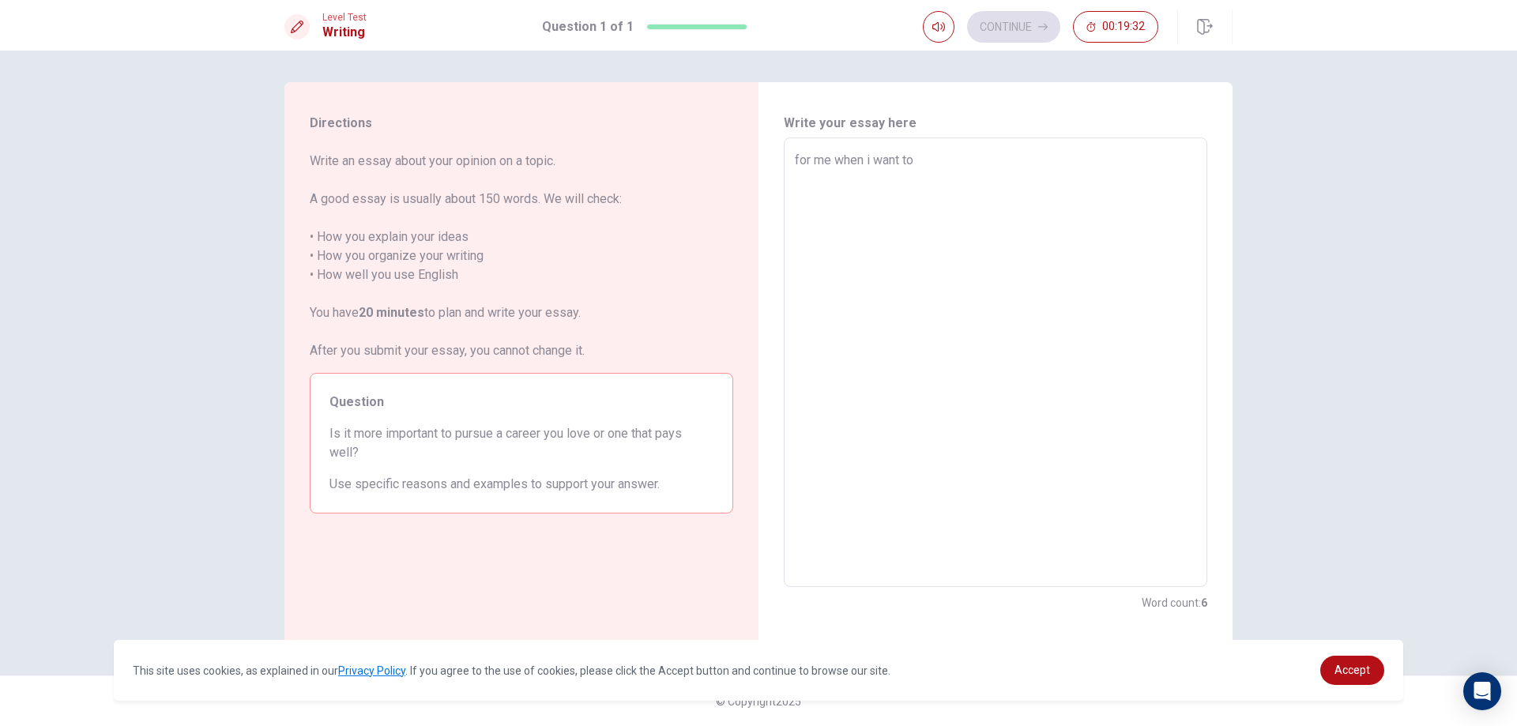
type textarea "for me when i want to"
type textarea "x"
type textarea "for me when i want to e"
type textarea "x"
type textarea "for me when i want to ex"
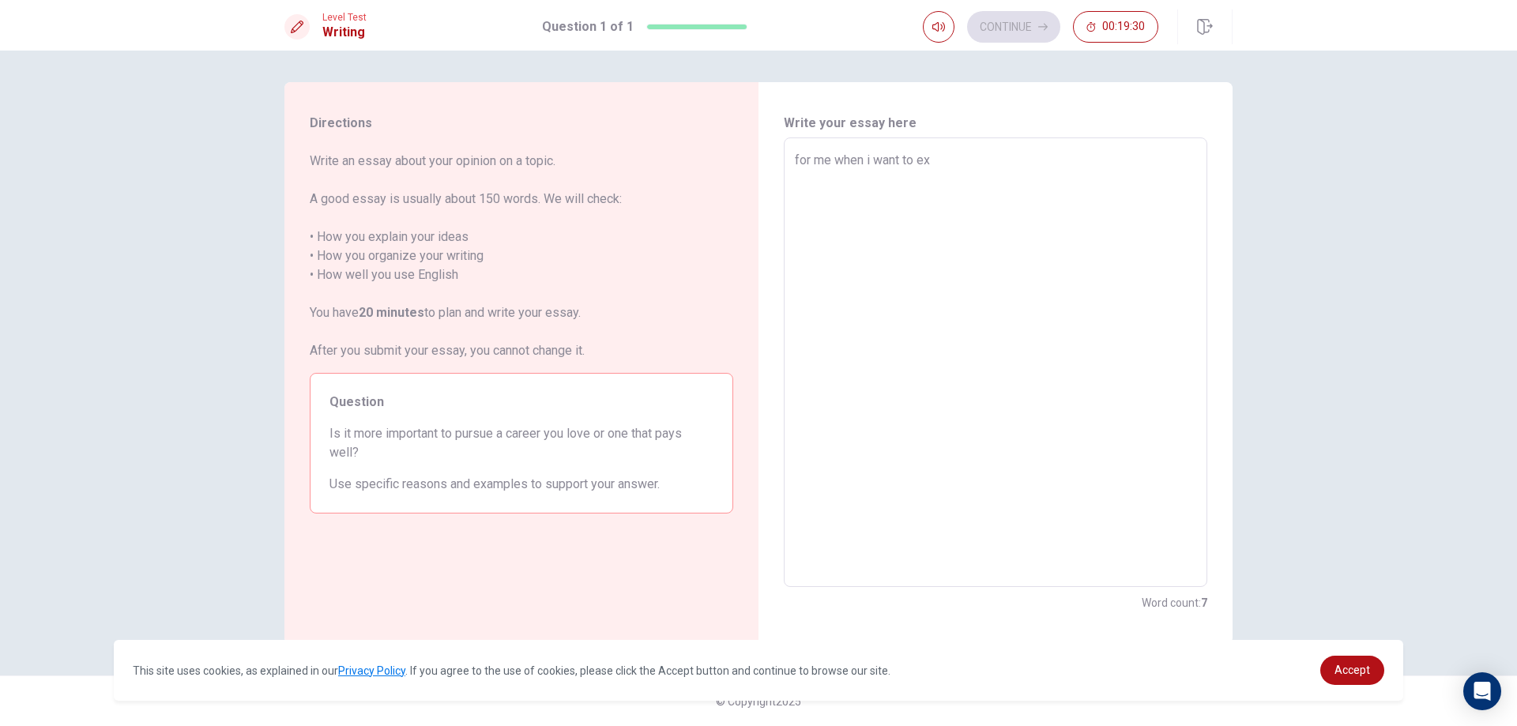
type textarea "x"
type textarea "for me when i want to exp"
type textarea "x"
type textarea "for me when i want to expl"
type textarea "x"
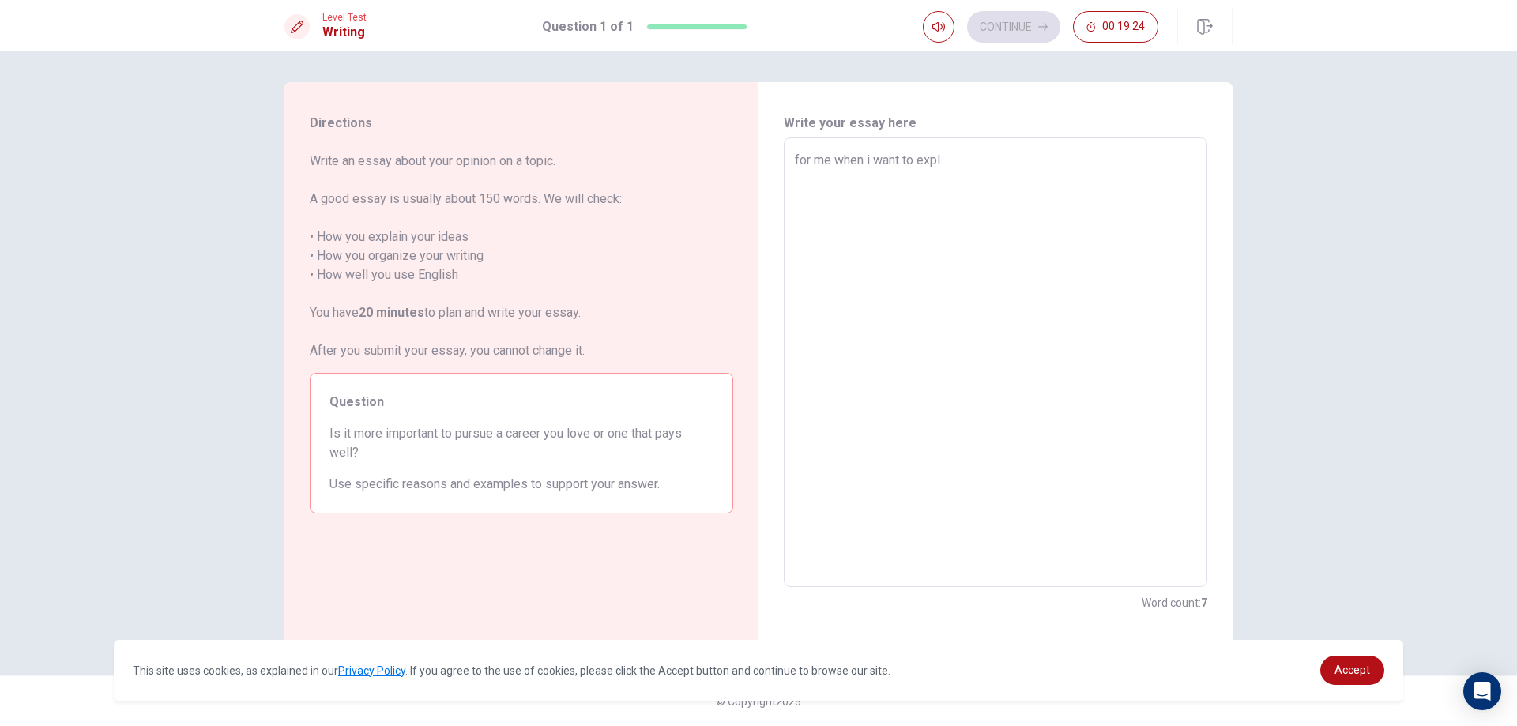
type textarea "for me when i want to expla"
type textarea "x"
type textarea "for me when i want to explai"
type textarea "x"
type textarea "for me when i want to explain"
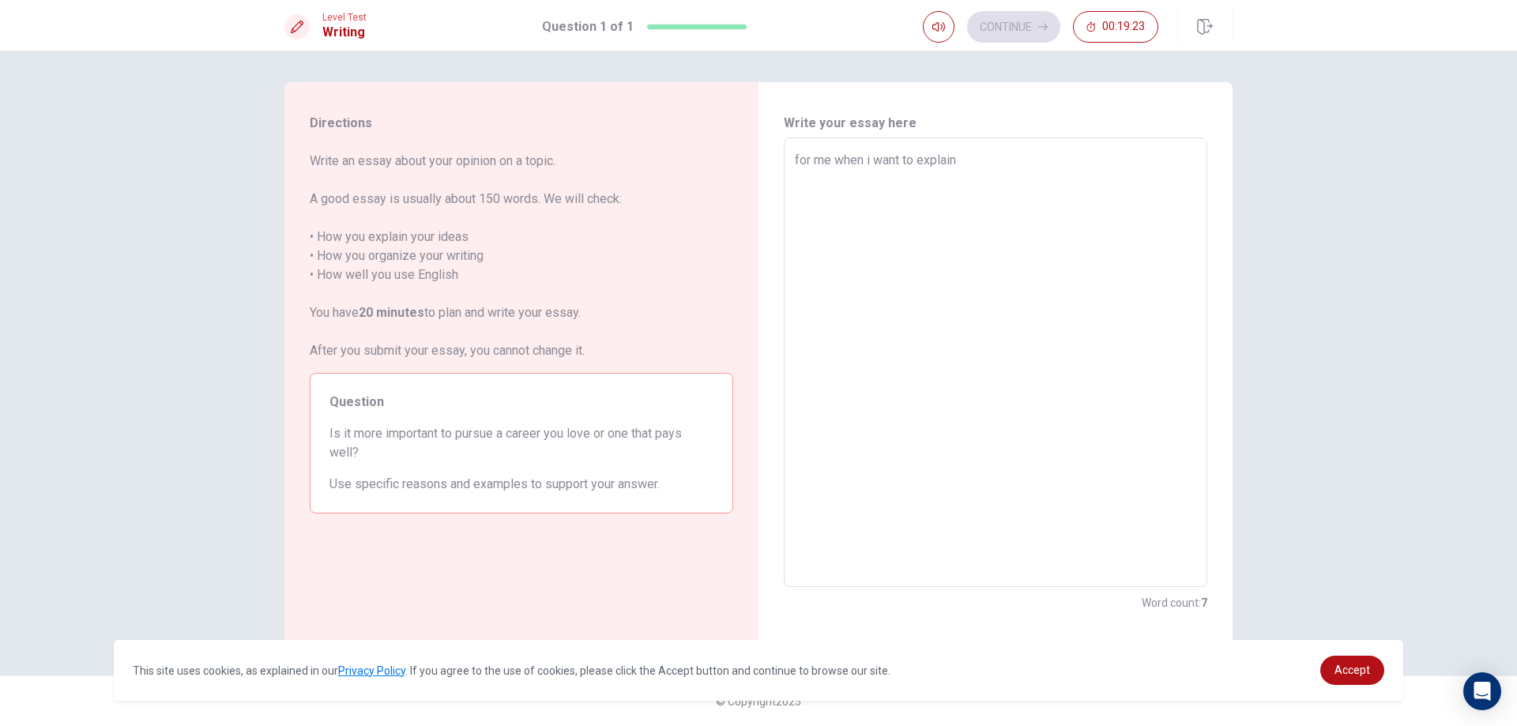
type textarea "x"
type textarea "for me when i want to explain"
type textarea "x"
type textarea "for me when i want to explain s"
type textarea "x"
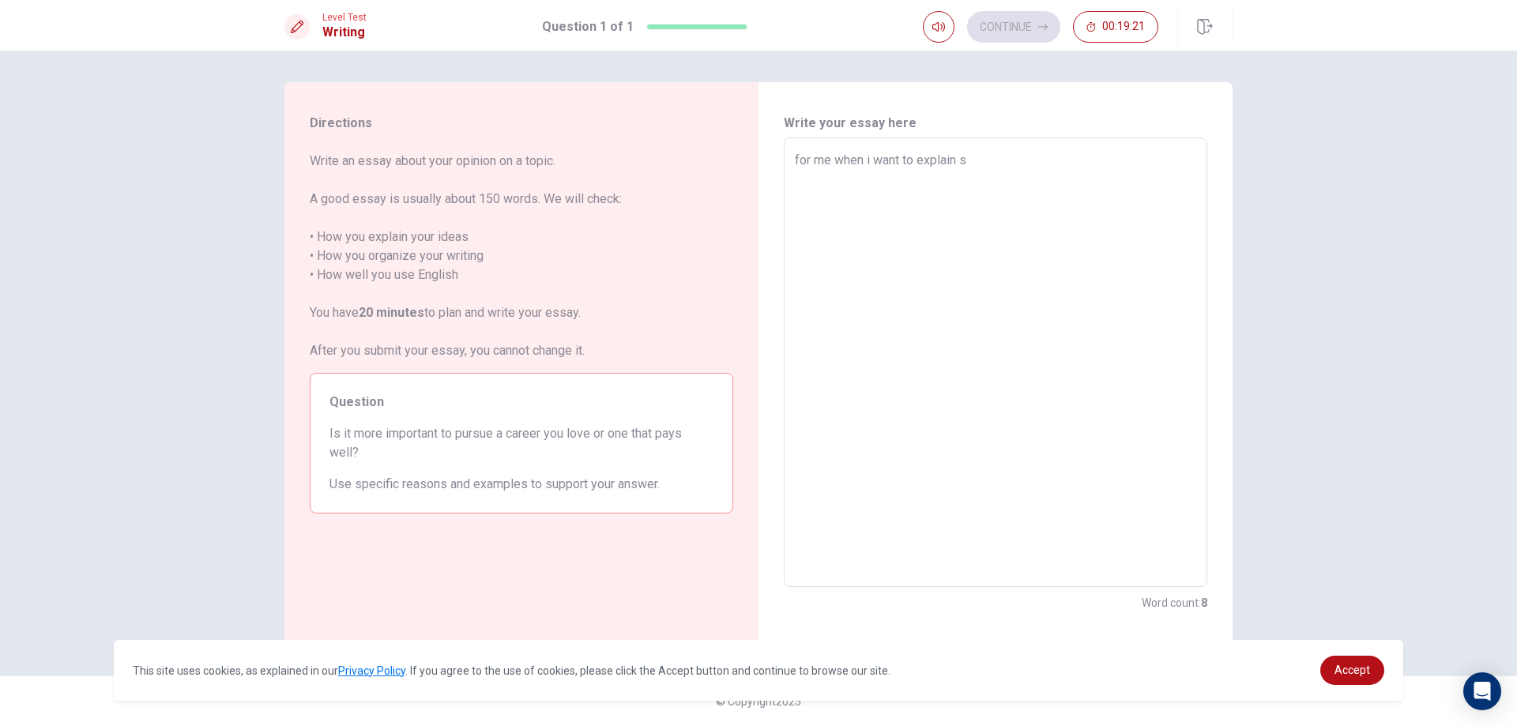
type textarea "for me when i want to explain so"
type textarea "x"
type textarea "for me when i want to explain som"
type textarea "x"
type textarea "for me when i want to explain some"
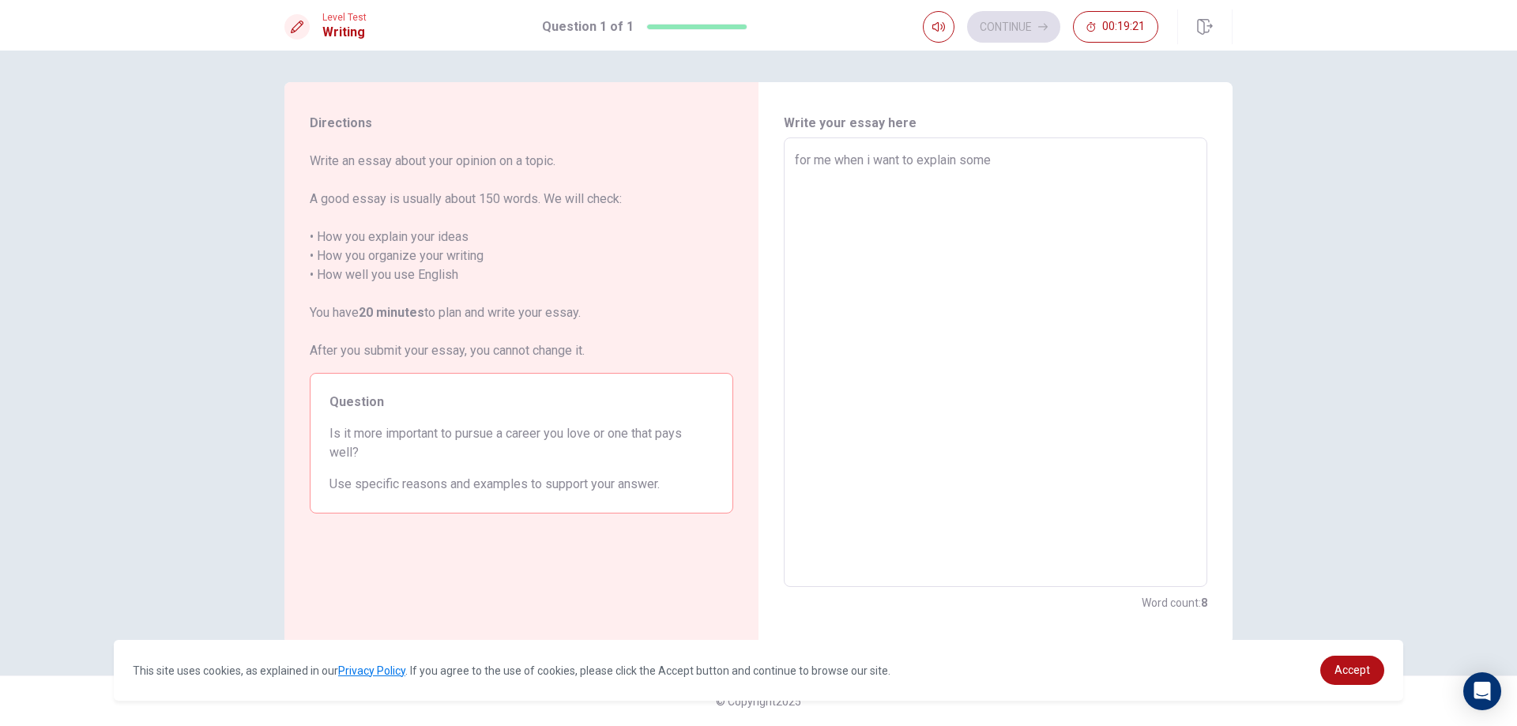
type textarea "x"
type textarea "for me when i want to explain somet"
type textarea "x"
type textarea "for me when i want to explain someth"
type textarea "x"
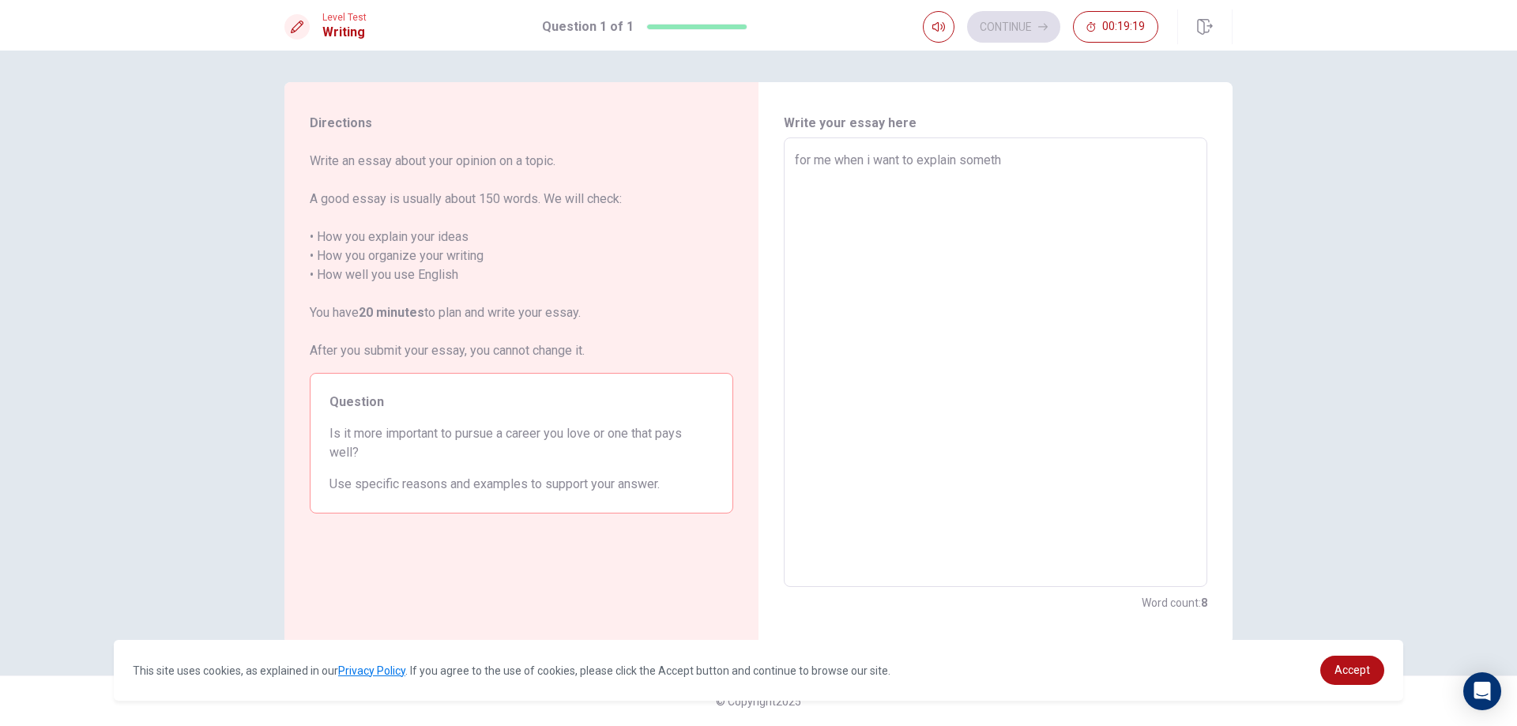
type textarea "for me when i want to explain somethi"
type textarea "x"
type textarea "for me when i want to explain somethin"
type textarea "x"
type textarea "for me when i want to explain something"
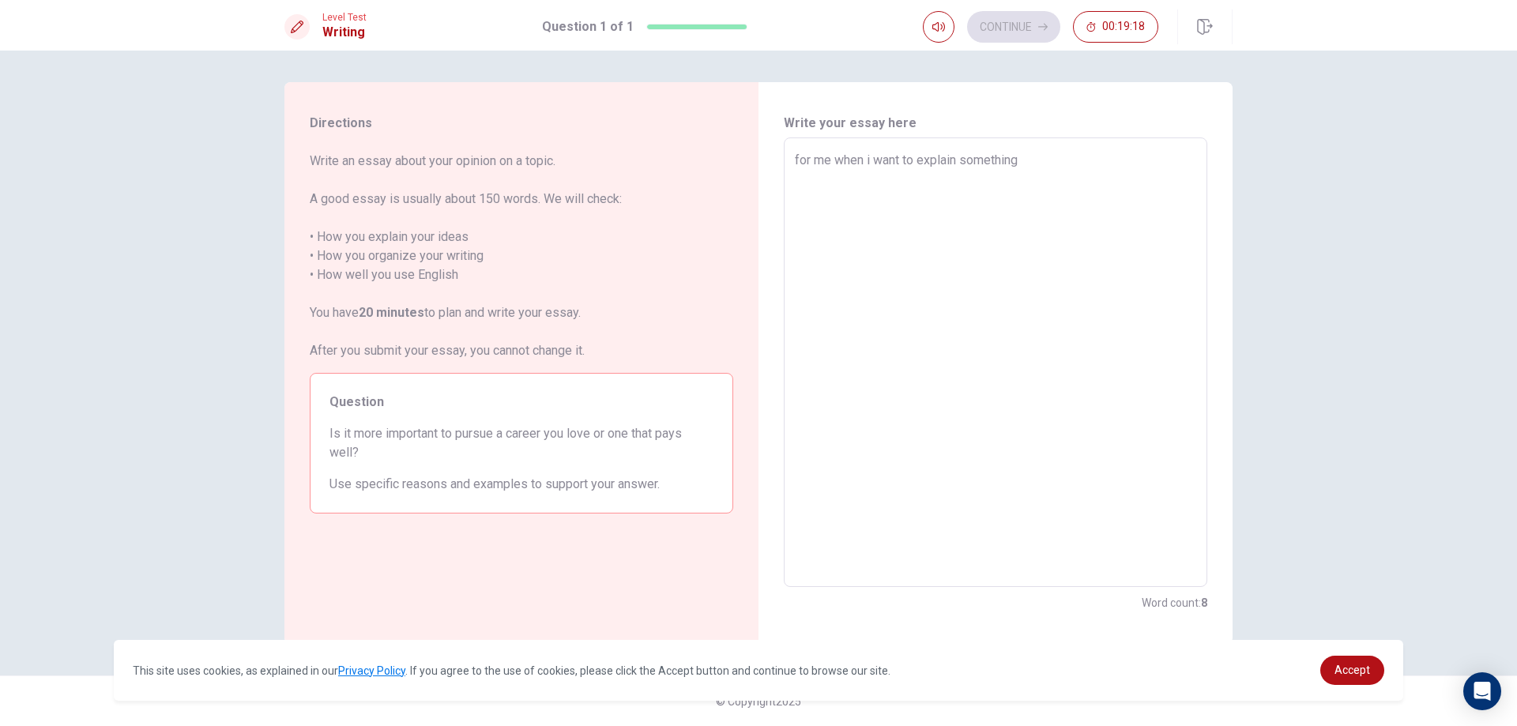
type textarea "x"
type textarea "for me when i want to explain something"
type textarea "x"
type textarea "for me when i want to explain something i"
type textarea "x"
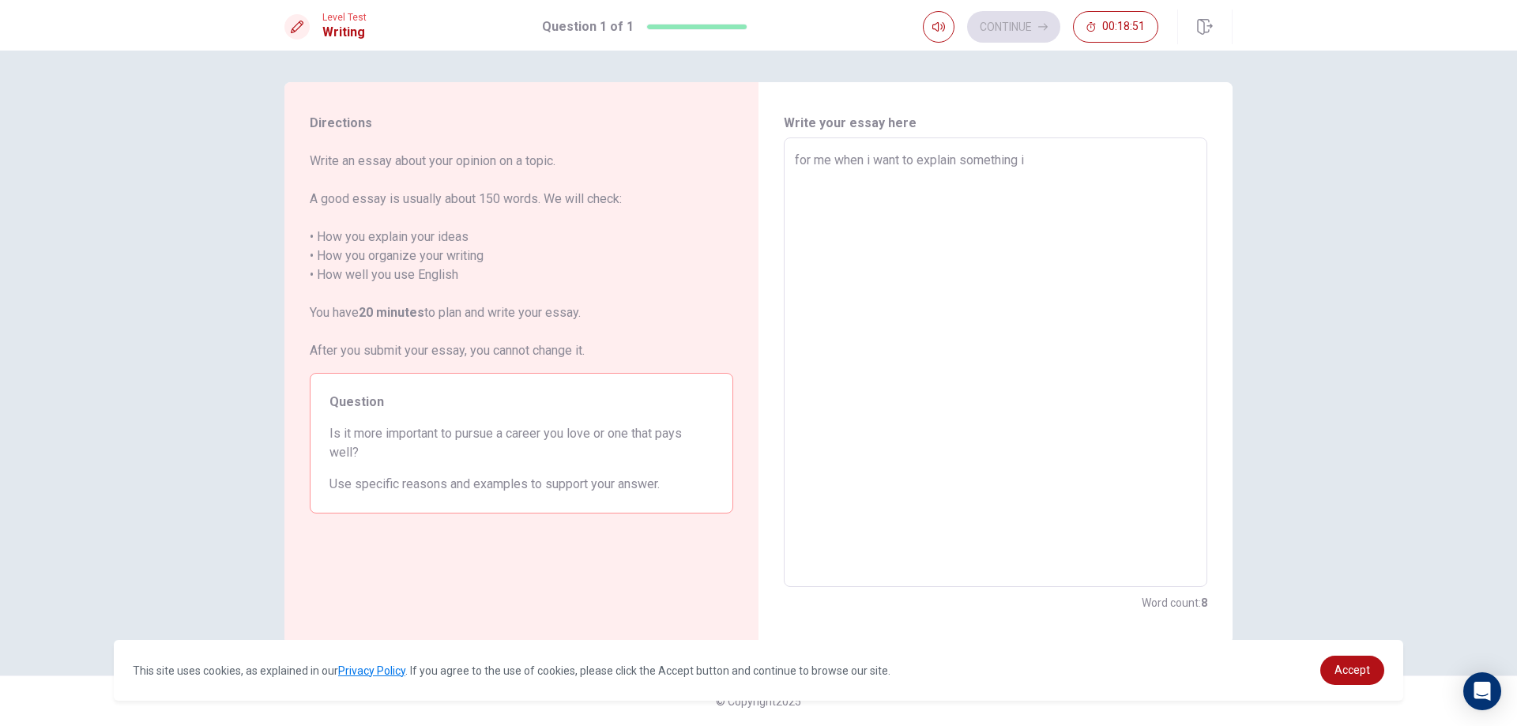
type textarea "for me when i want to explain something i"
type textarea "x"
type textarea "for me when i want to explain something i w"
type textarea "x"
type textarea "for me when i want to explain something i wi"
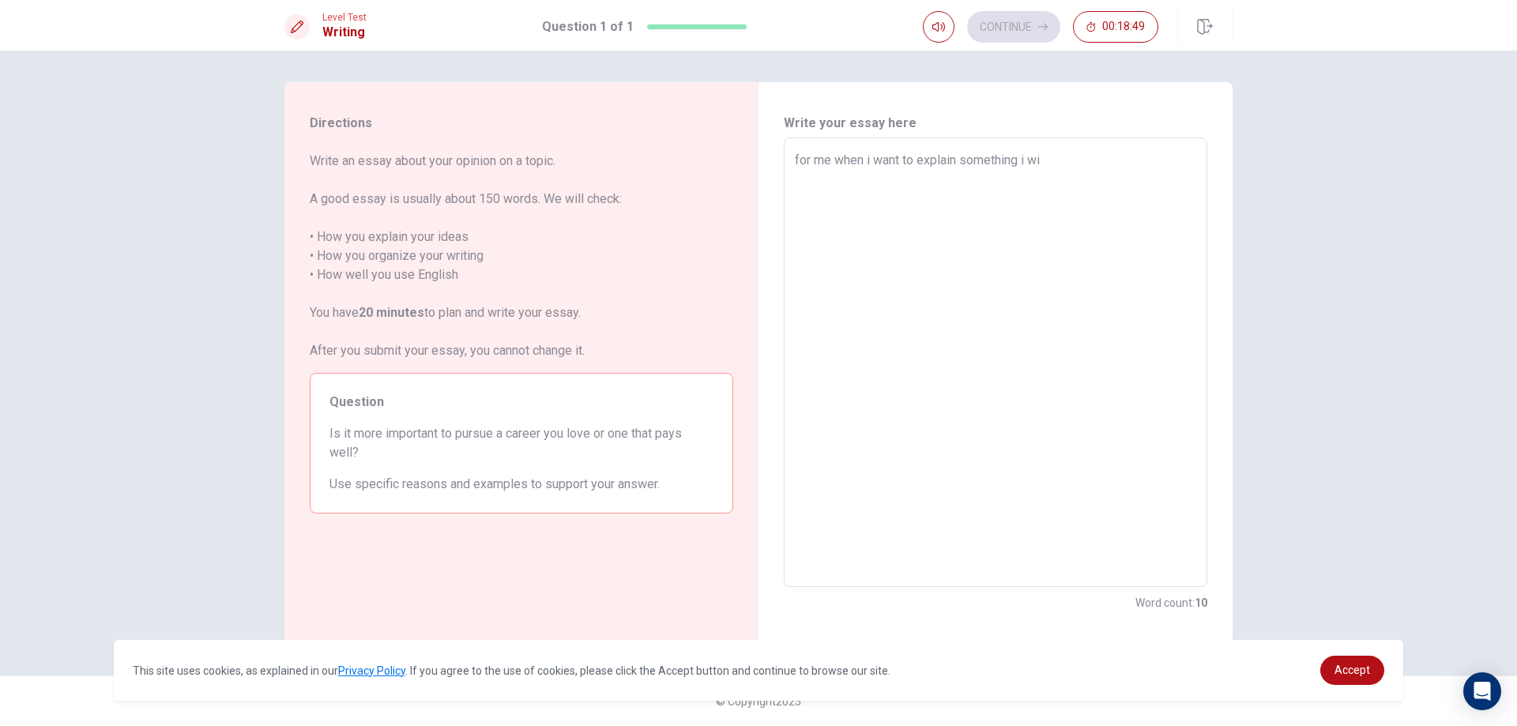
type textarea "x"
type textarea "for me when i want to explain something i wil"
type textarea "x"
type textarea "for me when i want to explain something i will"
type textarea "x"
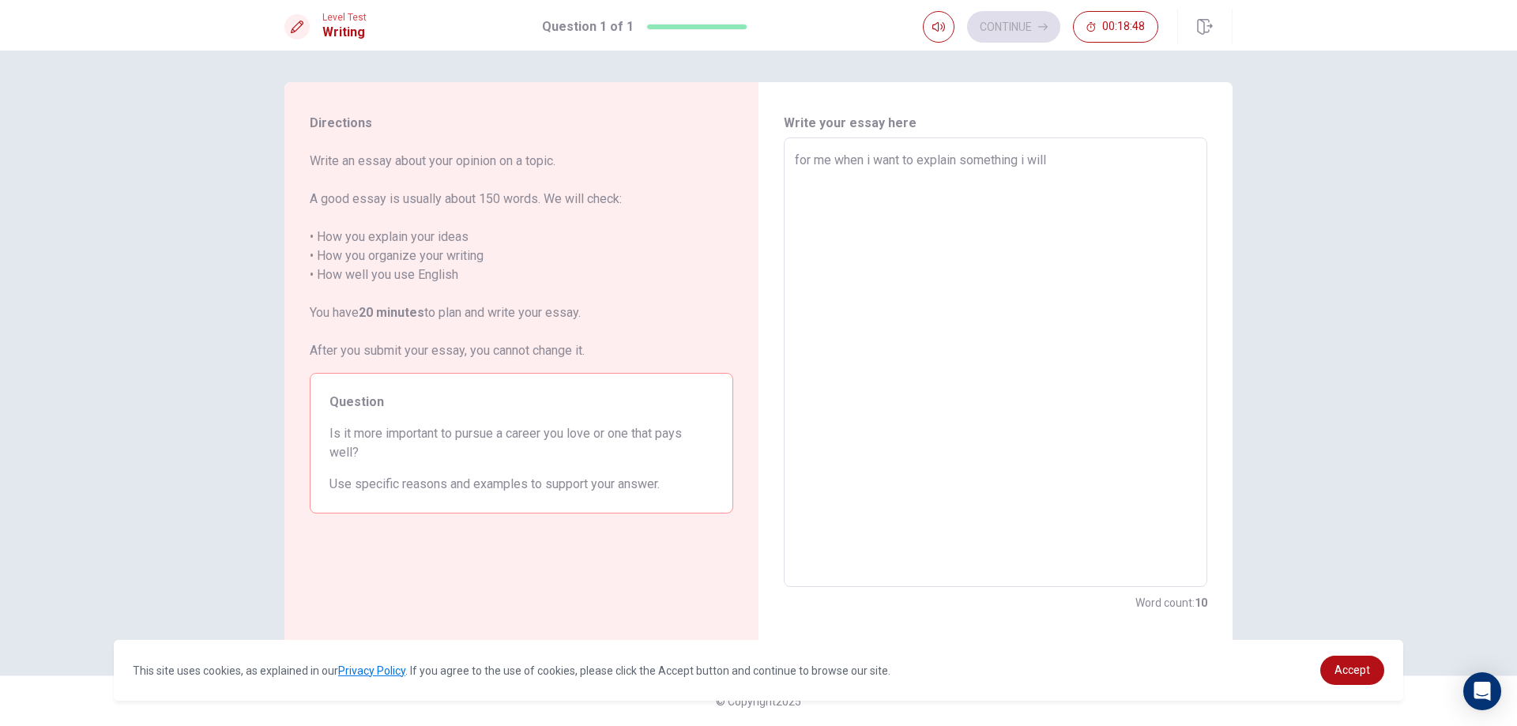
type textarea "for me when i want to explain something i will"
type textarea "x"
type textarea "for me when i want to explain something i will t"
type textarea "x"
type textarea "for me when i want to explain something i will te"
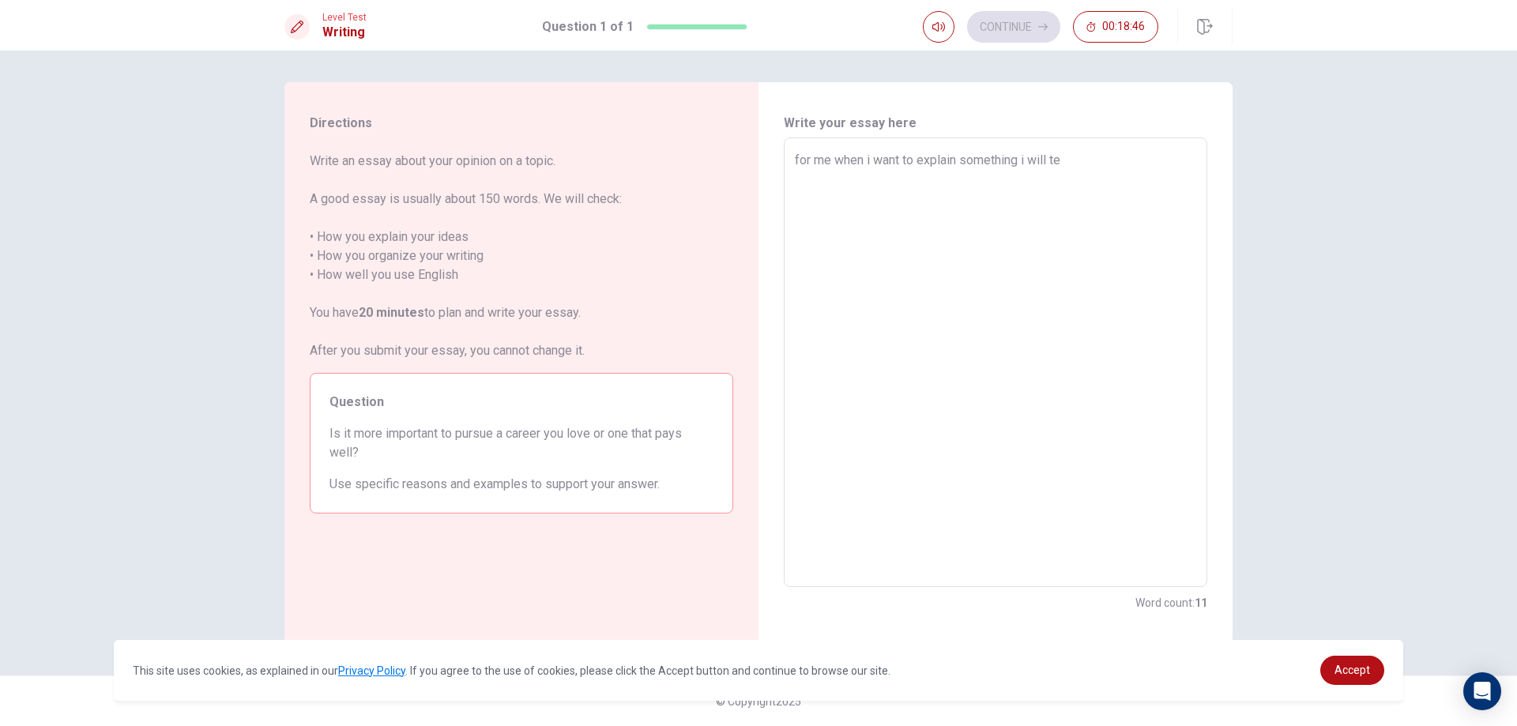
type textarea "x"
type textarea "for me when i want to explain something i will tel"
type textarea "x"
type textarea "for me when i want to explain something i will tell"
type textarea "x"
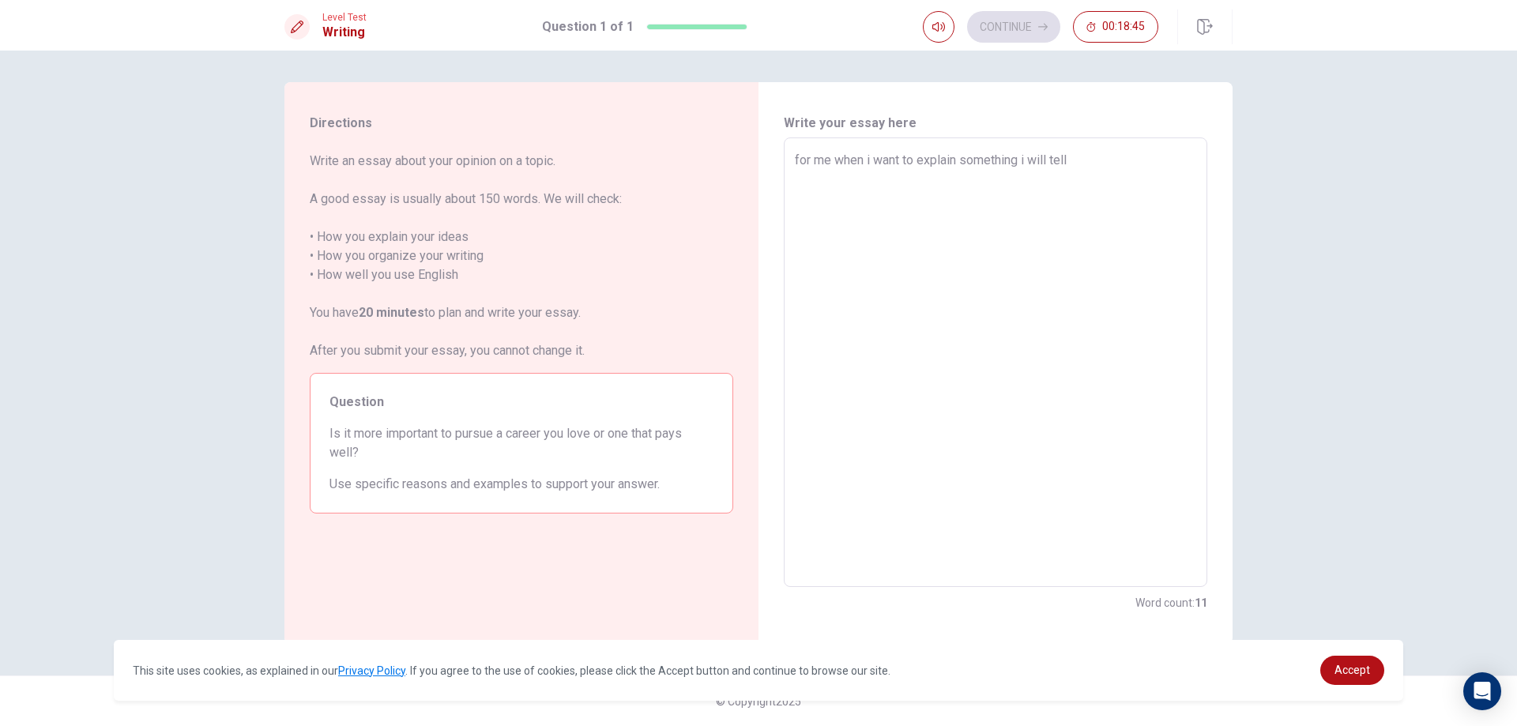
type textarea "for me when i want to explain something i will tell"
type textarea "x"
type textarea "for me when i want to explain something i will tell a"
type textarea "x"
type textarea "for me when i want to explain something i will tell ab"
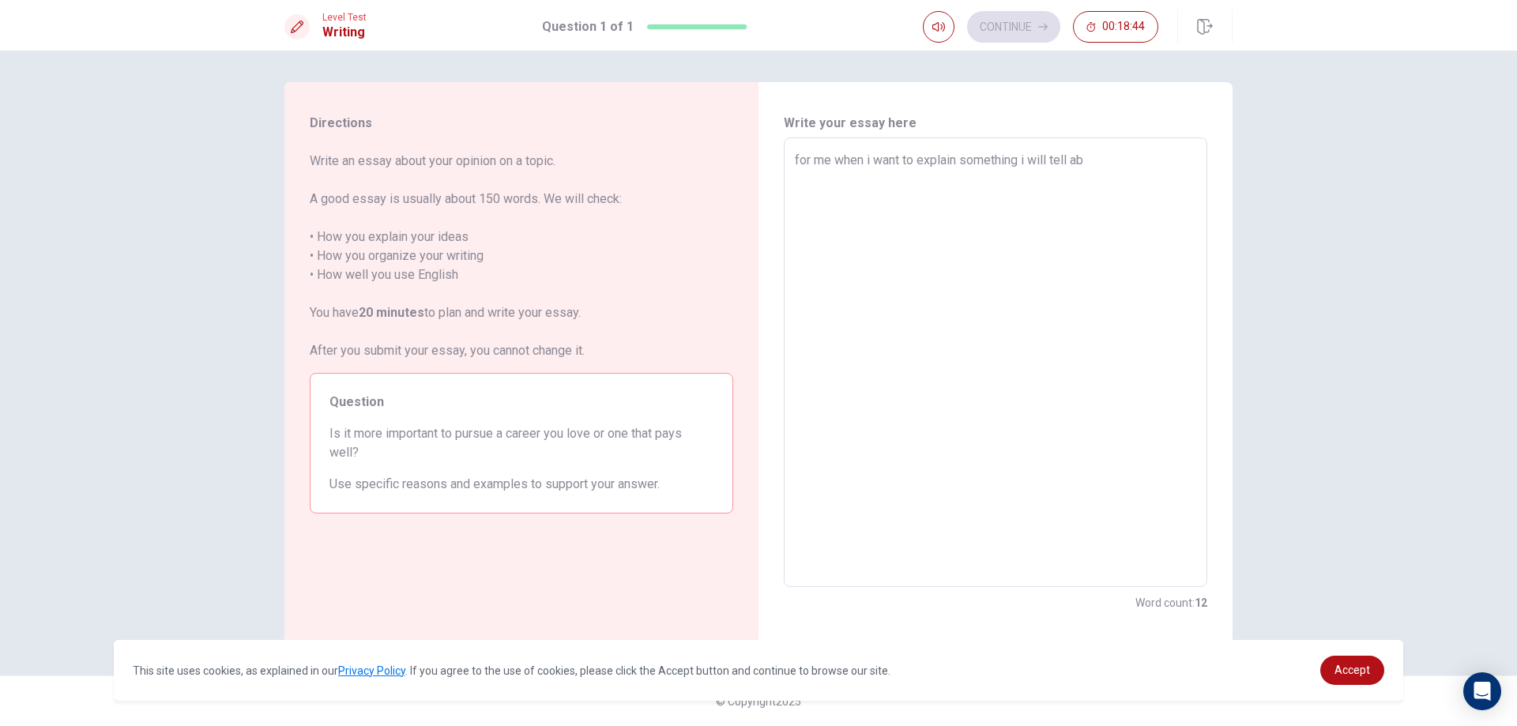
type textarea "x"
type textarea "for me when i want to explain something i will tell abo"
type textarea "x"
type textarea "for me when i want to explain something i will tell abou"
type textarea "x"
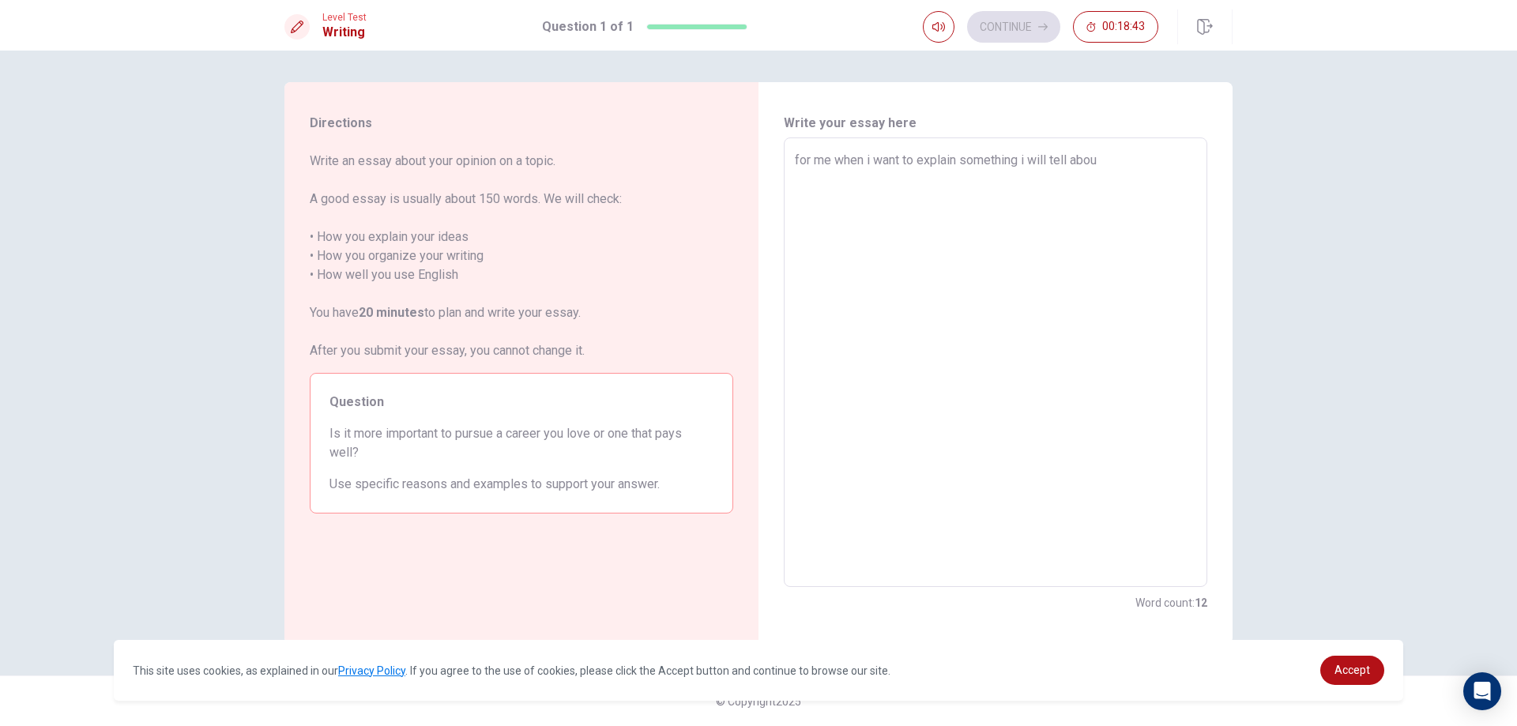
type textarea "for me when i want to explain something i will tell about"
type textarea "x"
type textarea "for me when i want to explain something i will tell about"
type textarea "x"
type textarea "for me when i want to explain something i will tell about i"
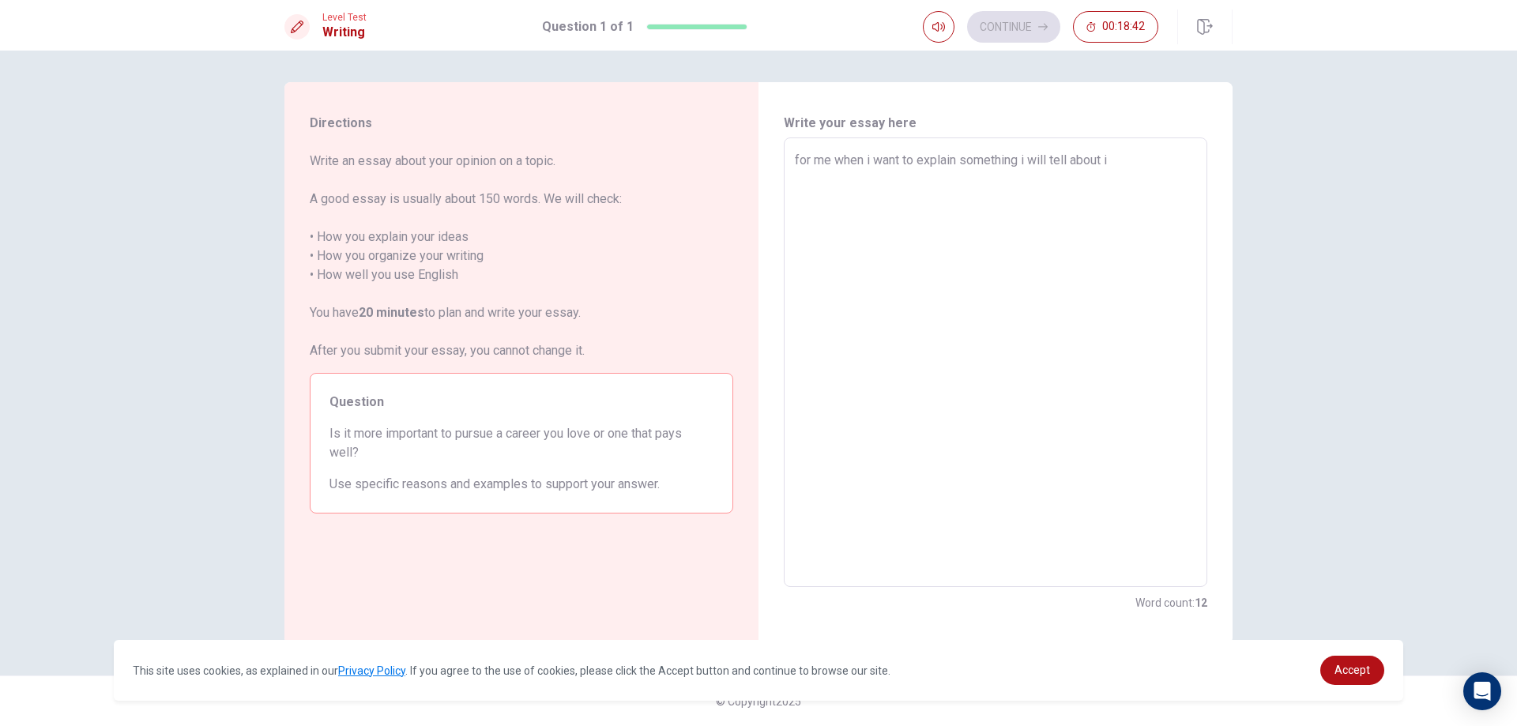
type textarea "x"
type textarea "for me when i want to explain something i will tell about if"
type textarea "x"
type textarea "for me when i want to explain something i will tell about if"
type textarea "x"
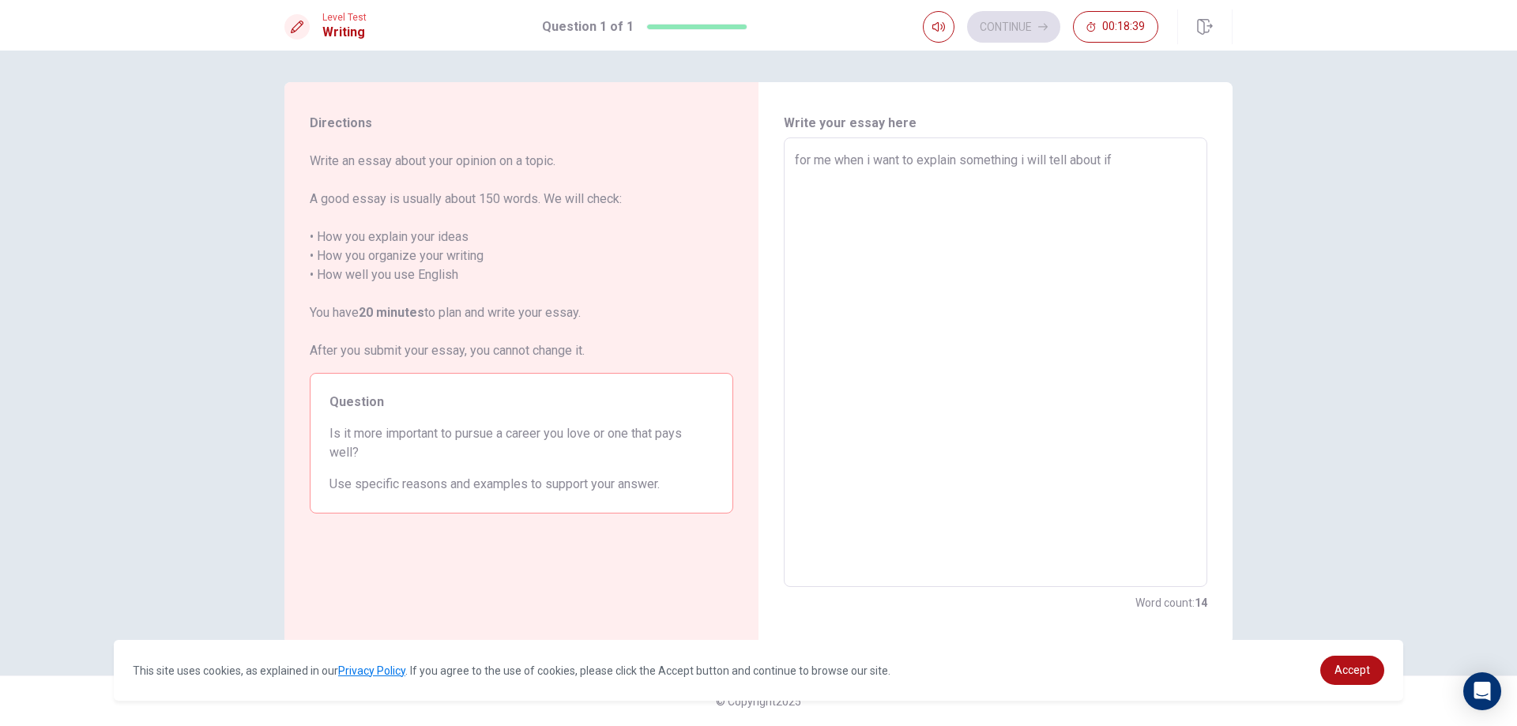
type textarea "for me when i want to explain something i will tell about if w"
type textarea "x"
type textarea "for me when i want to explain something i will tell about if we"
type textarea "x"
type textarea "for me when i want to explain something i will tell about if we"
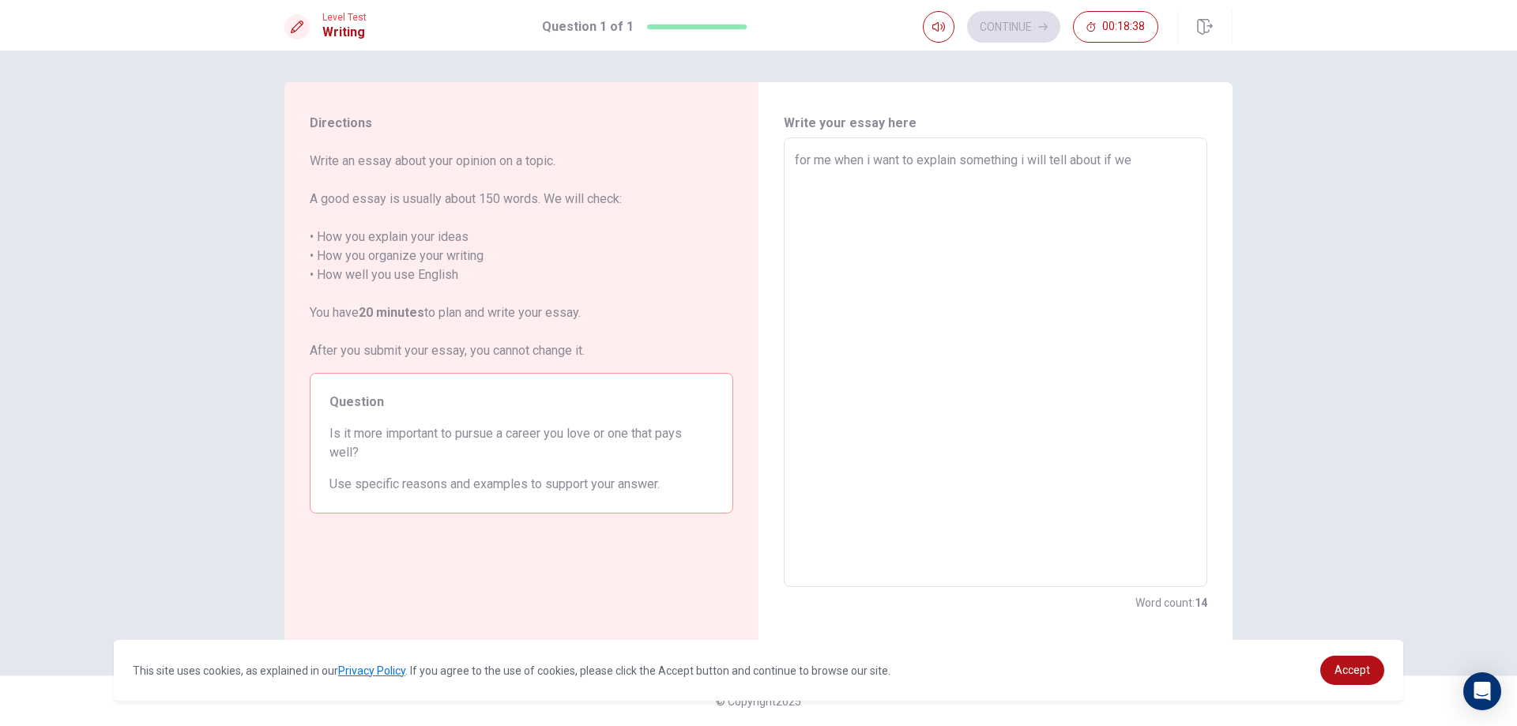
type textarea "x"
type textarea "for me when i want to explain something i will tell about if we d"
type textarea "x"
type textarea "for me when i want to explain something i will tell about if we do"
type textarea "x"
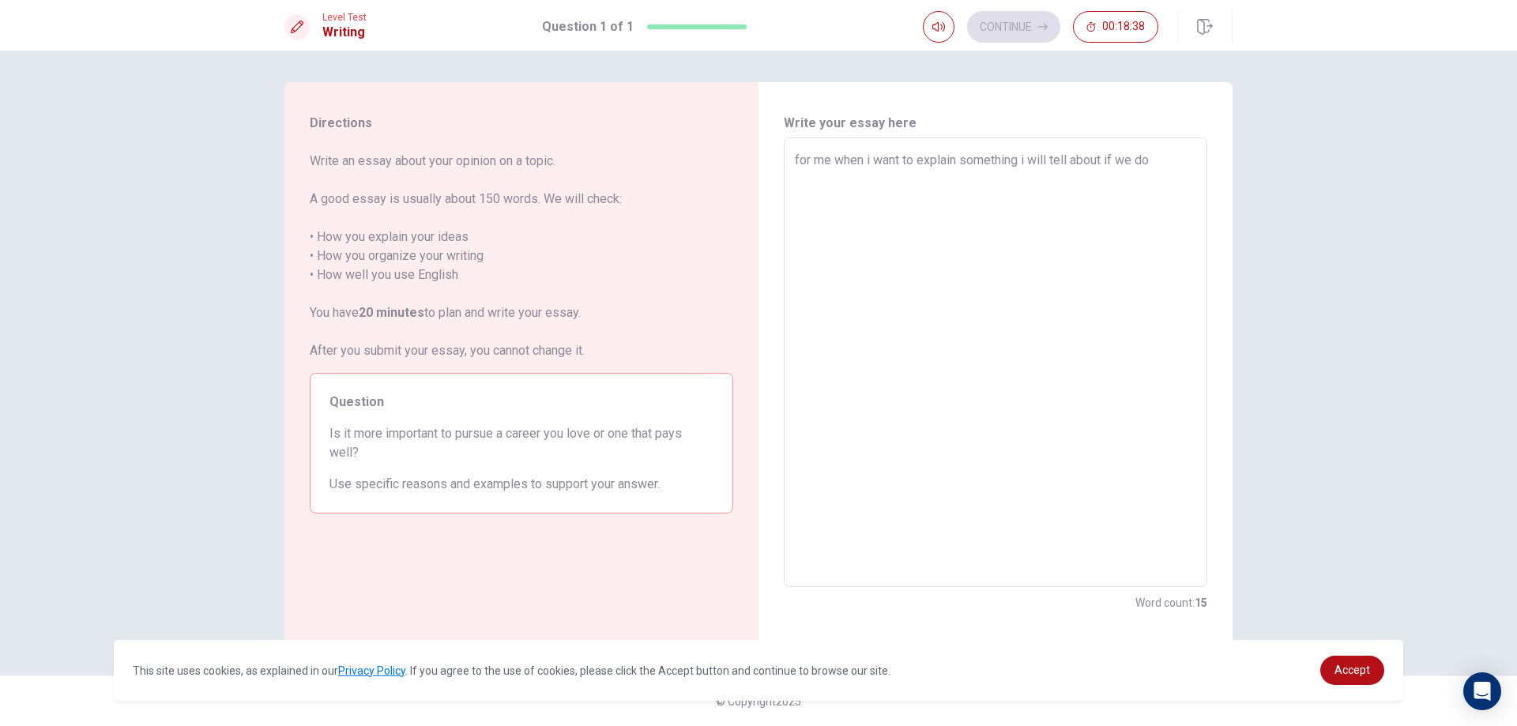
type textarea "for me when i want to explain something i will tell about if we do"
type textarea "x"
type textarea "for me when i want to explain something i will tell about if we do t"
type textarea "x"
type textarea "for me when i want to explain something i will tell about if we do th"
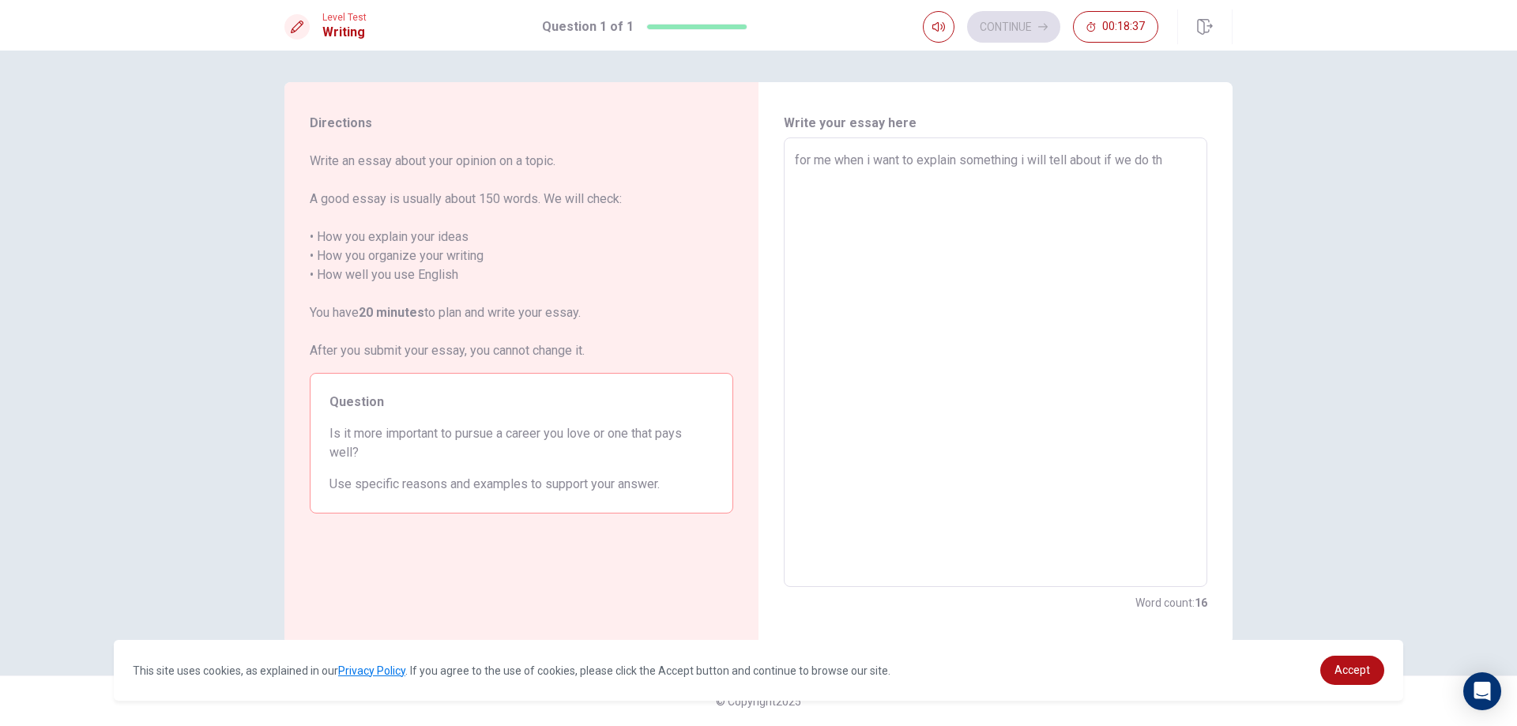
type textarea "x"
type textarea "for me when i want to explain something i will tell about if we do tha"
type textarea "x"
type textarea "for me when i want to explain something i will tell about if we do that"
type textarea "x"
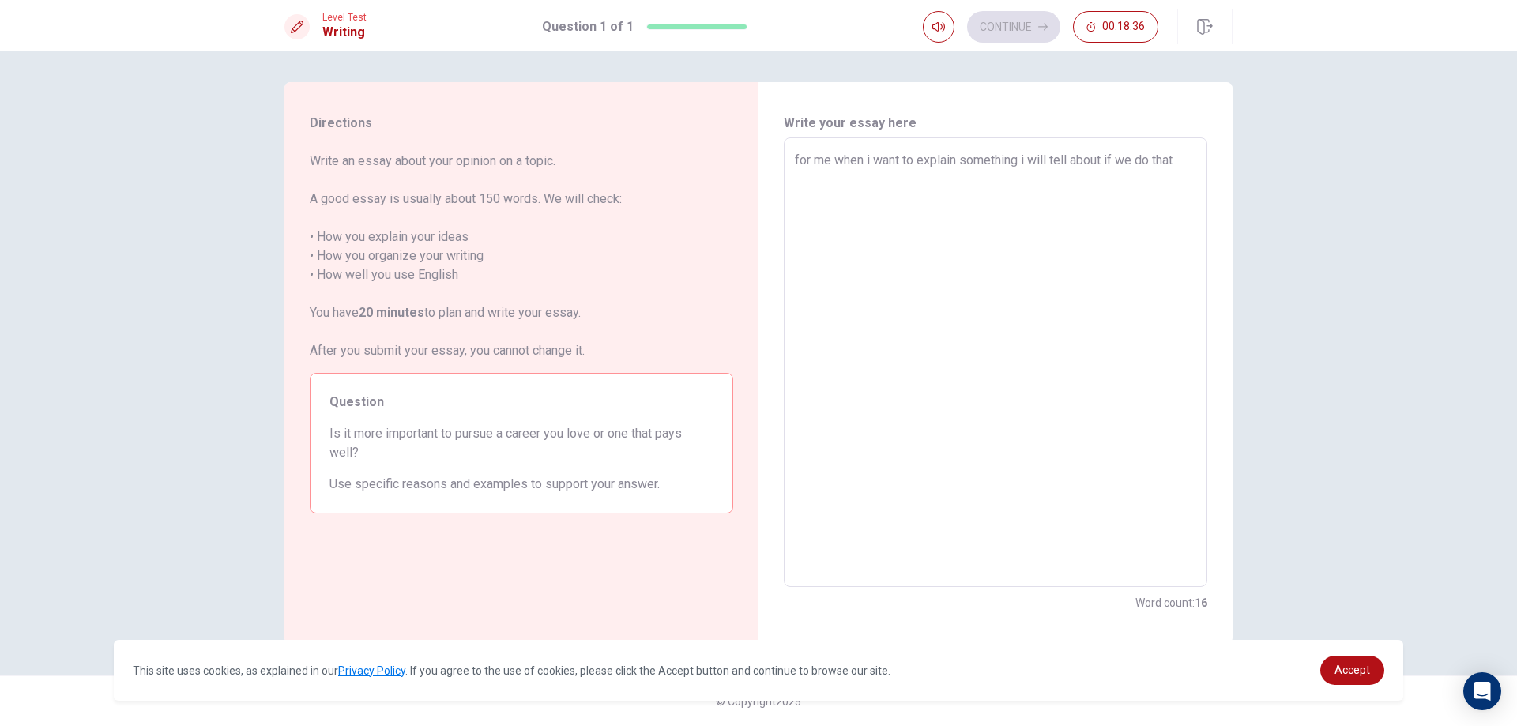
type textarea "for me when i want to explain something i will tell about if we do that"
type textarea "x"
type textarea "for me when i want to explain something i will tell about if we do that w"
type textarea "x"
type textarea "for me when i want to explain something i will tell about if we do that wi"
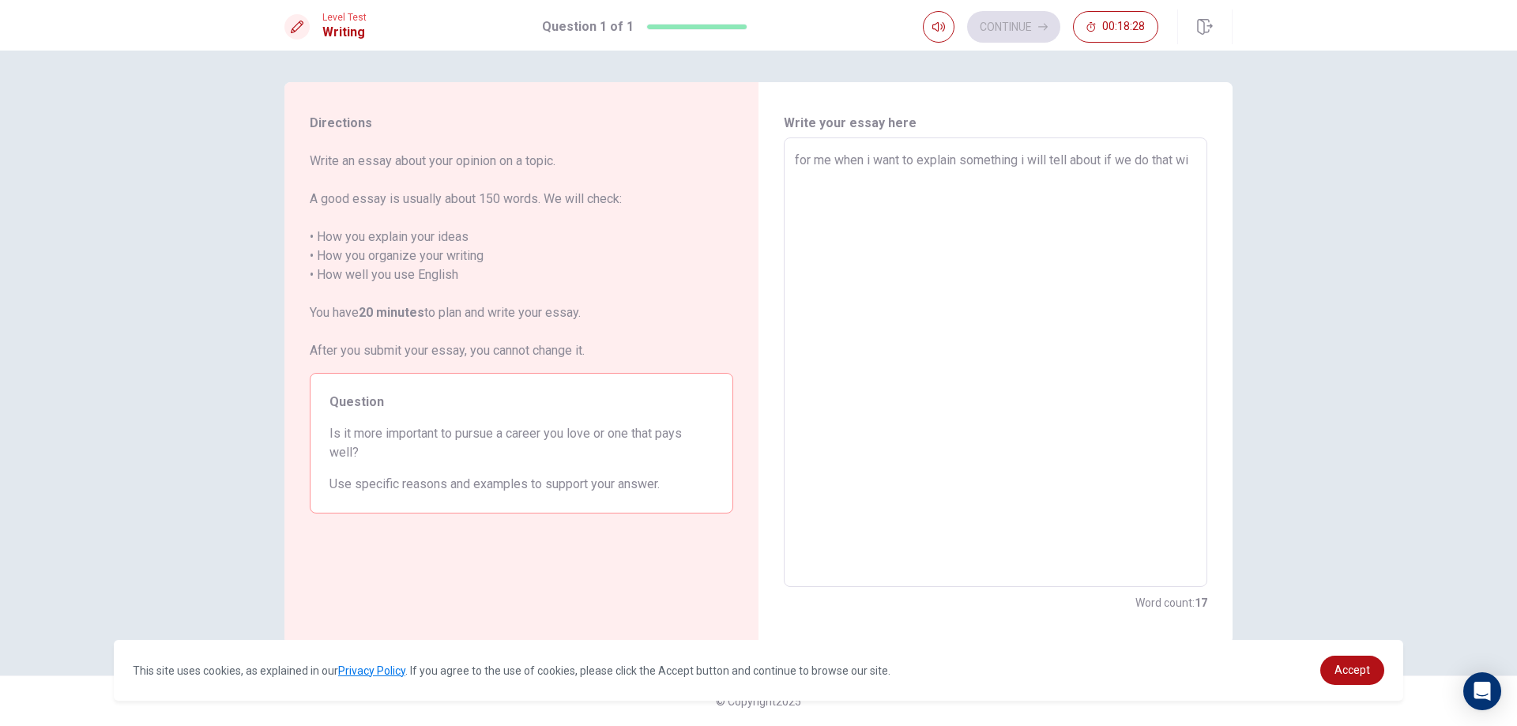
type textarea "x"
type textarea "for me when i want to explain something i will tell about if we do that wil"
type textarea "x"
type textarea "for me when i want to explain something i will tell about if we do that will"
type textarea "x"
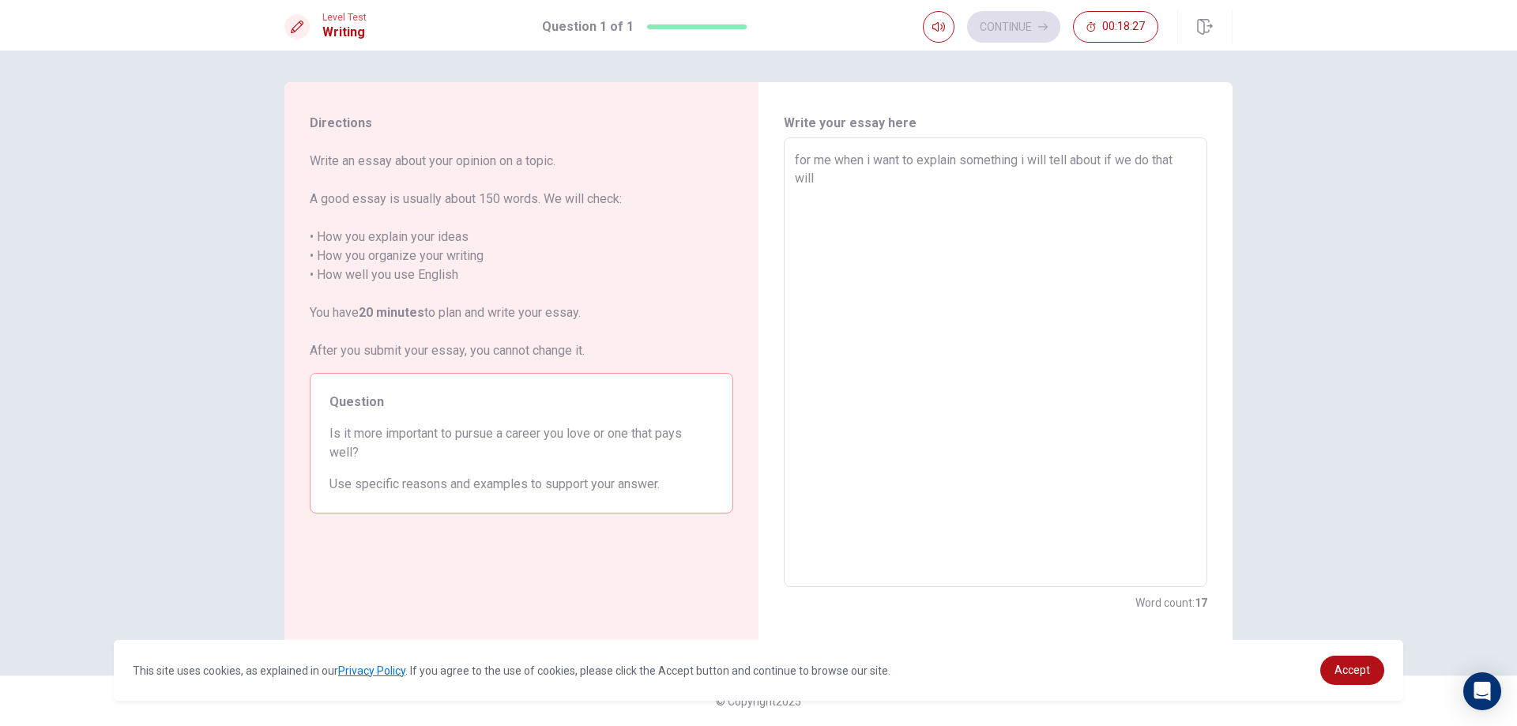
type textarea "for me when i want to explain something i will tell about if we do that will"
type textarea "x"
type textarea "for me when i want to explain something i will tell about if we do that will c"
type textarea "x"
type textarea "for me when i want to explain something i will tell about if we do that will ce"
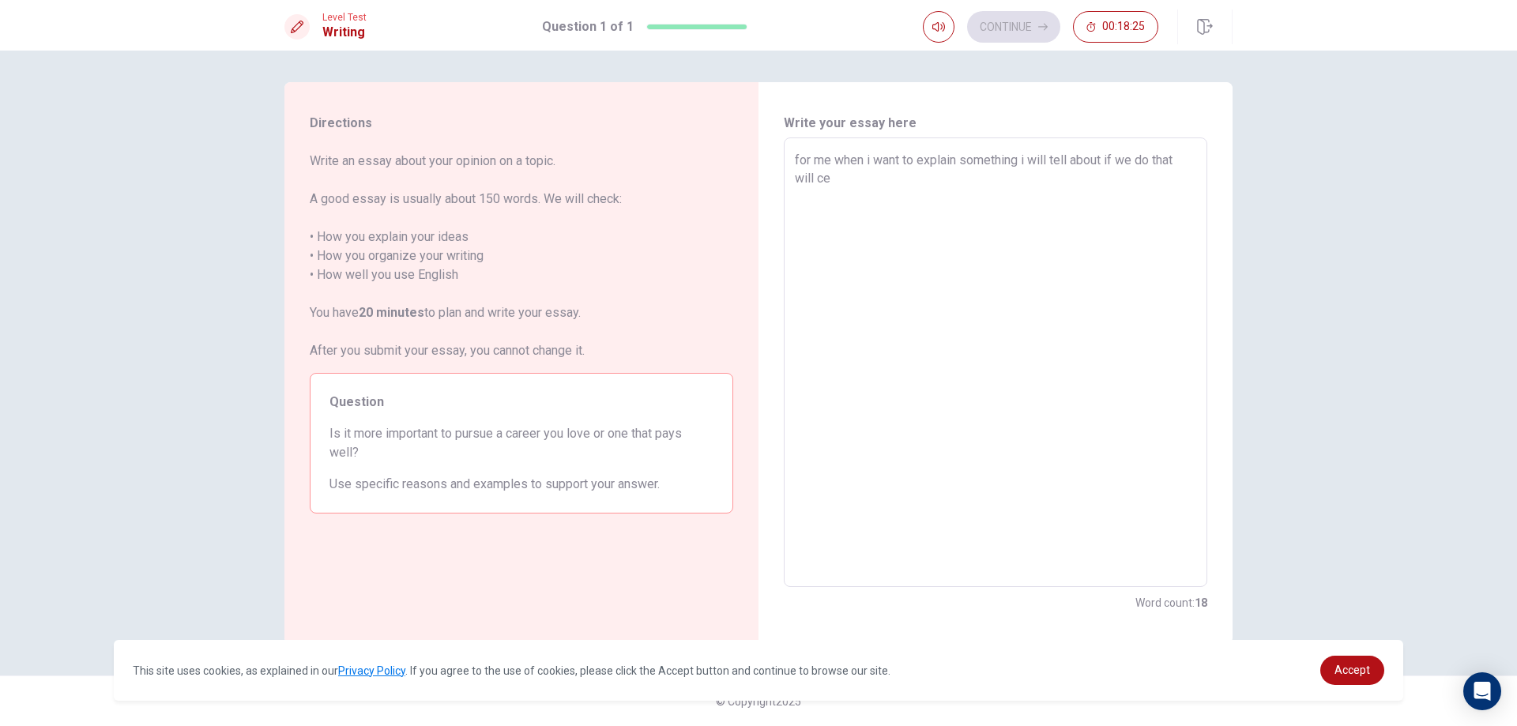
type textarea "x"
type textarea "for me when i want to explain something i will tell about if we do that will cec"
type textarea "x"
type textarea "for me when i want to explain something i will tell about if we do that will ce…"
type textarea "x"
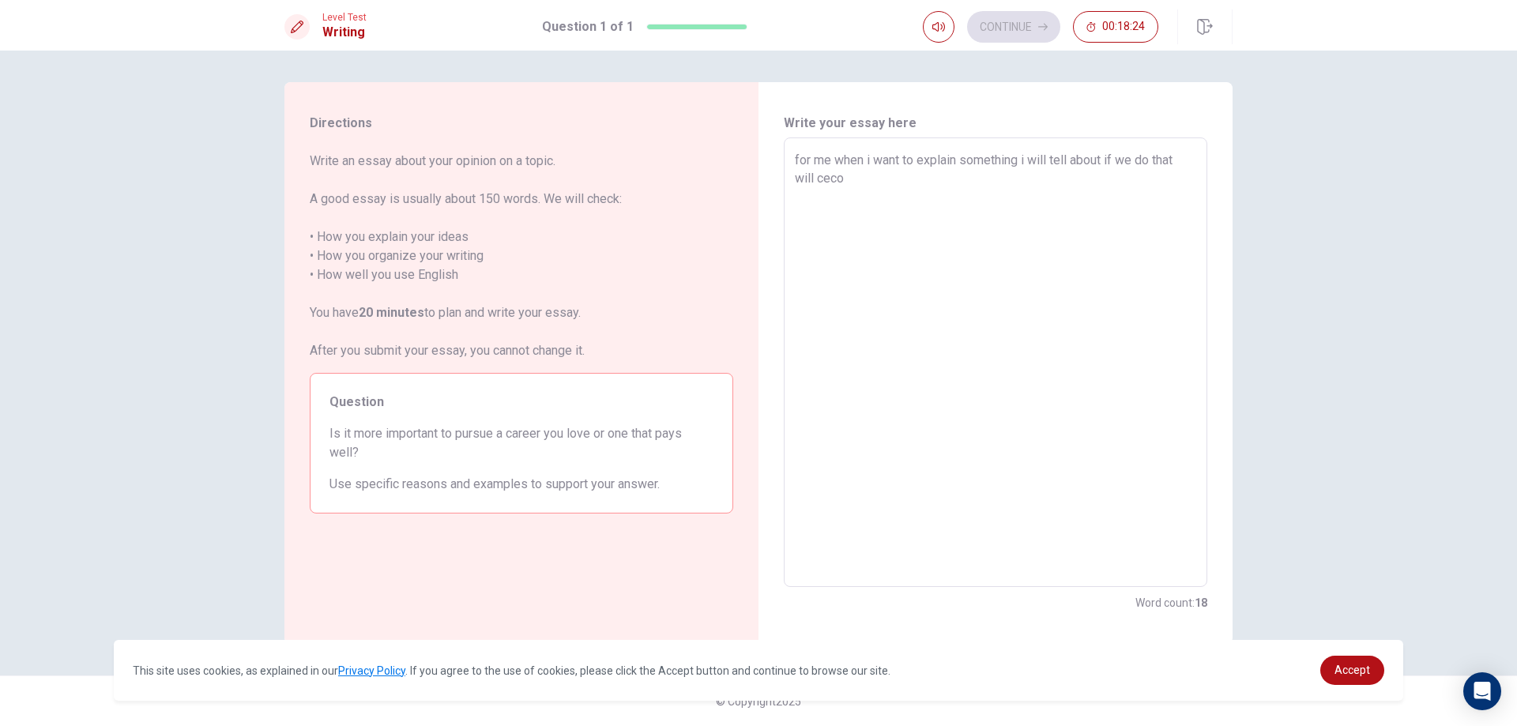
type textarea "for me when i want to explain something i will tell about if we do that will ce…"
type textarea "x"
type textarea "for me when i want to explain something i will tell about if we do that will ce…"
type textarea "x"
type textarea "for me when i want to explain something i will tell about if we do that will ce…"
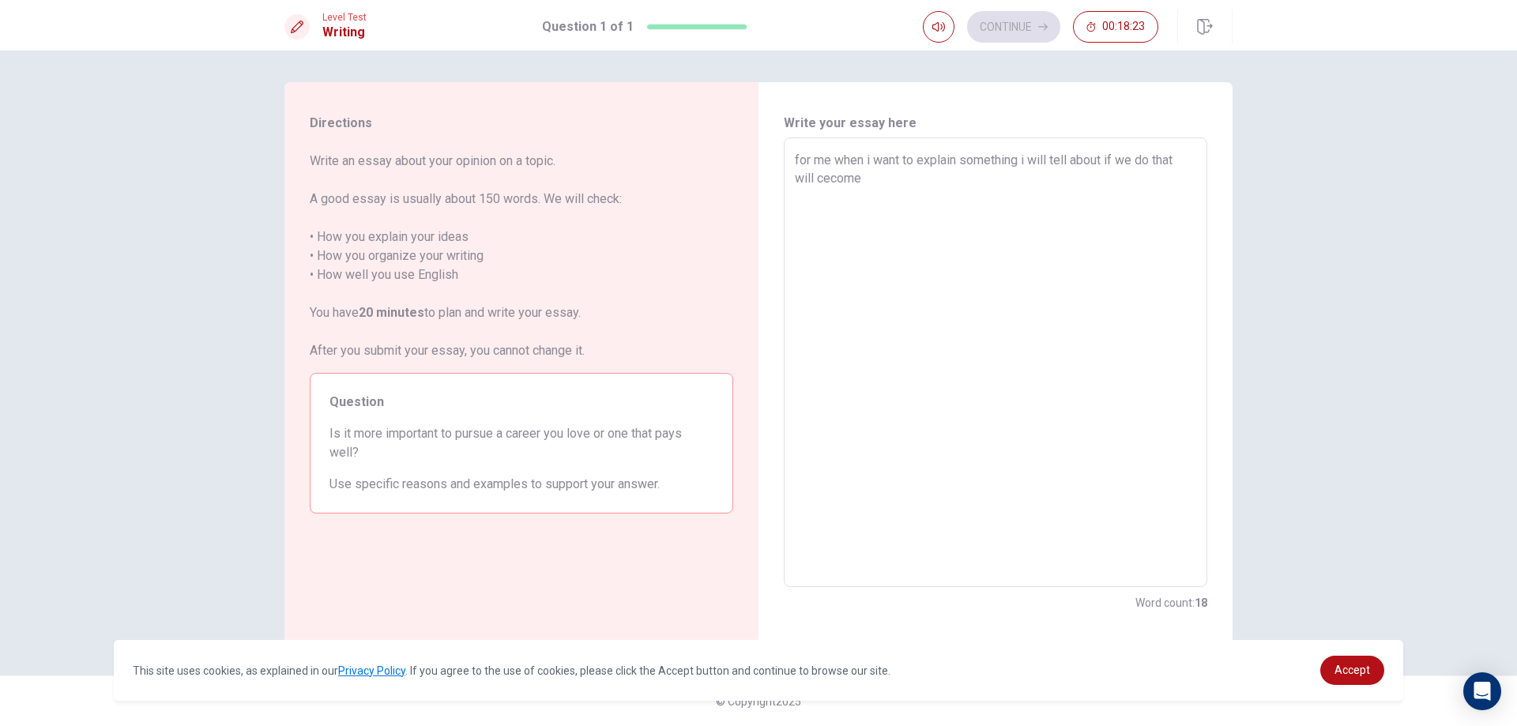
type textarea "x"
type textarea "for me when i want to explain something i will tell about if we do that will ce…"
type textarea "x"
type textarea "for me when i want to explain something i will tell about if we do that will ce…"
type textarea "x"
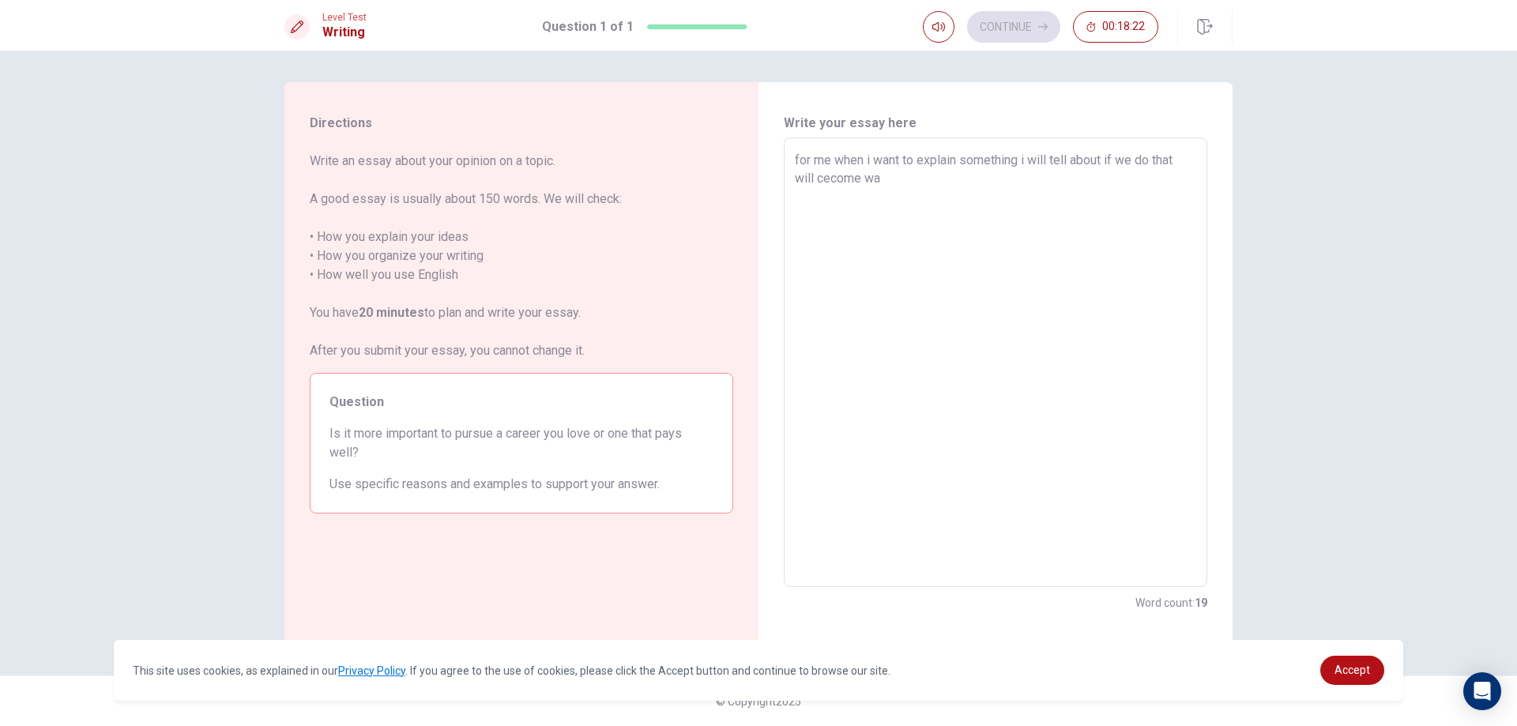
type textarea "for me when i want to explain something i will tell about if we do that will ce…"
type textarea "x"
type textarea "for me when i want to explain something i will tell about if we do that will ce…"
type textarea "x"
type textarea "for me when i want to explain something i will tell about if we do that will ce…"
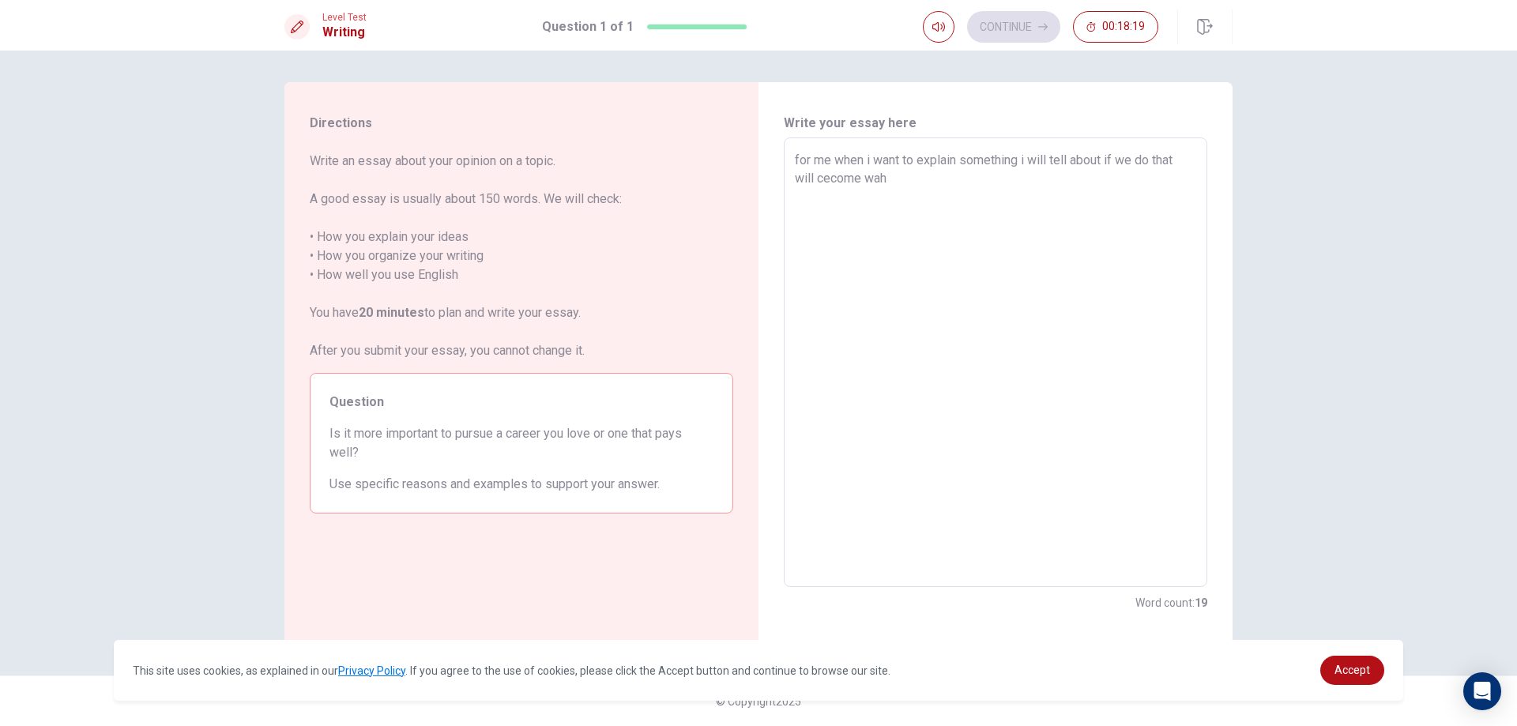
type textarea "x"
type textarea "for me when i want to explain something i will tell about if we do that will ce…"
type textarea "x"
type textarea "for me when i want to explain something i will tell about if we do that will ce…"
type textarea "x"
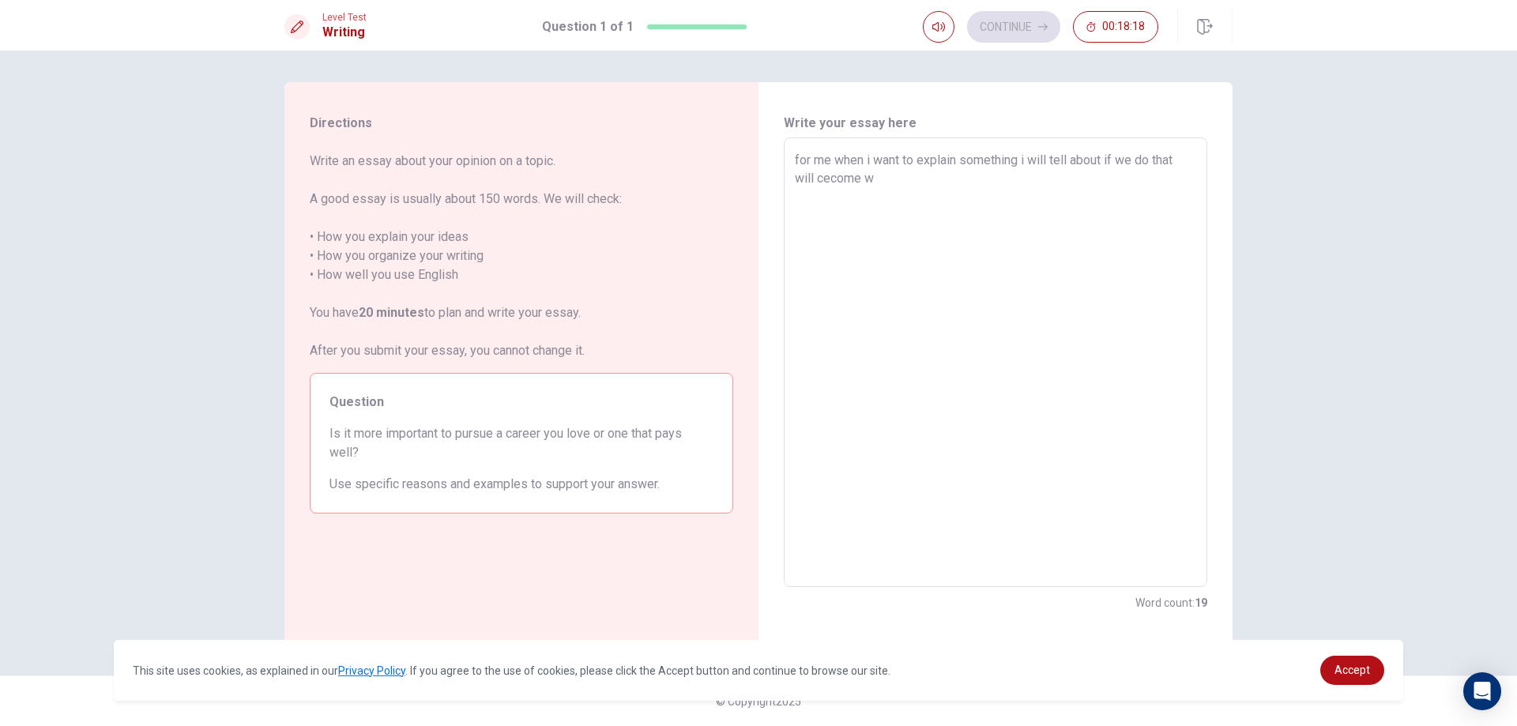
type textarea "for me when i want to explain something i will tell about if we do that will ce…"
type textarea "x"
type textarea "for me when i want to explain something i will tell about if we do that will ce…"
type textarea "x"
type textarea "for me when i want to explain something i will tell about if we do that will ce…"
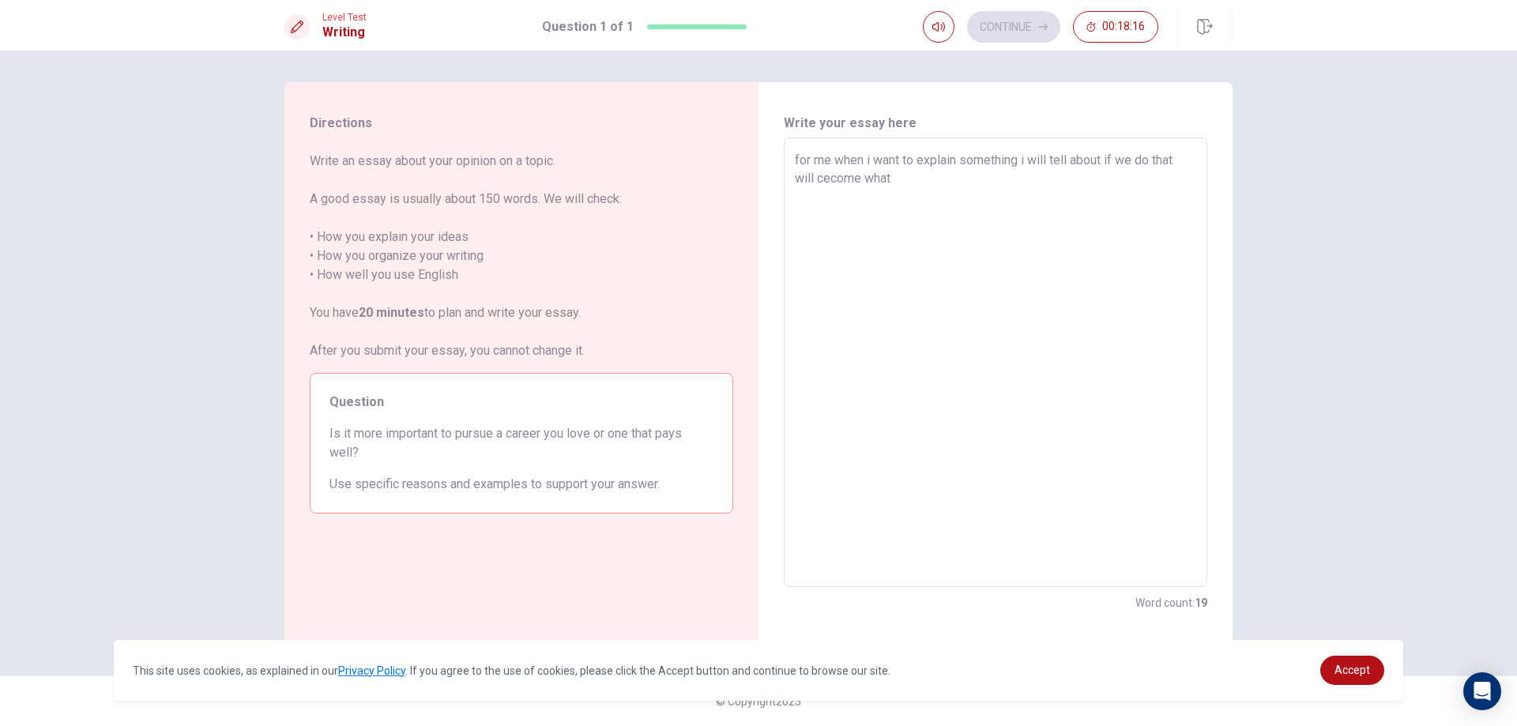
type textarea "x"
type textarea "for me when i want to explain something i will tell about if we do that will ce…"
type textarea "x"
type textarea "for me when i want to explain something i will tell about if we do that will ce…"
type textarea "x"
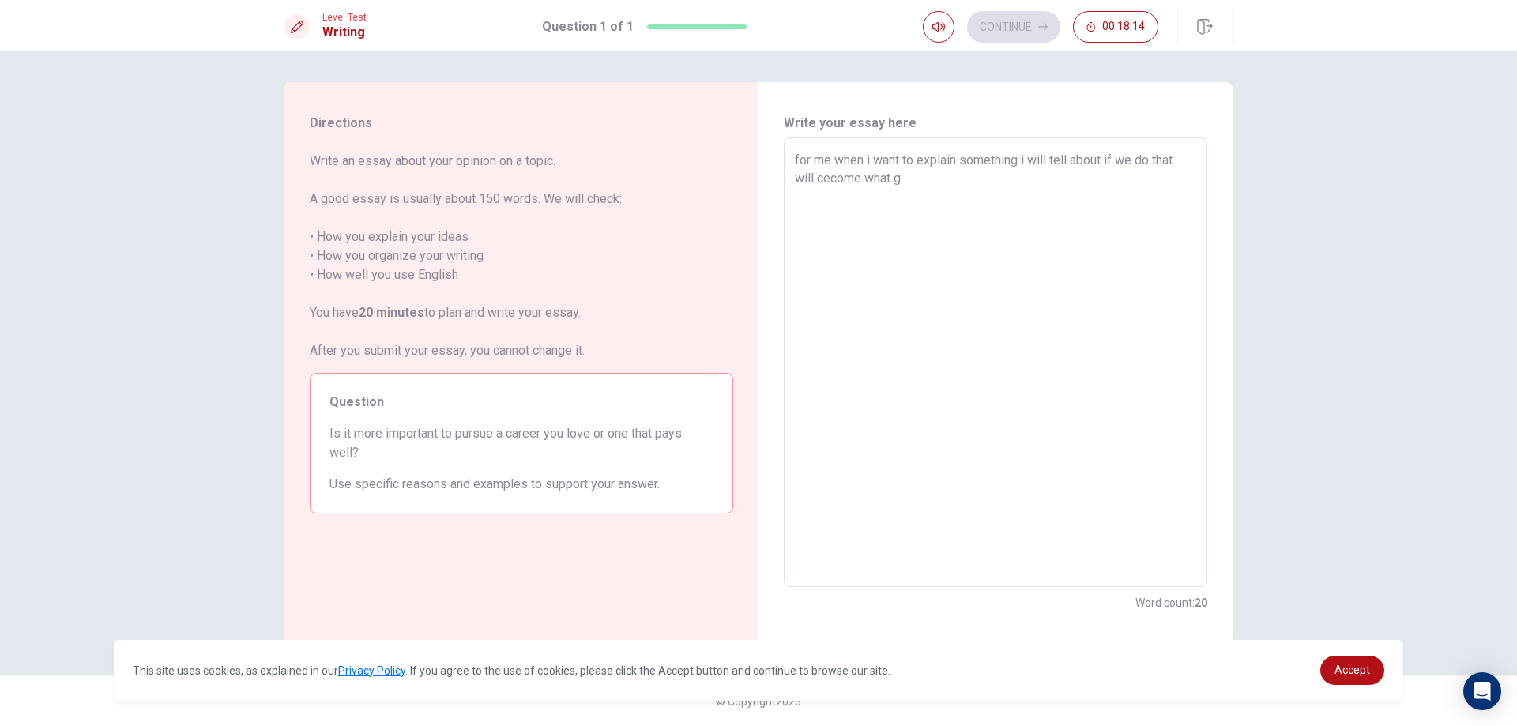
type textarea "for me when i want to explain something i will tell about if we do that will ce…"
type textarea "x"
type textarea "for me when i want to explain something i will tell about if we do that will ce…"
type textarea "x"
type textarea "for me when i want to explain something i will tell about if we do that will ce…"
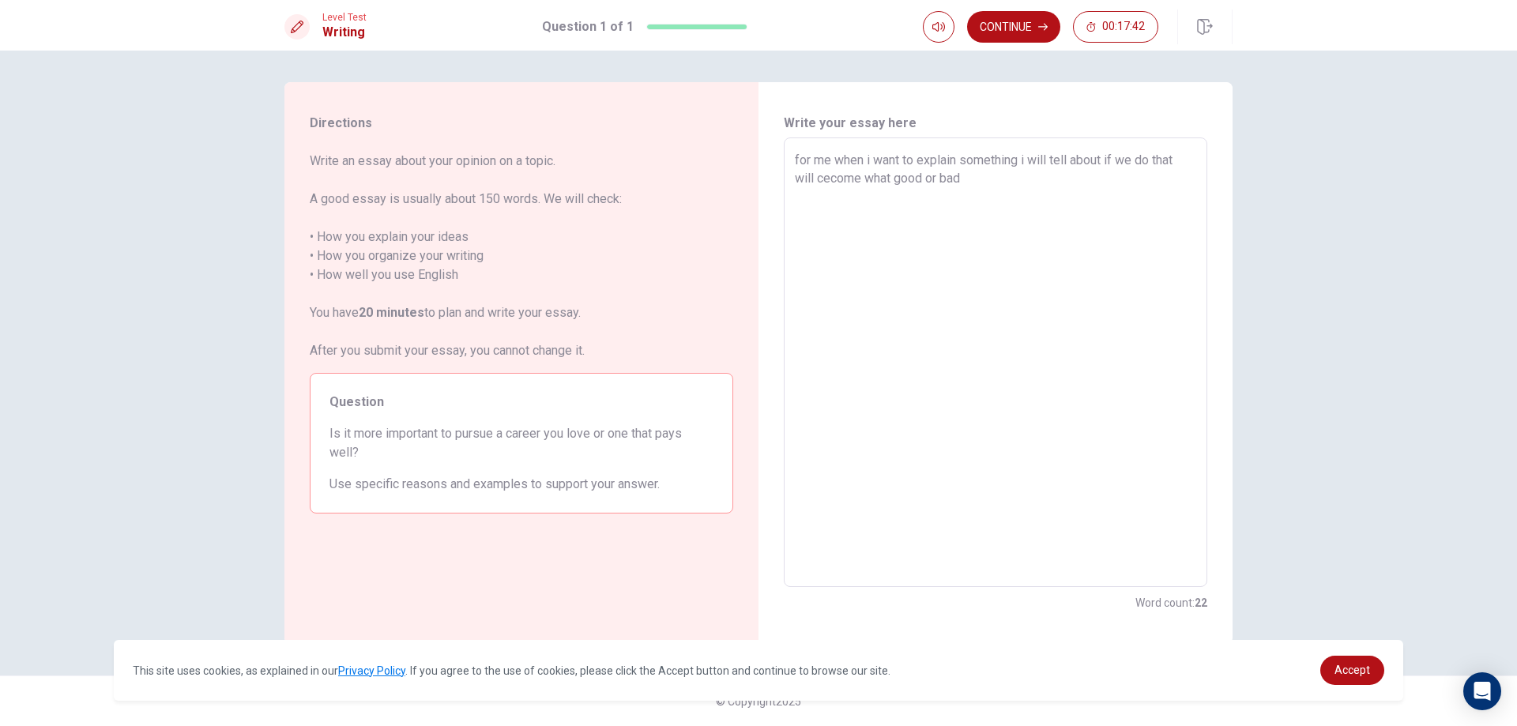
click at [985, 170] on textarea "for me when i want to explain something i will tell about if we do that will ce…" at bounding box center [996, 363] width 402 height 424
click at [1024, 25] on button "Continue" at bounding box center [1013, 27] width 93 height 32
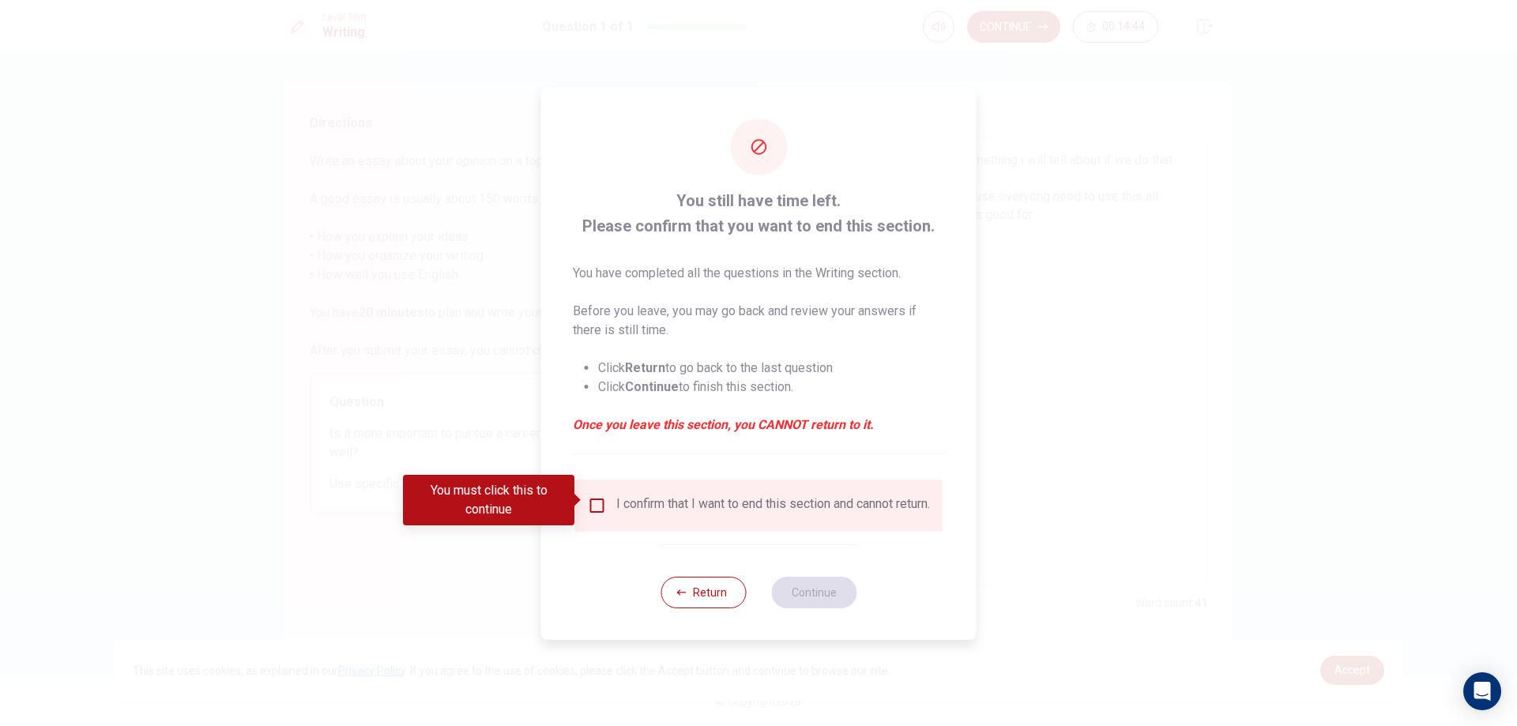
click at [502, 194] on div at bounding box center [758, 363] width 1517 height 726
click at [707, 609] on button "Return" at bounding box center [703, 593] width 85 height 32
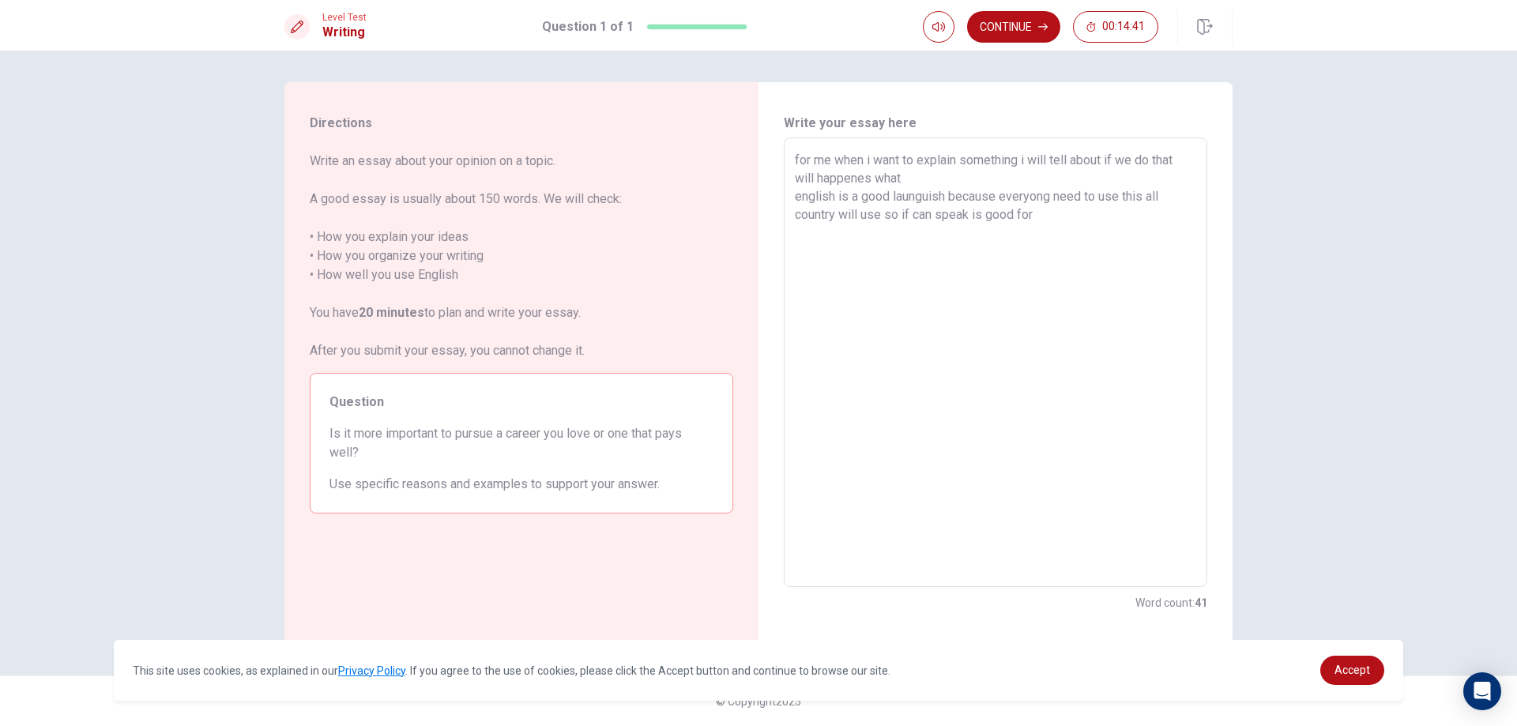
click at [1088, 223] on textarea "for me when i want to explain something i will tell about if we do that will ha…" at bounding box center [996, 363] width 402 height 424
click at [1018, 17] on button "Continue" at bounding box center [1013, 27] width 93 height 32
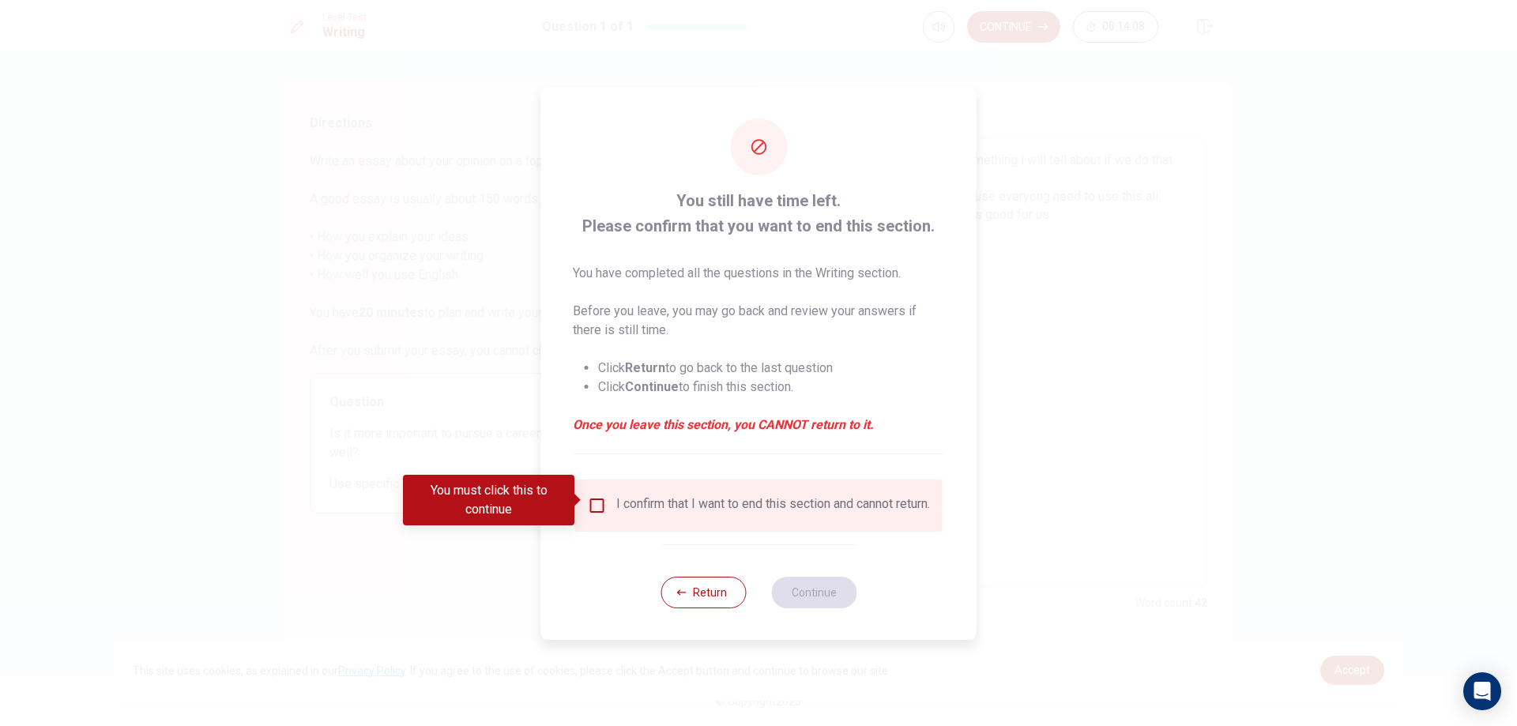
click at [462, 319] on div at bounding box center [758, 363] width 1517 height 726
click at [429, 560] on div at bounding box center [758, 363] width 1517 height 726
click at [434, 552] on div at bounding box center [758, 363] width 1517 height 726
click at [714, 598] on button "Return" at bounding box center [703, 593] width 85 height 32
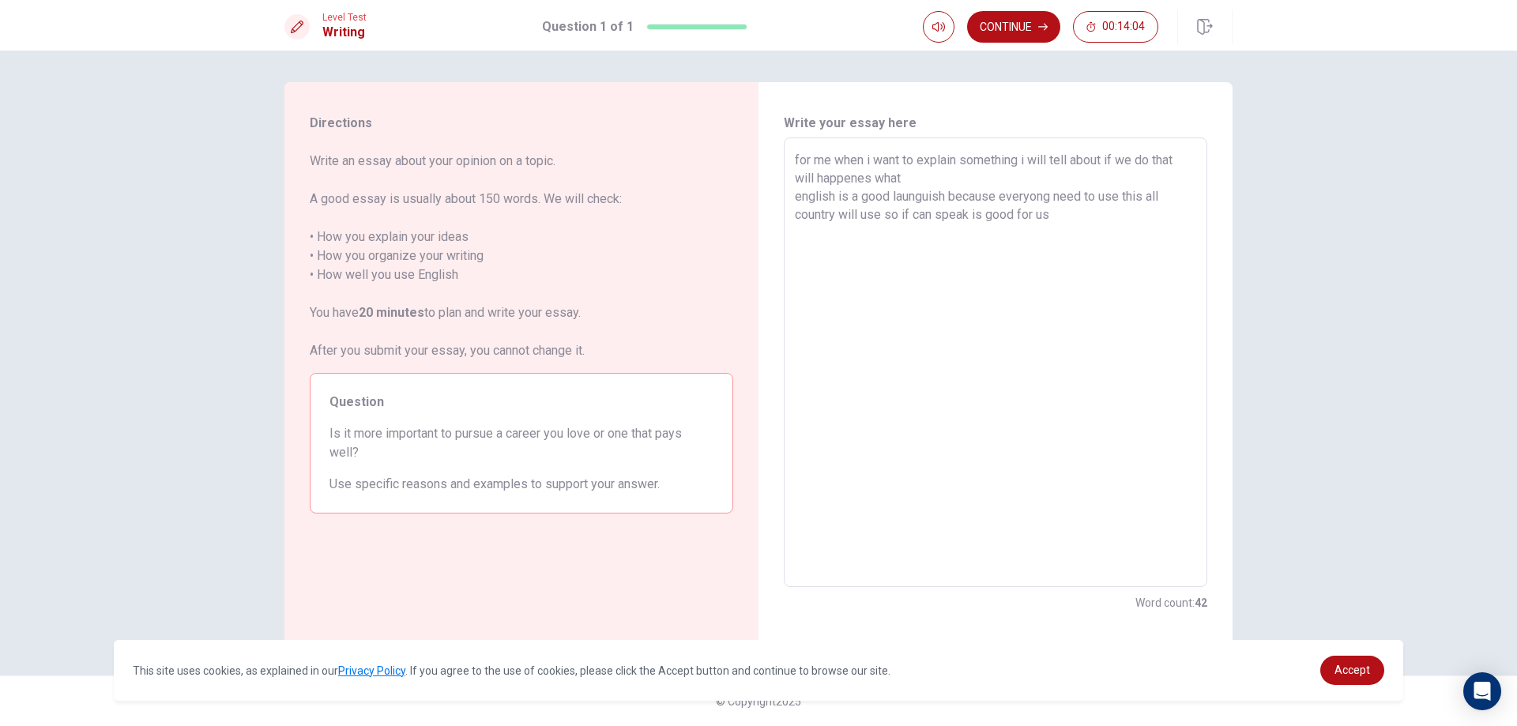
click at [1113, 229] on textarea "for me when i want to explain something i will tell about if we do that will ha…" at bounding box center [996, 363] width 402 height 424
click at [1005, 16] on button "Continue" at bounding box center [1013, 27] width 93 height 32
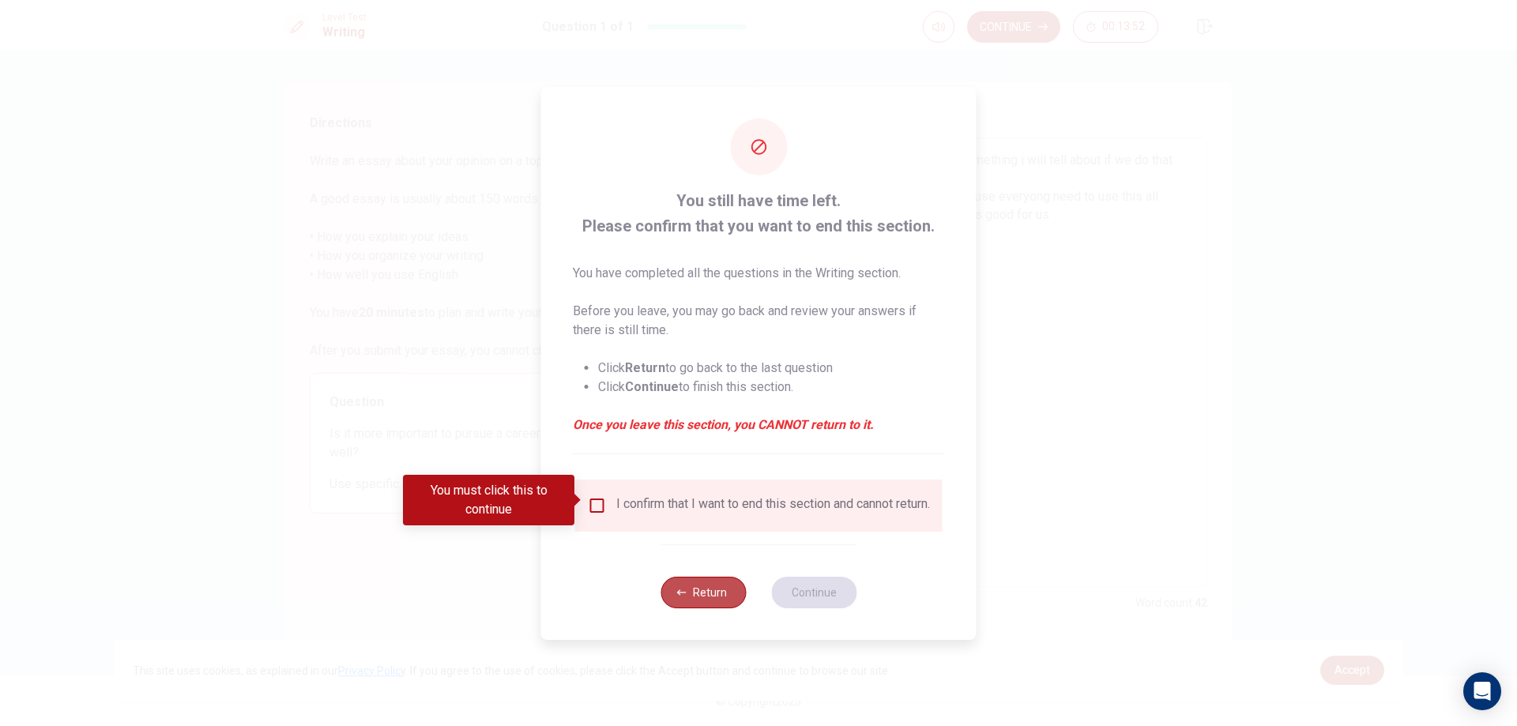
click at [689, 605] on button "Return" at bounding box center [703, 593] width 85 height 32
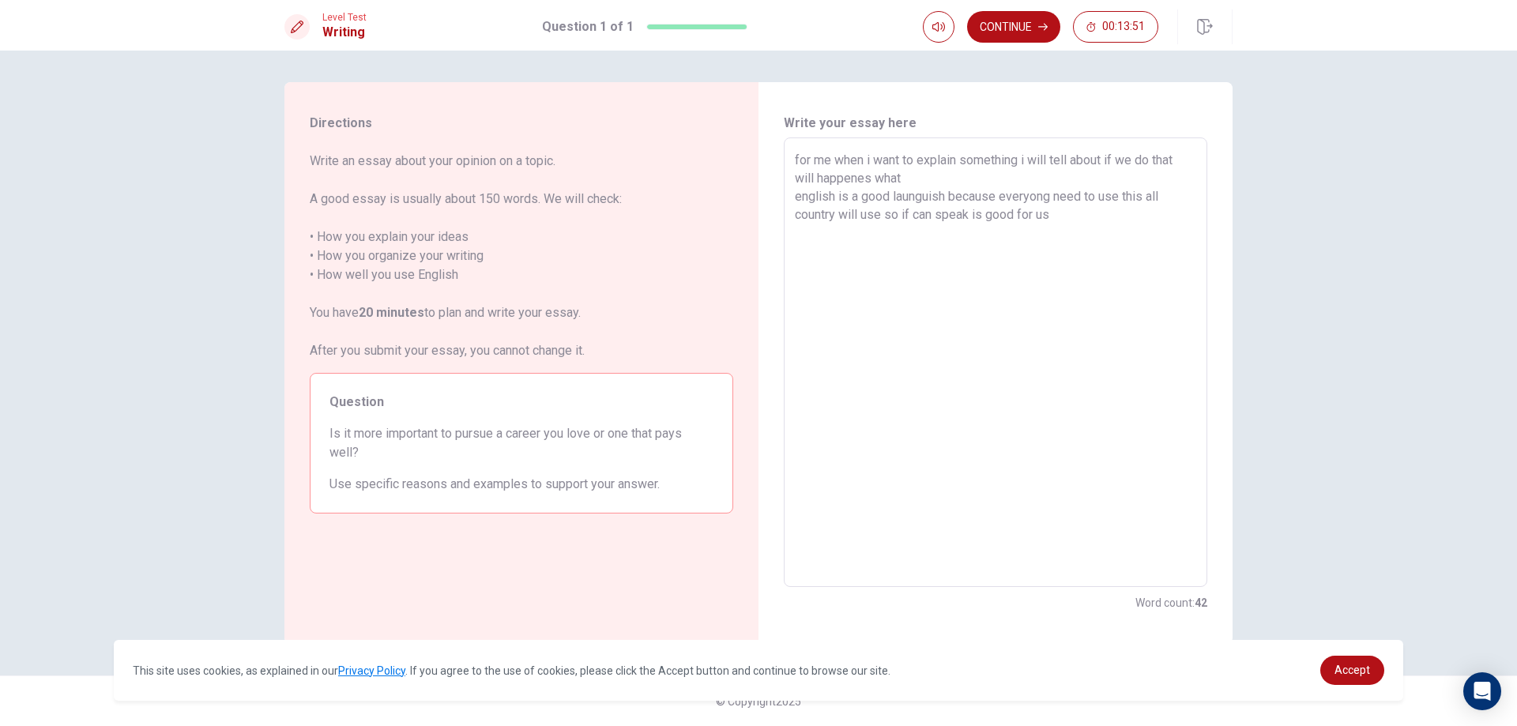
click at [1144, 229] on textarea "for me when i want to explain something i will tell about if we do that will ha…" at bounding box center [996, 363] width 402 height 424
click at [1014, 14] on button "Continue" at bounding box center [1013, 27] width 93 height 32
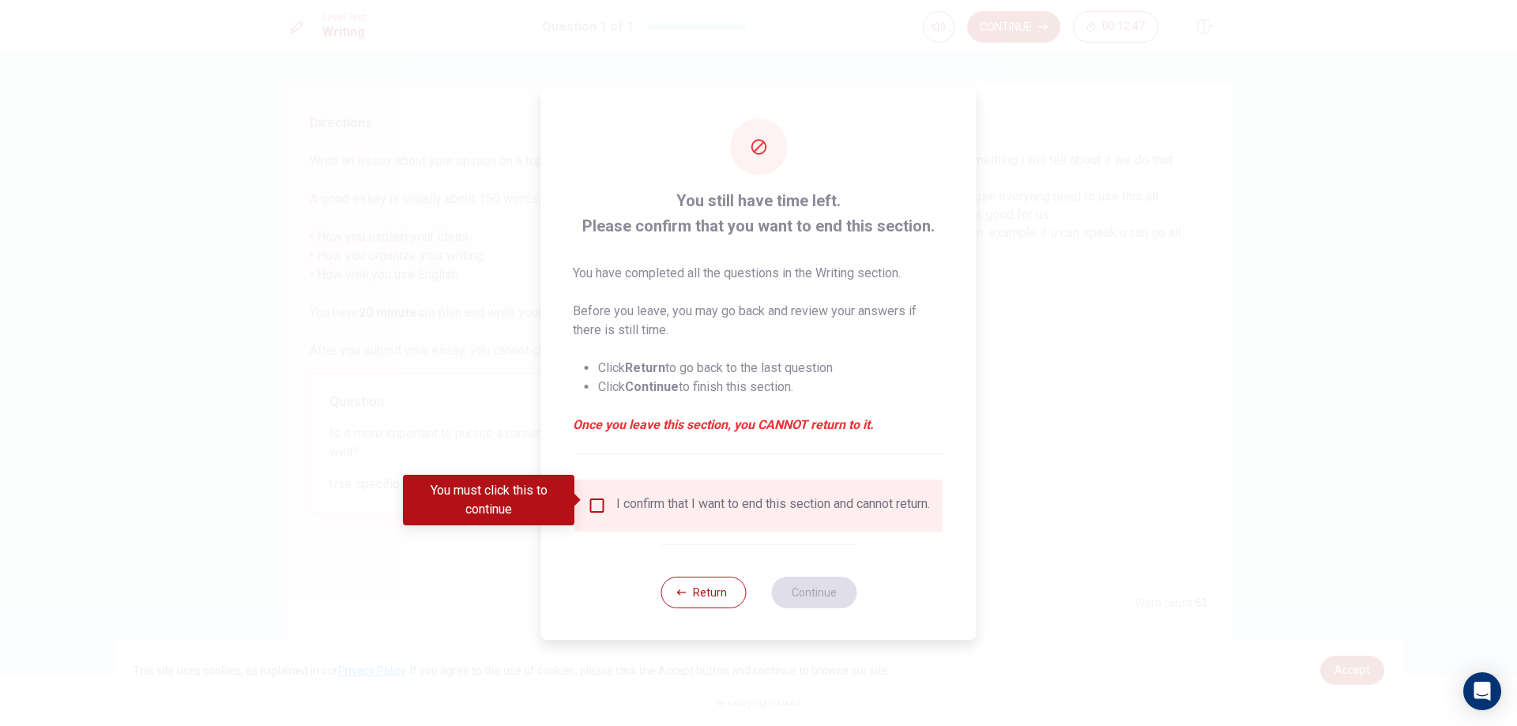
click at [1084, 190] on div at bounding box center [758, 363] width 1517 height 726
click at [715, 604] on button "Return" at bounding box center [703, 593] width 85 height 32
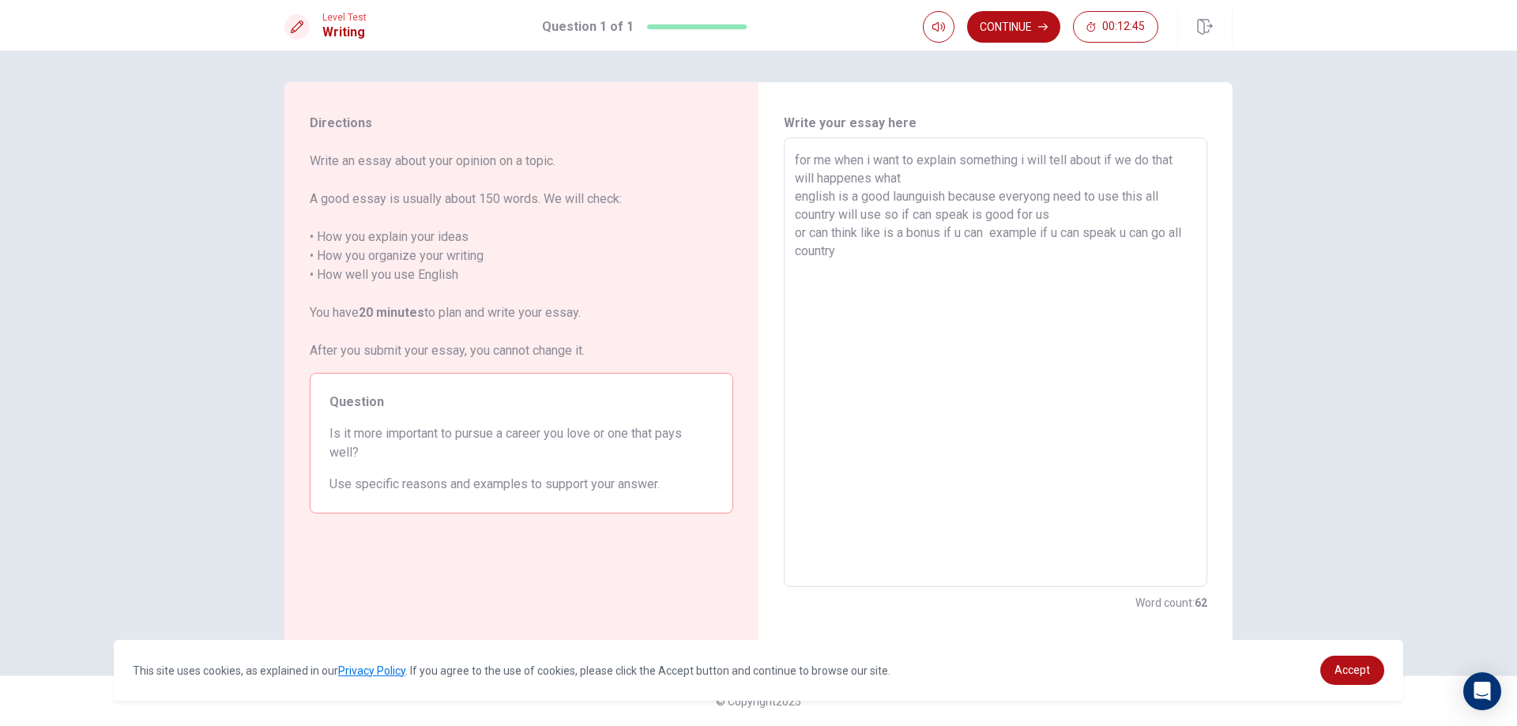
click at [978, 264] on textarea "for me when i want to explain something i will tell about if we do that will ha…" at bounding box center [996, 363] width 402 height 424
click at [1013, 23] on button "Continue" at bounding box center [1013, 27] width 93 height 32
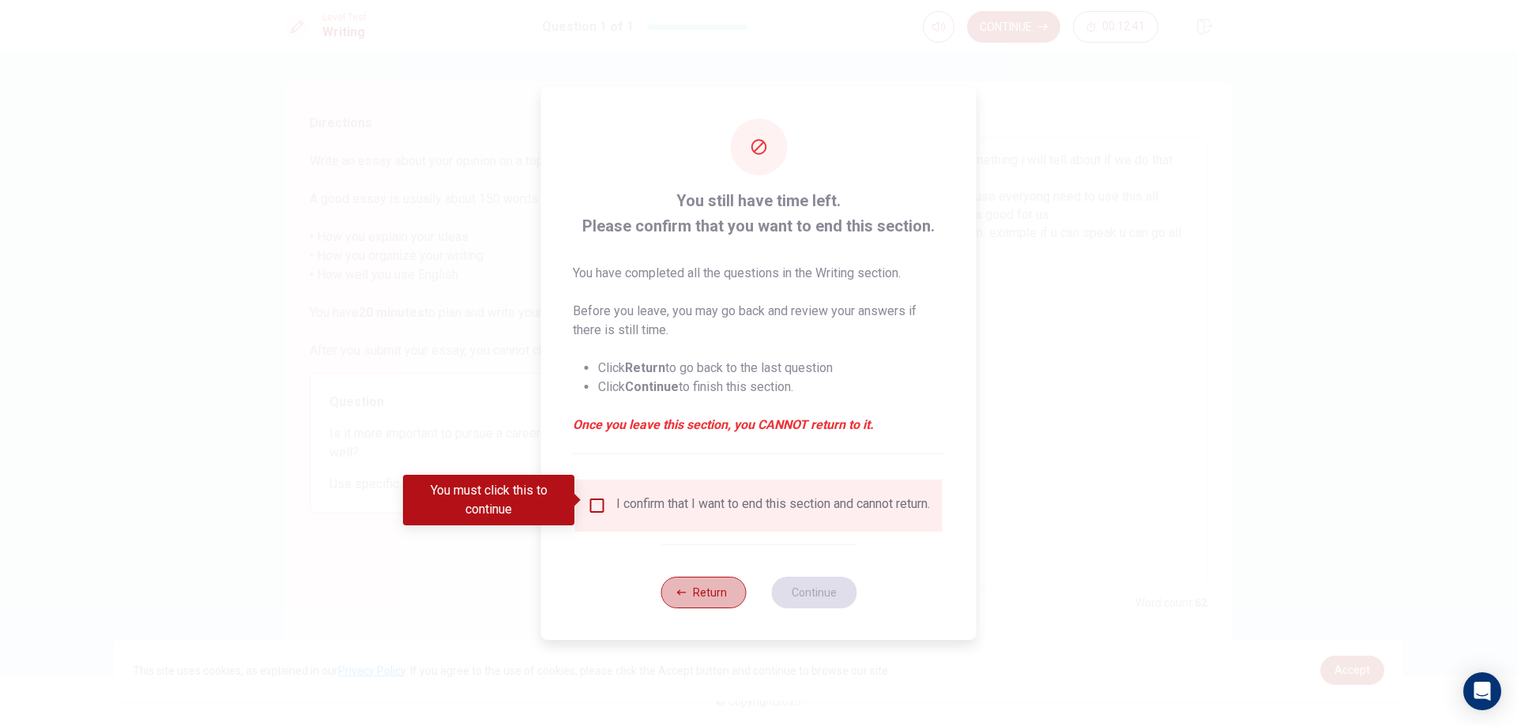
drag, startPoint x: 719, startPoint y: 609, endPoint x: 729, endPoint y: 598, distance: 14.6
click at [720, 608] on button "Return" at bounding box center [703, 593] width 85 height 32
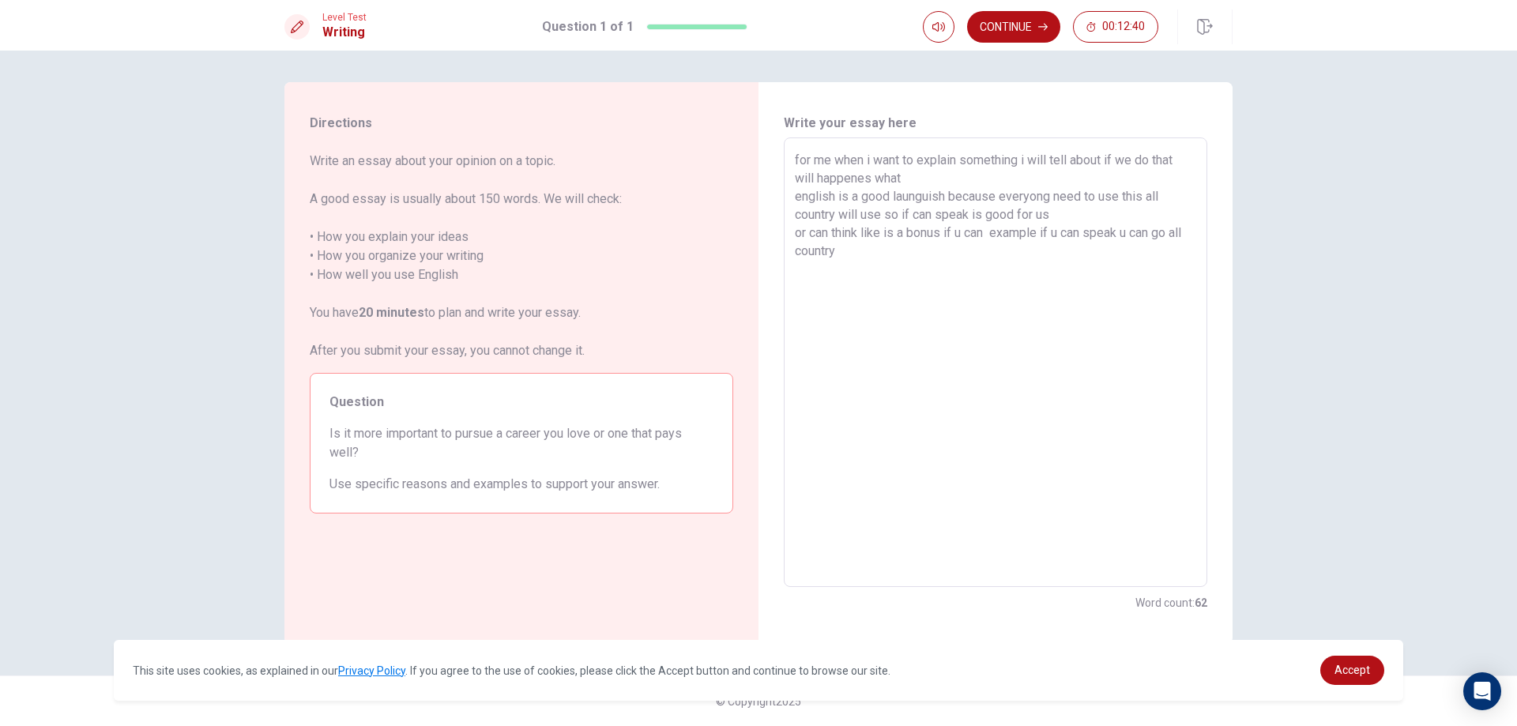
click at [964, 259] on textarea "for me when i want to explain something i will tell about if we do that will ha…" at bounding box center [996, 363] width 402 height 424
click at [992, 252] on textarea "for me when i want to explain something i will tell about if we do that will ha…" at bounding box center [996, 363] width 402 height 424
click at [1004, 16] on button "Continue" at bounding box center [1013, 27] width 93 height 32
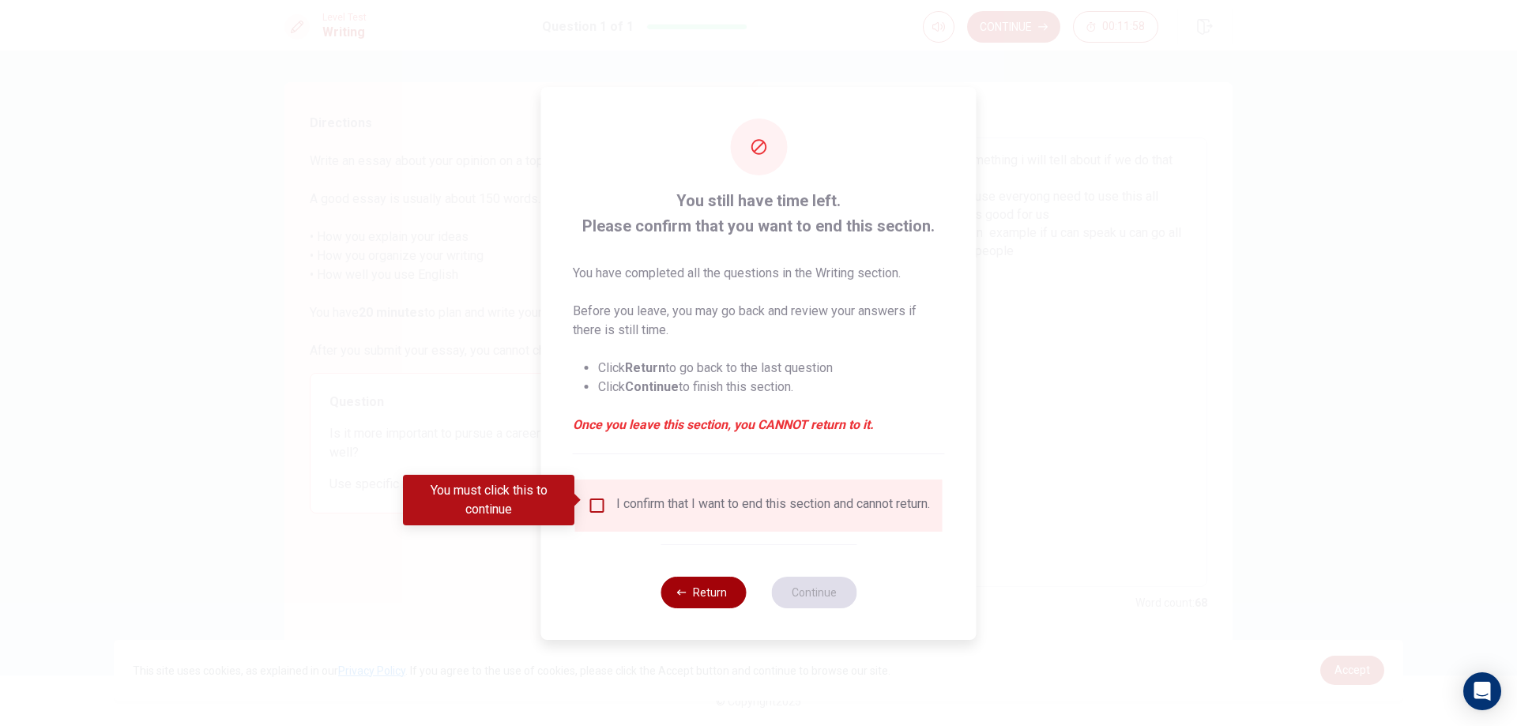
click at [741, 600] on button "Return" at bounding box center [703, 593] width 85 height 32
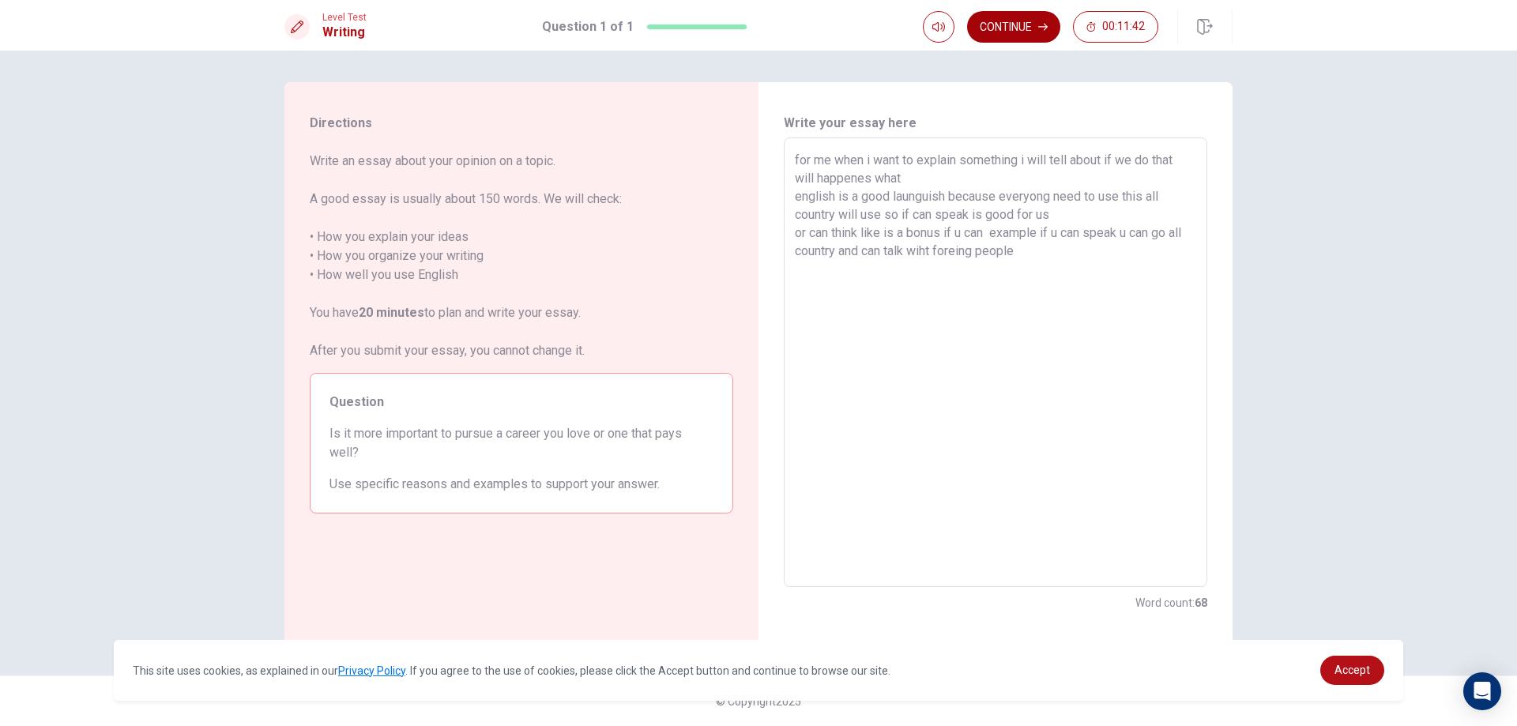
click at [1037, 25] on button "Continue" at bounding box center [1013, 27] width 93 height 32
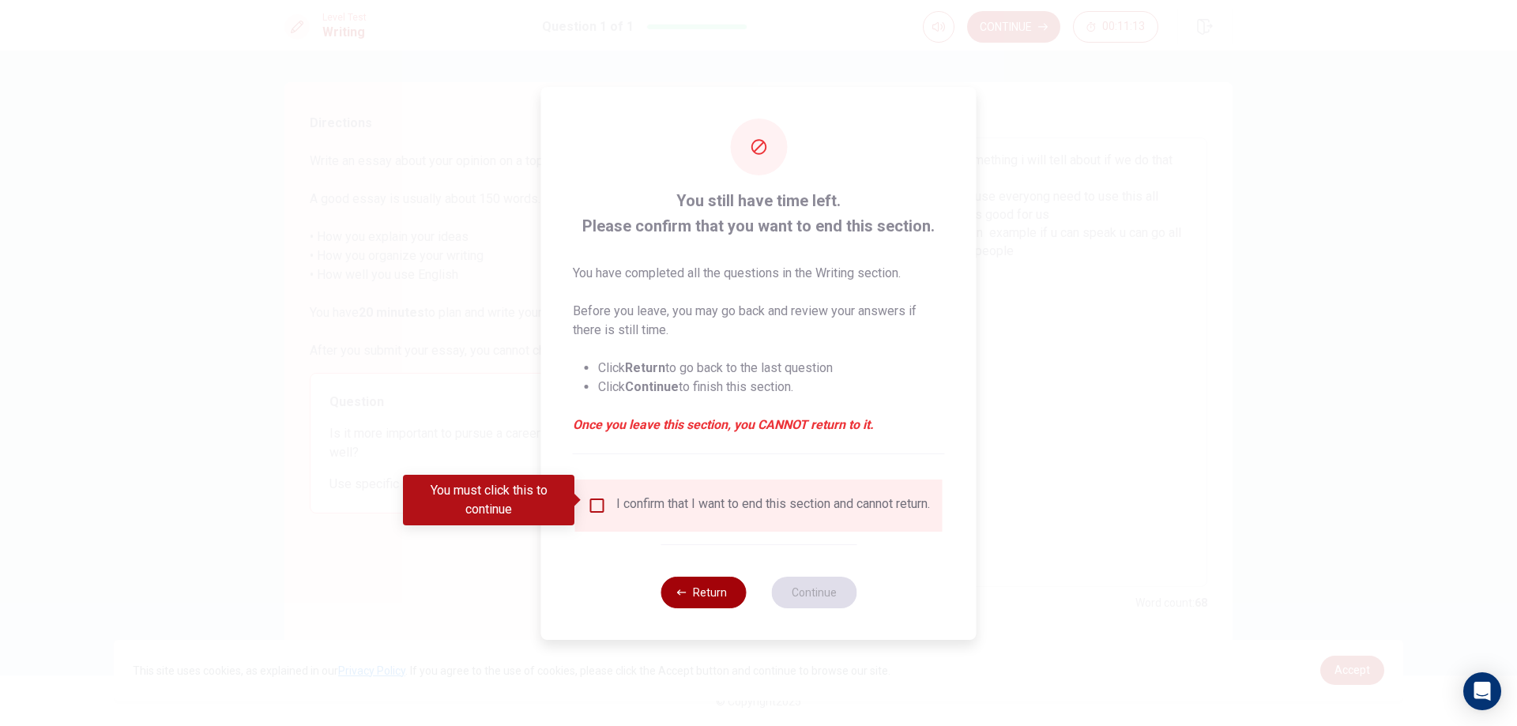
click at [688, 589] on button "Return" at bounding box center [703, 593] width 85 height 32
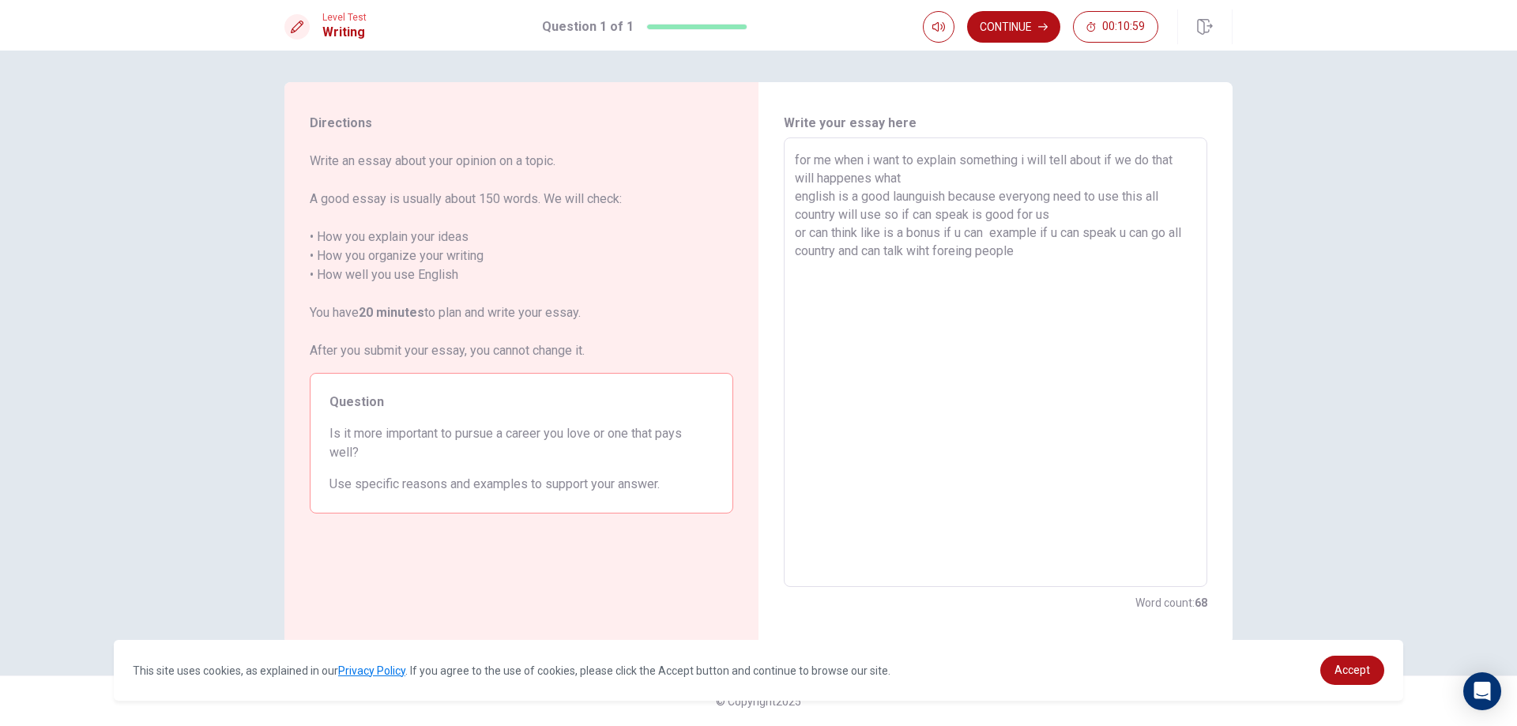
click at [1091, 253] on textarea "for me when i want to explain something i will tell about if we do that will ha…" at bounding box center [996, 363] width 402 height 424
click at [995, 30] on button "Continue" at bounding box center [1013, 27] width 93 height 32
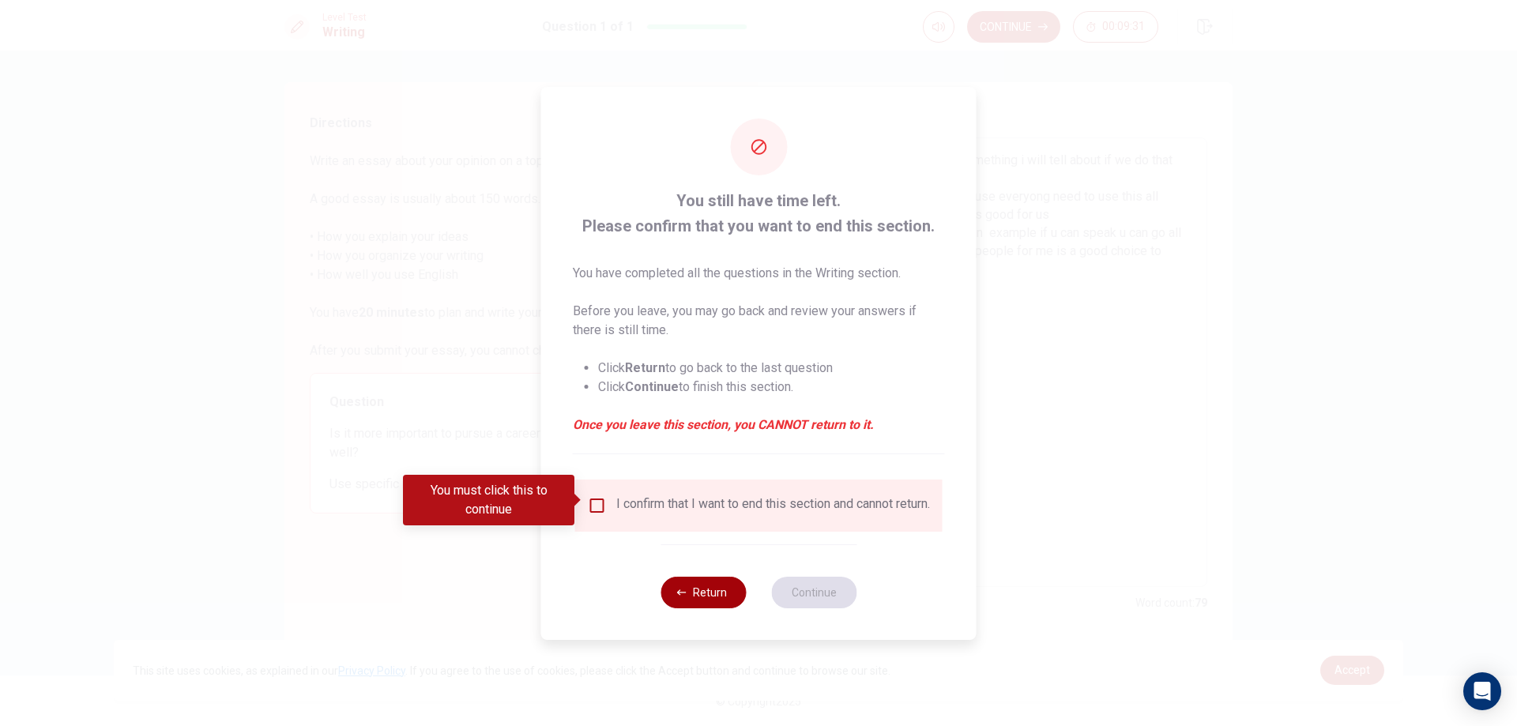
click at [678, 598] on icon "button" at bounding box center [681, 592] width 9 height 9
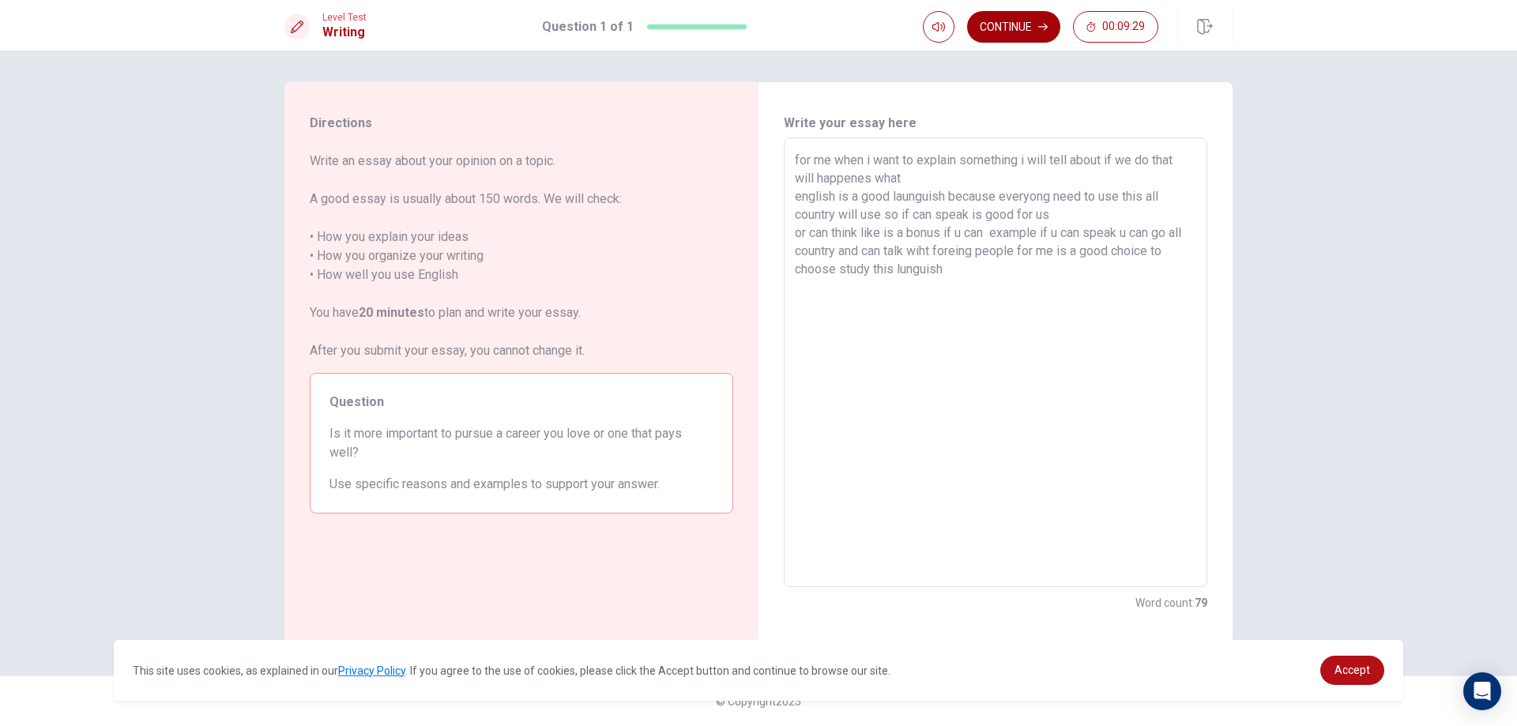
click at [993, 12] on button "Continue" at bounding box center [1013, 27] width 93 height 32
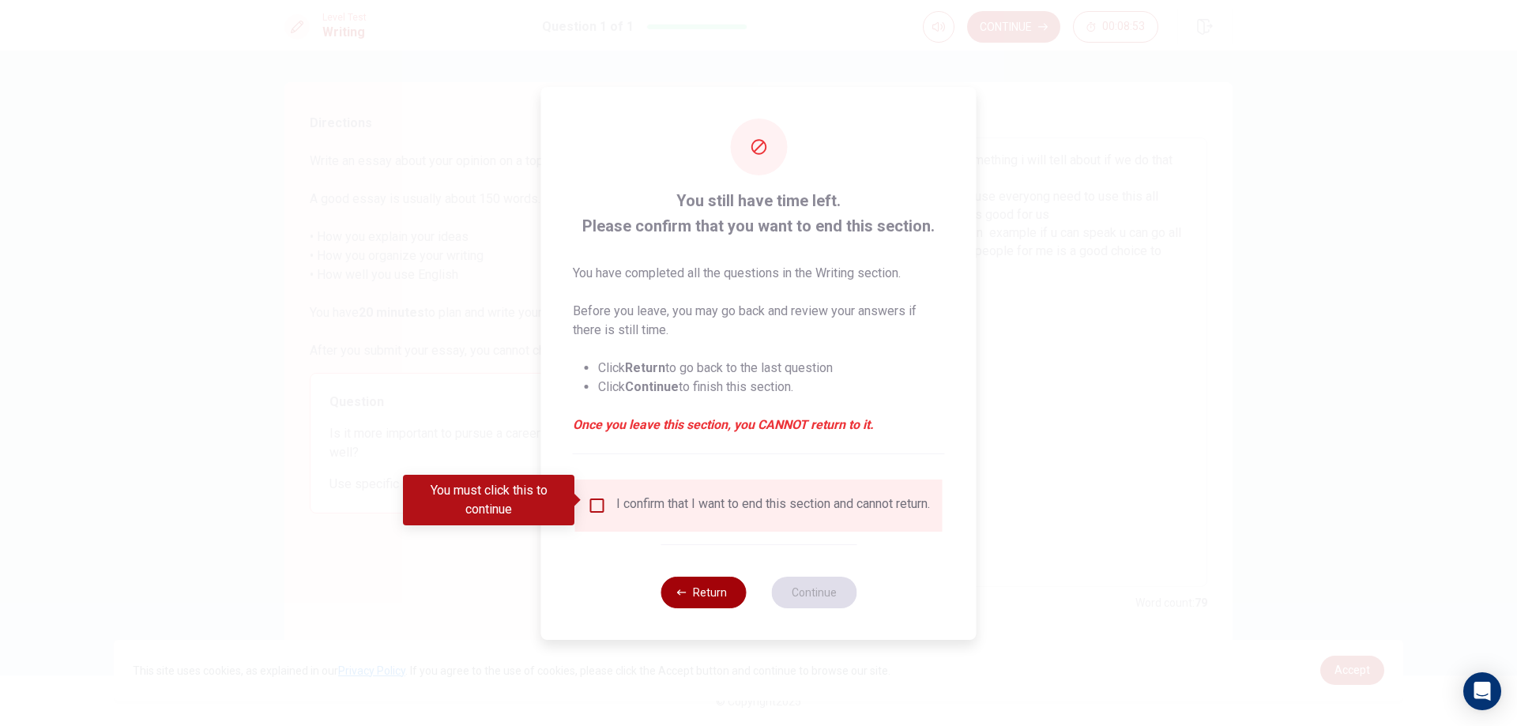
click at [700, 609] on button "Return" at bounding box center [703, 593] width 85 height 32
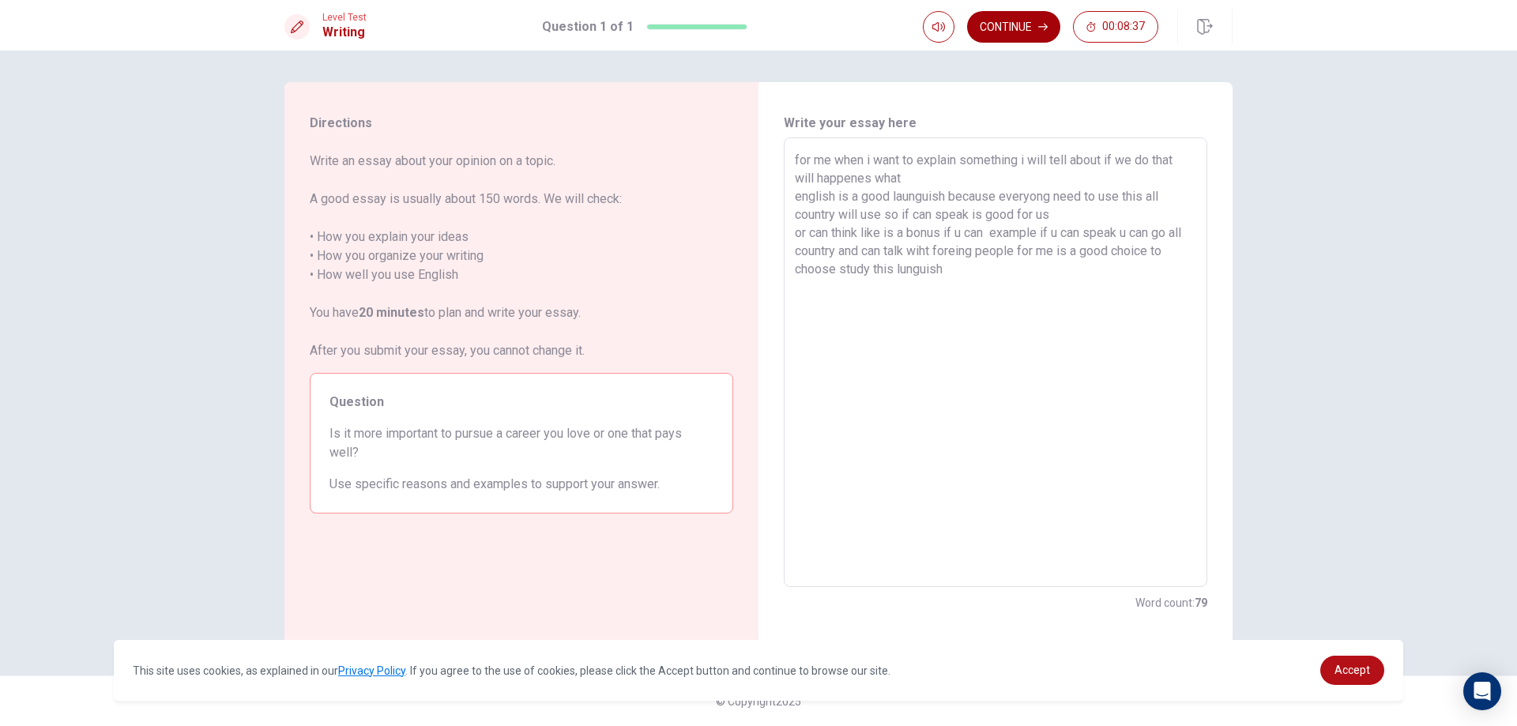
click at [1024, 27] on button "Continue" at bounding box center [1013, 27] width 93 height 32
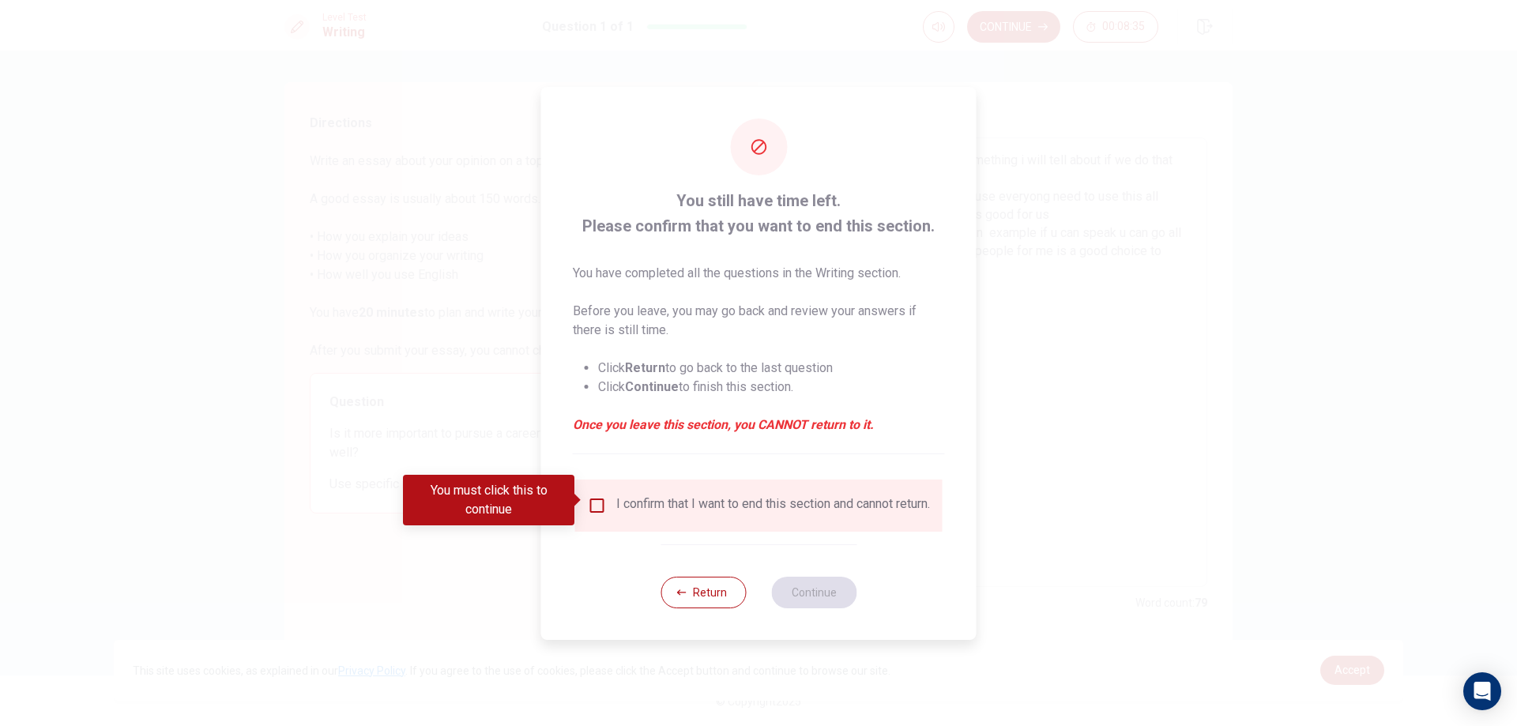
click at [593, 499] on input "You must click this to continue" at bounding box center [597, 505] width 19 height 19
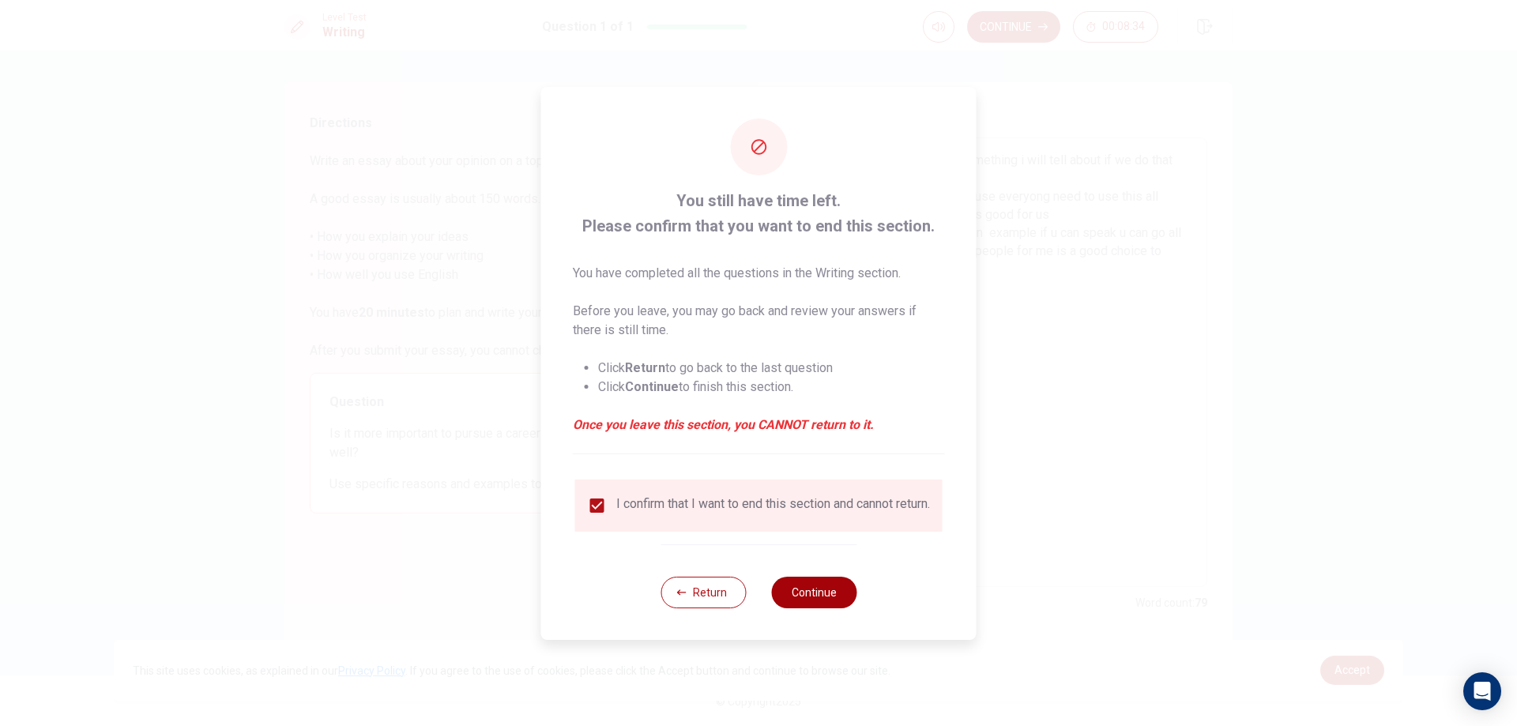
click at [802, 595] on button "Continue" at bounding box center [813, 593] width 85 height 32
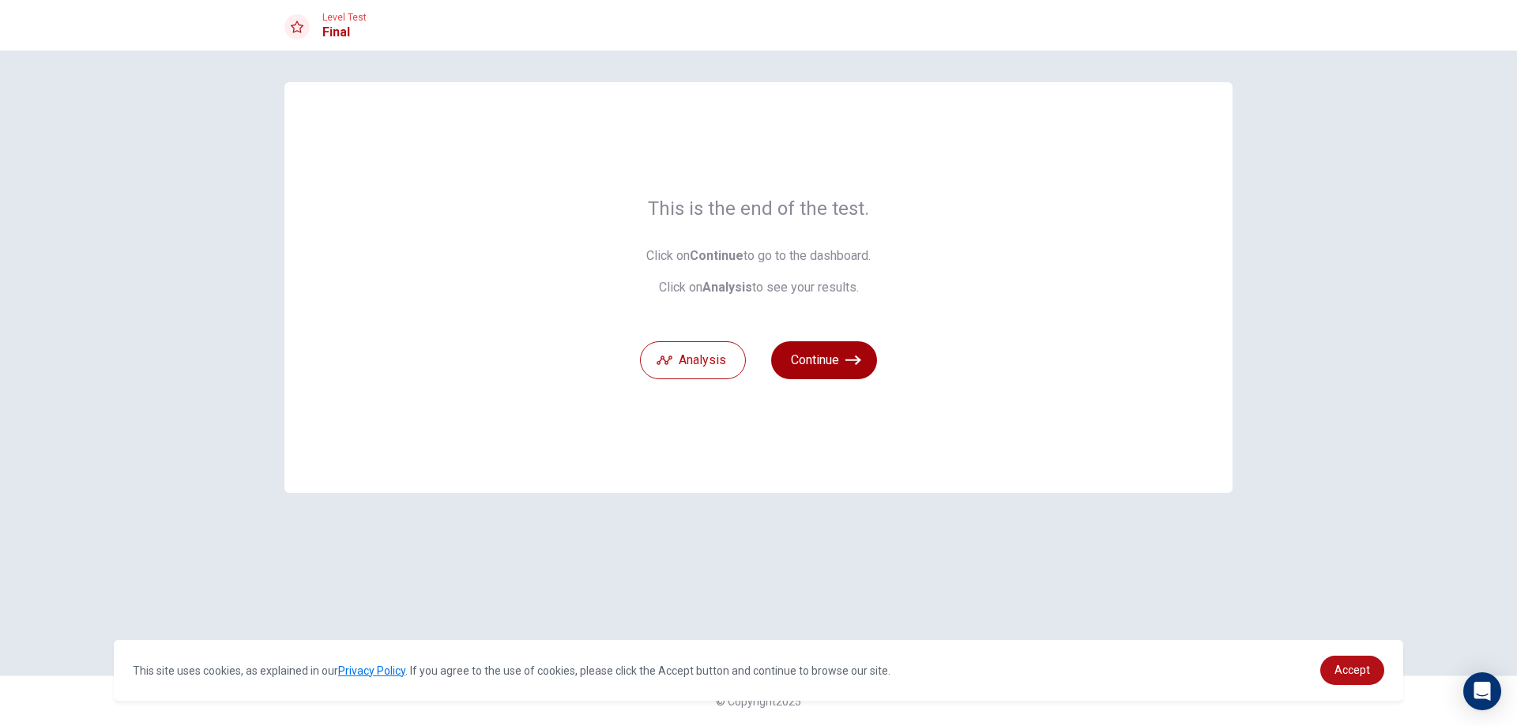
click at [810, 357] on button "Continue" at bounding box center [824, 360] width 106 height 38
